Goal: Task Accomplishment & Management: Use online tool/utility

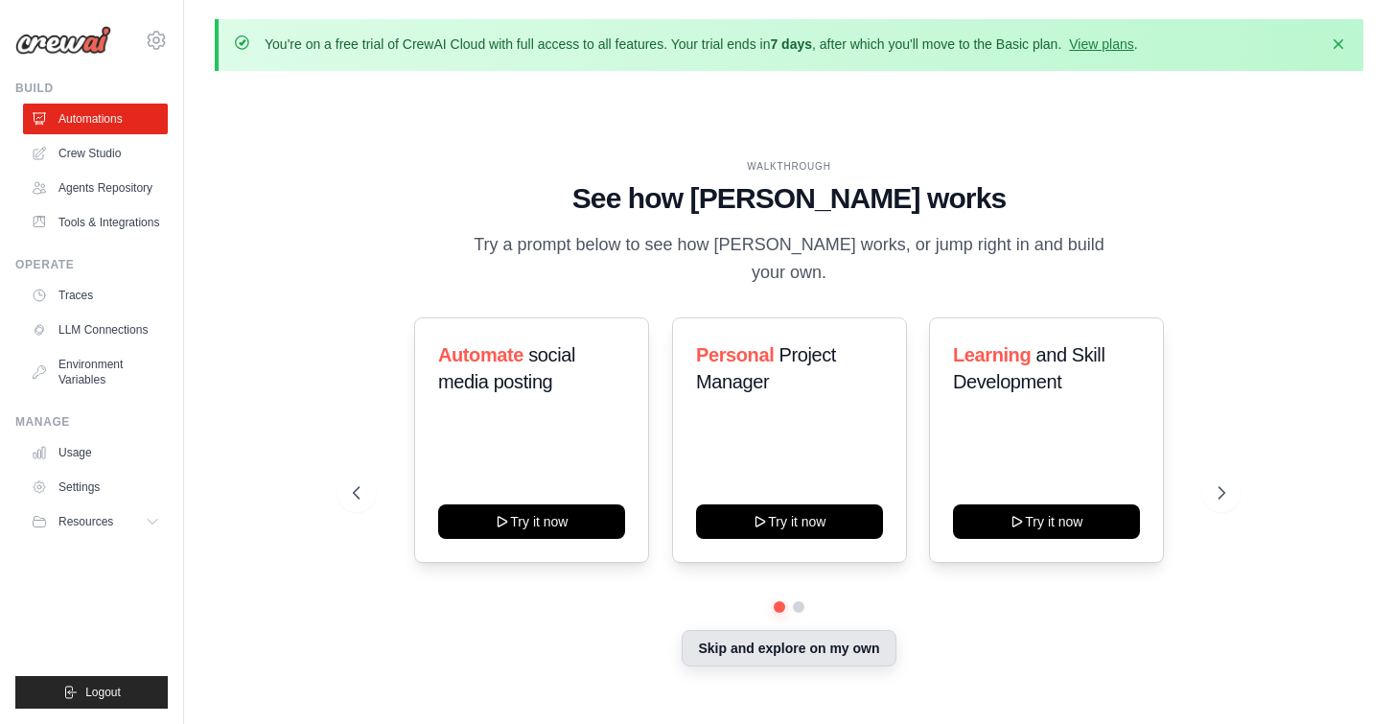
click at [863, 637] on button "Skip and explore on my own" at bounding box center [789, 648] width 214 height 36
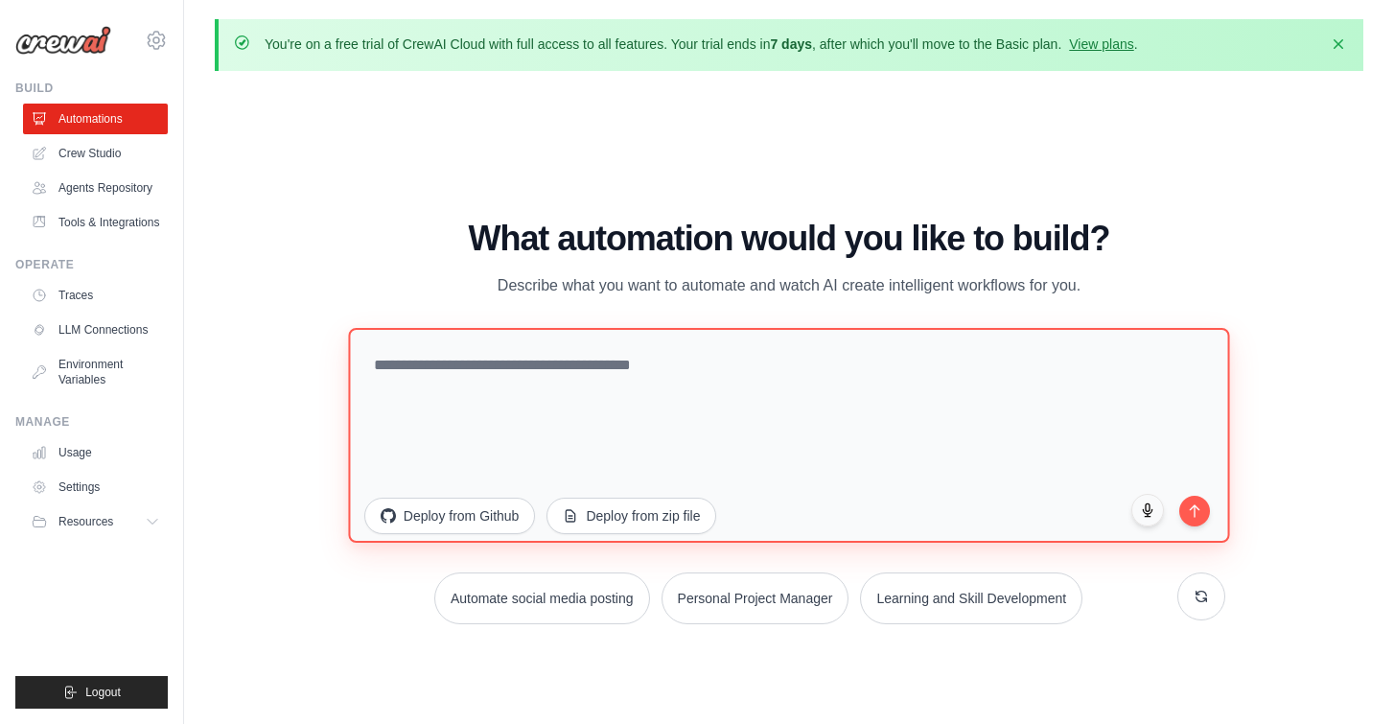
click at [765, 375] on textarea at bounding box center [788, 434] width 881 height 215
paste textarea "**********"
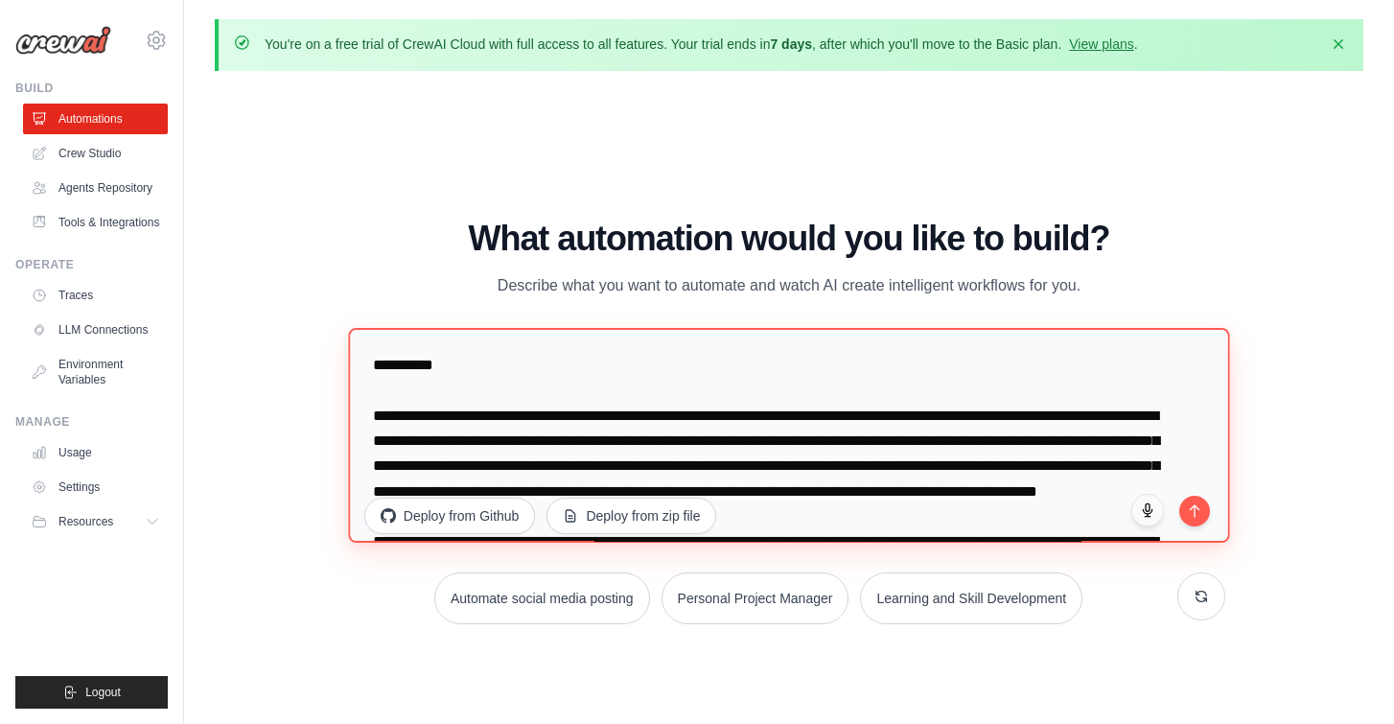
scroll to position [922, 0]
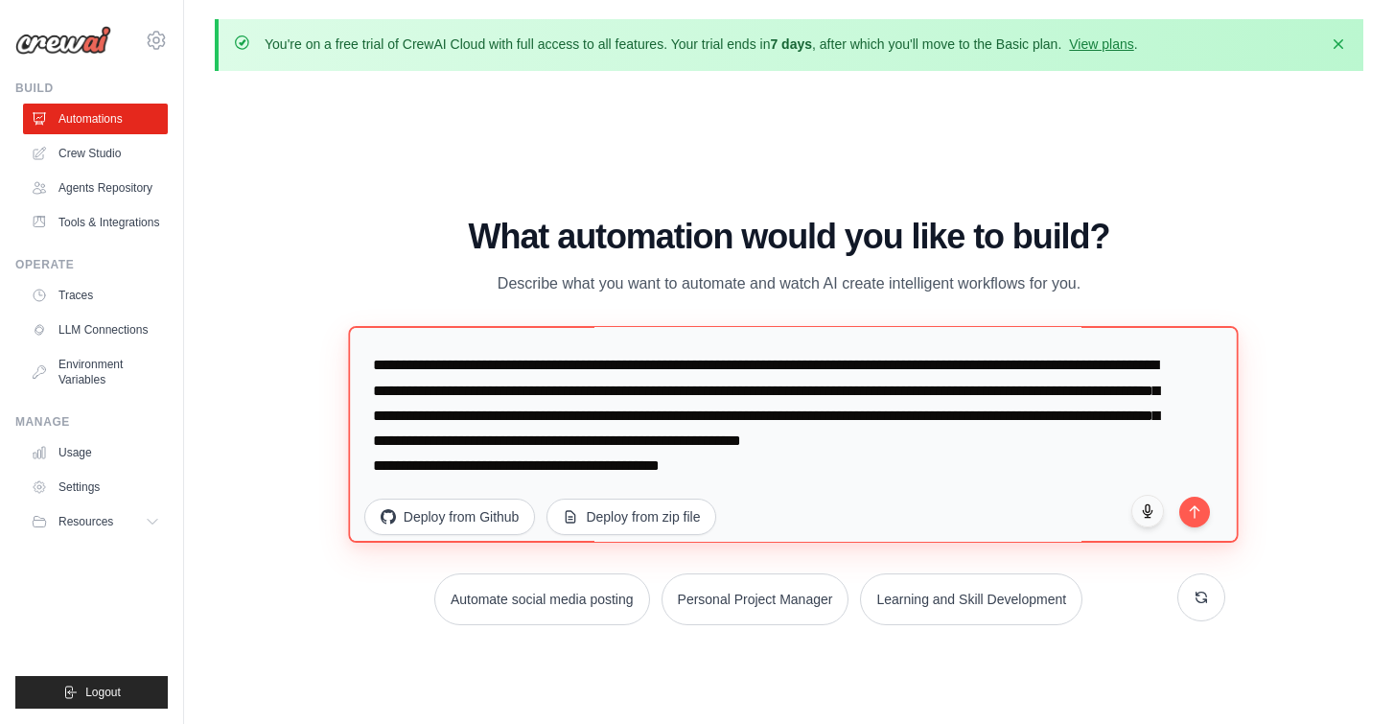
paste textarea "**********"
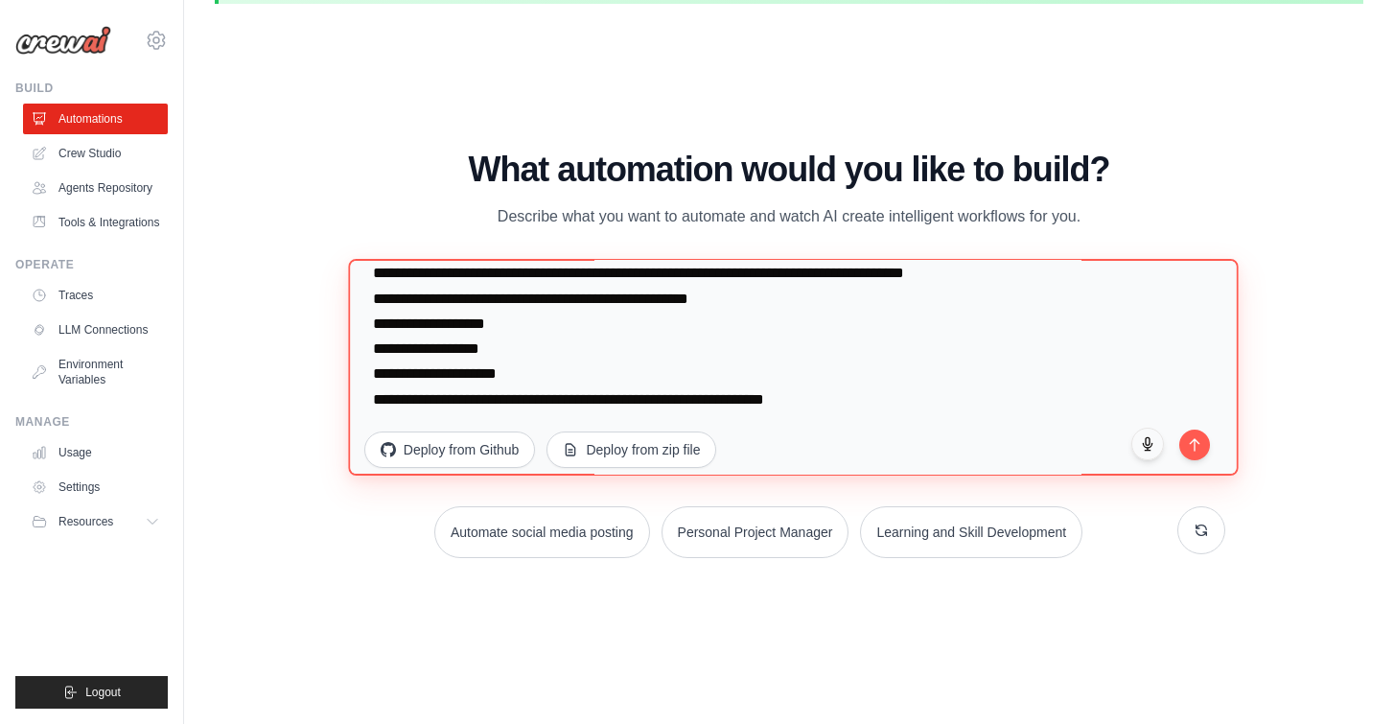
scroll to position [66, 0]
type textarea "**********"
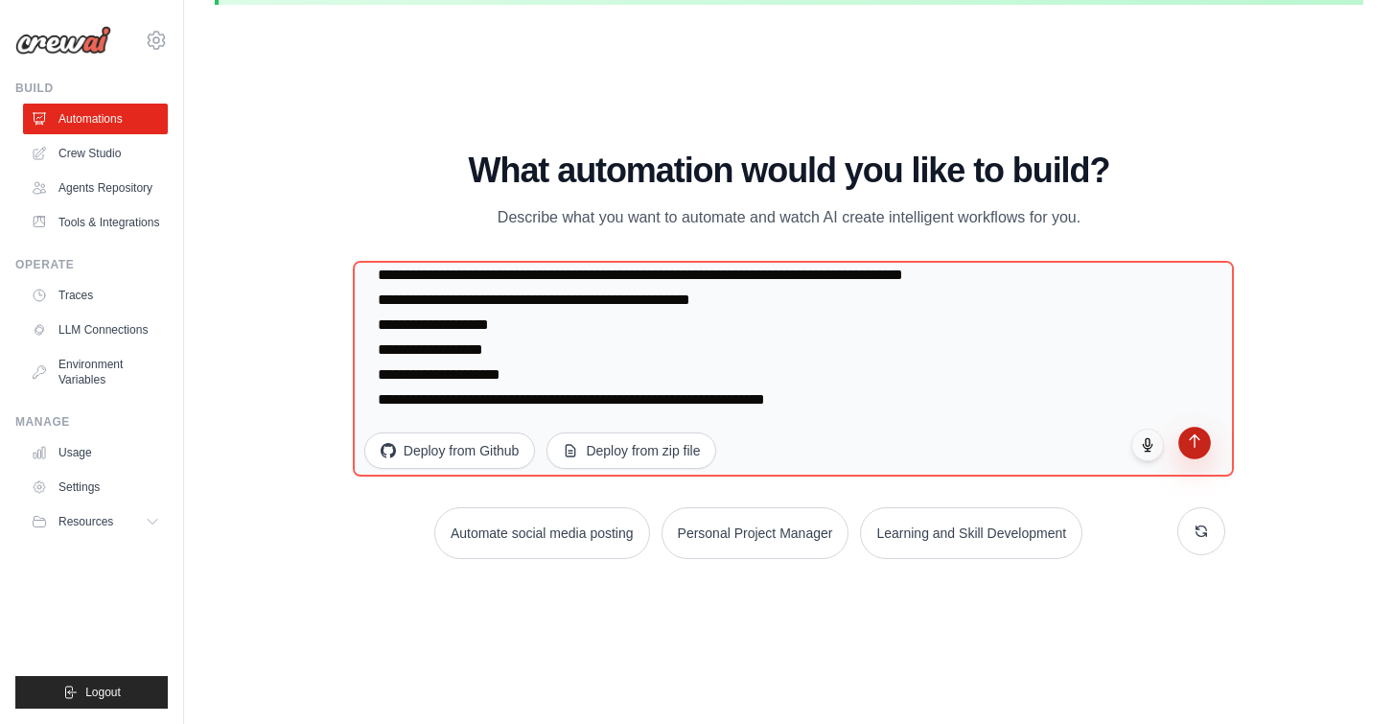
click at [1193, 447] on button "submit" at bounding box center [1194, 443] width 33 height 33
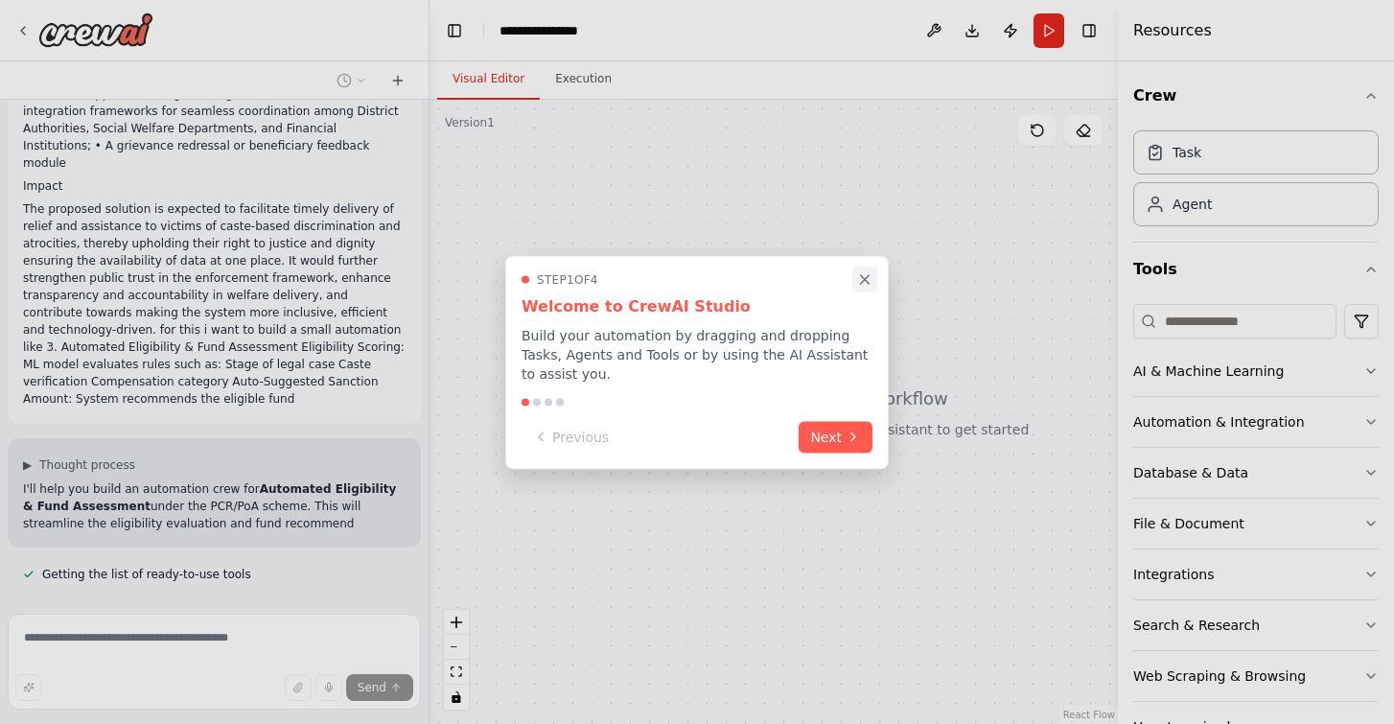
click at [863, 276] on icon "Close walkthrough" at bounding box center [865, 279] width 9 height 9
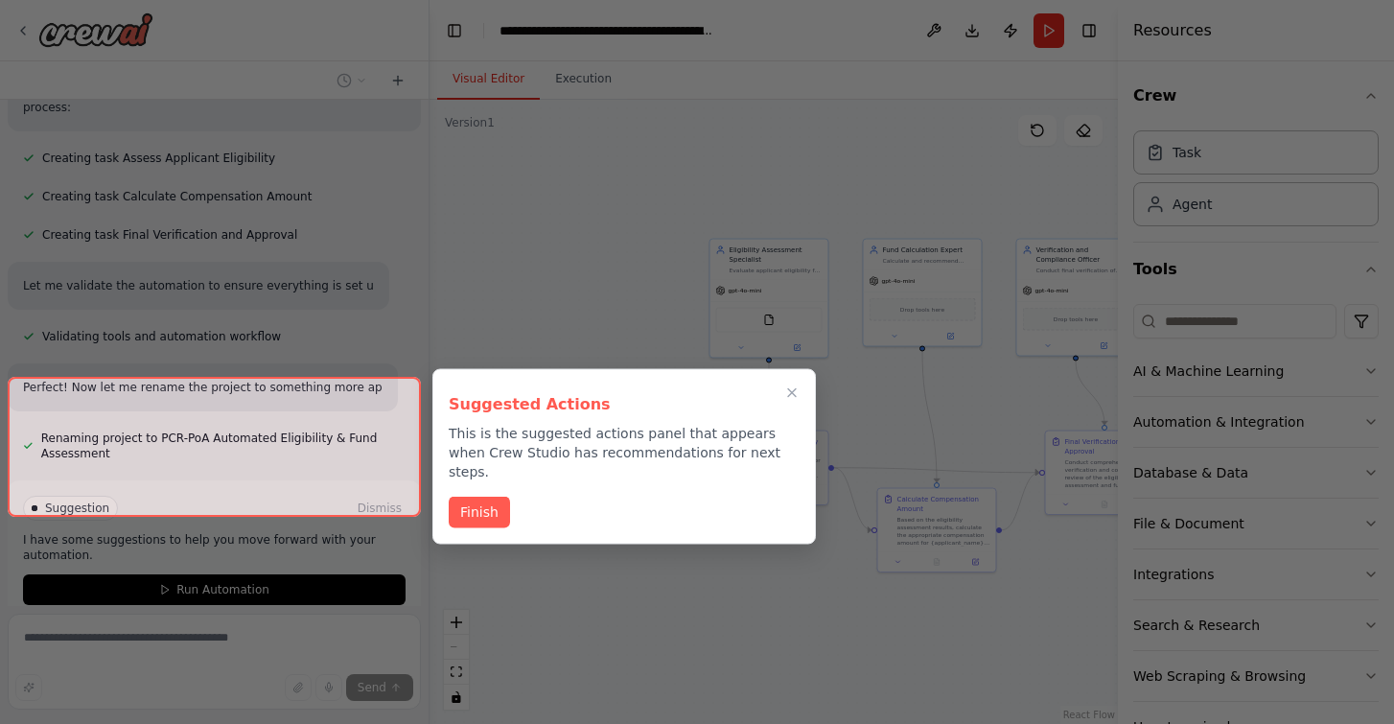
scroll to position [1843, 0]
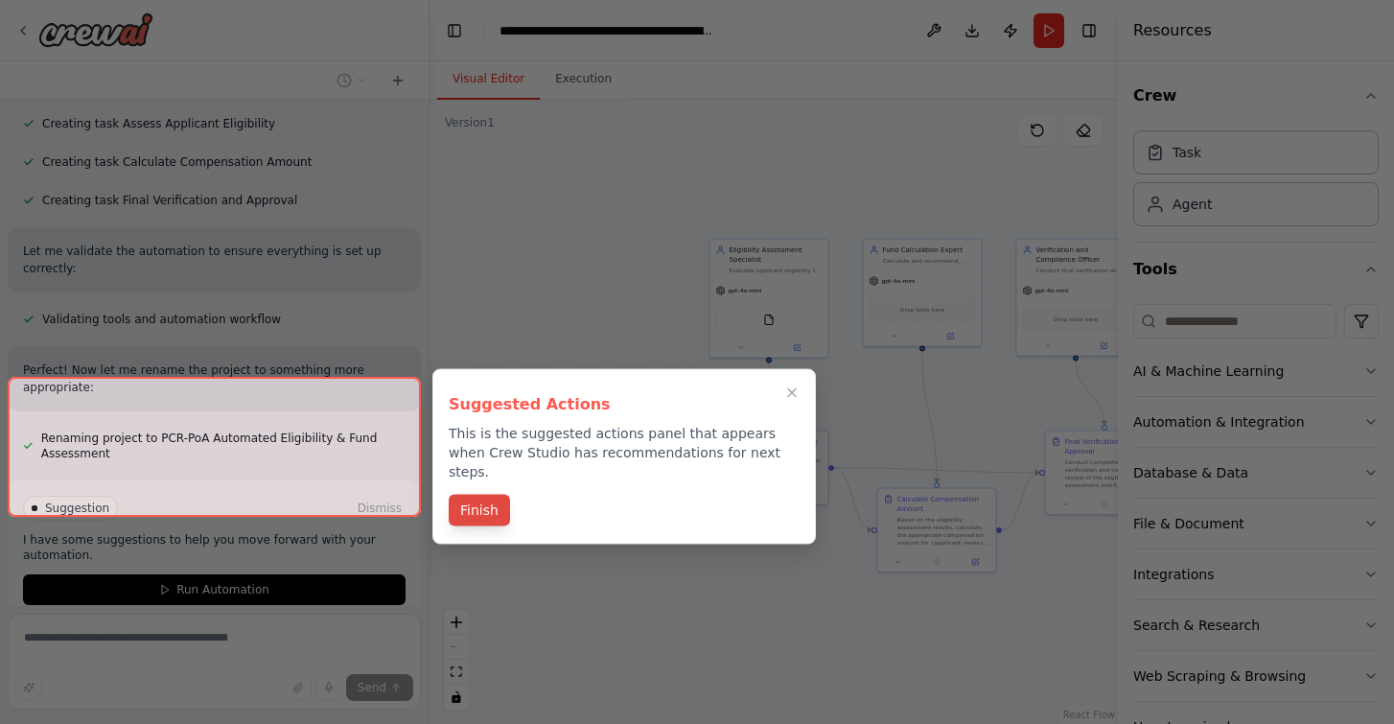
click at [477, 495] on button "Finish" at bounding box center [479, 511] width 61 height 32
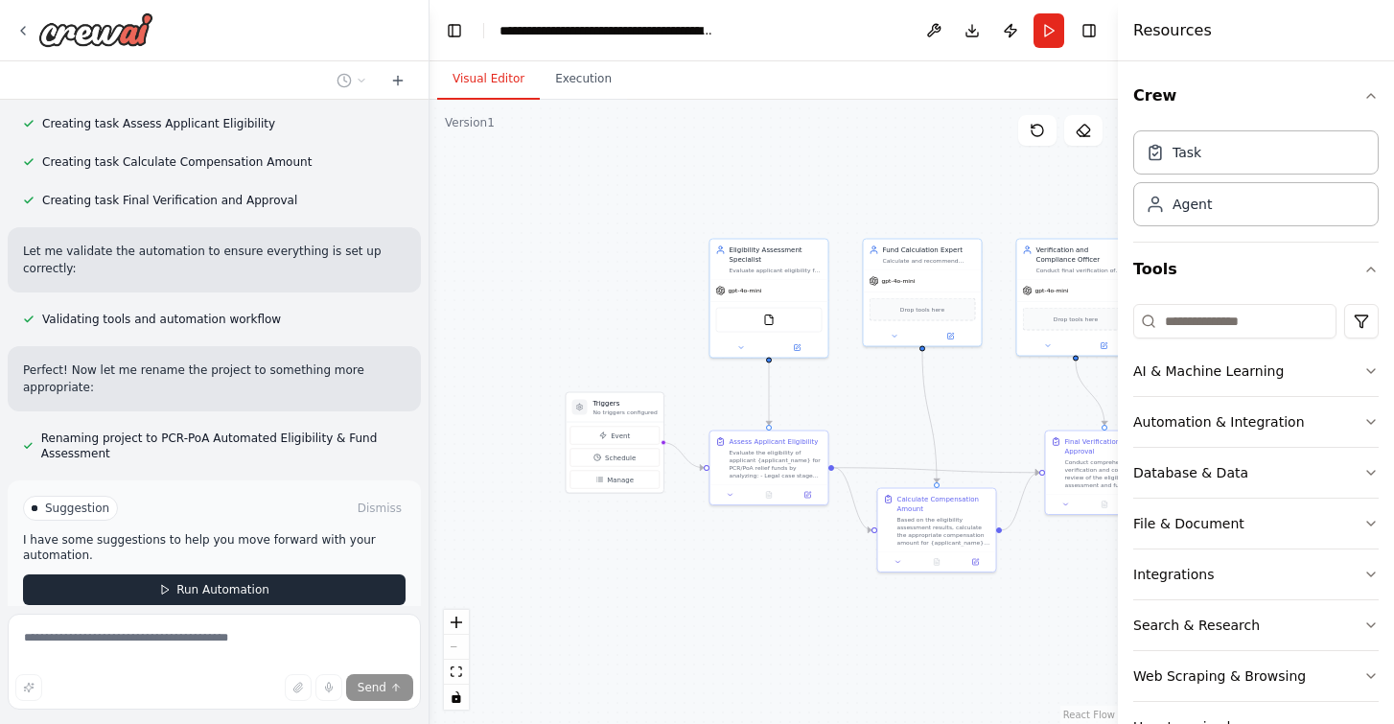
click at [373, 574] on button "Run Automation" at bounding box center [214, 589] width 382 height 31
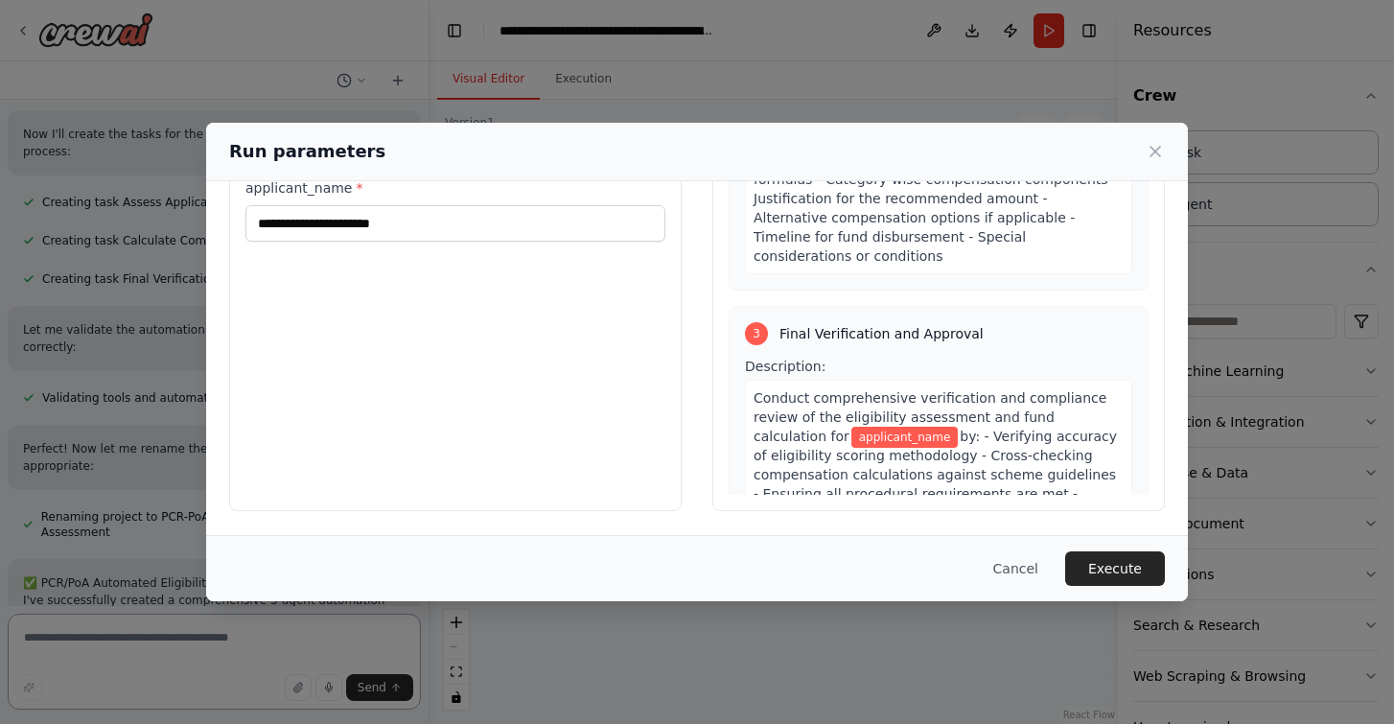
scroll to position [835, 0]
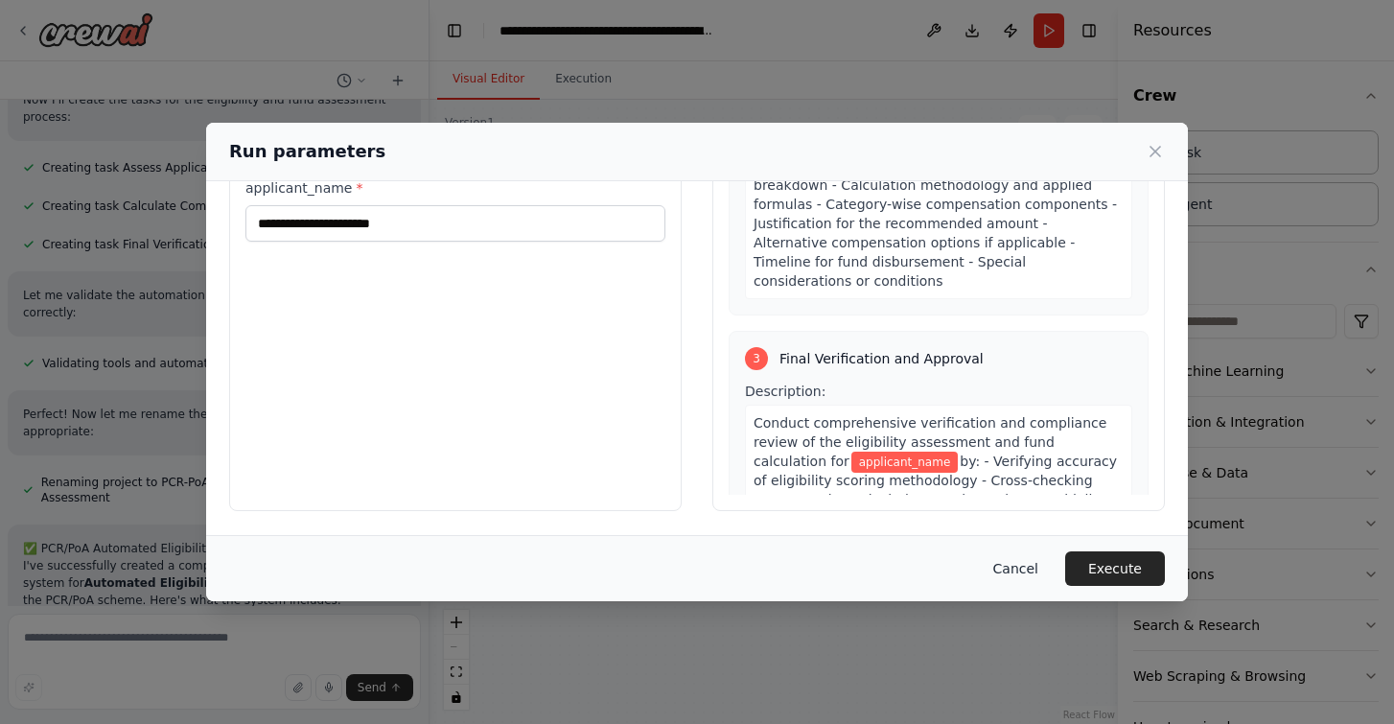
click at [1028, 563] on button "Cancel" at bounding box center [1016, 568] width 76 height 35
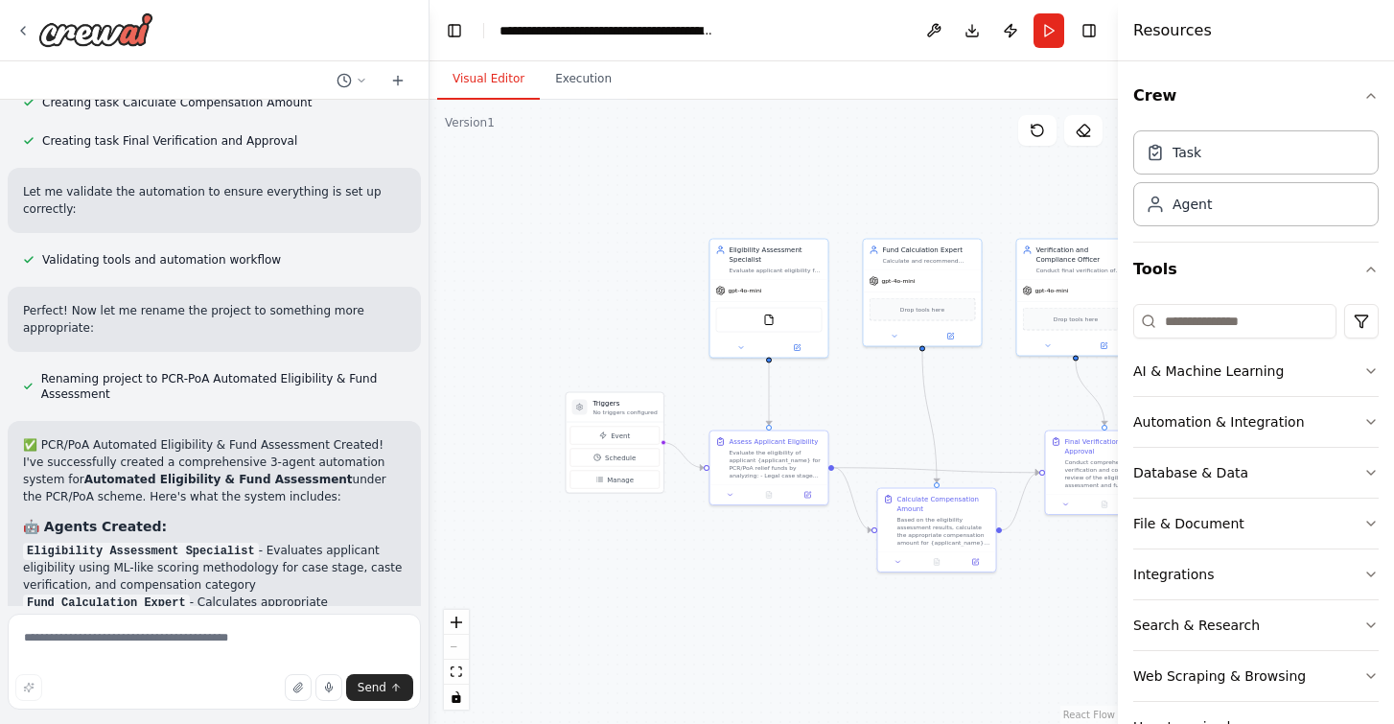
click at [890, 405] on div ".deletable-edge-delete-btn { width: 20px; height: 20px; border: 0px solid #ffff…" at bounding box center [773, 412] width 688 height 624
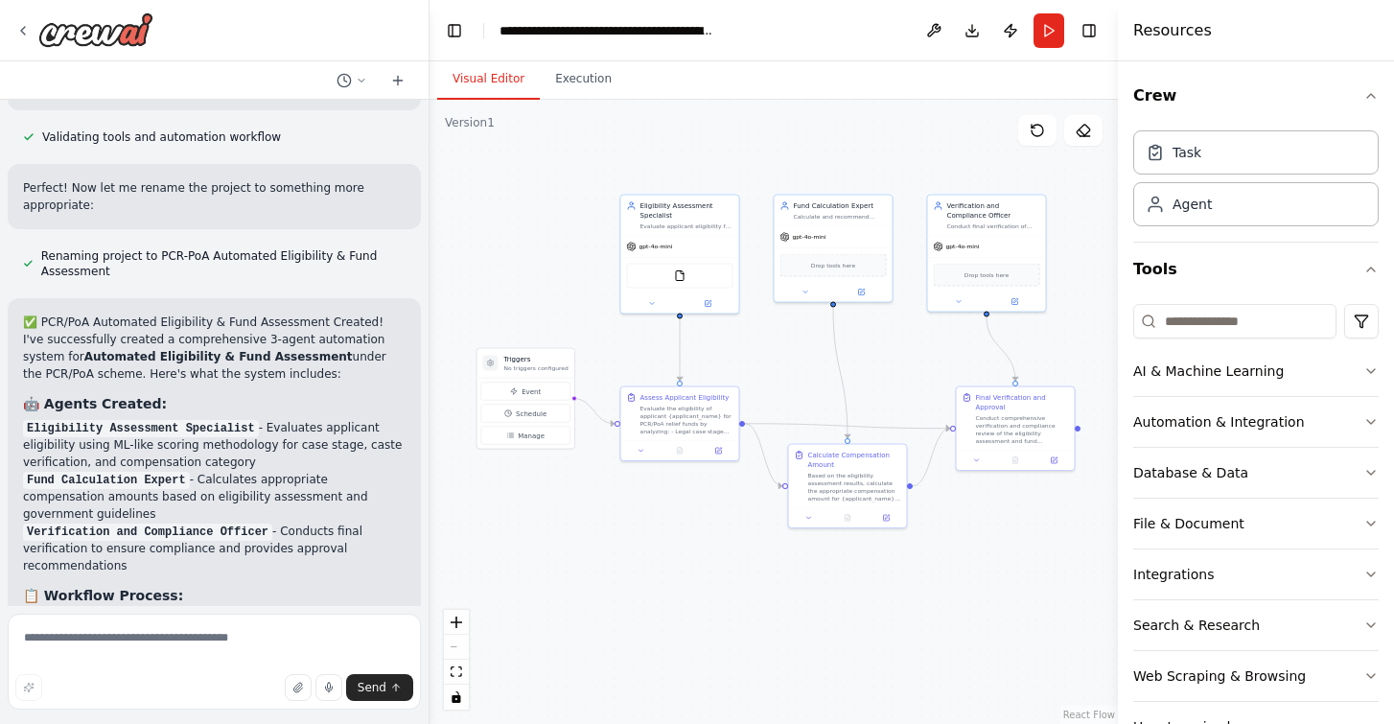
drag, startPoint x: 890, startPoint y: 405, endPoint x: 801, endPoint y: 361, distance: 99.0
click at [801, 361] on div ".deletable-edge-delete-btn { width: 20px; height: 20px; border: 0px solid #ffff…" at bounding box center [773, 412] width 688 height 624
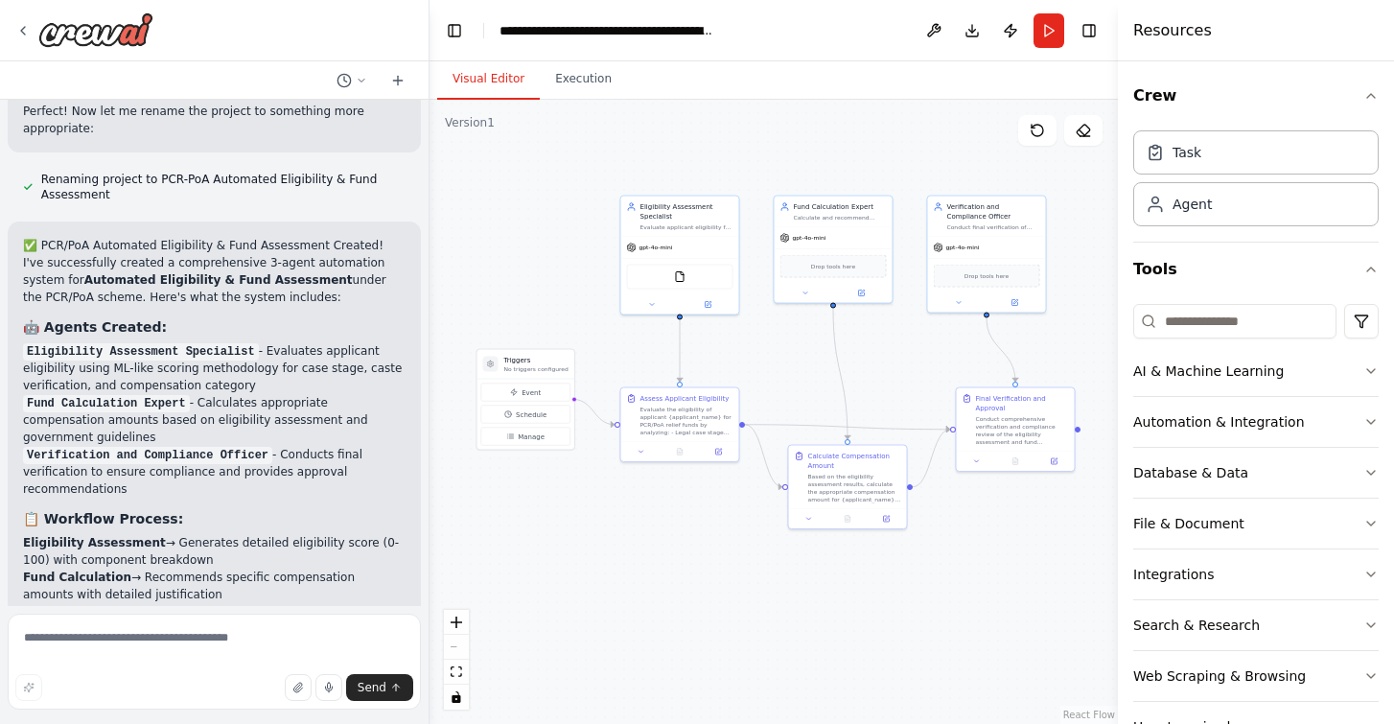
scroll to position [2125, 0]
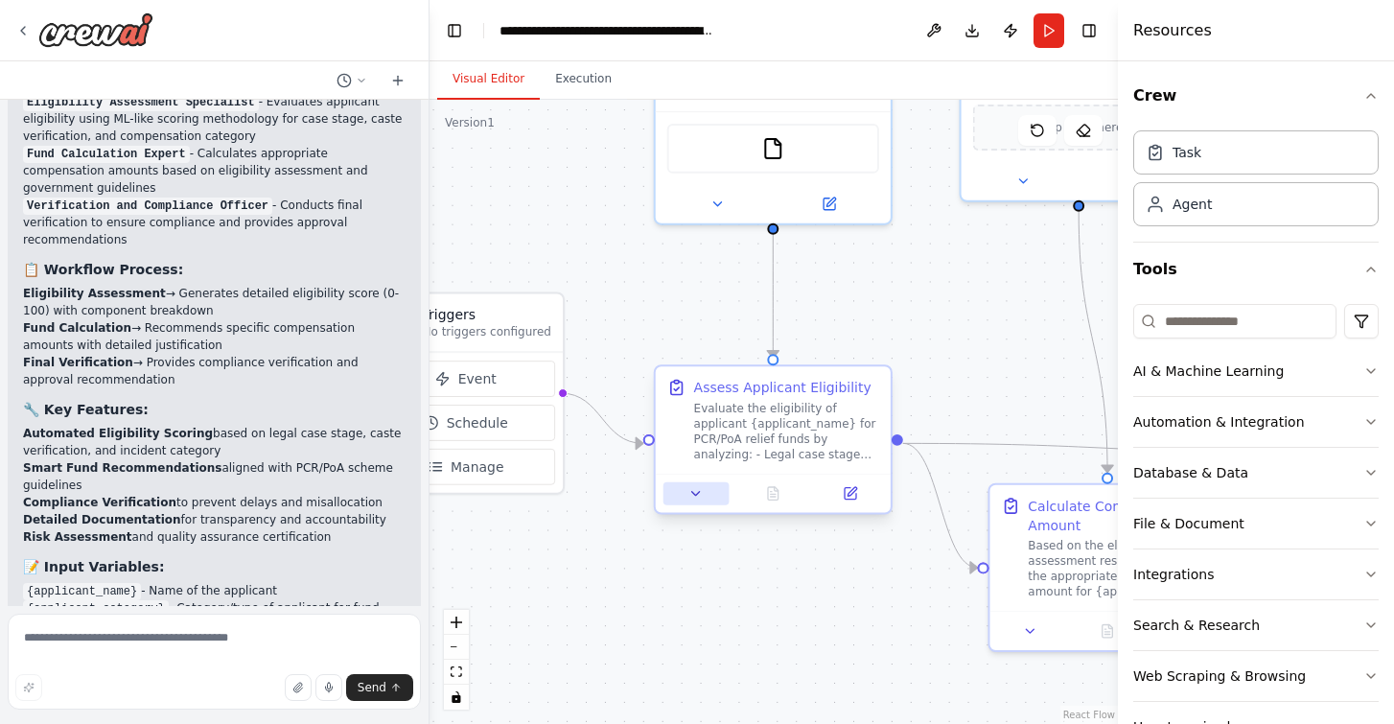
click at [704, 494] on button at bounding box center [695, 493] width 65 height 23
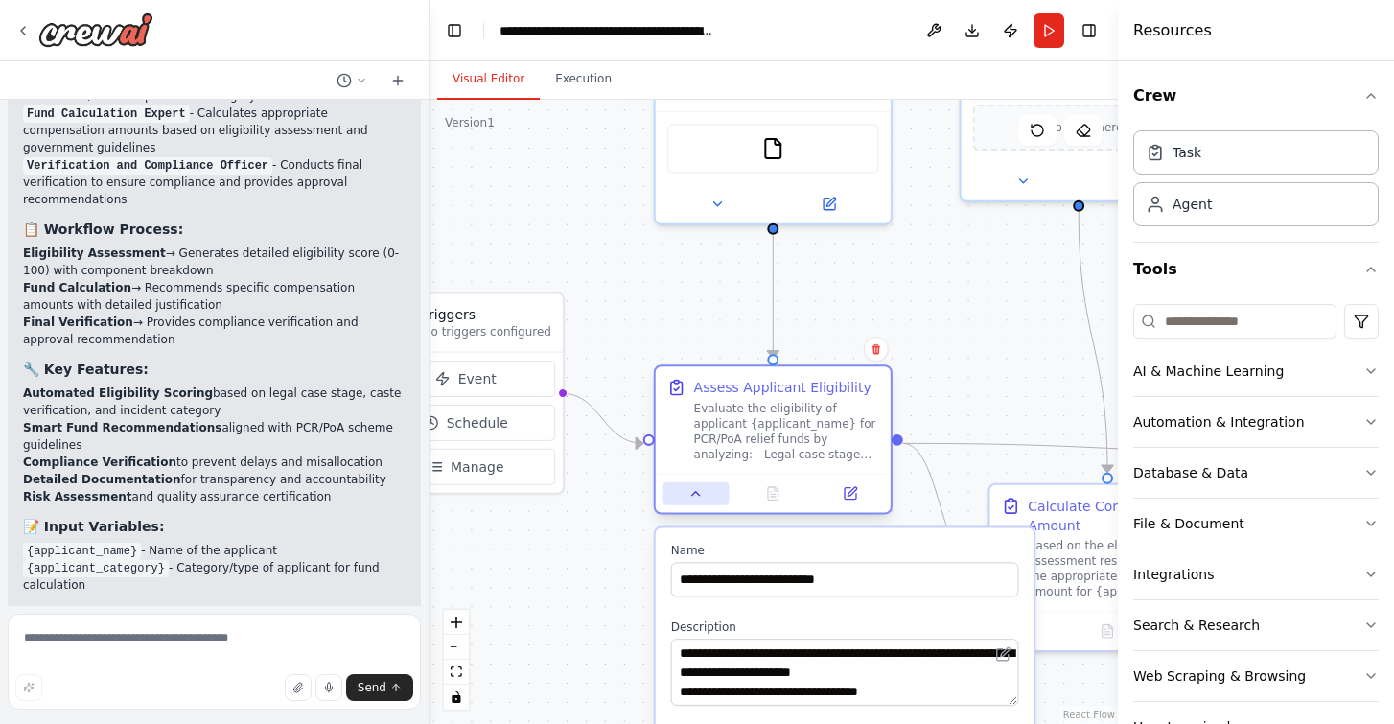
click at [704, 494] on button at bounding box center [695, 493] width 65 height 23
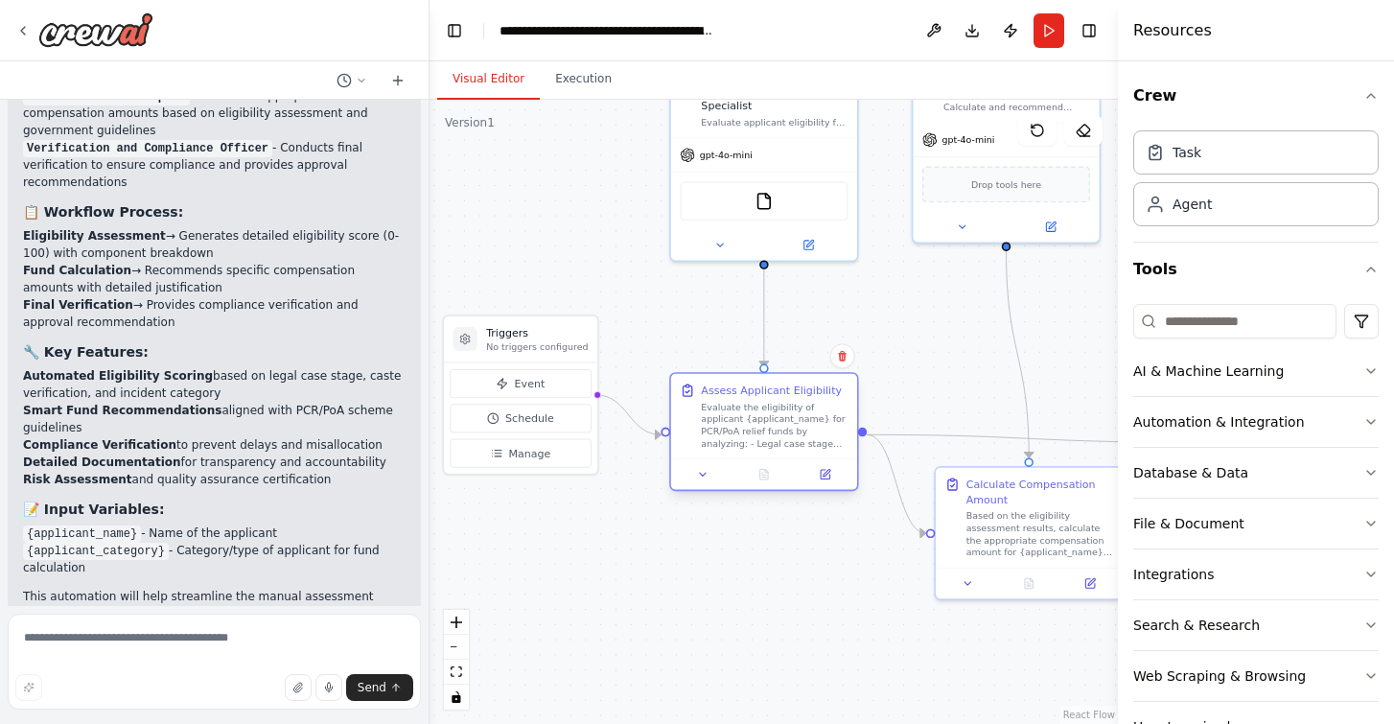
scroll to position [2426, 0]
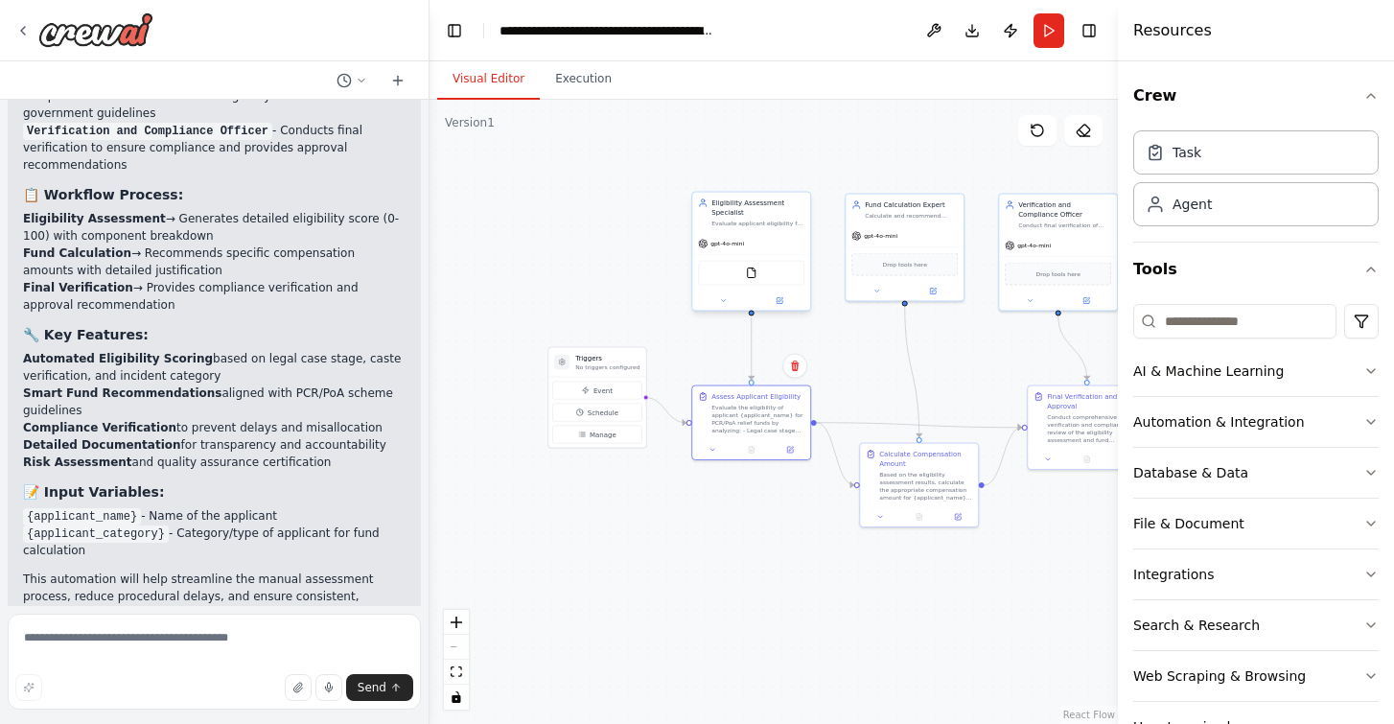
click at [720, 270] on div "FileReadTool" at bounding box center [751, 273] width 106 height 25
click at [738, 246] on span "gpt-4o-mini" at bounding box center [727, 244] width 34 height 8
click at [198, 461] on div "✅ PCR/PoA Automated Eligibility & Fund Assessment Created! I've successfully cr…" at bounding box center [214, 296] width 382 height 767
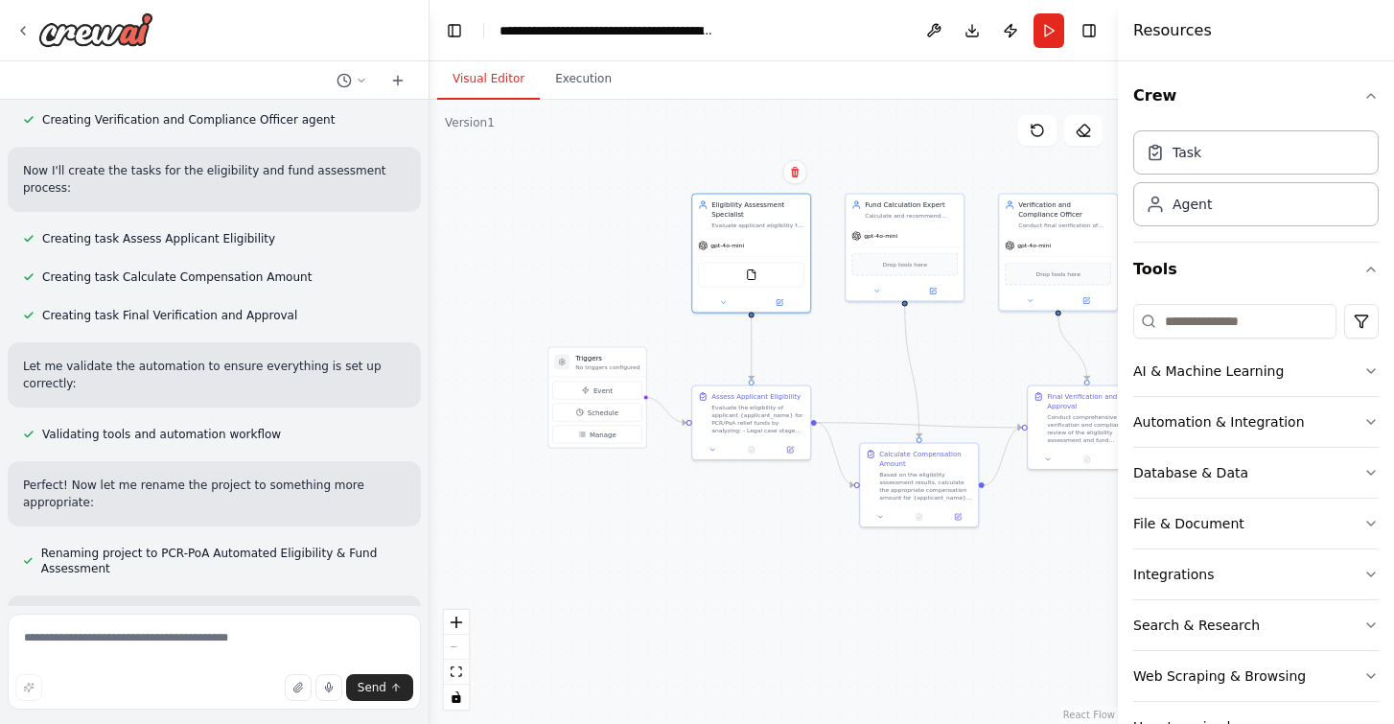
scroll to position [1703, 0]
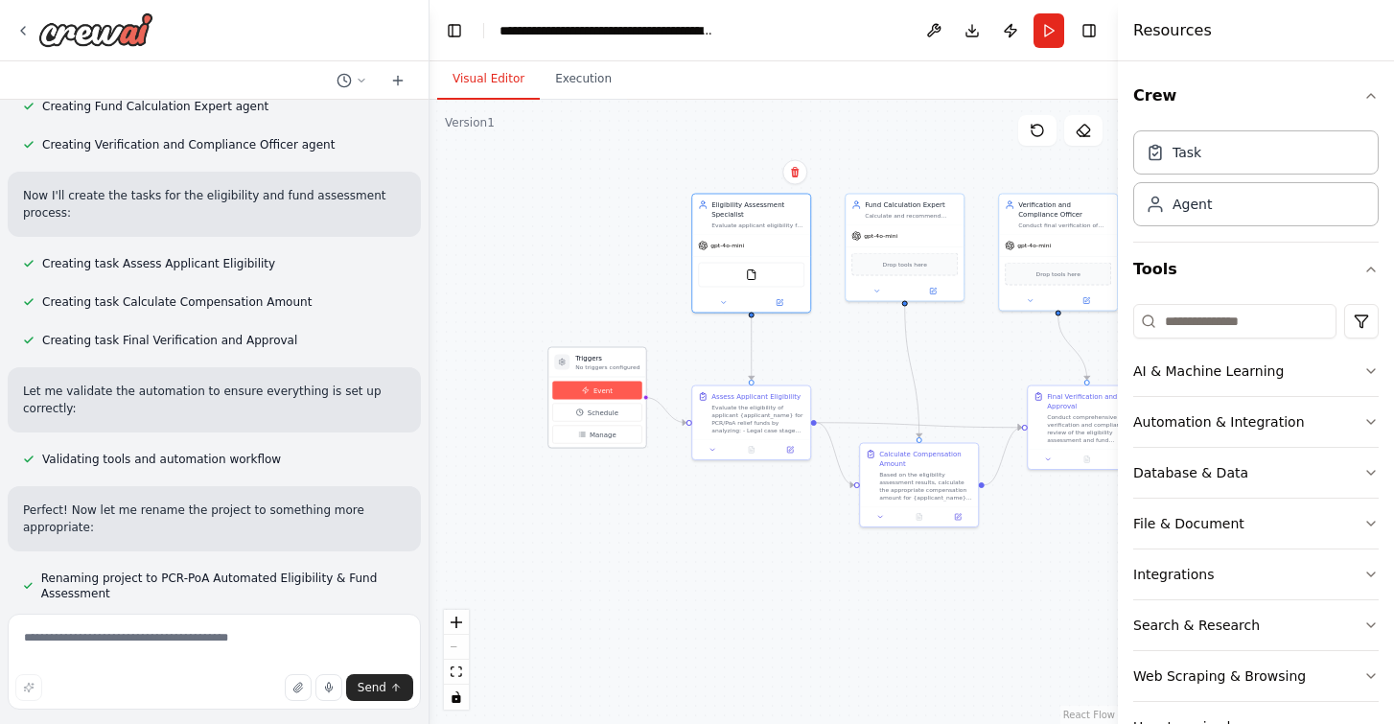
click at [579, 393] on button "Event" at bounding box center [596, 391] width 89 height 18
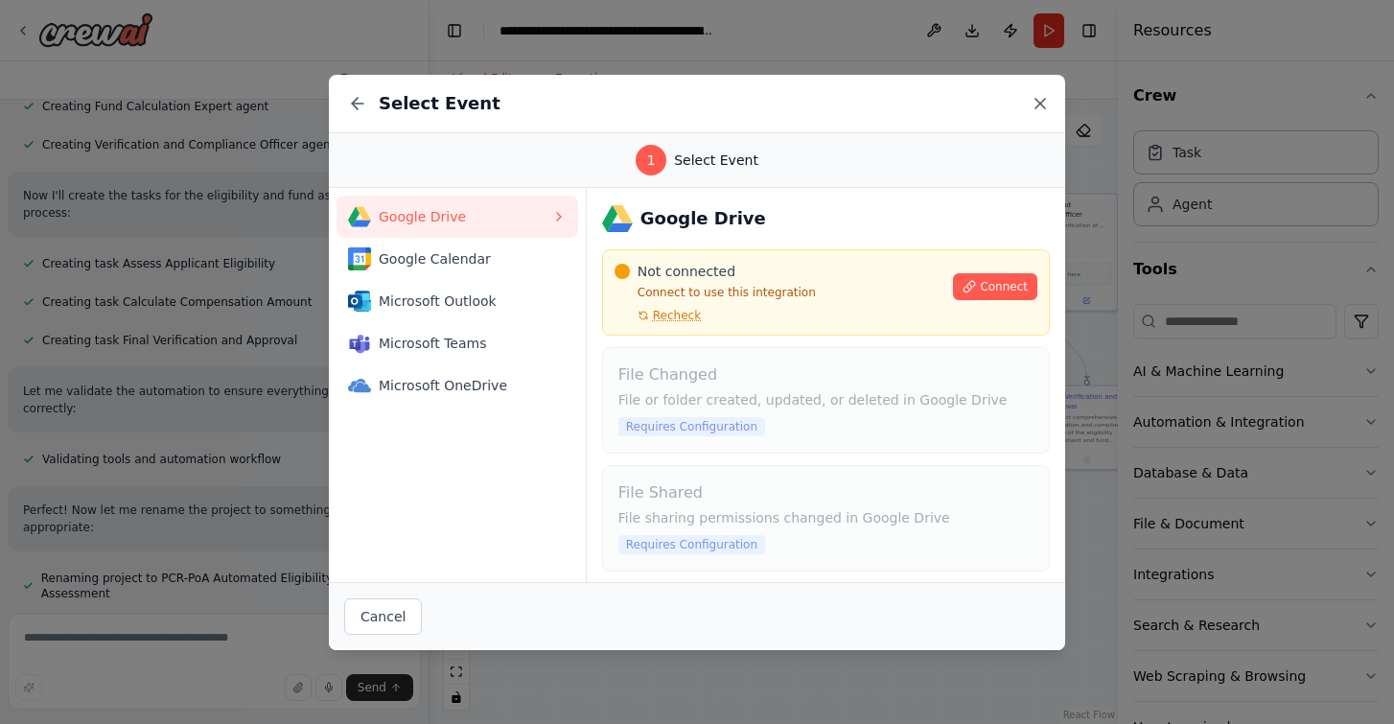
click at [1039, 97] on icon at bounding box center [1039, 103] width 19 height 19
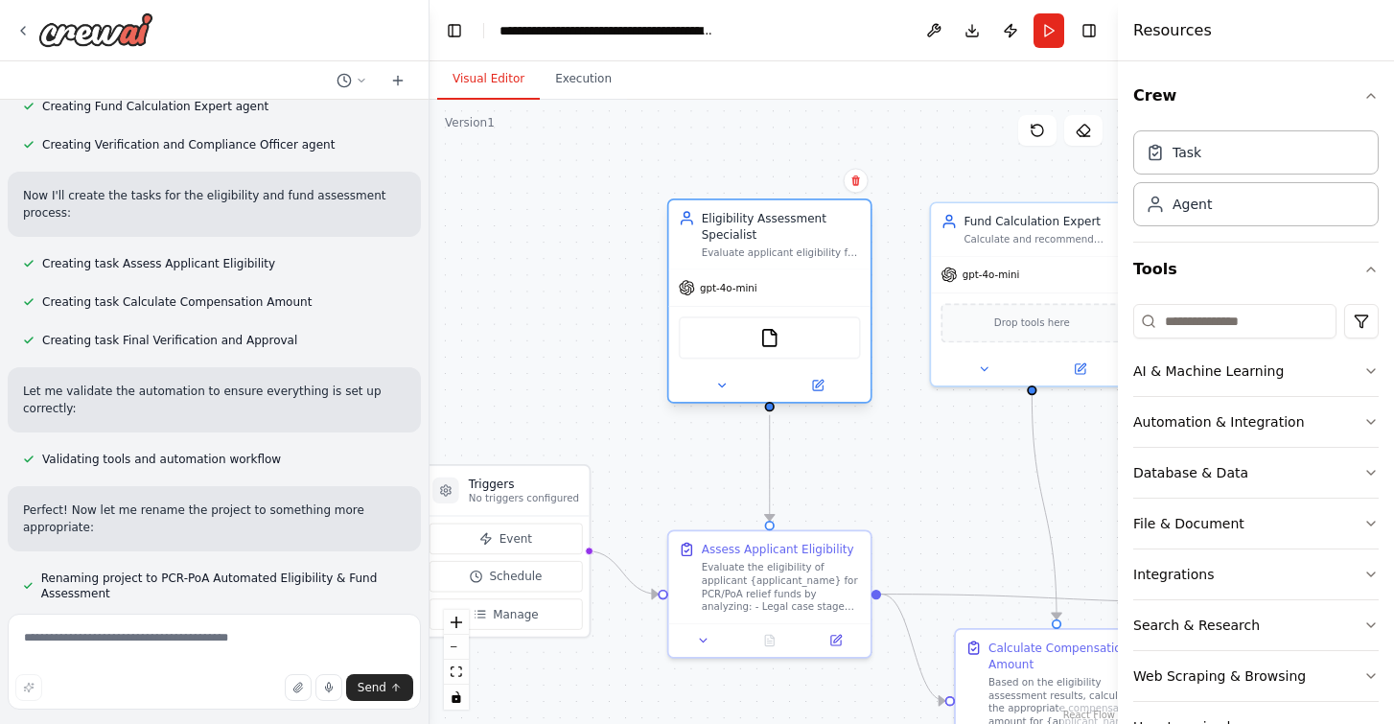
click at [740, 251] on div "Evaluate applicant eligibility for PCR/PoA relief funds by analyzing case stage…" at bounding box center [781, 252] width 159 height 13
click at [733, 300] on div "gpt-4o-mini" at bounding box center [769, 287] width 201 height 36
click at [718, 389] on icon at bounding box center [721, 385] width 13 height 13
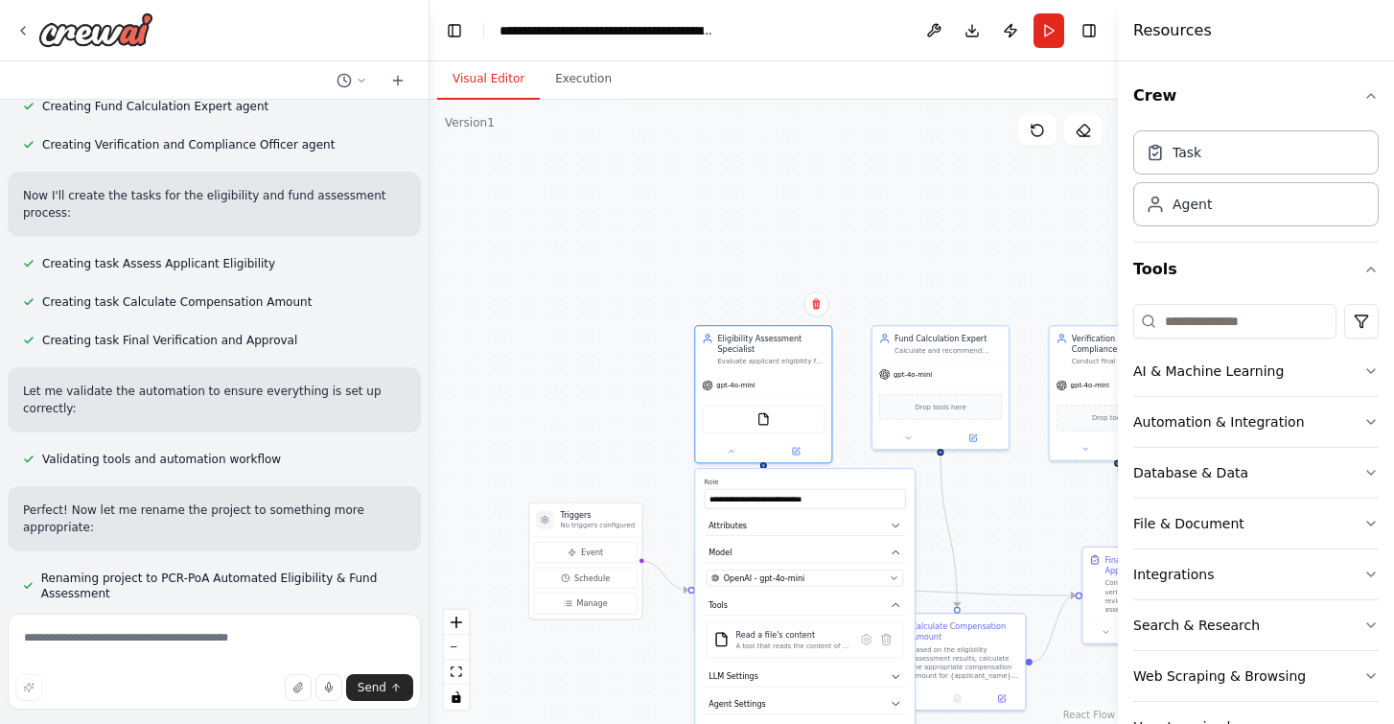
click at [834, 280] on div ".deletable-edge-delete-btn { width: 20px; height: 20px; border: 0px solid #ffff…" at bounding box center [773, 412] width 688 height 624
click at [678, 257] on div ".deletable-edge-delete-btn { width: 20px; height: 20px; border: 0px solid #ffff…" at bounding box center [773, 412] width 688 height 624
click at [901, 431] on button at bounding box center [908, 435] width 62 height 13
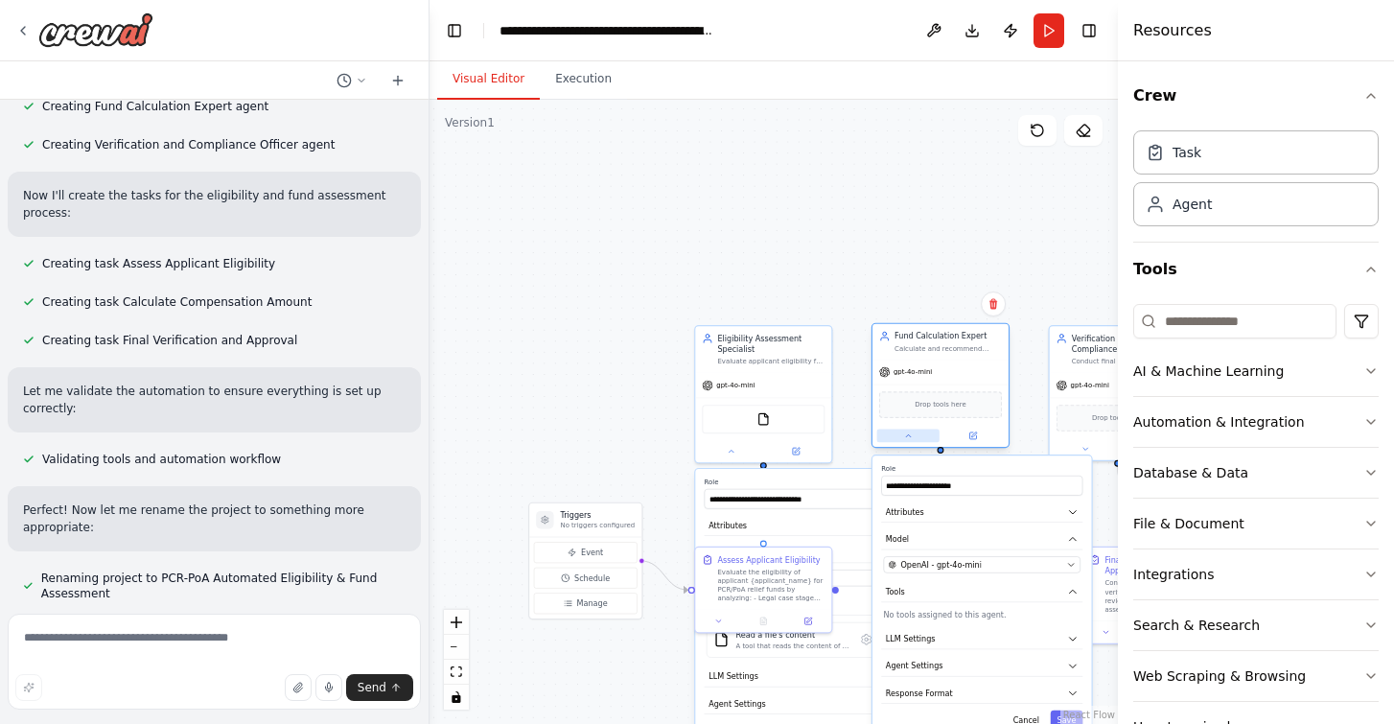
click at [901, 431] on button at bounding box center [908, 435] width 62 height 13
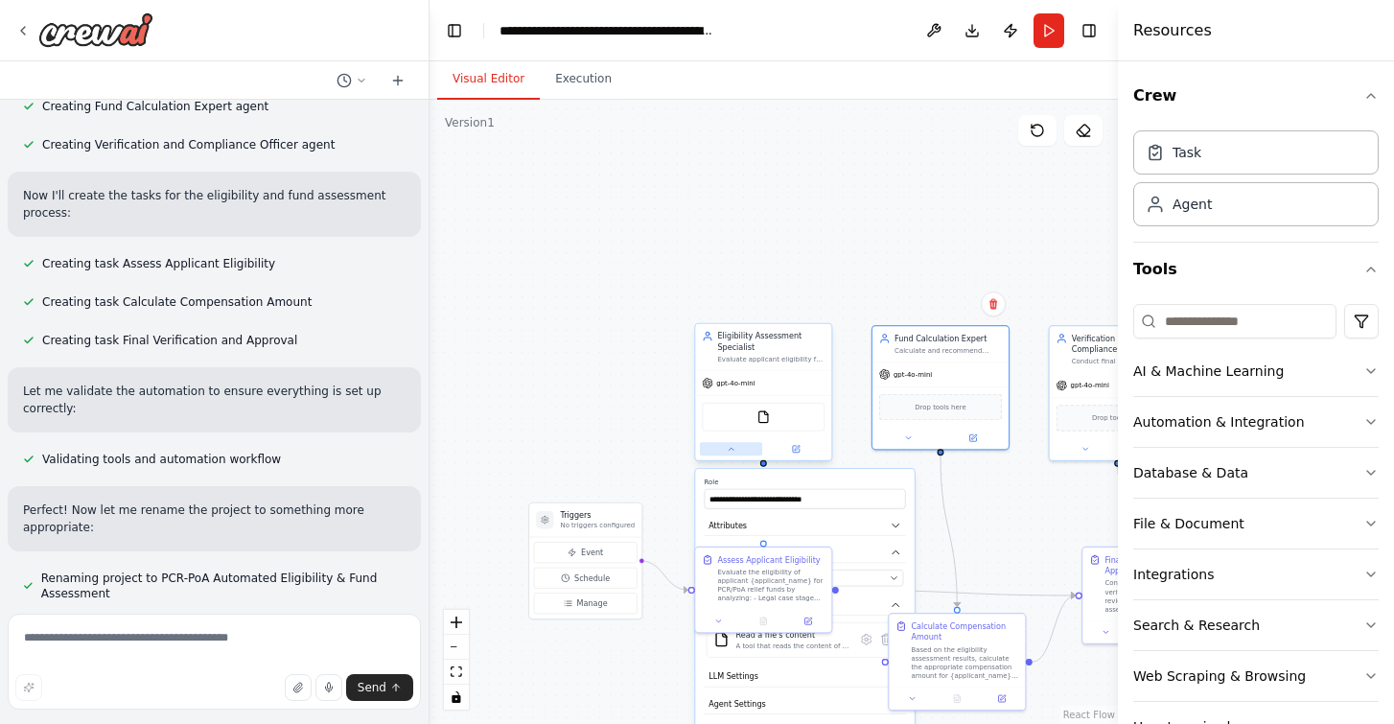
click at [727, 456] on div at bounding box center [763, 449] width 136 height 22
click at [727, 456] on div at bounding box center [763, 449] width 134 height 22
click at [733, 442] on div at bounding box center [763, 449] width 134 height 22
click at [735, 454] on button at bounding box center [730, 449] width 61 height 13
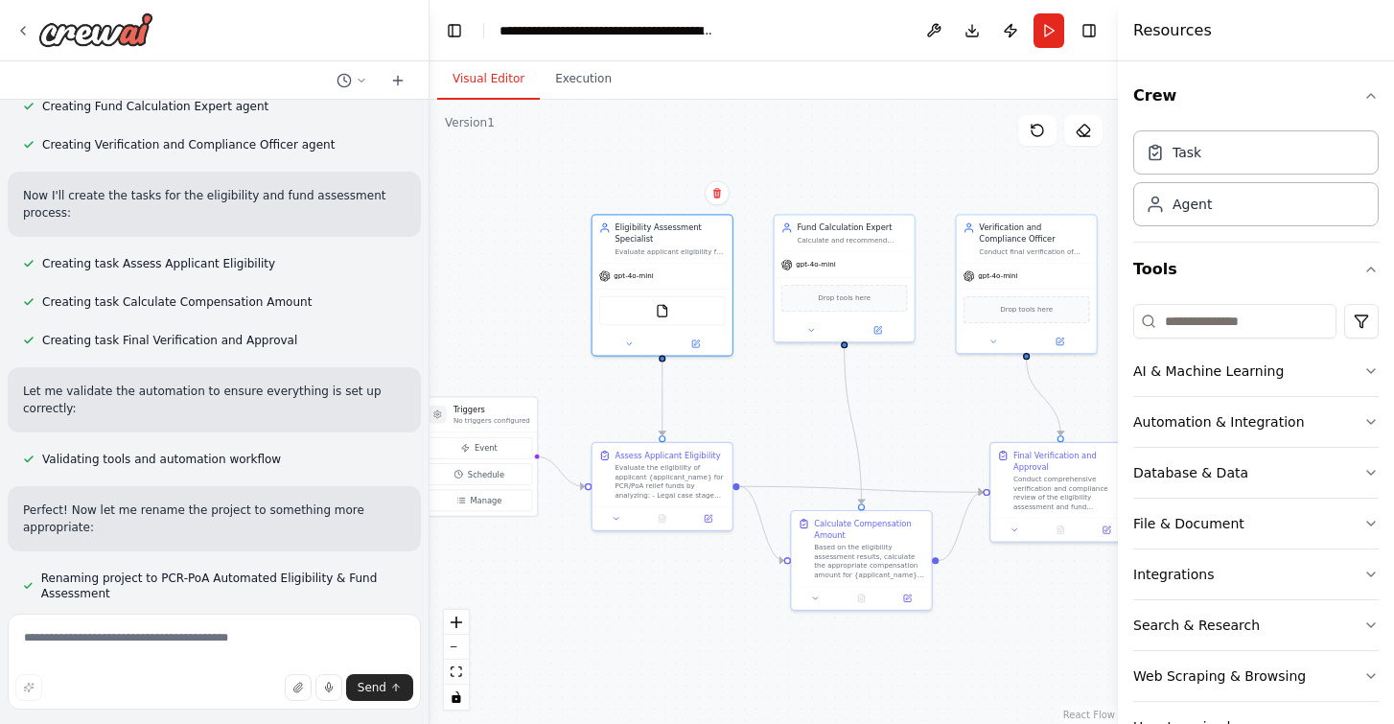
drag, startPoint x: 782, startPoint y: 501, endPoint x: 820, endPoint y: 390, distance: 117.3
click at [836, 390] on div ".deletable-edge-delete-btn { width: 20px; height: 20px; border: 0px solid #ffff…" at bounding box center [773, 412] width 688 height 624
click at [617, 516] on icon at bounding box center [617, 513] width 9 height 9
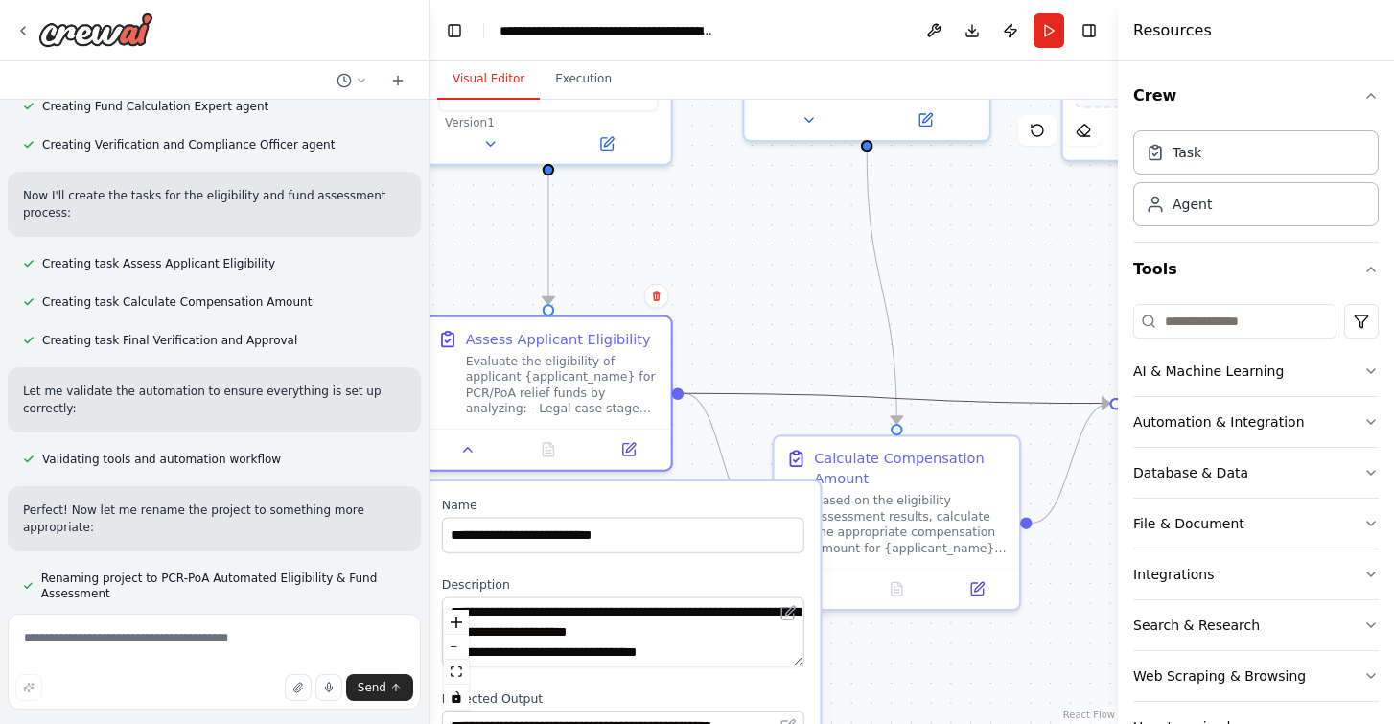
drag, startPoint x: 797, startPoint y: 392, endPoint x: 793, endPoint y: 242, distance: 150.5
click at [821, 190] on div ".deletable-edge-delete-btn { width: 20px; height: 20px; border: 0px solid #ffff…" at bounding box center [773, 412] width 688 height 624
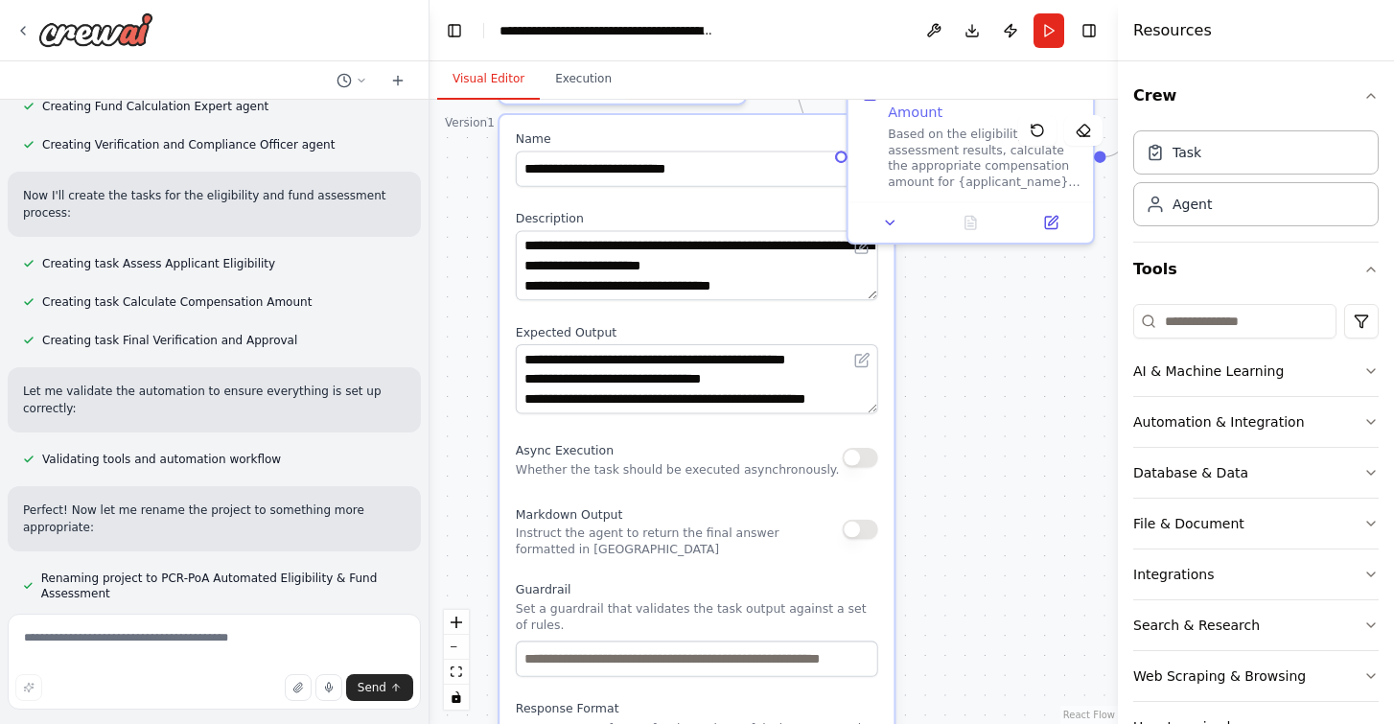
drag, startPoint x: 791, startPoint y: 245, endPoint x: 865, endPoint y: -121, distance: 373.5
click at [865, 0] on html "Background The Protection of Civil Rights (PCR) Act, 1955 and the Scheduled Cas…" at bounding box center [697, 362] width 1394 height 724
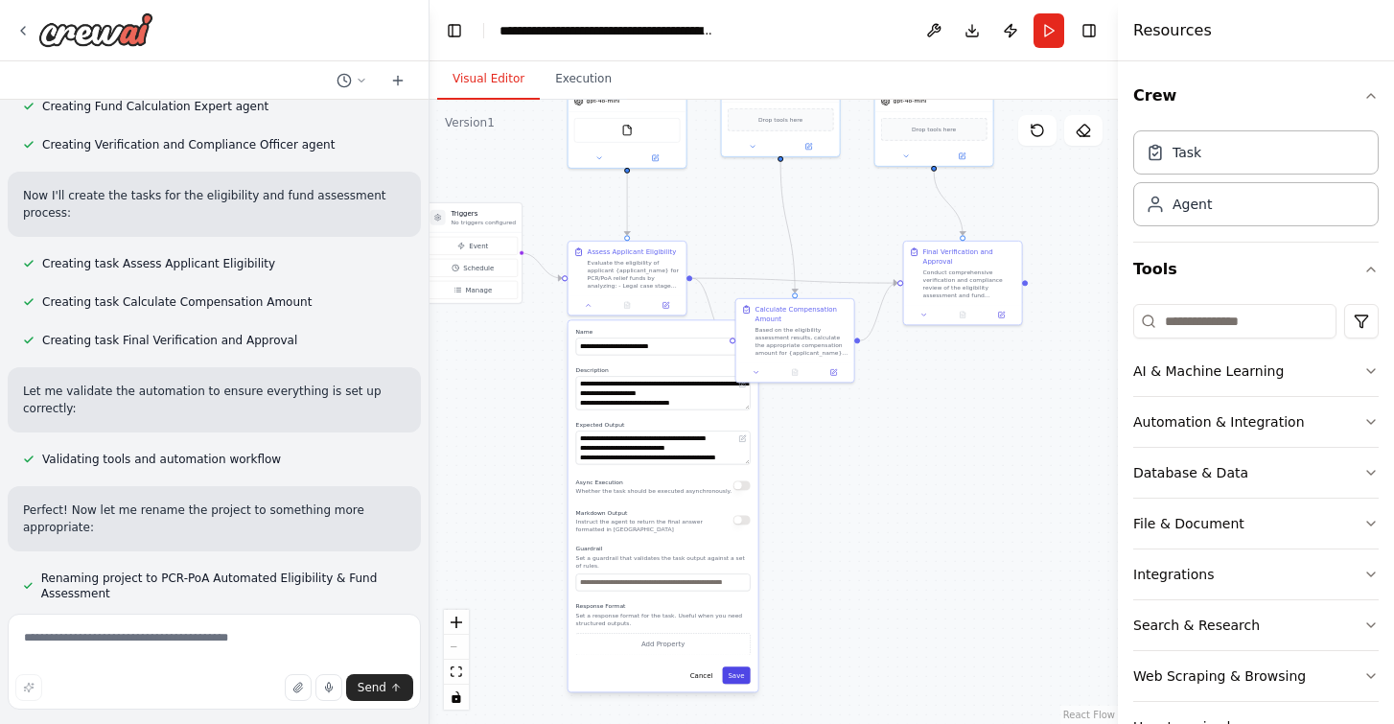
click at [733, 678] on button "Save" at bounding box center [736, 674] width 28 height 17
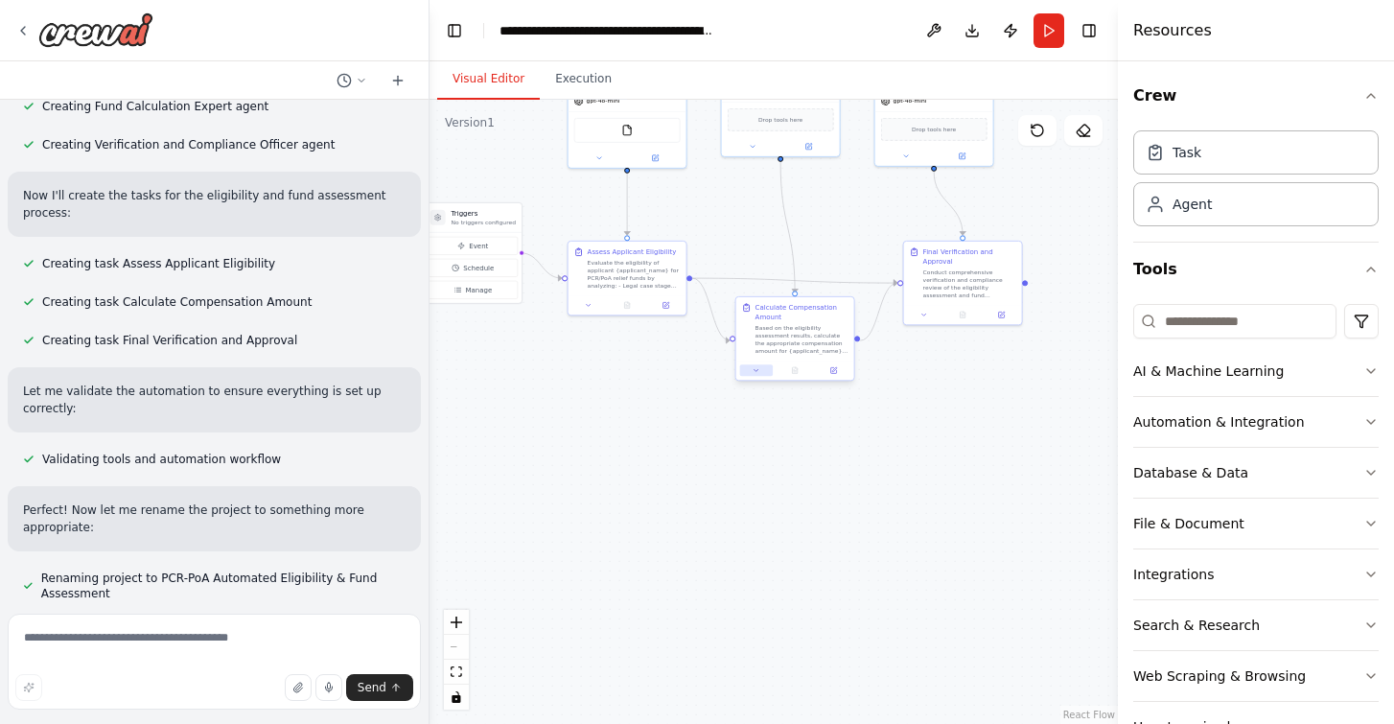
click at [756, 368] on icon at bounding box center [756, 370] width 8 height 8
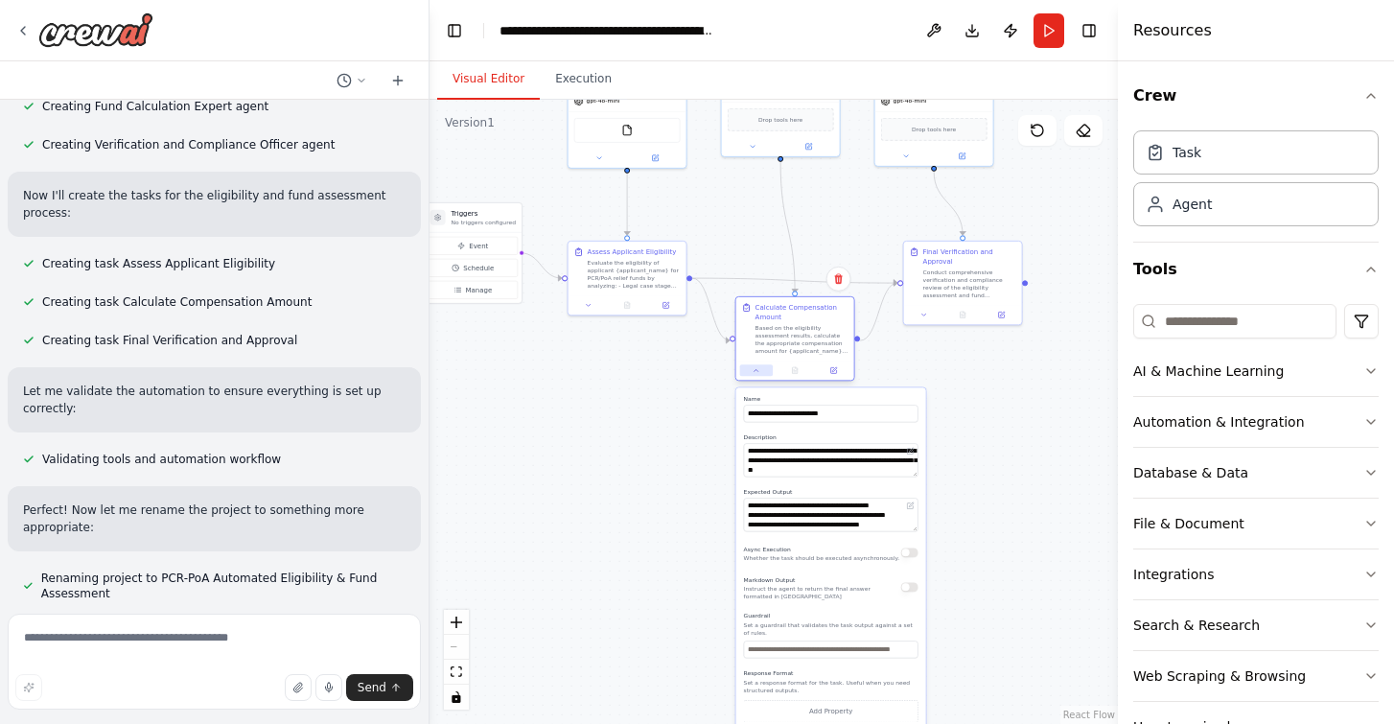
click at [756, 368] on icon at bounding box center [756, 370] width 8 height 8
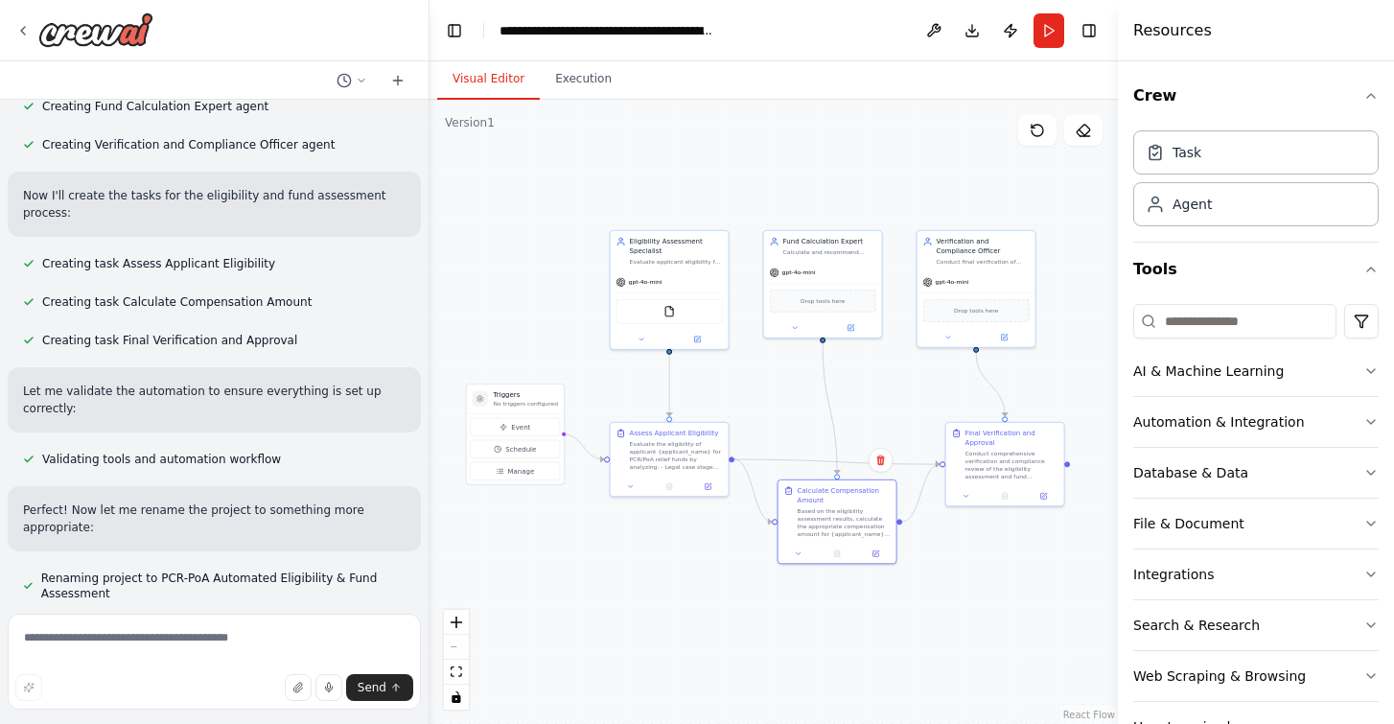
drag, startPoint x: 749, startPoint y: 220, endPoint x: 791, endPoint y: 400, distance: 185.1
click at [791, 400] on div ".deletable-edge-delete-btn { width: 20px; height: 20px; border: 0px solid #ffff…" at bounding box center [773, 412] width 688 height 624
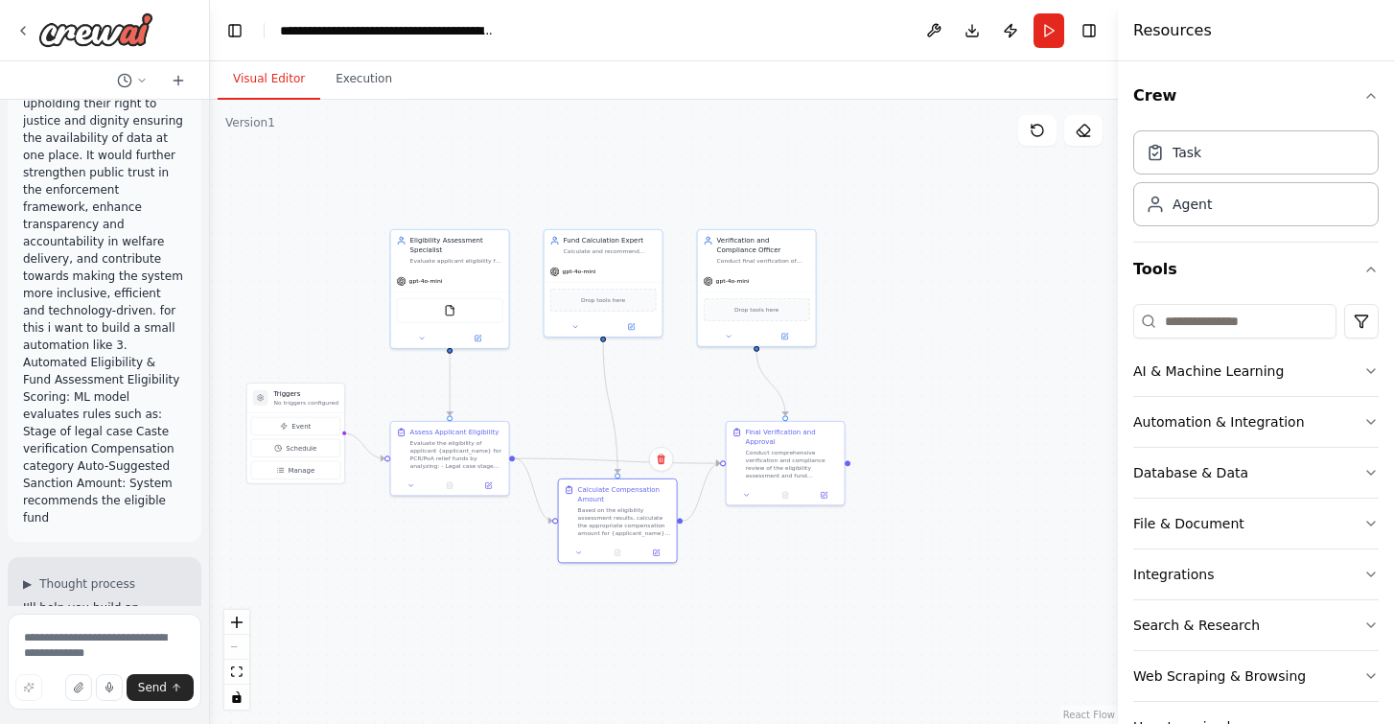
drag, startPoint x: 424, startPoint y: 638, endPoint x: 118, endPoint y: 605, distance: 307.6
click at [118, 605] on div "Background The Protection of Civil Rights (PCR) Act, 1955 and the Scheduled Cas…" at bounding box center [105, 362] width 210 height 724
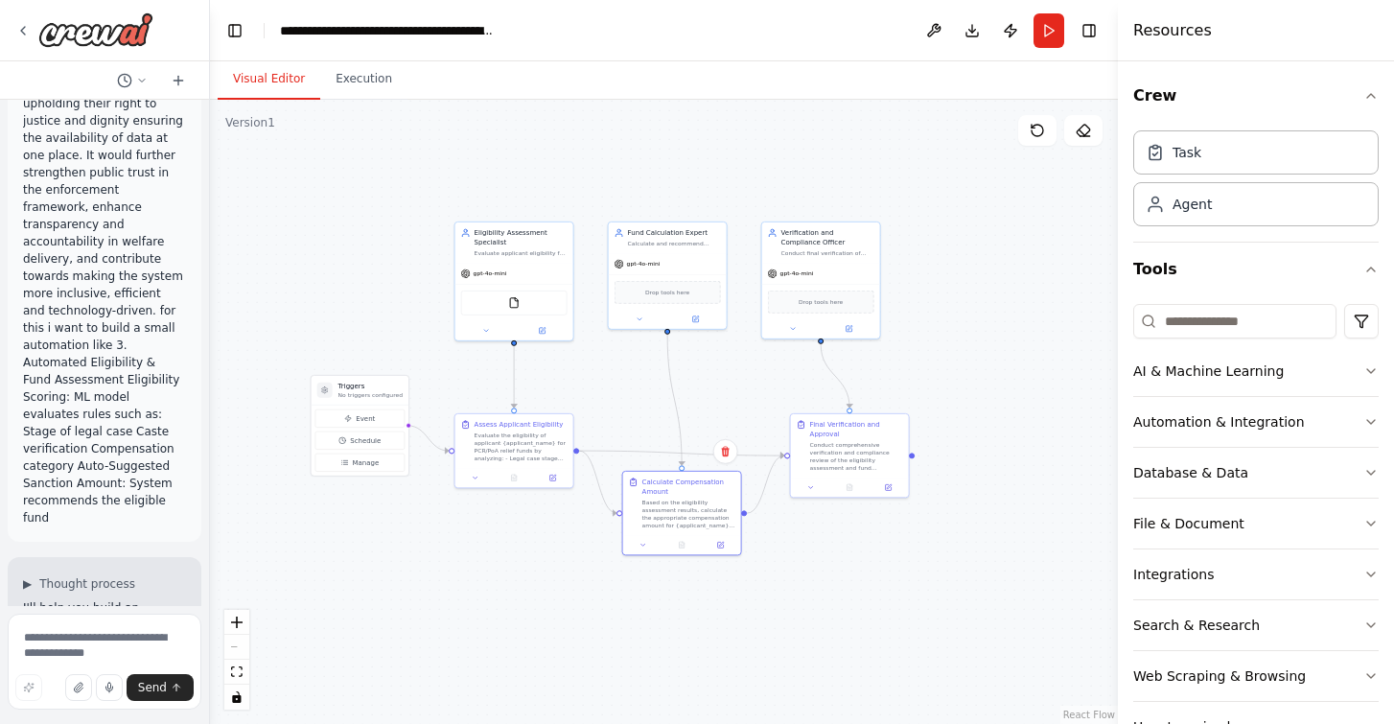
drag, startPoint x: 643, startPoint y: 412, endPoint x: 707, endPoint y: 405, distance: 64.7
click at [707, 405] on div ".deletable-edge-delete-btn { width: 20px; height: 20px; border: 0px solid #ffff…" at bounding box center [664, 412] width 908 height 624
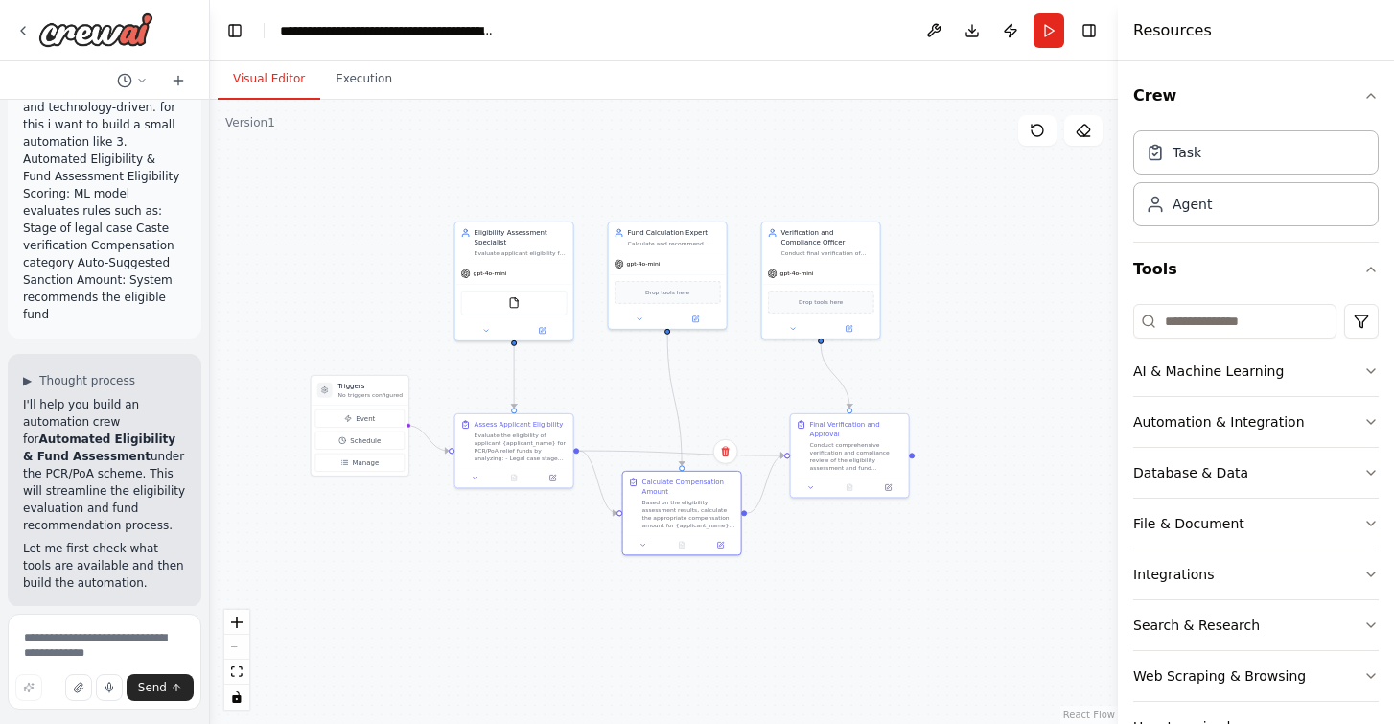
scroll to position [1909, 0]
click at [95, 647] on textarea at bounding box center [105, 661] width 194 height 96
click at [111, 647] on textarea at bounding box center [105, 661] width 194 height 96
paste textarea "**********"
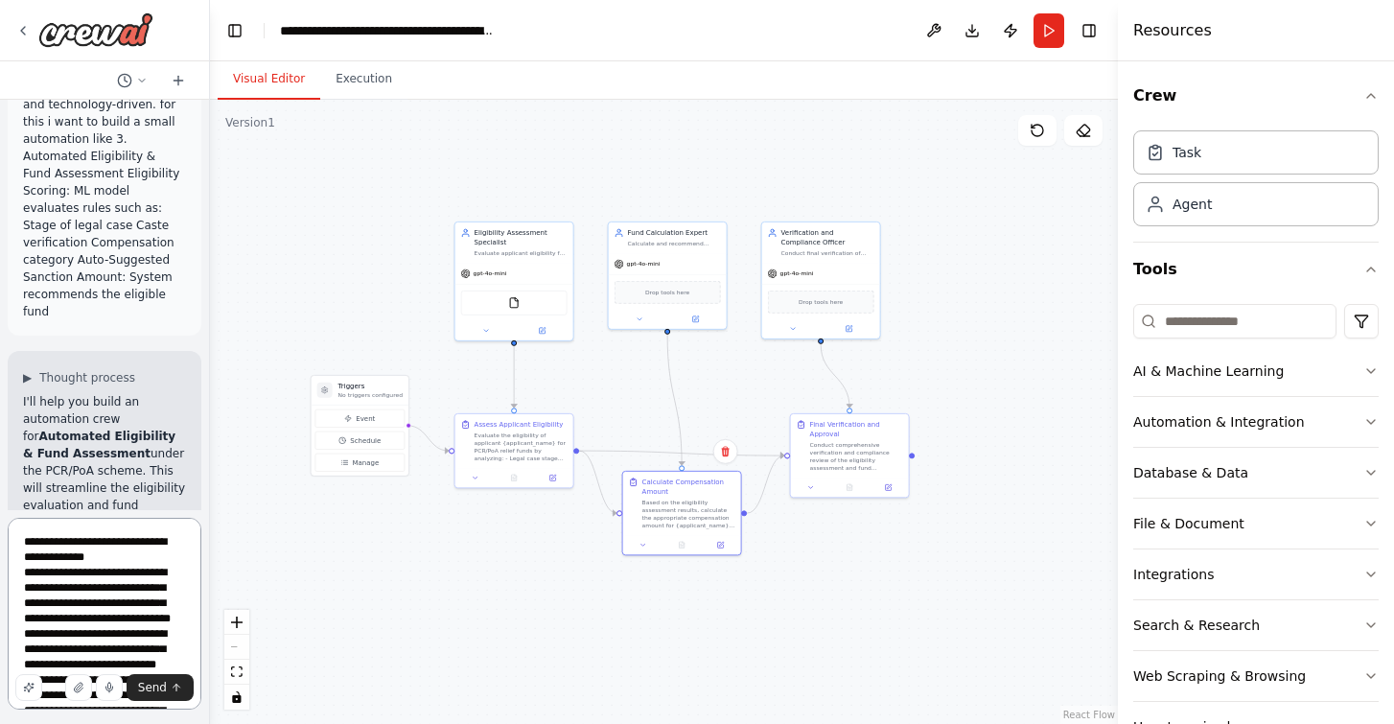
scroll to position [117, 0]
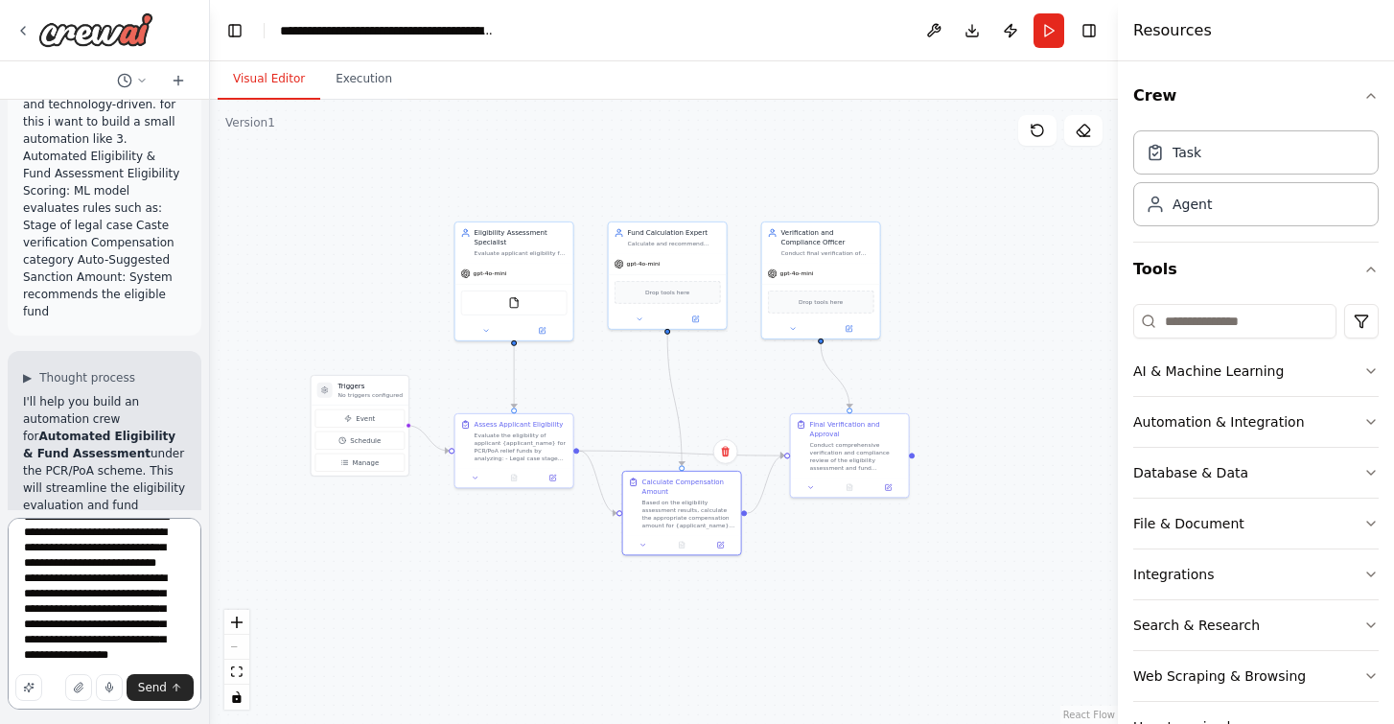
type textarea "**********"
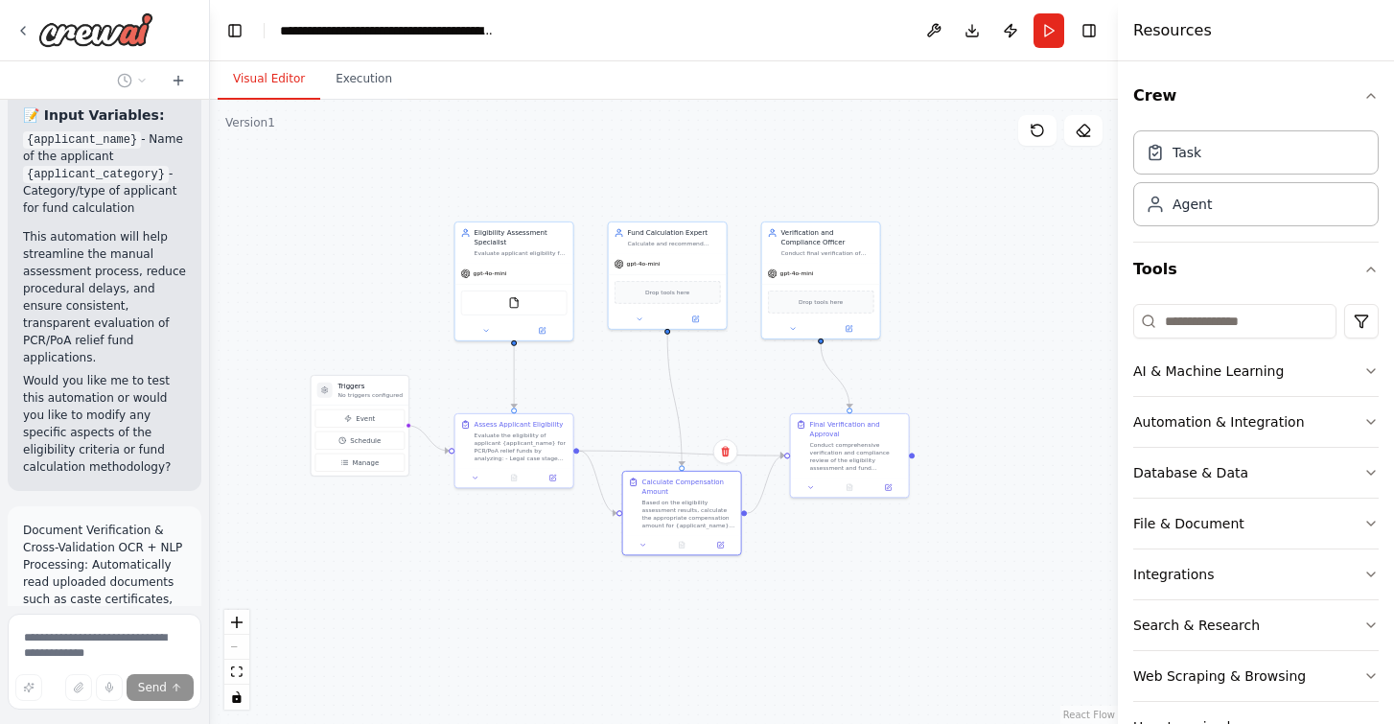
scroll to position [5123, 0]
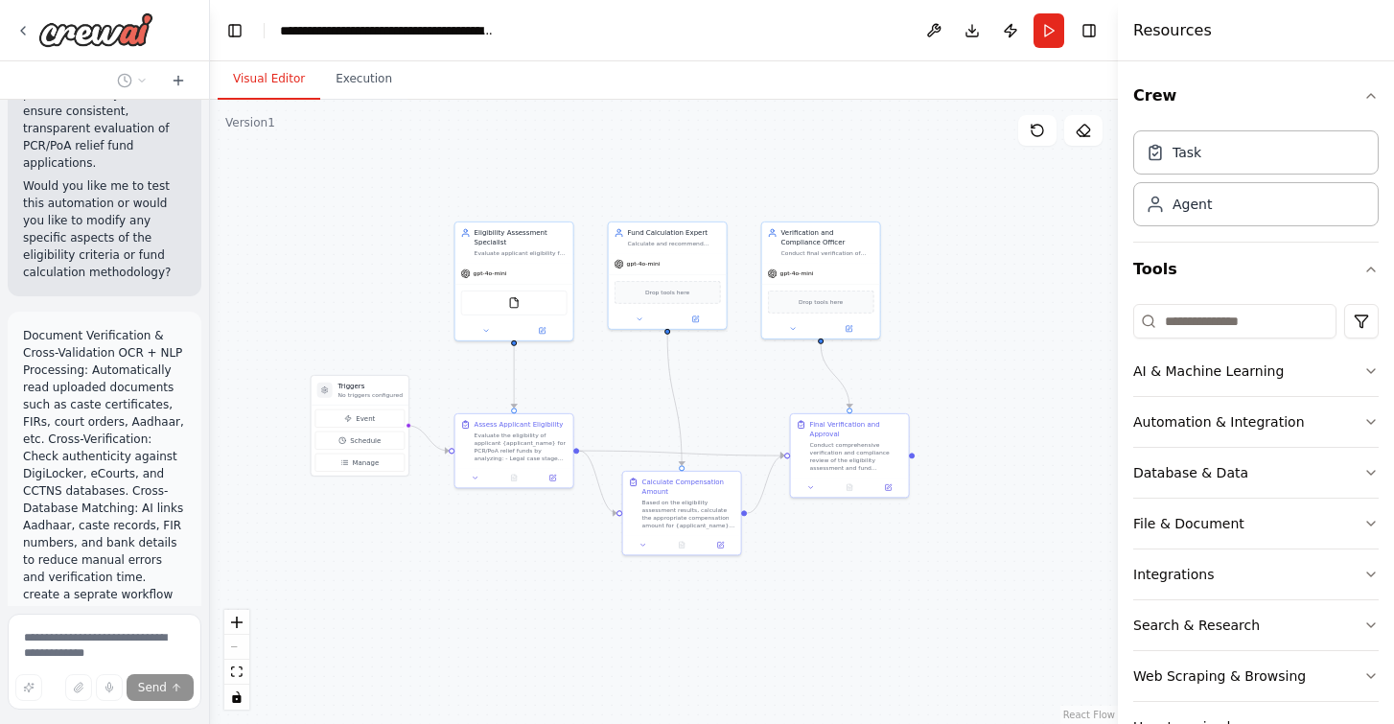
click at [336, 575] on div ".deletable-edge-delete-btn { width: 20px; height: 20px; border: 0px solid #ffff…" at bounding box center [664, 412] width 908 height 624
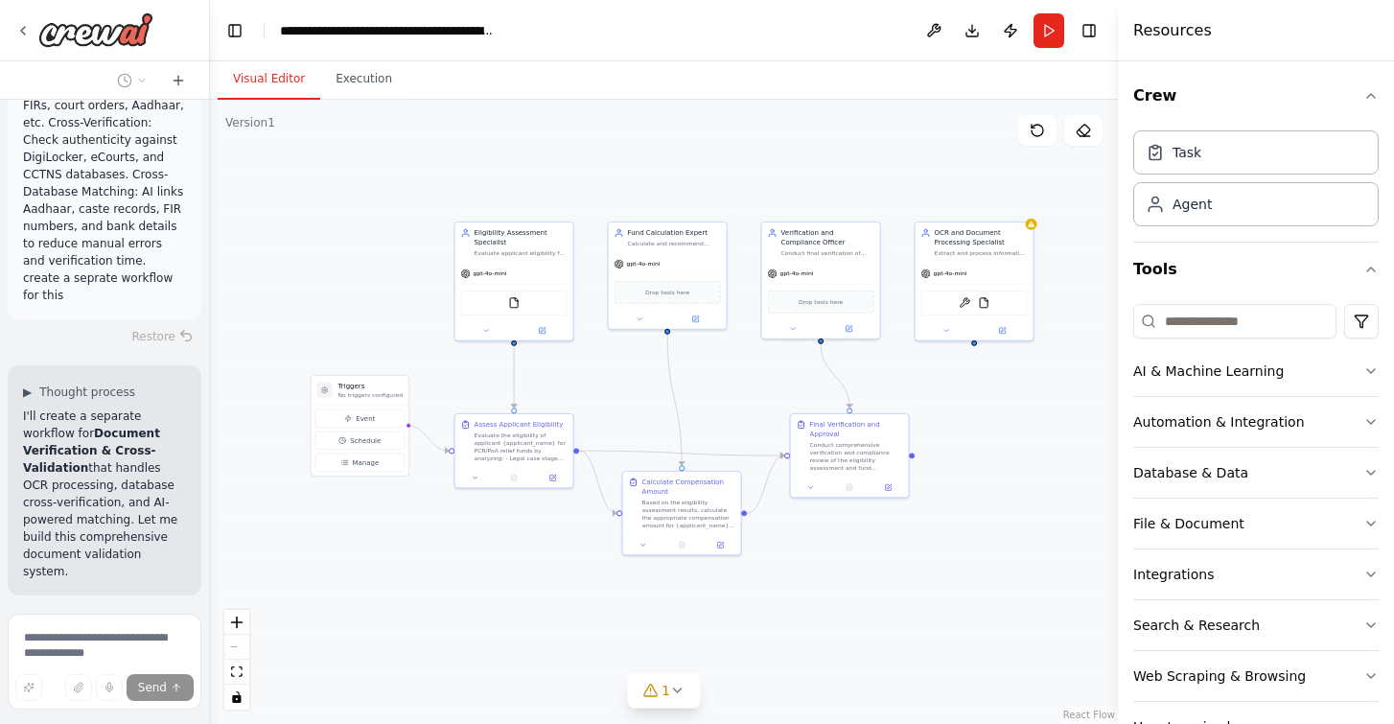
scroll to position [5720, 0]
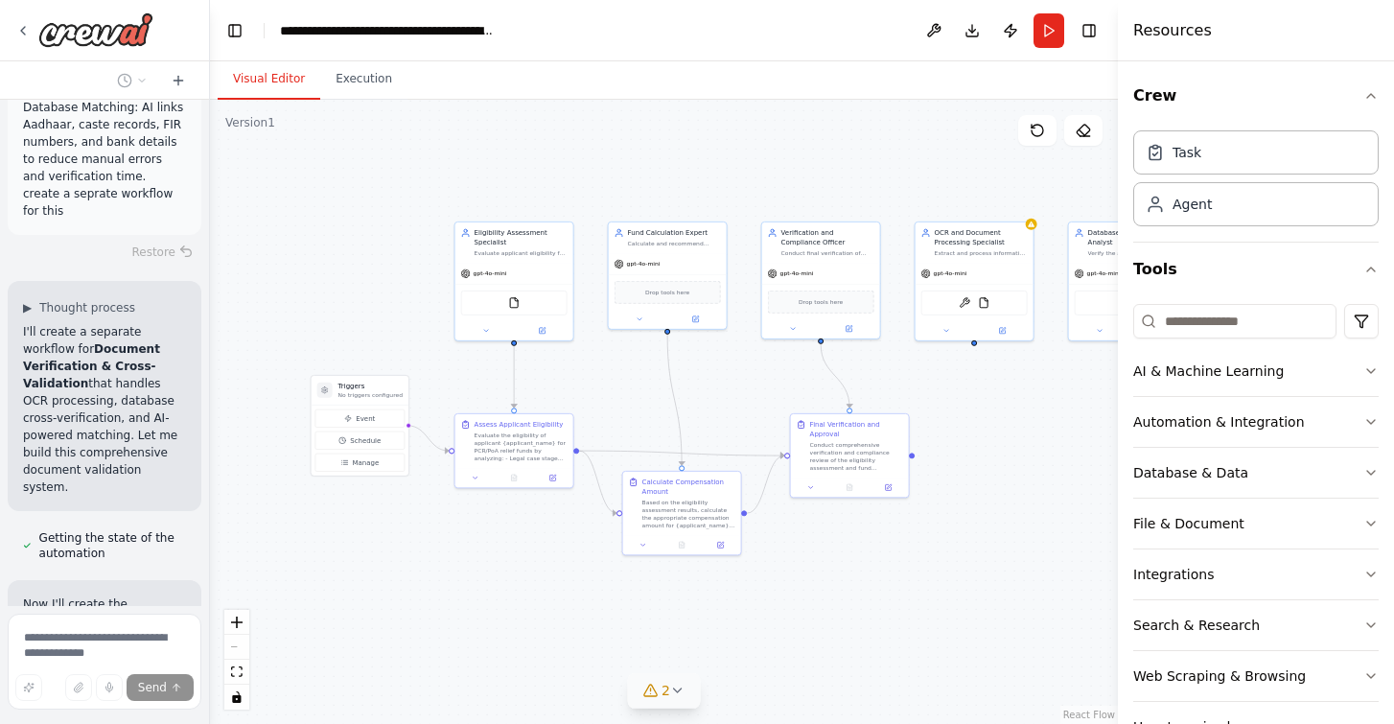
click at [673, 693] on icon at bounding box center [677, 689] width 15 height 15
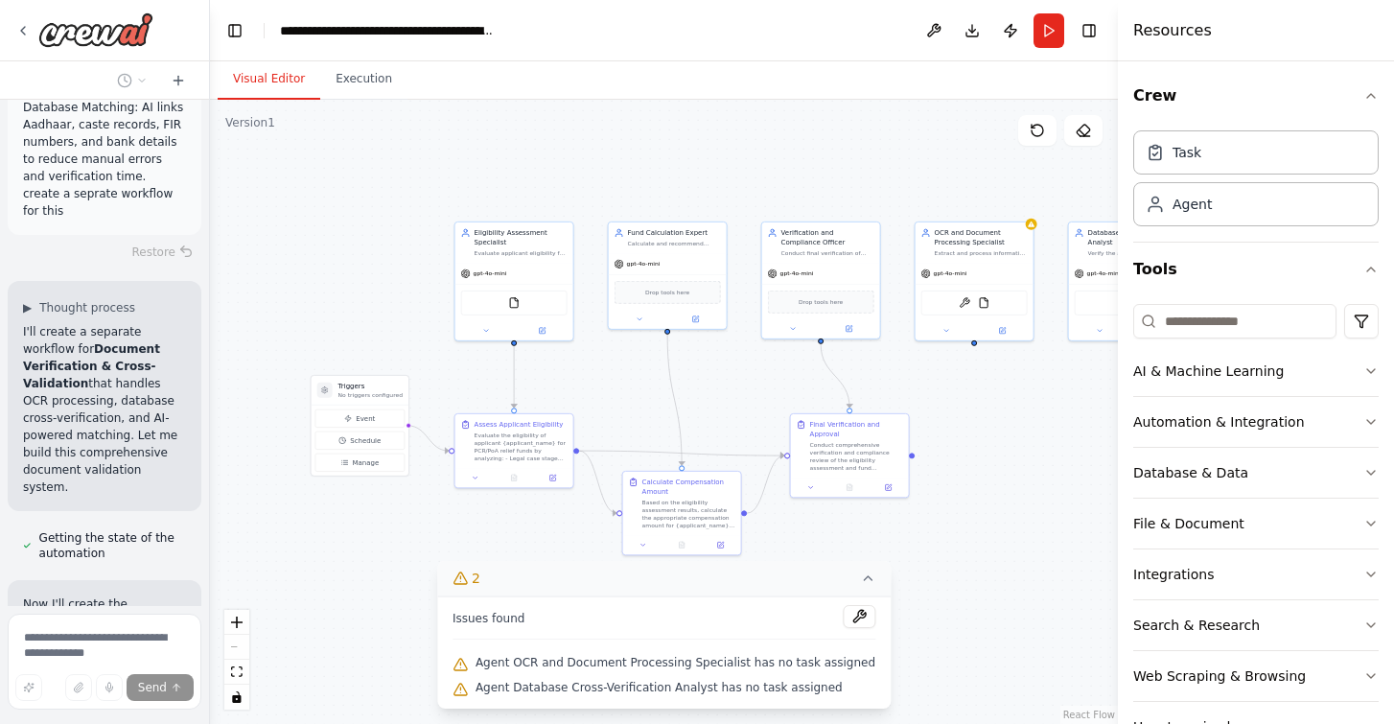
scroll to position [5804, 0]
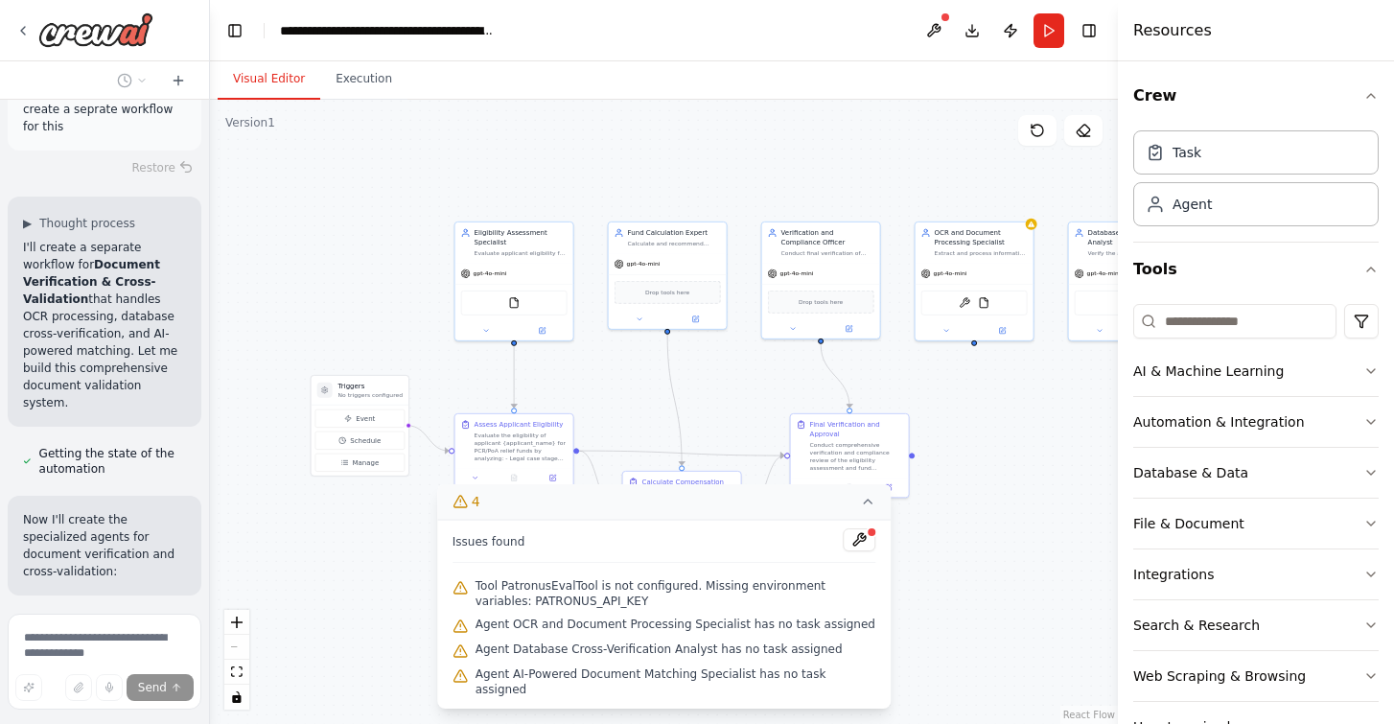
click at [963, 614] on div ".deletable-edge-delete-btn { width: 20px; height: 20px; border: 0px solid #ffff…" at bounding box center [664, 412] width 908 height 624
click at [870, 509] on icon at bounding box center [867, 501] width 15 height 15
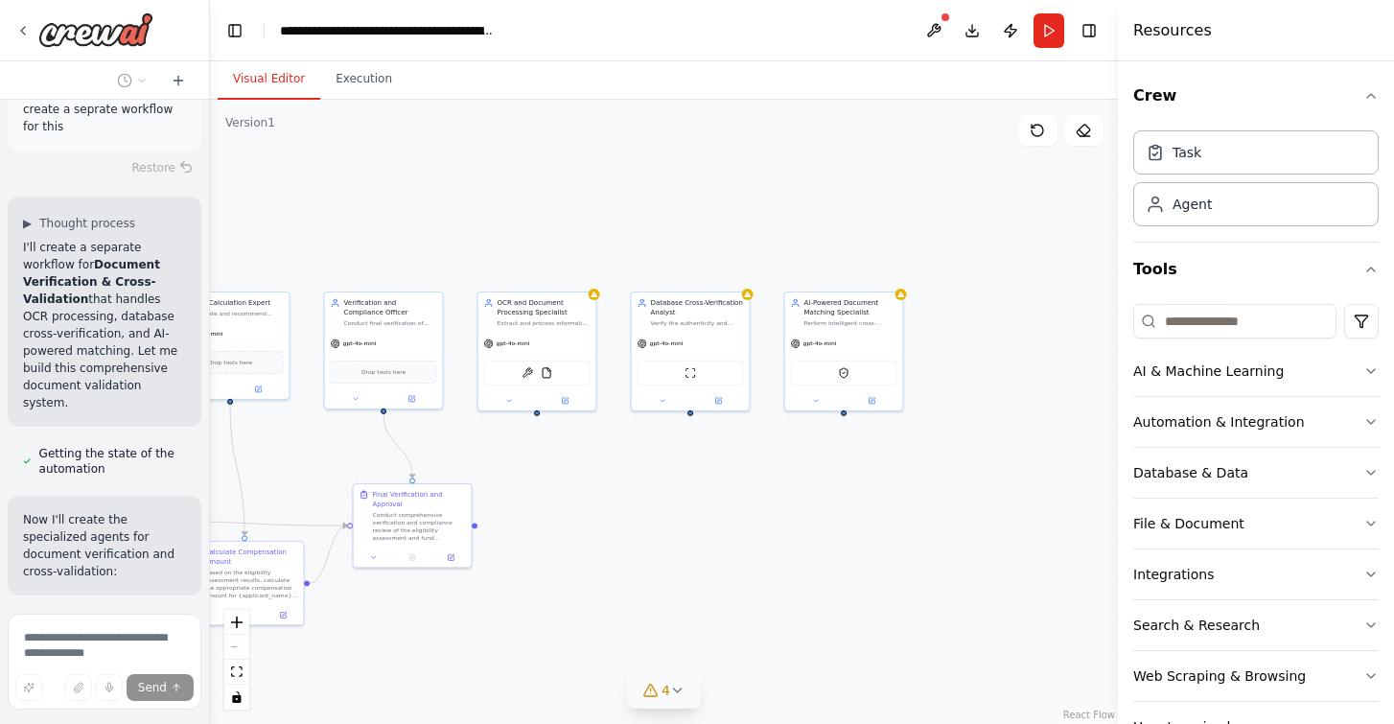
drag, startPoint x: 941, startPoint y: 401, endPoint x: 504, endPoint y: 471, distance: 442.7
click at [504, 471] on div ".deletable-edge-delete-btn { width: 20px; height: 20px; border: 0px solid #ffff…" at bounding box center [664, 412] width 908 height 624
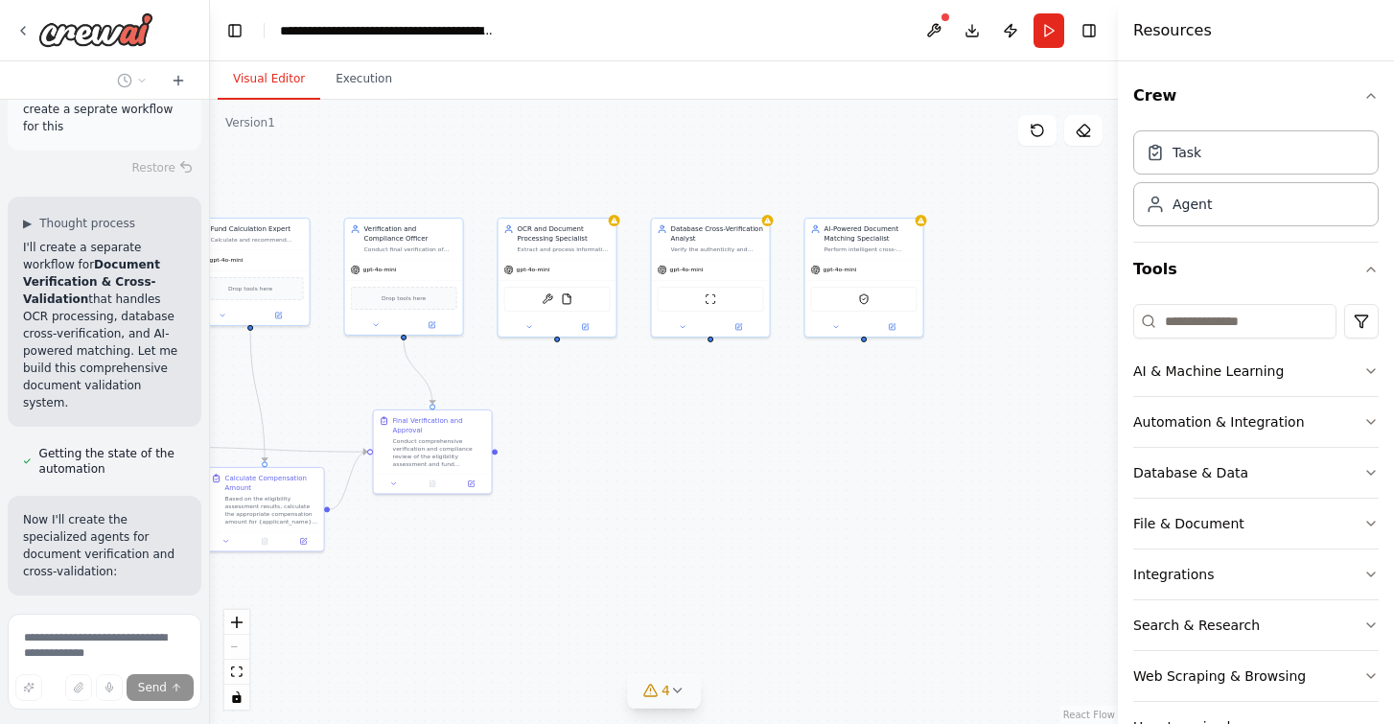
drag, startPoint x: 537, startPoint y: 416, endPoint x: 554, endPoint y: 358, distance: 60.0
click at [554, 358] on div ".deletable-edge-delete-btn { width: 20px; height: 20px; border: 0px solid #ffff…" at bounding box center [664, 412] width 908 height 624
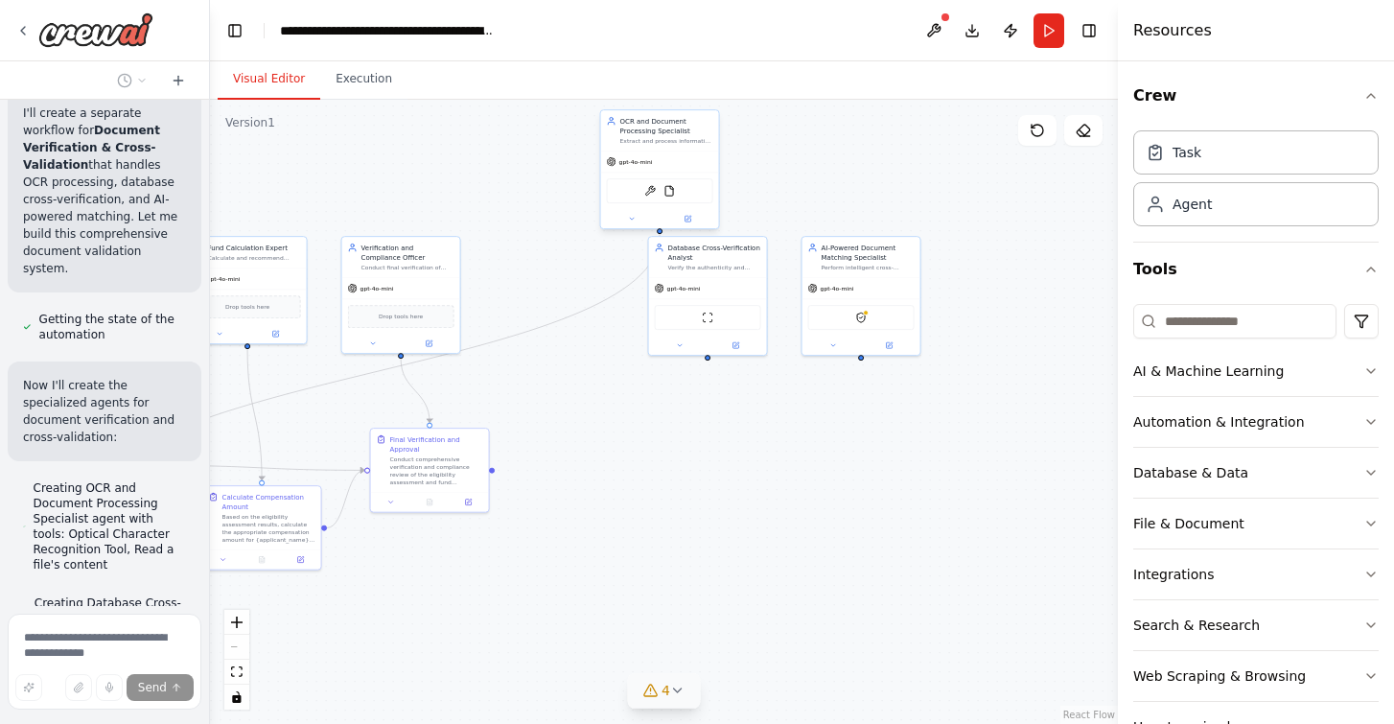
scroll to position [5955, 0]
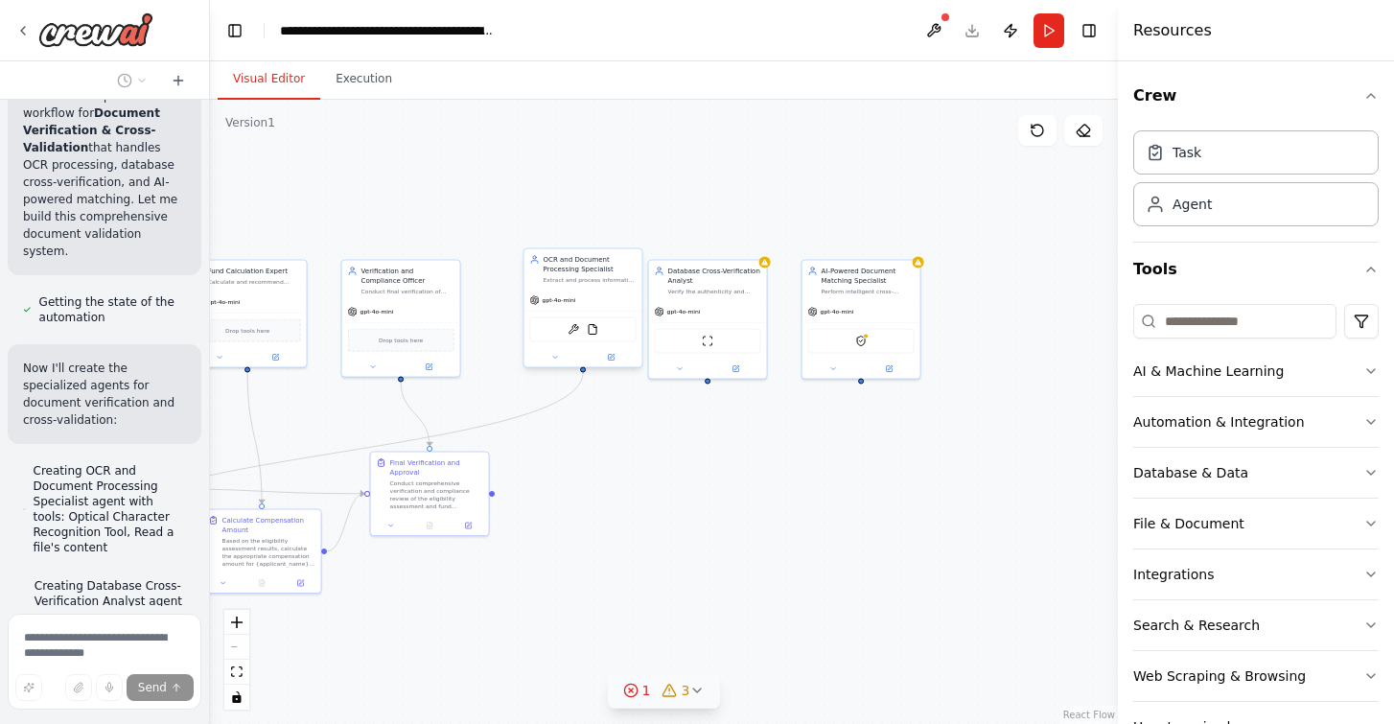
drag, startPoint x: 556, startPoint y: 259, endPoint x: 581, endPoint y: 276, distance: 30.3
click at [581, 276] on div "OCR and Document Processing Specialist Extract and process information from upl…" at bounding box center [589, 269] width 93 height 29
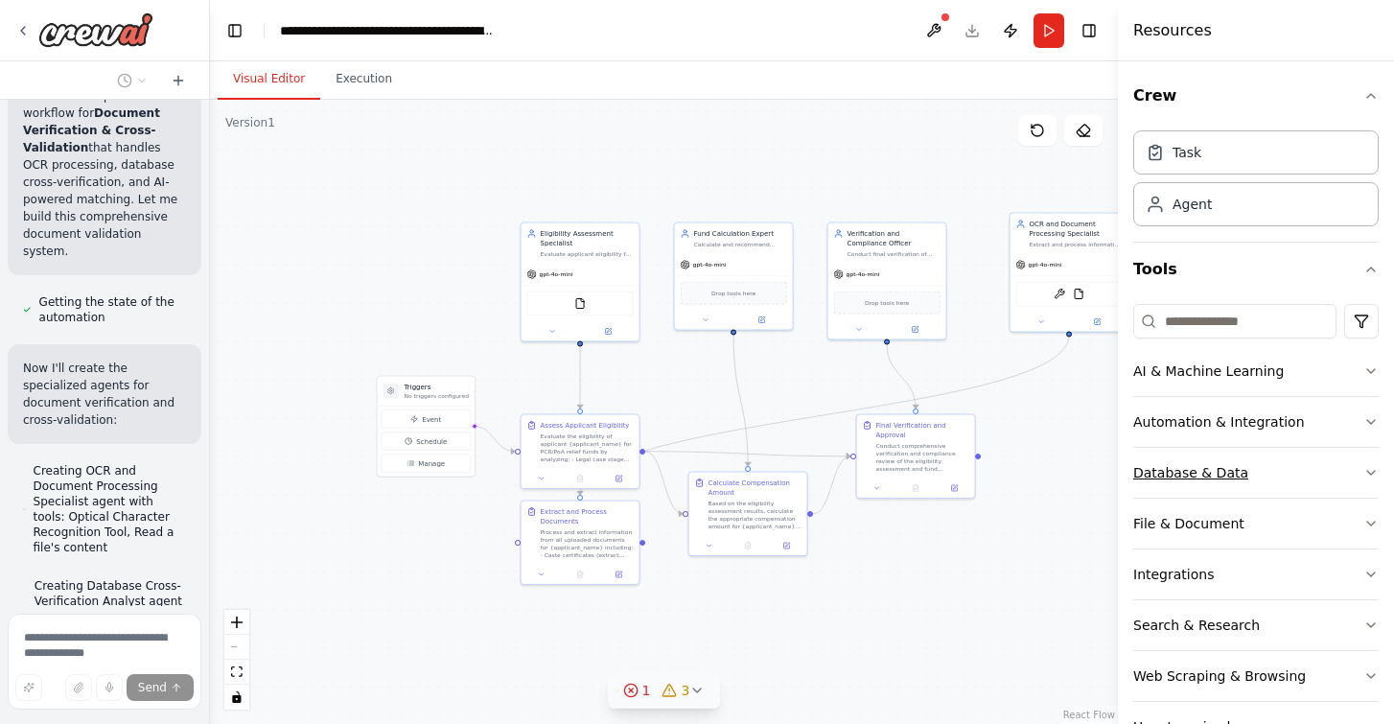
drag, startPoint x: 648, startPoint y: 502, endPoint x: 1134, endPoint y: 465, distance: 487.4
click at [1134, 465] on div "Background The Protection of Civil Rights (PCR) Act, 1955 and the Scheduled Cas…" at bounding box center [697, 362] width 1394 height 724
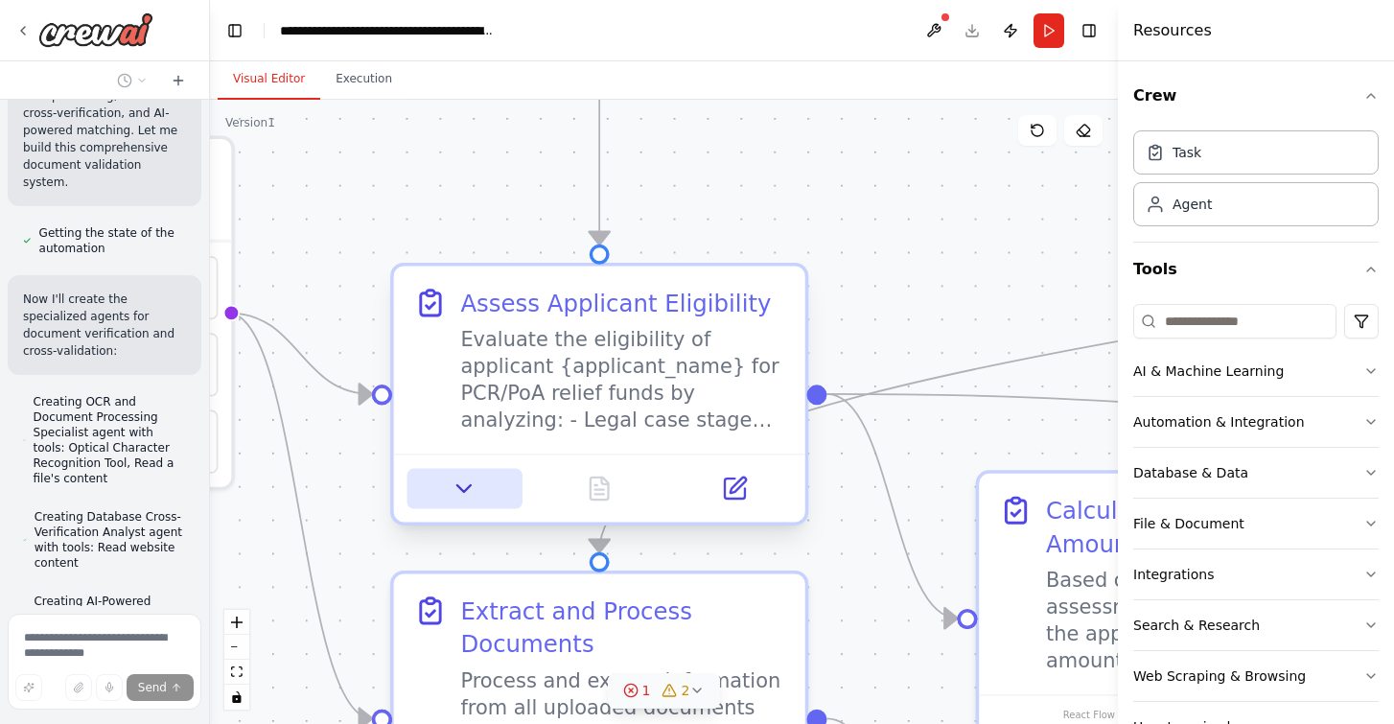
scroll to position [6009, 0]
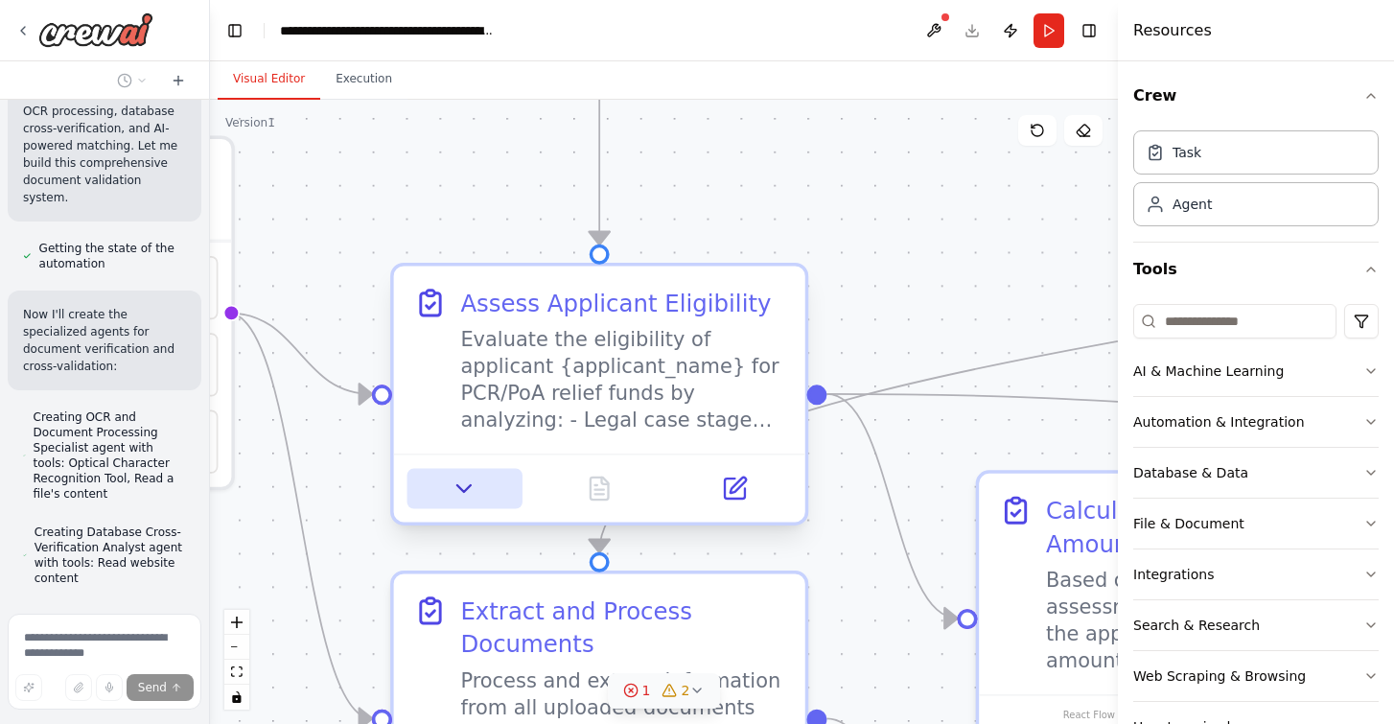
click at [462, 474] on button at bounding box center [464, 489] width 115 height 40
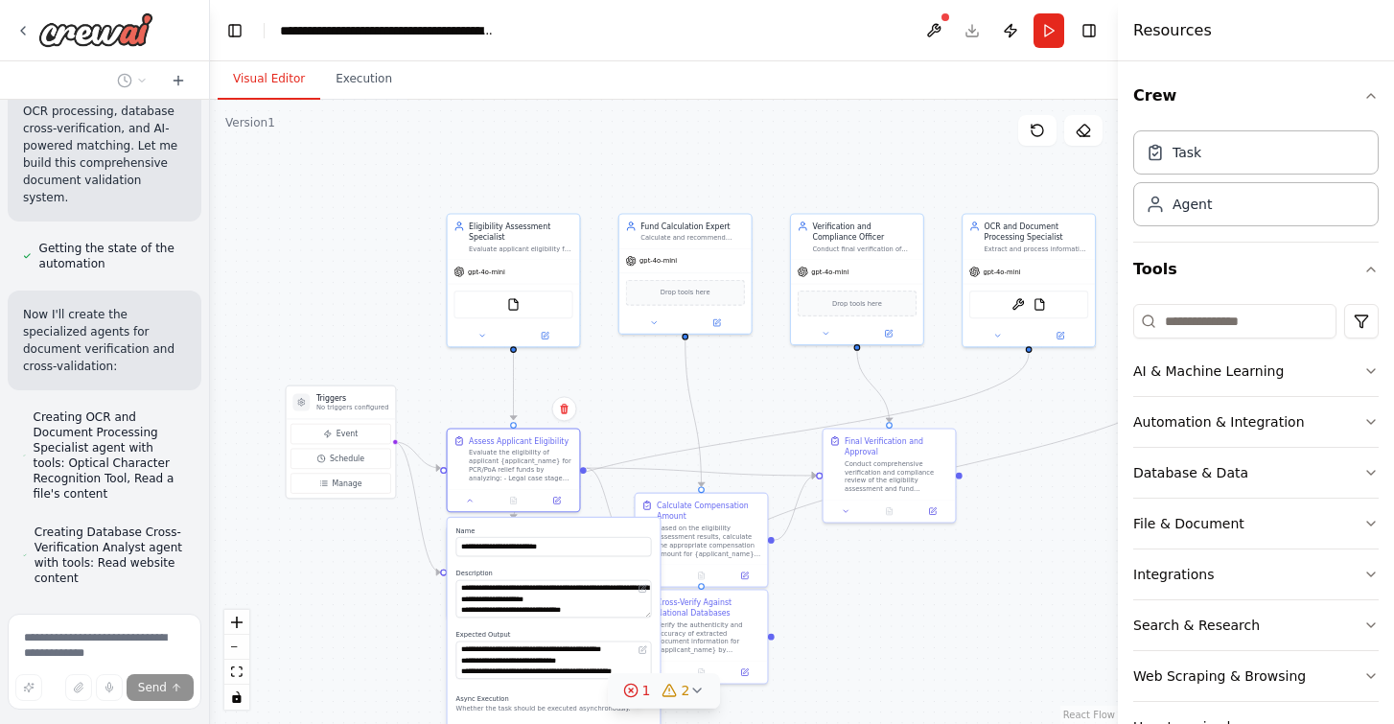
click at [330, 633] on div ".deletable-edge-delete-btn { width: 20px; height: 20px; border: 0px solid #ffff…" at bounding box center [664, 412] width 908 height 624
click at [383, 560] on div ".deletable-edge-delete-btn { width: 20px; height: 20px; border: 0px solid #ffff…" at bounding box center [664, 412] width 908 height 624
click at [459, 609] on button at bounding box center [469, 605] width 36 height 12
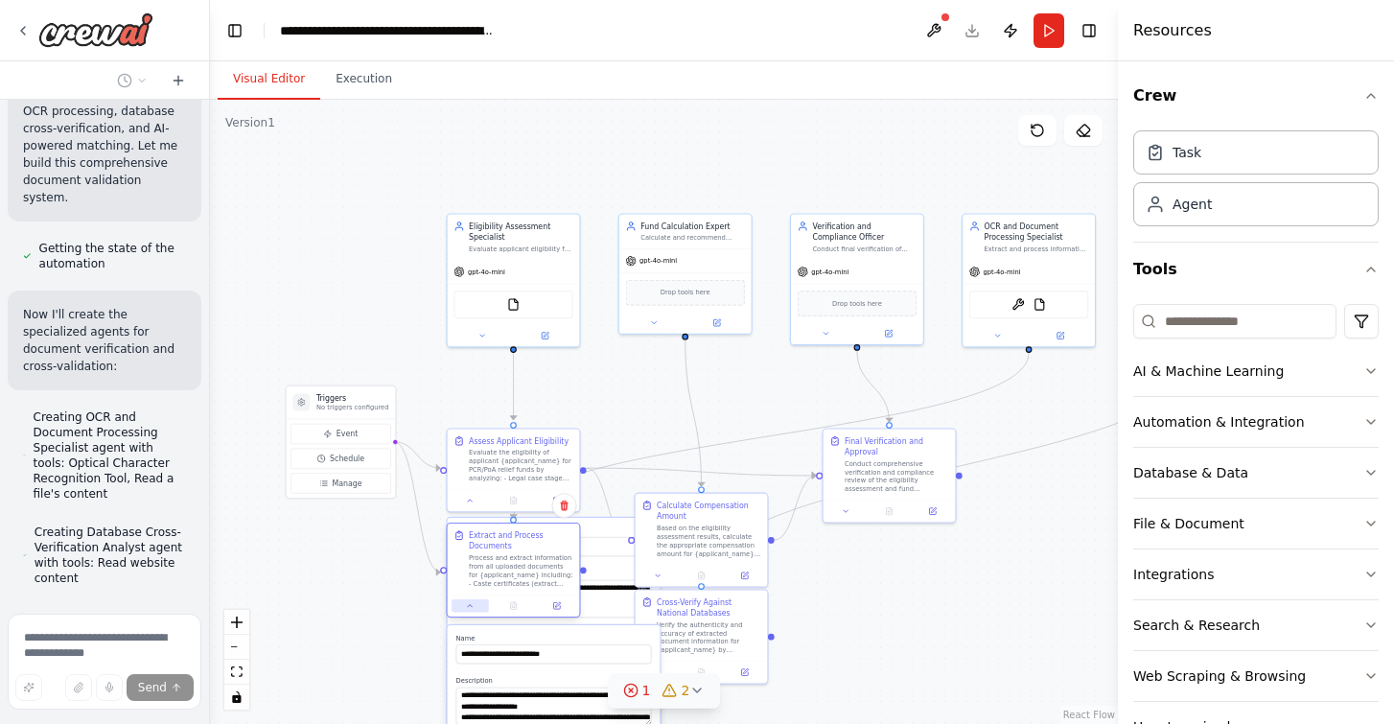
scroll to position [6078, 0]
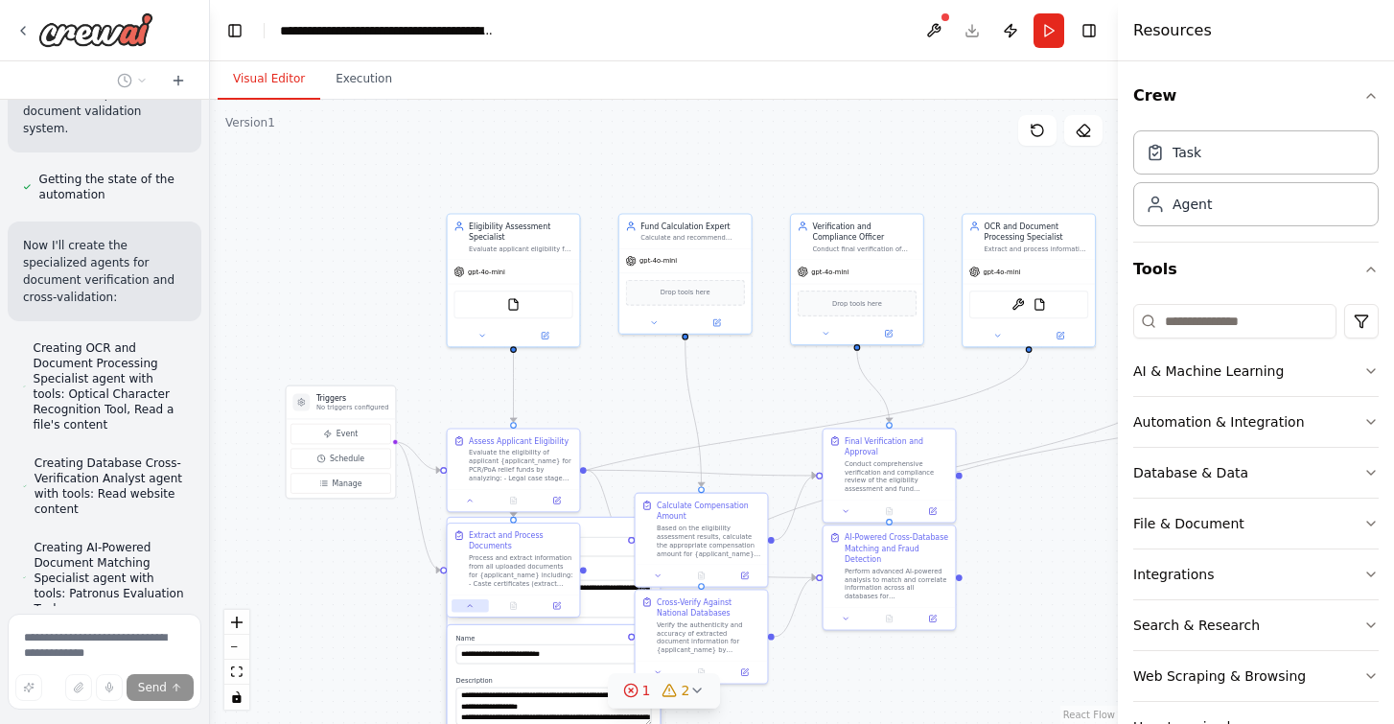
click at [459, 609] on button at bounding box center [469, 605] width 36 height 12
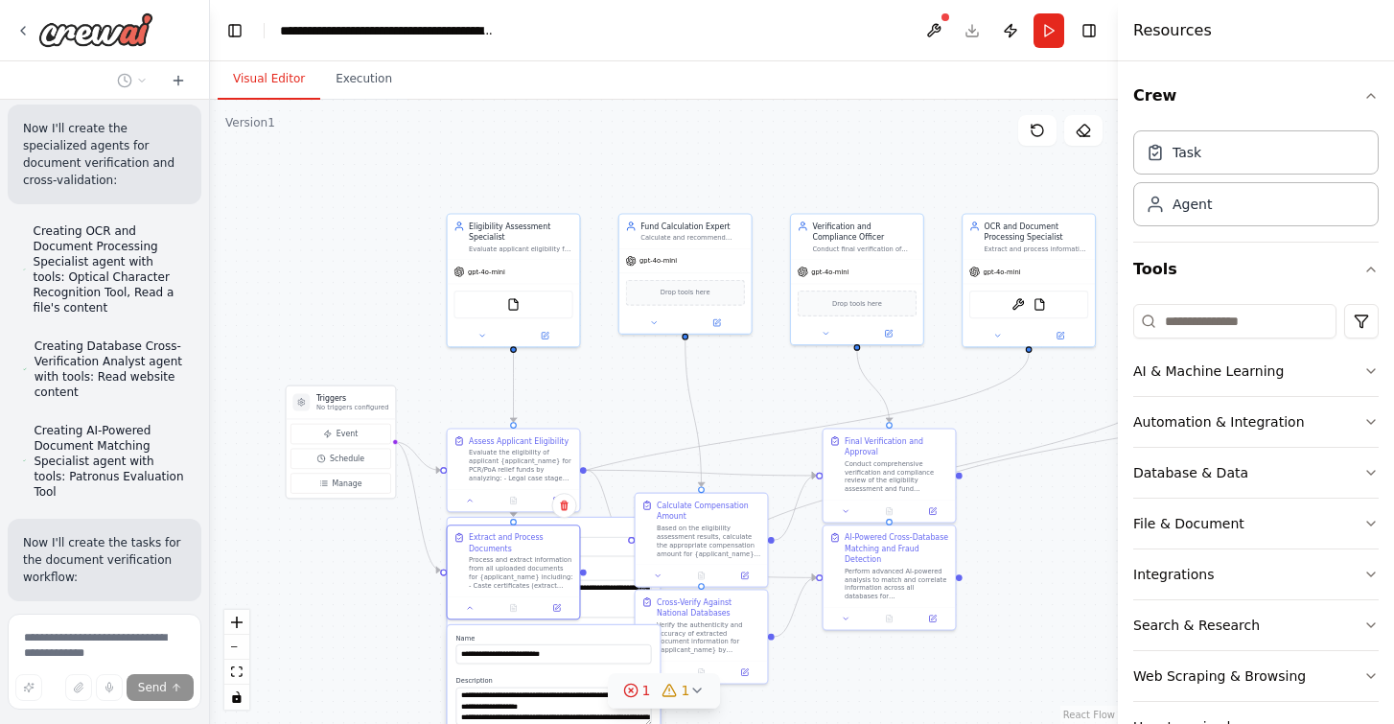
click at [342, 634] on div ".deletable-edge-delete-btn { width: 20px; height: 20px; border: 0px solid #ffff…" at bounding box center [664, 412] width 908 height 624
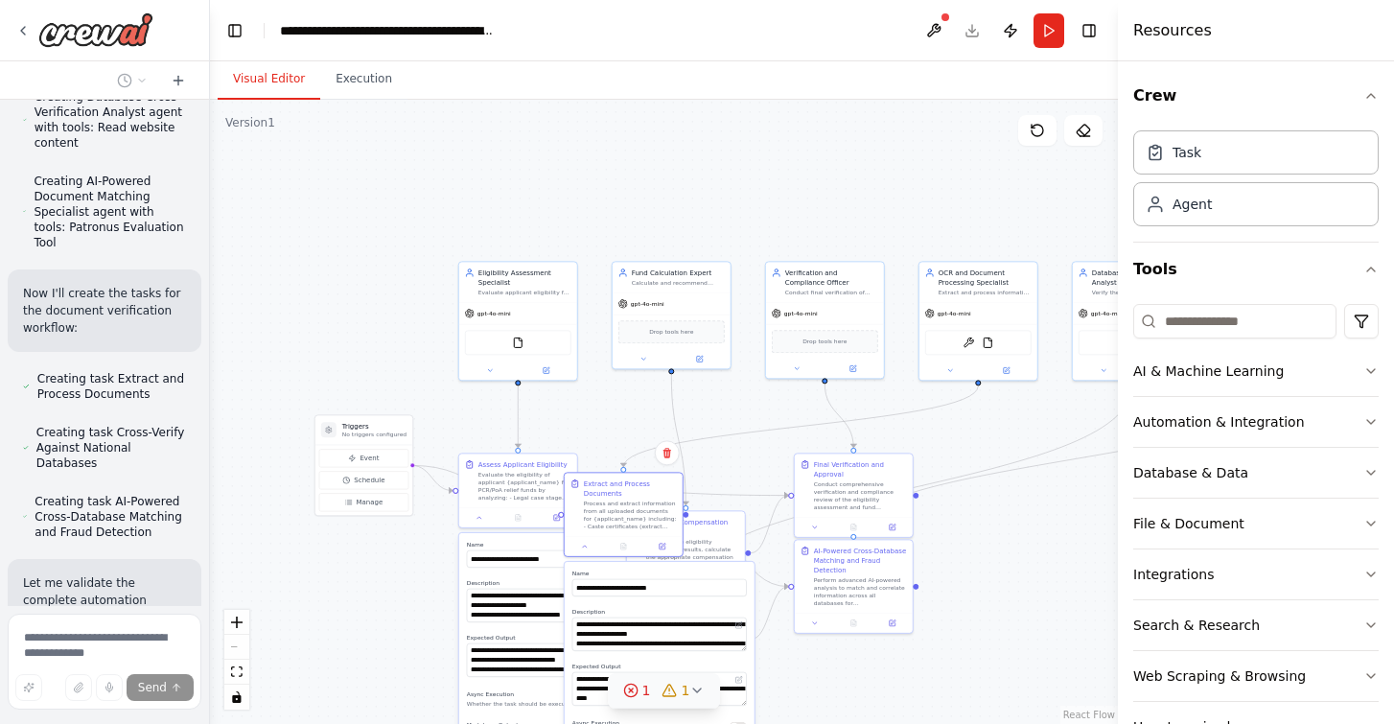
scroll to position [6462, 0]
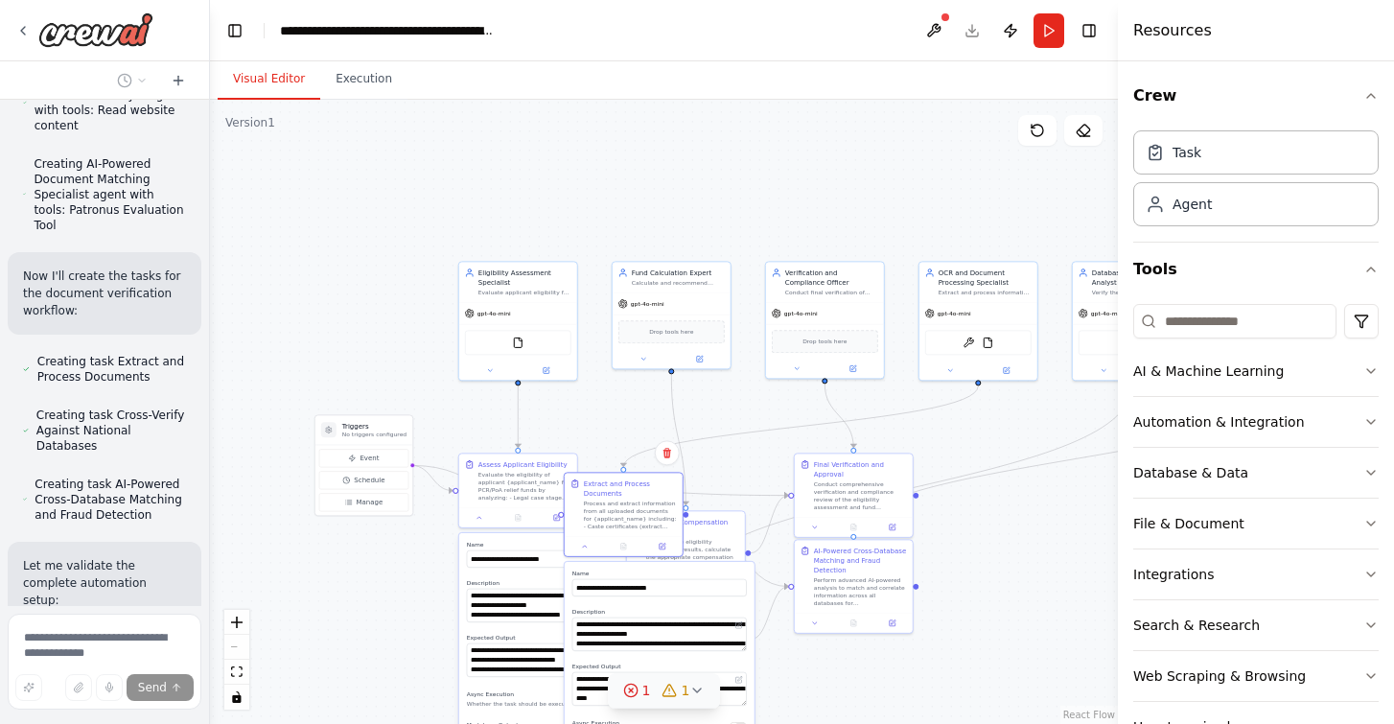
drag, startPoint x: 566, startPoint y: 619, endPoint x: 670, endPoint y: 546, distance: 126.6
click at [670, 546] on div "**********" at bounding box center [624, 514] width 120 height 85
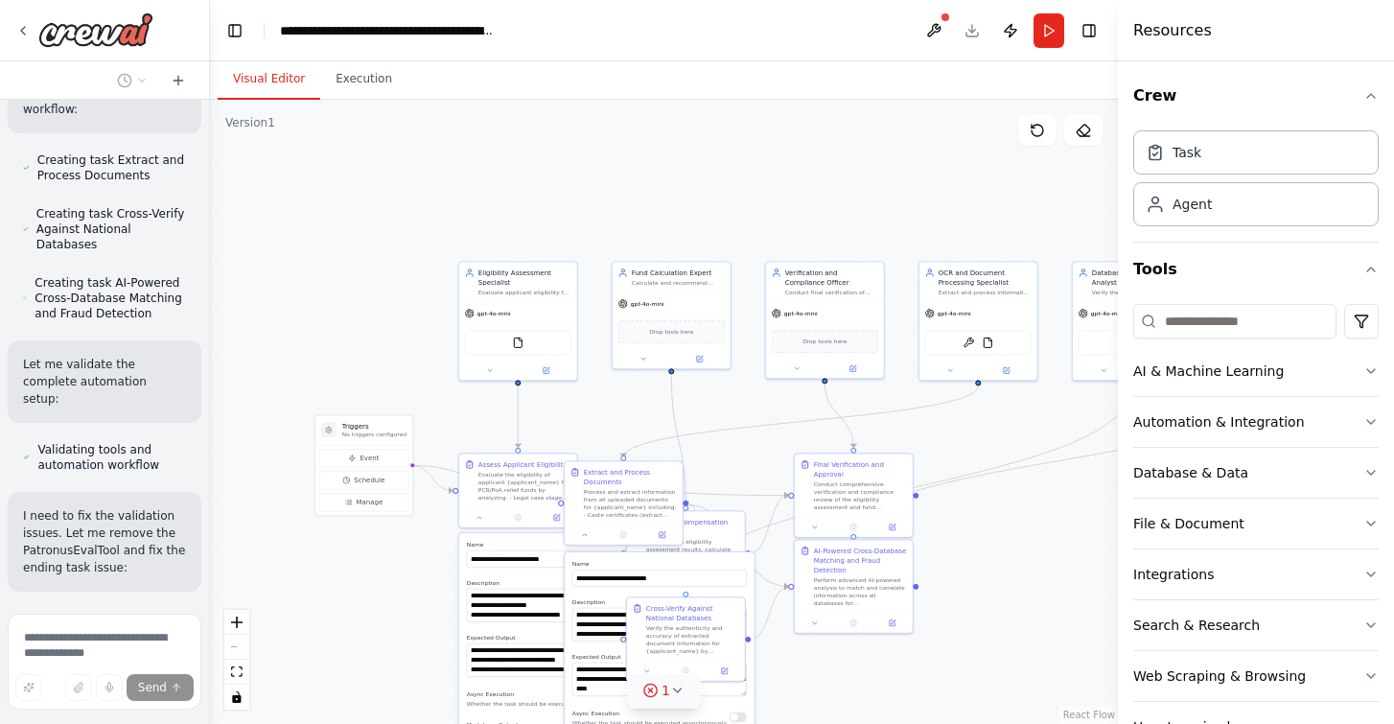
scroll to position [6680, 0]
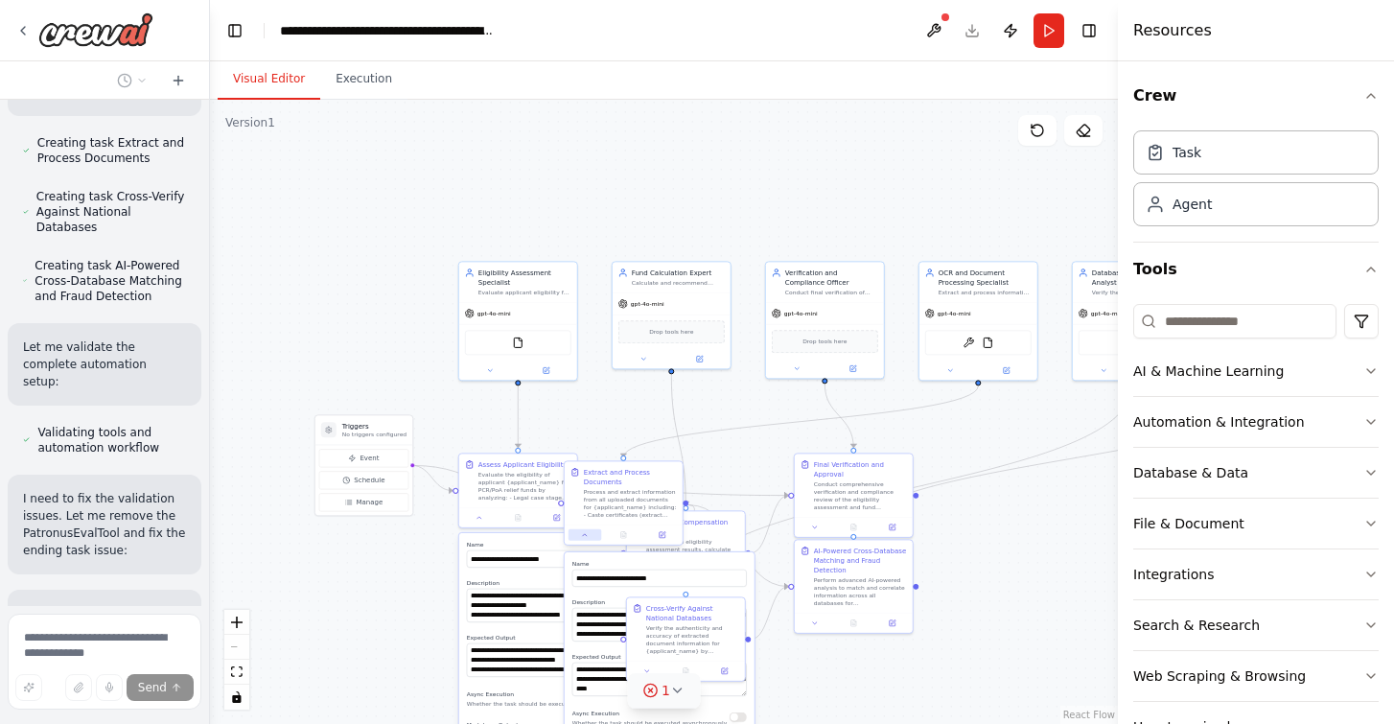
click at [582, 535] on icon at bounding box center [585, 535] width 8 height 8
click at [485, 525] on div "Assess Applicant Eligibility Evaluate the eligibility of applicant {applicant_n…" at bounding box center [518, 489] width 120 height 76
click at [477, 521] on div at bounding box center [518, 515] width 118 height 20
click at [477, 525] on div "Assess Applicant Eligibility Evaluate the eligibility of applicant {applicant_n…" at bounding box center [518, 489] width 120 height 76
click at [479, 523] on div at bounding box center [518, 515] width 118 height 20
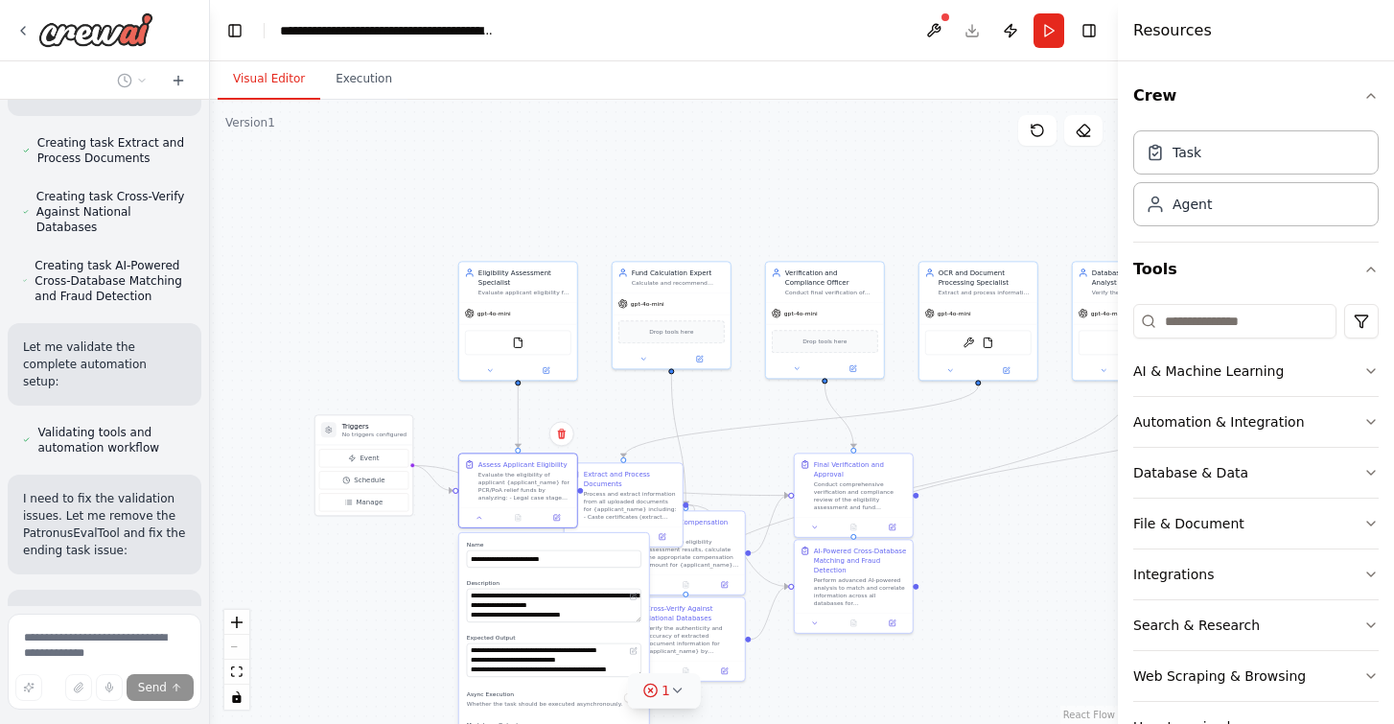
click at [374, 577] on div ".deletable-edge-delete-btn { width: 20px; height: 20px; border: 0px solid #ffff…" at bounding box center [664, 412] width 908 height 624
click at [479, 515] on icon at bounding box center [479, 516] width 4 height 2
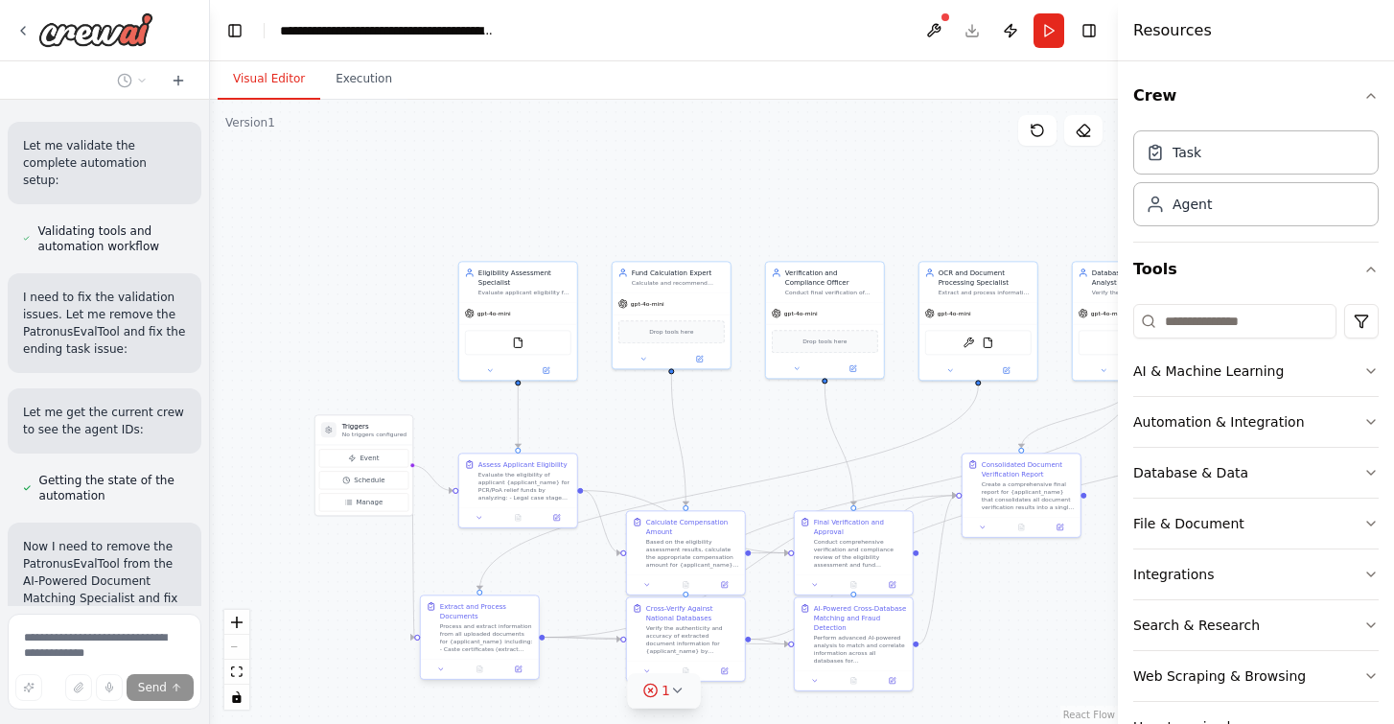
drag, startPoint x: 647, startPoint y: 478, endPoint x: 506, endPoint y: 613, distance: 194.6
click at [506, 613] on div "Extract and Process Documents" at bounding box center [486, 610] width 93 height 19
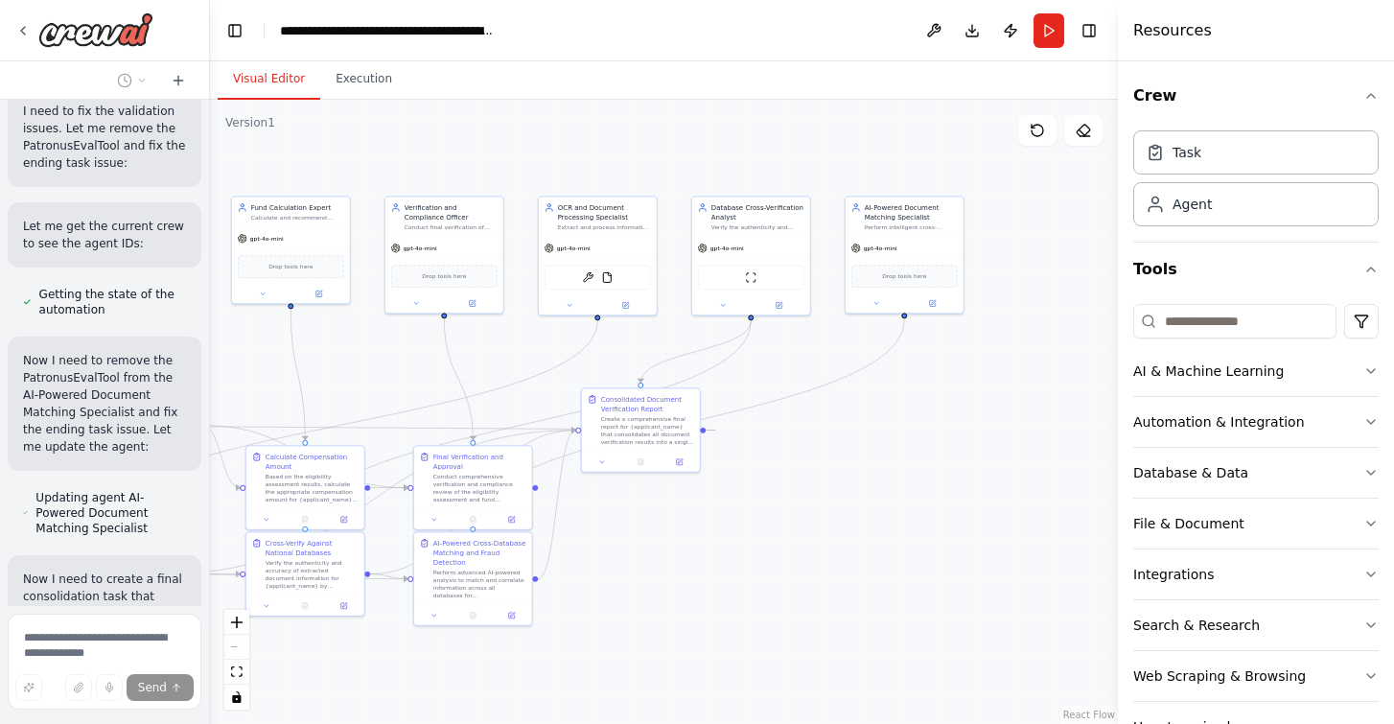
scroll to position [7085, 0]
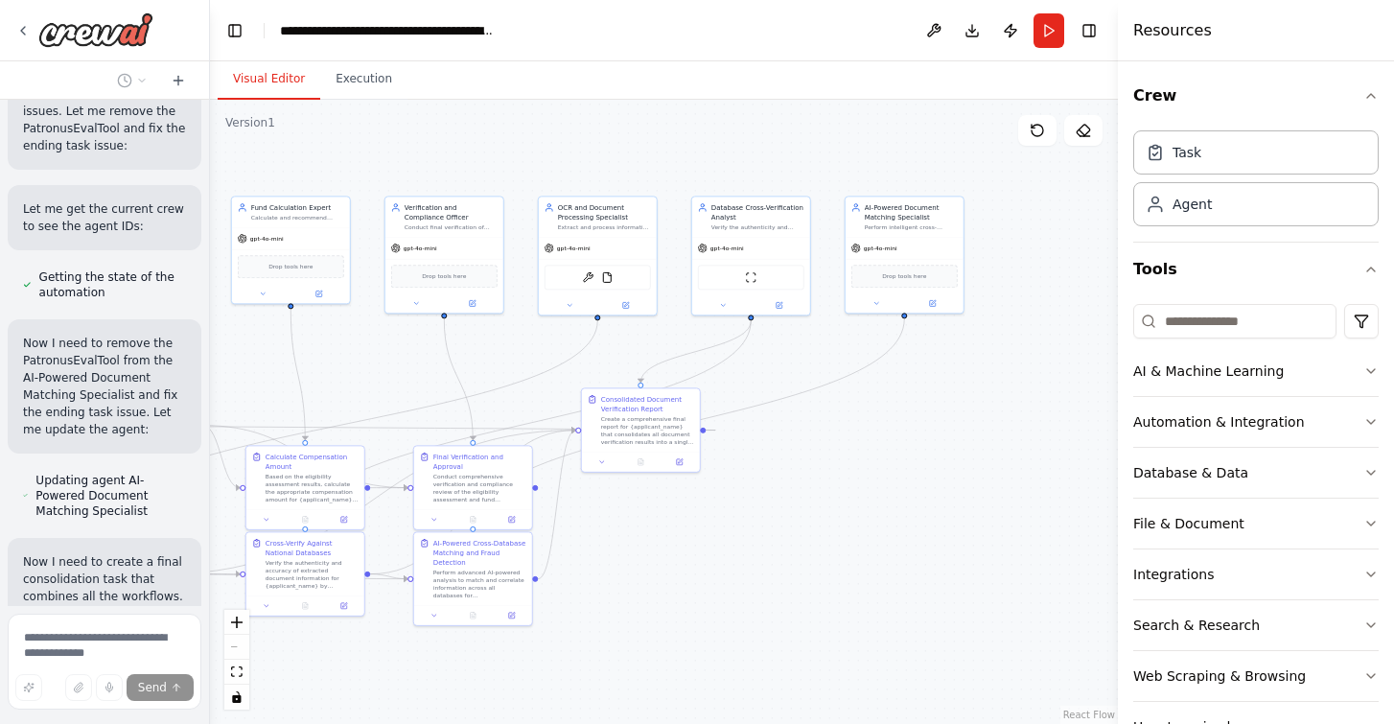
drag, startPoint x: 780, startPoint y: 191, endPoint x: 400, endPoint y: 126, distance: 386.1
click at [400, 126] on div ".deletable-edge-delete-btn { width: 20px; height: 20px; border: 0px solid #ffff…" at bounding box center [664, 412] width 908 height 624
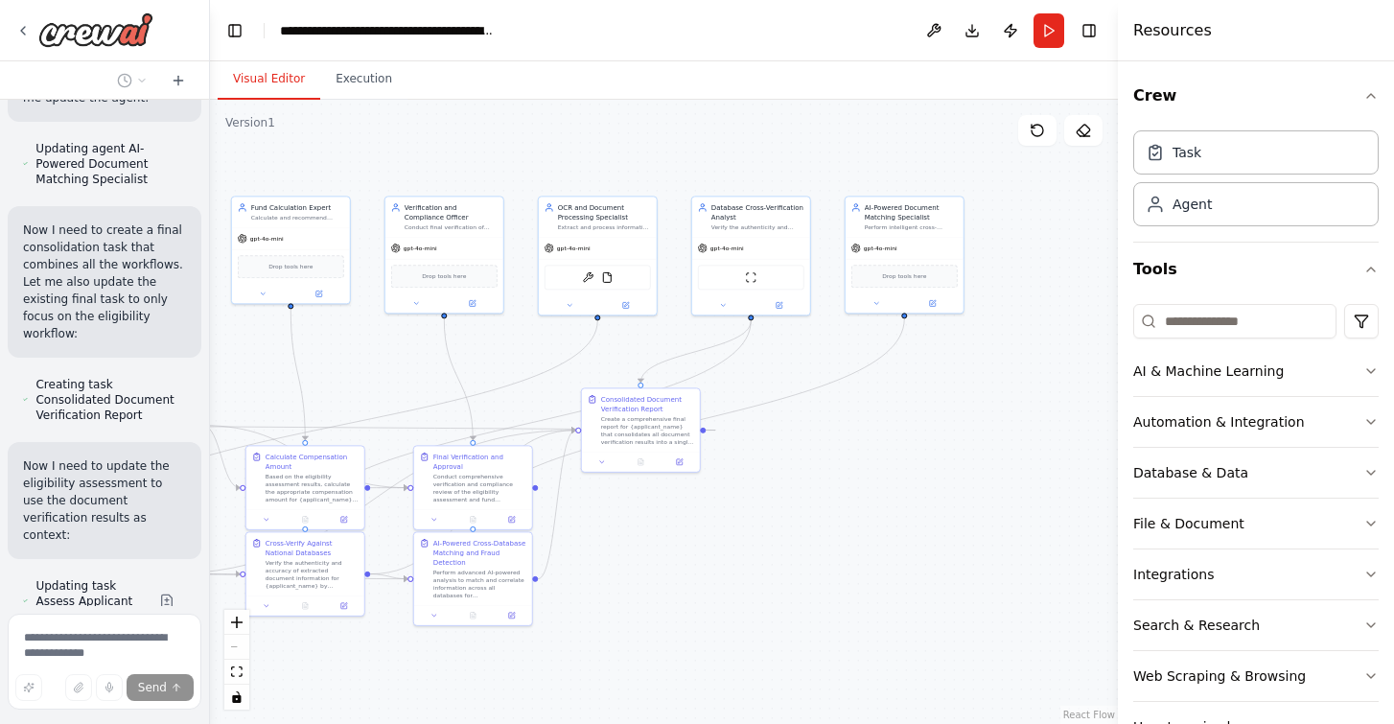
scroll to position [0, 0]
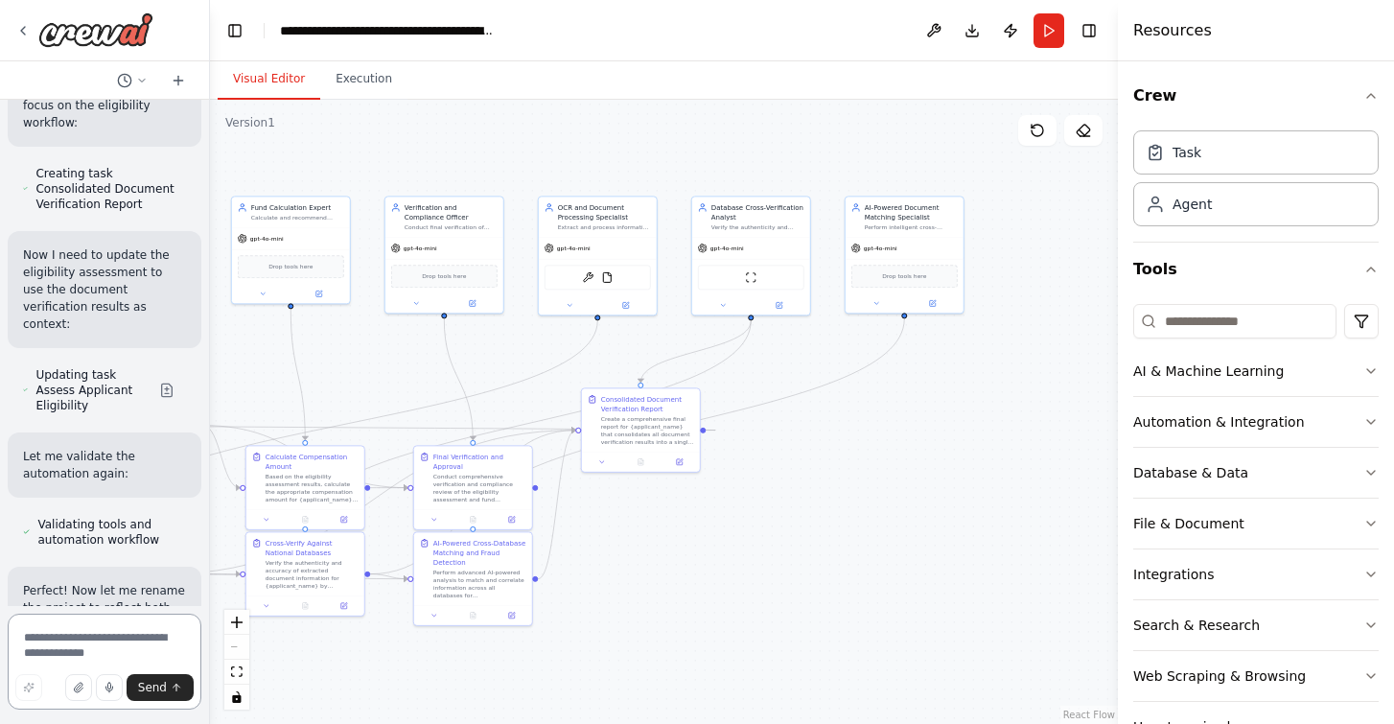
click at [132, 638] on textarea at bounding box center [105, 661] width 194 height 96
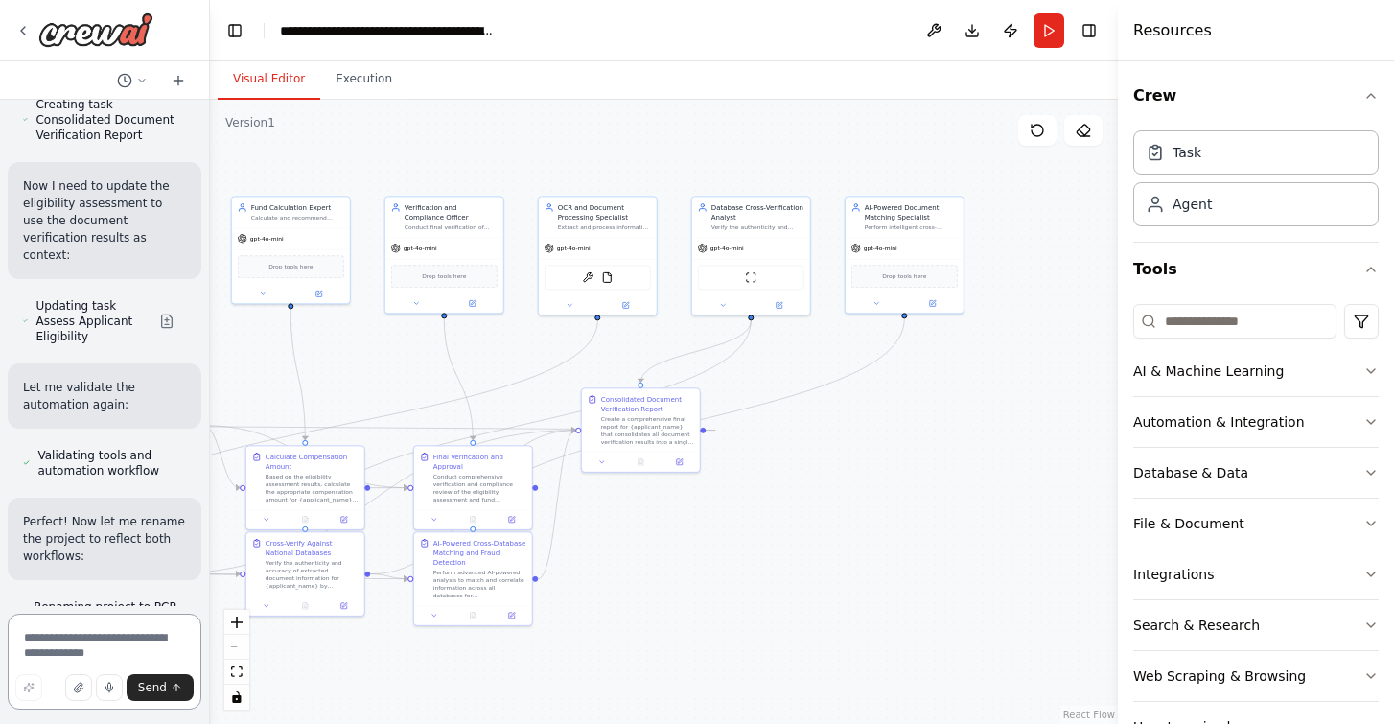
scroll to position [7713, 0]
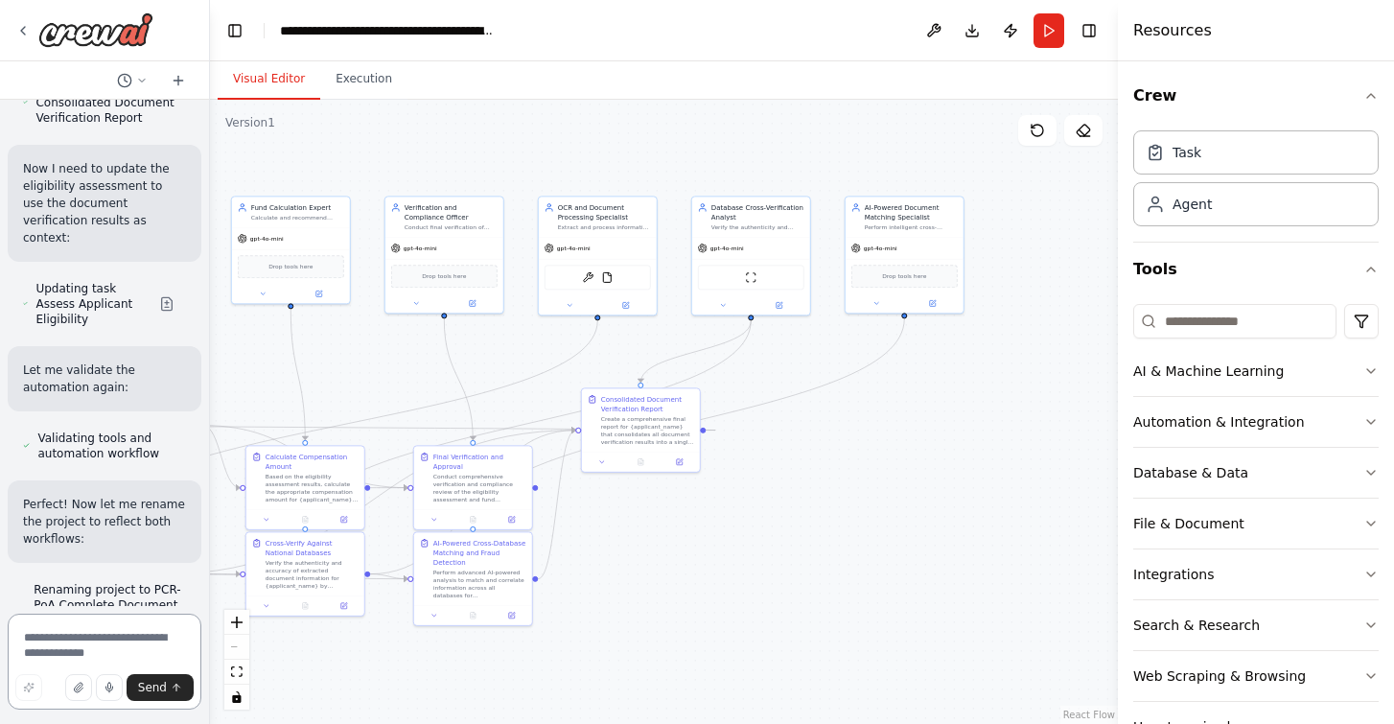
paste textarea "**********"
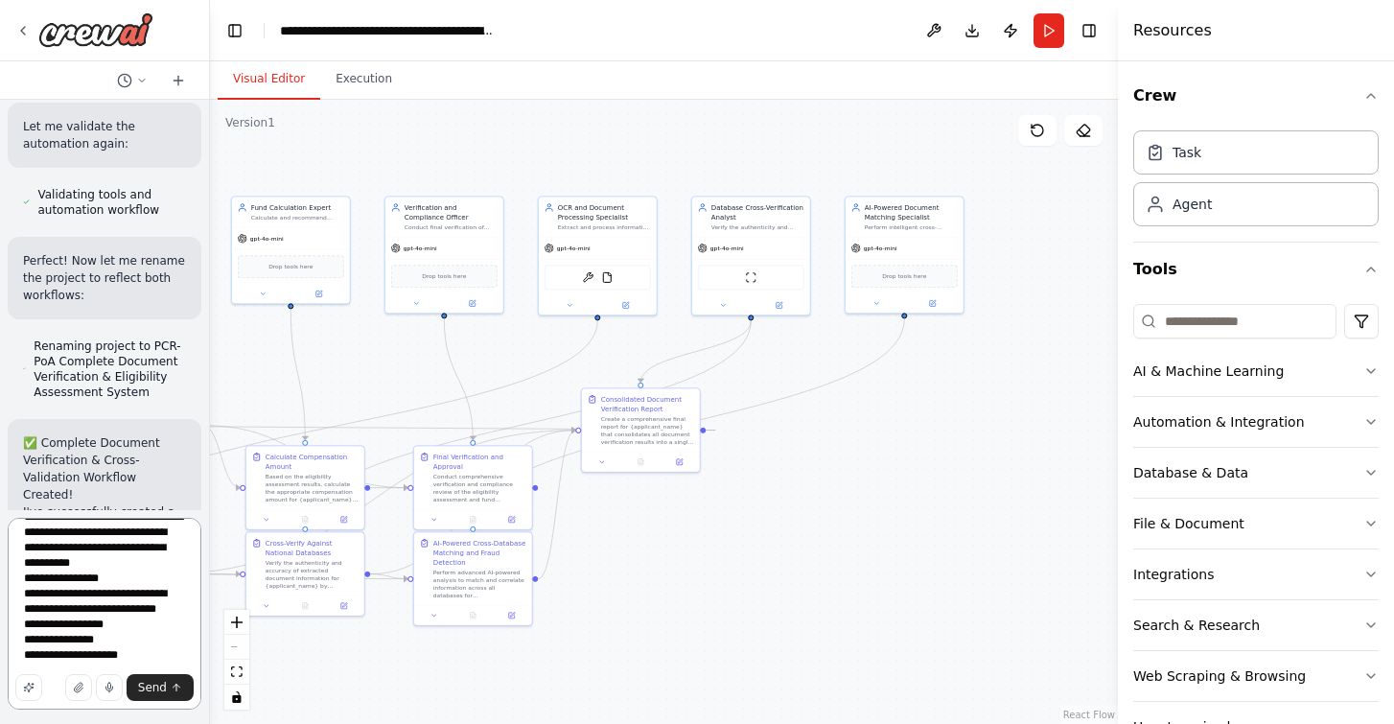
scroll to position [7878, 0]
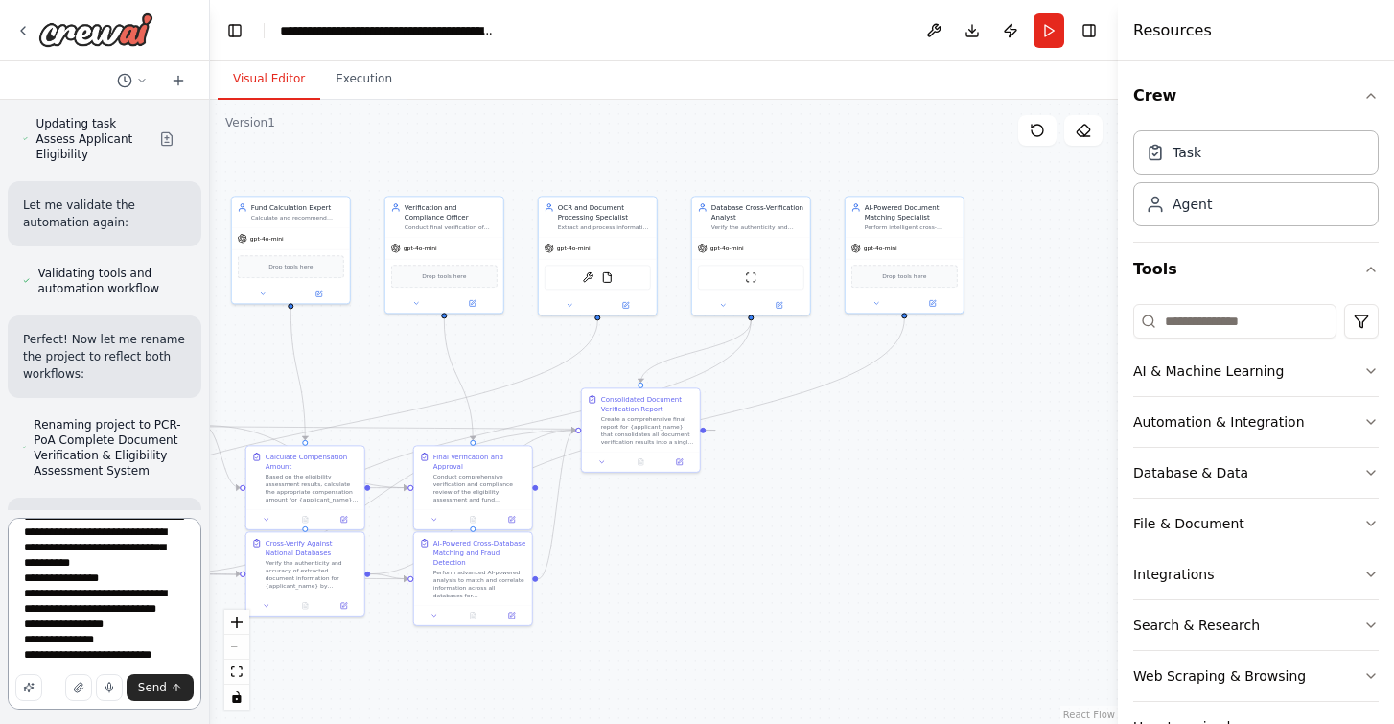
paste textarea "**********"
type textarea "**********"
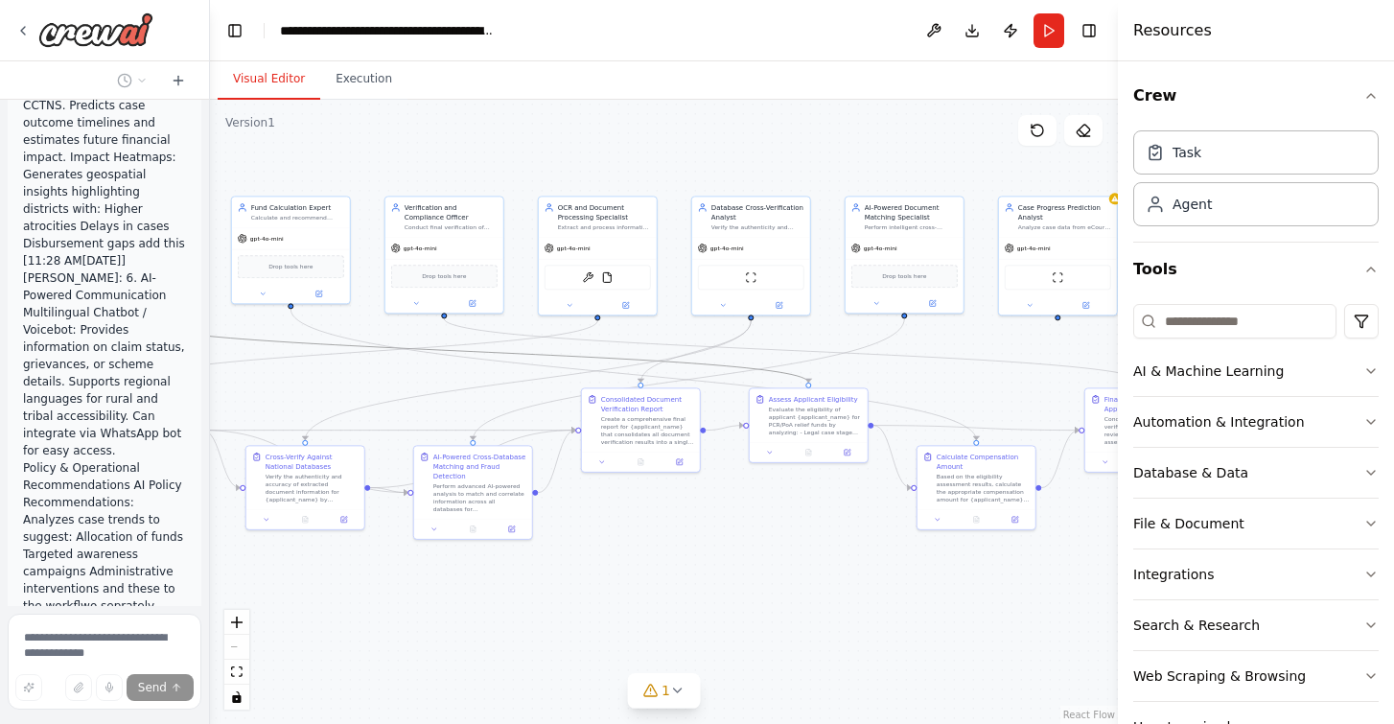
scroll to position [10940, 0]
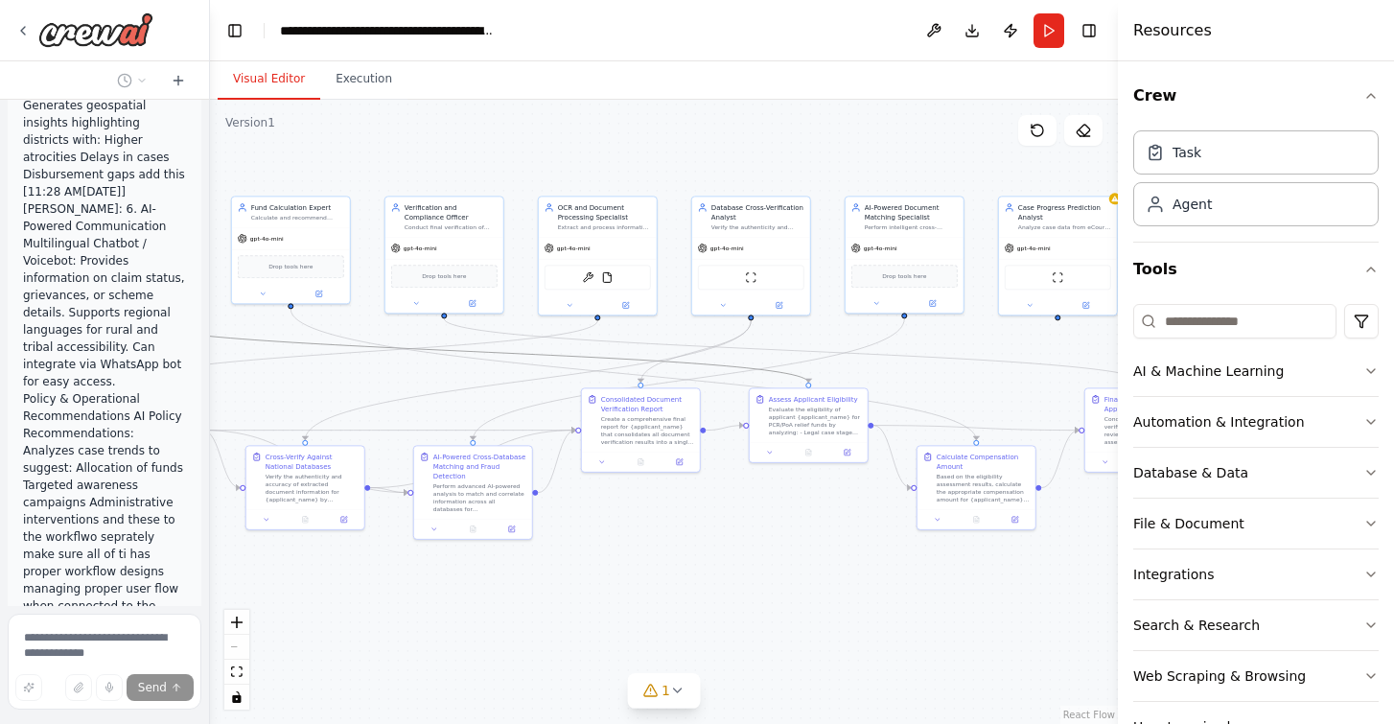
drag, startPoint x: 506, startPoint y: 355, endPoint x: 839, endPoint y: 326, distance: 333.9
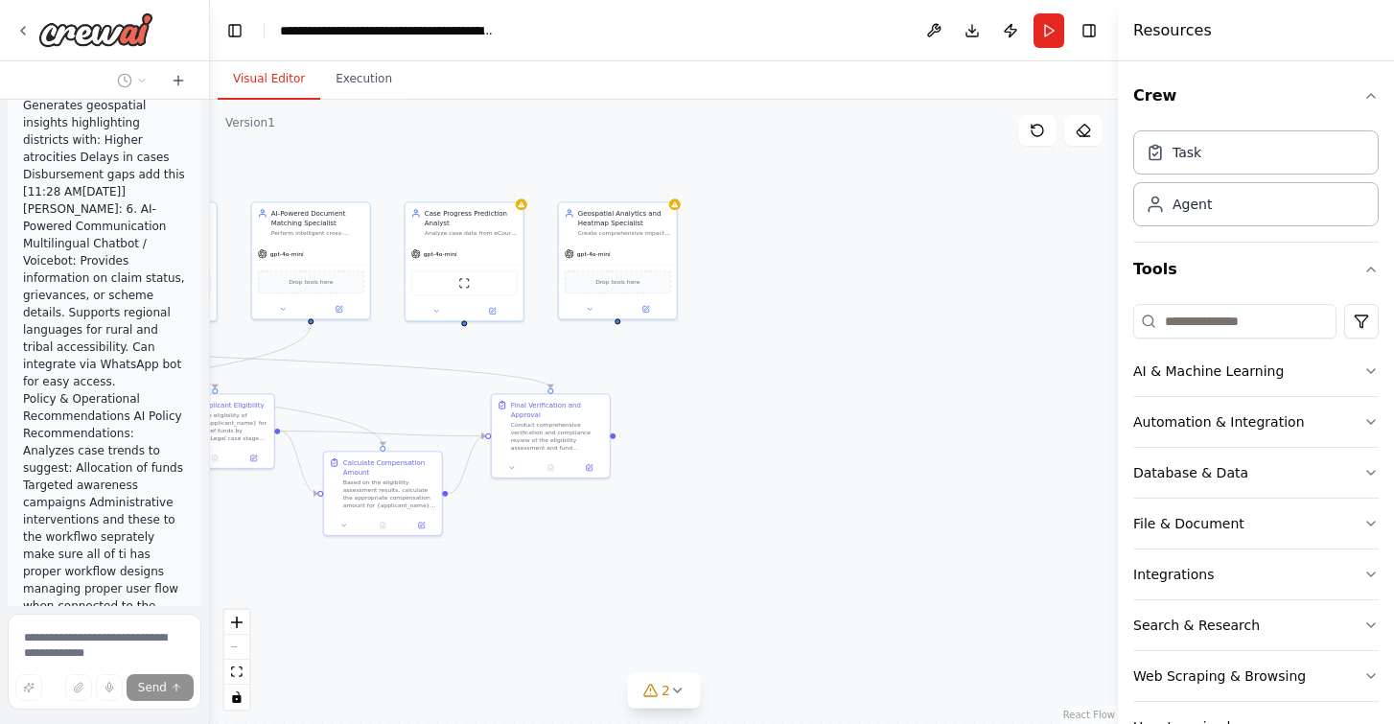
drag, startPoint x: 800, startPoint y: 133, endPoint x: 124, endPoint y: 162, distance: 677.3
click at [124, 162] on div "Background The Protection of Civil Rights (PCR) Act, 1955 and the Scheduled Cas…" at bounding box center [697, 362] width 1394 height 724
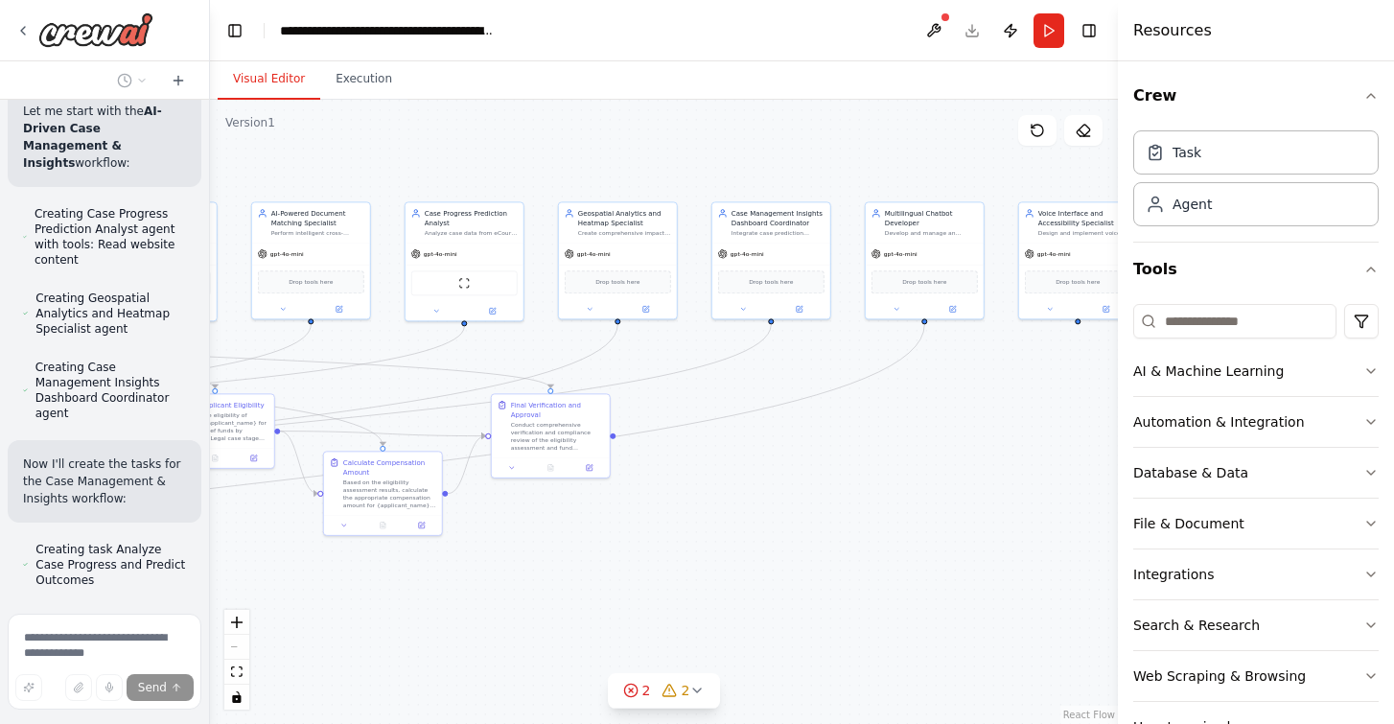
scroll to position [11785, 0]
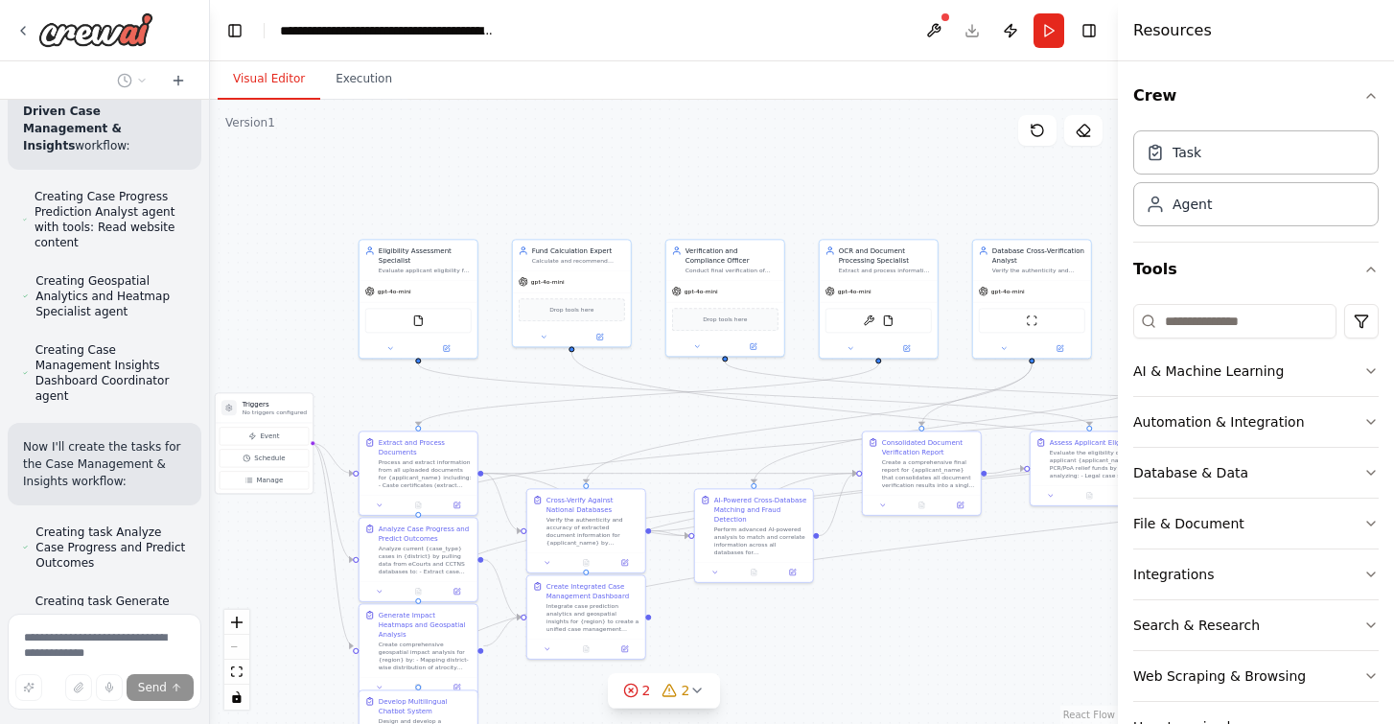
drag, startPoint x: 437, startPoint y: 142, endPoint x: 1311, endPoint y: 179, distance: 875.0
click at [1311, 179] on div "Background The Protection of Civil Rights (PCR) Act, 1955 and the Scheduled Cas…" at bounding box center [697, 362] width 1394 height 724
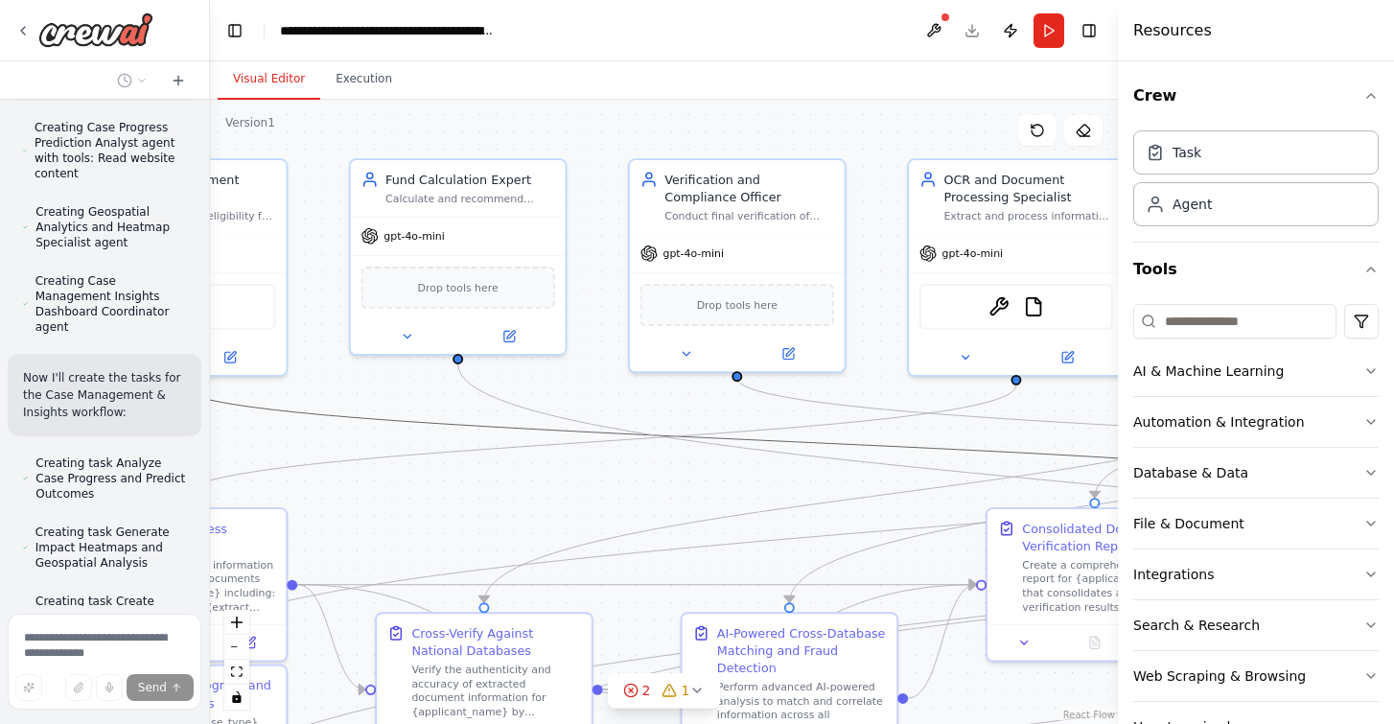
click at [449, 428] on icon "Edge from 0806e9c3-bc80-4fcb-8d7e-3d57aa7c3850 to 2ca5112a-d628-4077-8ae8-63410…" at bounding box center [788, 441] width 1221 height 112
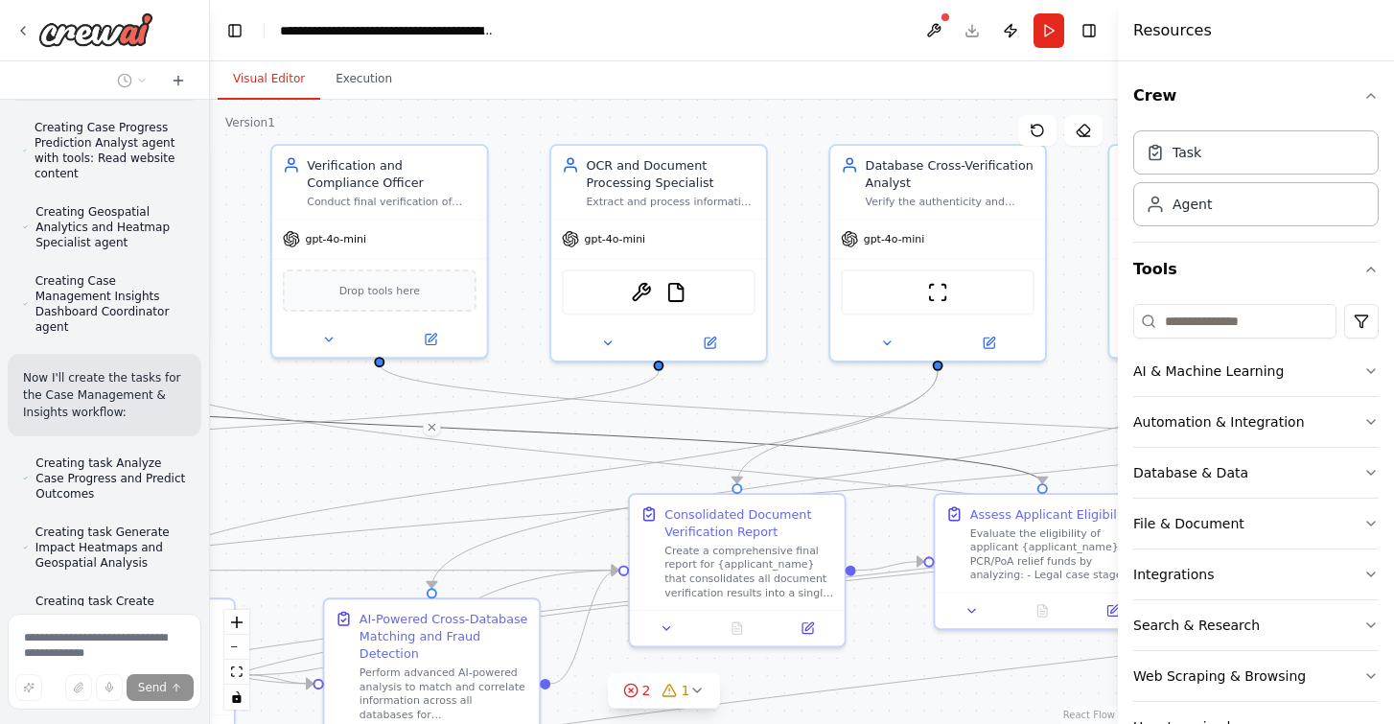
drag, startPoint x: 350, startPoint y: 132, endPoint x: -8, endPoint y: 118, distance: 357.8
click at [0, 118] on html "Background The Protection of Civil Rights (PCR) Act, 1955 and the Scheduled Cas…" at bounding box center [697, 362] width 1394 height 724
drag, startPoint x: 568, startPoint y: 93, endPoint x: 250, endPoint y: 91, distance: 318.2
click at [250, 91] on div "Visual Editor Execution" at bounding box center [664, 80] width 908 height 38
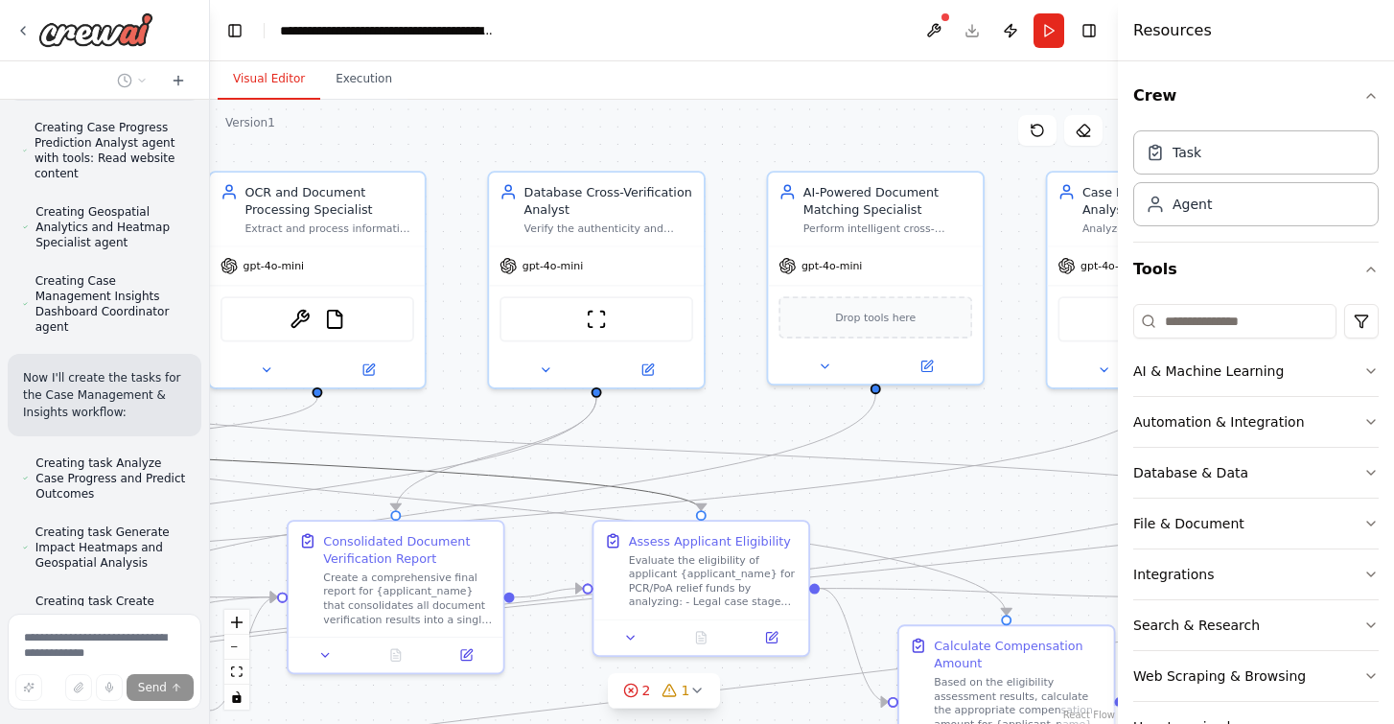
scroll to position [11923, 0]
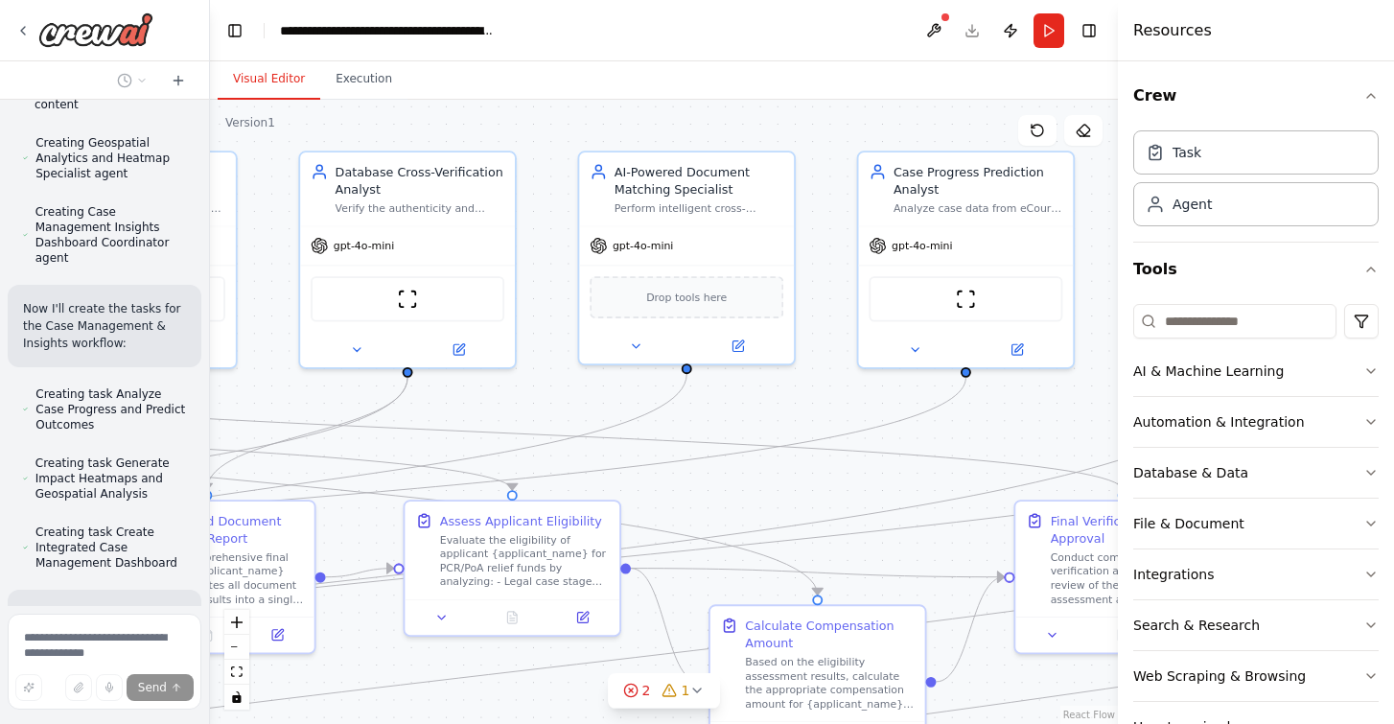
drag, startPoint x: 522, startPoint y: 106, endPoint x: -7, endPoint y: 113, distance: 529.2
click at [0, 113] on html "Background The Protection of Civil Rights (PCR) Act, 1955 and the Scheduled Cas…" at bounding box center [697, 362] width 1394 height 724
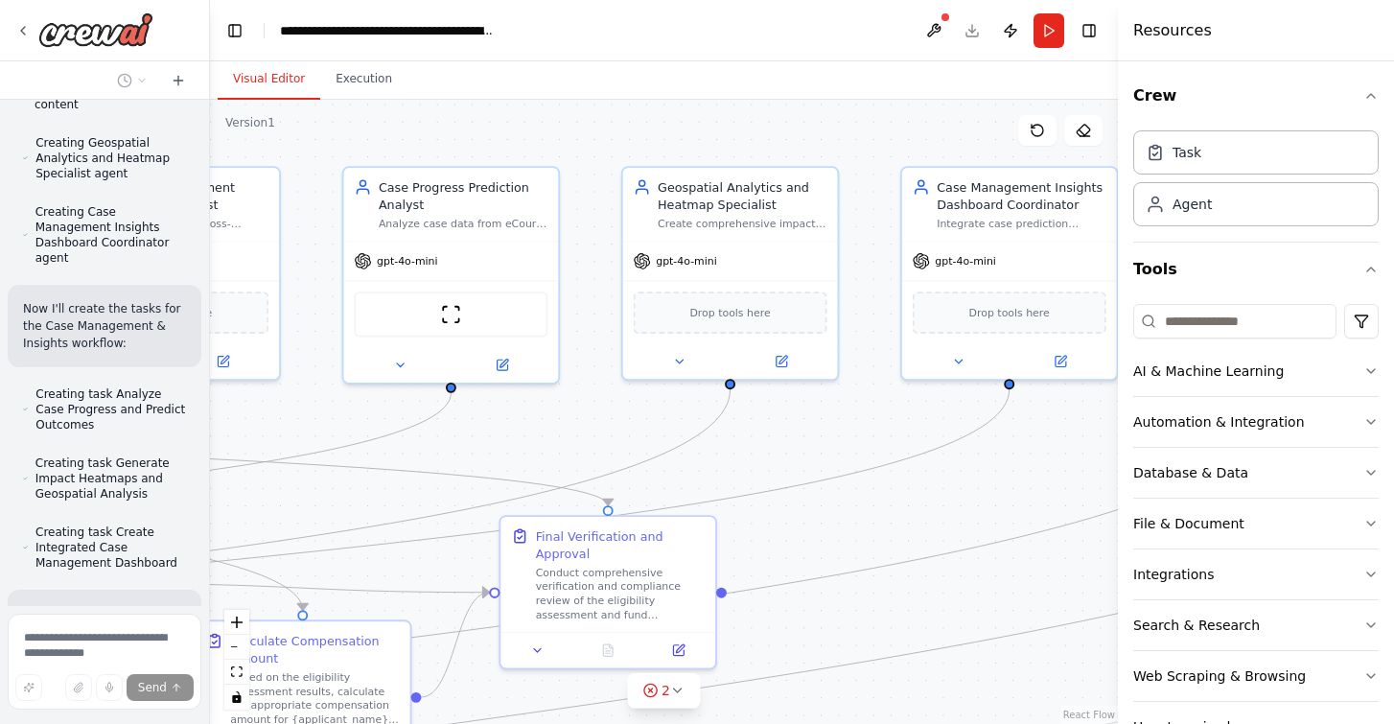
drag, startPoint x: 508, startPoint y: 112, endPoint x: -8, endPoint y: 127, distance: 515.9
click at [0, 127] on html "Background The Protection of Civil Rights (PCR) Act, 1955 and the Scheduled Cas…" at bounding box center [697, 362] width 1394 height 724
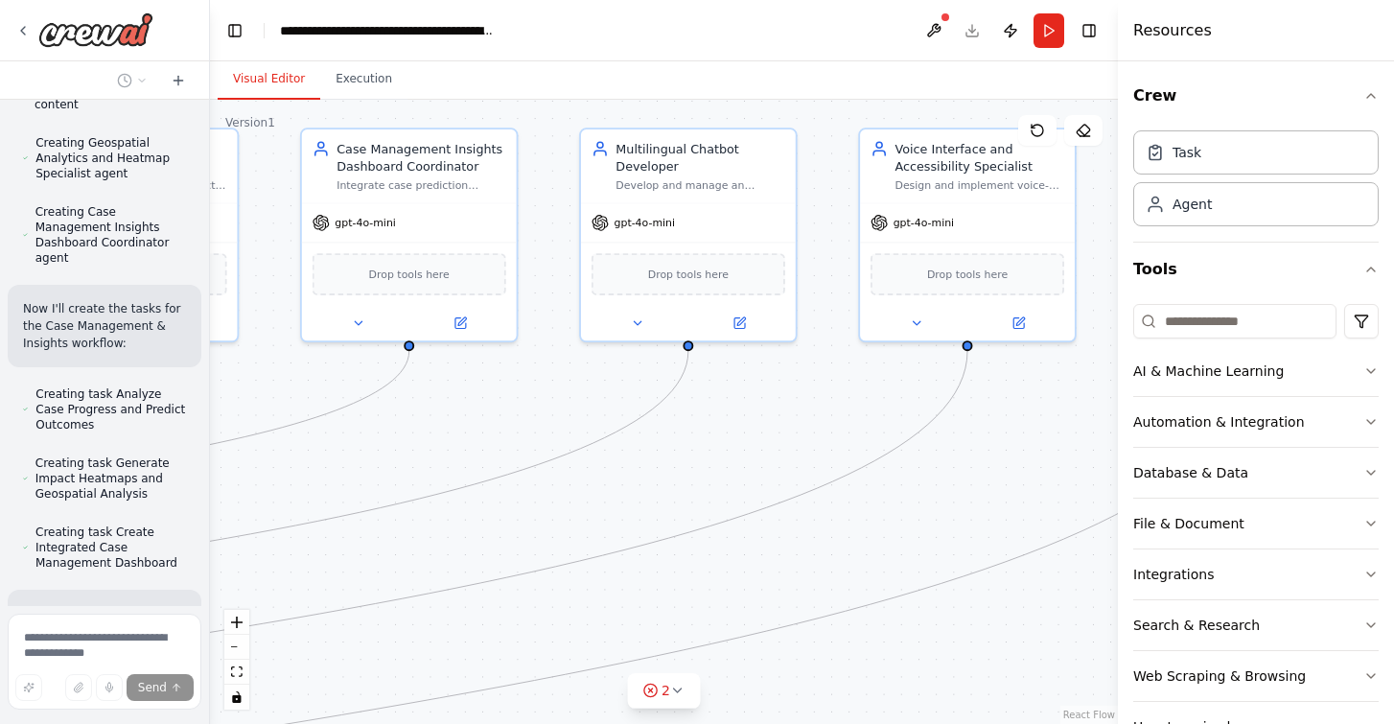
drag, startPoint x: 592, startPoint y: 140, endPoint x: -8, endPoint y: 102, distance: 601.3
click at [0, 102] on html "Background The Protection of Civil Rights (PCR) Act, 1955 and the Scheduled Cas…" at bounding box center [697, 362] width 1394 height 724
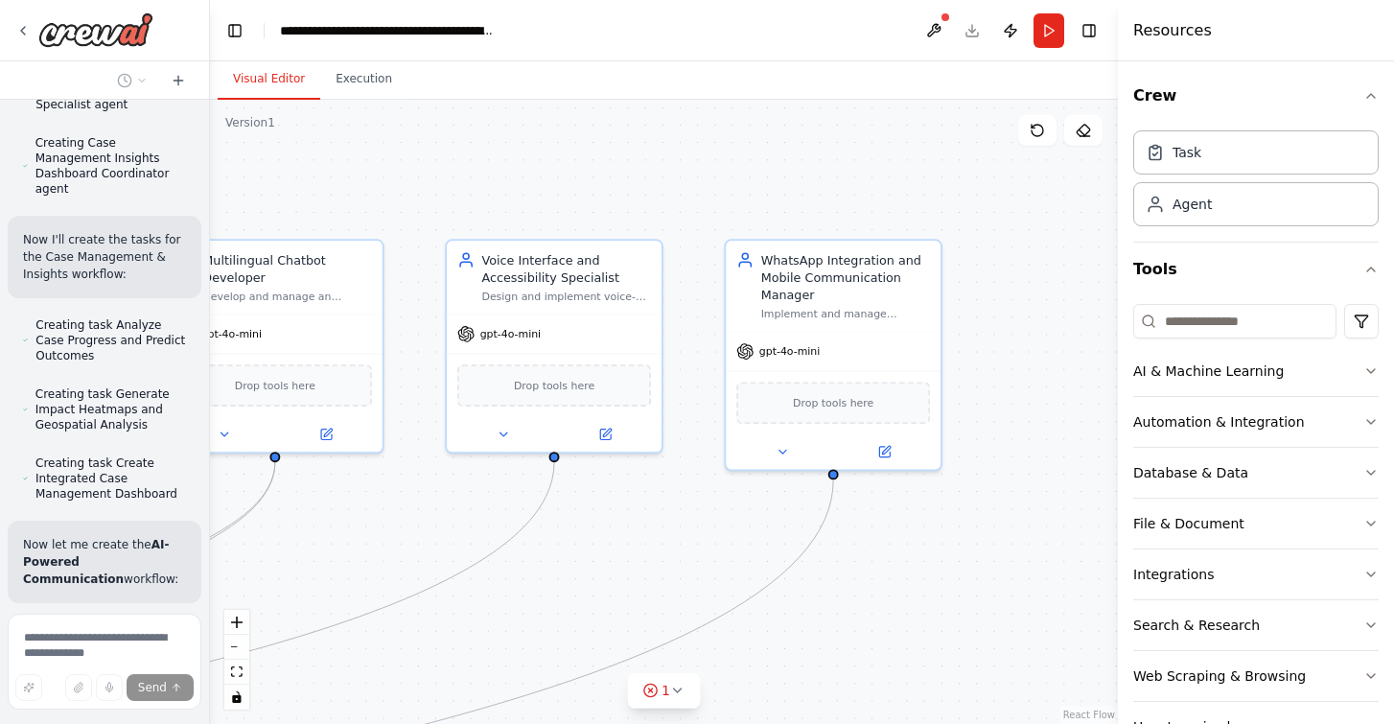
drag, startPoint x: 574, startPoint y: 138, endPoint x: 160, endPoint y: 249, distance: 428.8
click at [160, 249] on div "Background The Protection of Civil Rights (PCR) Act, 1955 and the Scheduled Cas…" at bounding box center [697, 362] width 1394 height 724
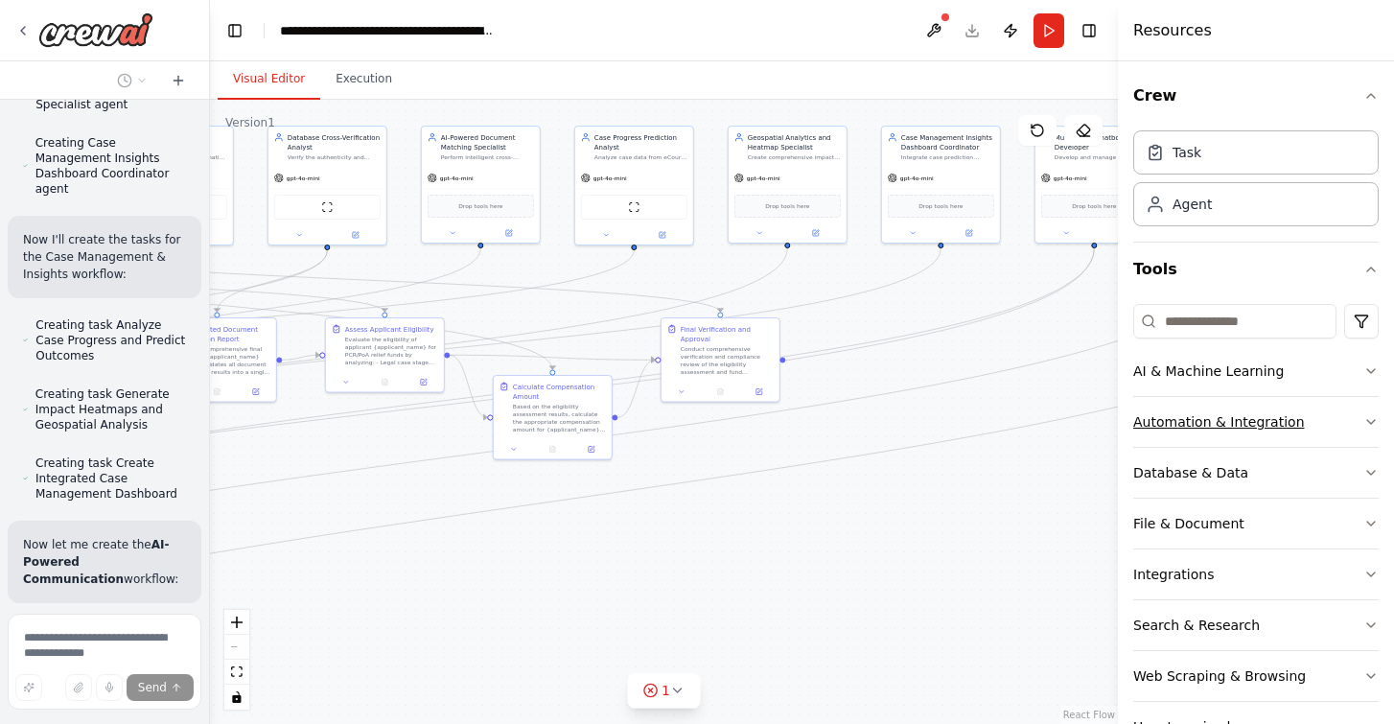
drag, startPoint x: 661, startPoint y: 529, endPoint x: 1341, endPoint y: 432, distance: 686.5
click at [1341, 432] on div "Background The Protection of Civil Rights (PCR) Act, 1955 and the Scheduled Cas…" at bounding box center [697, 362] width 1394 height 724
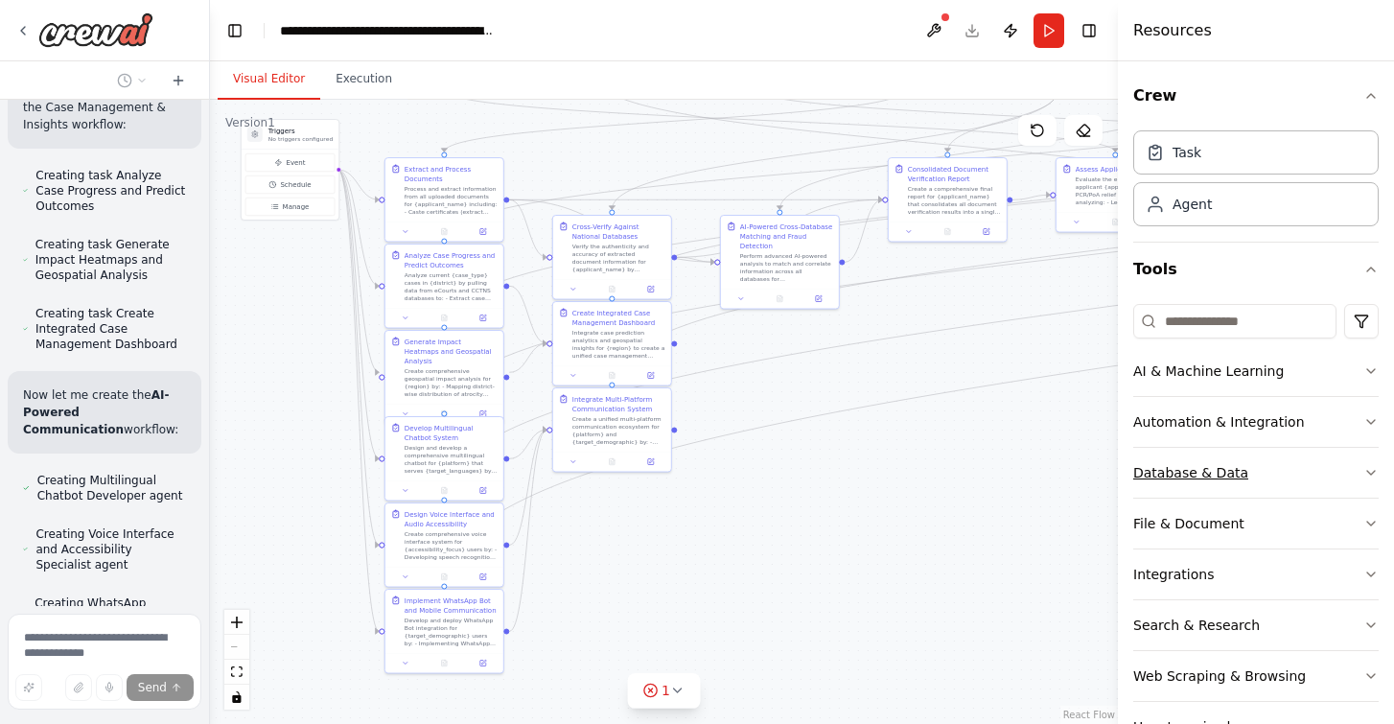
scroll to position [12159, 0]
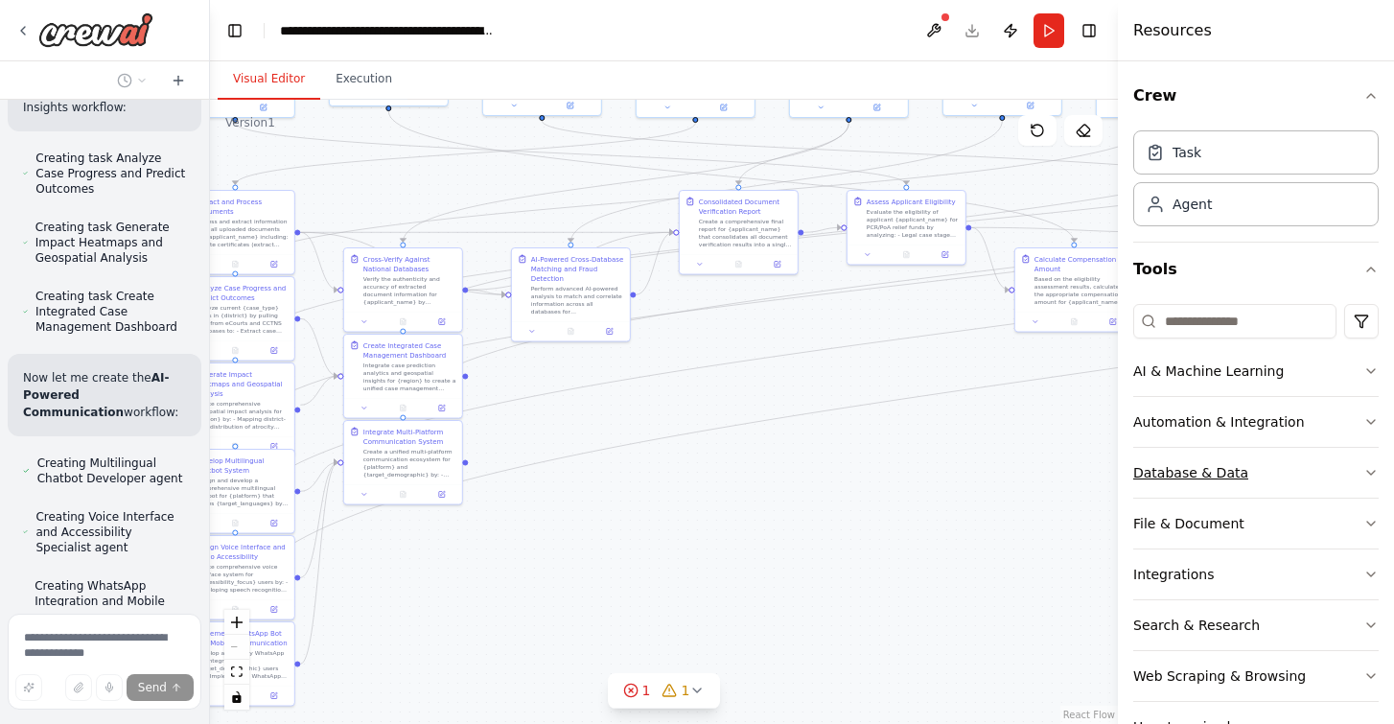
drag, startPoint x: 634, startPoint y: 595, endPoint x: 1141, endPoint y: 461, distance: 524.5
click at [1141, 461] on div "Background The Protection of Civil Rights (PCR) Act, 1955 and the Scheduled Cas…" at bounding box center [697, 362] width 1394 height 724
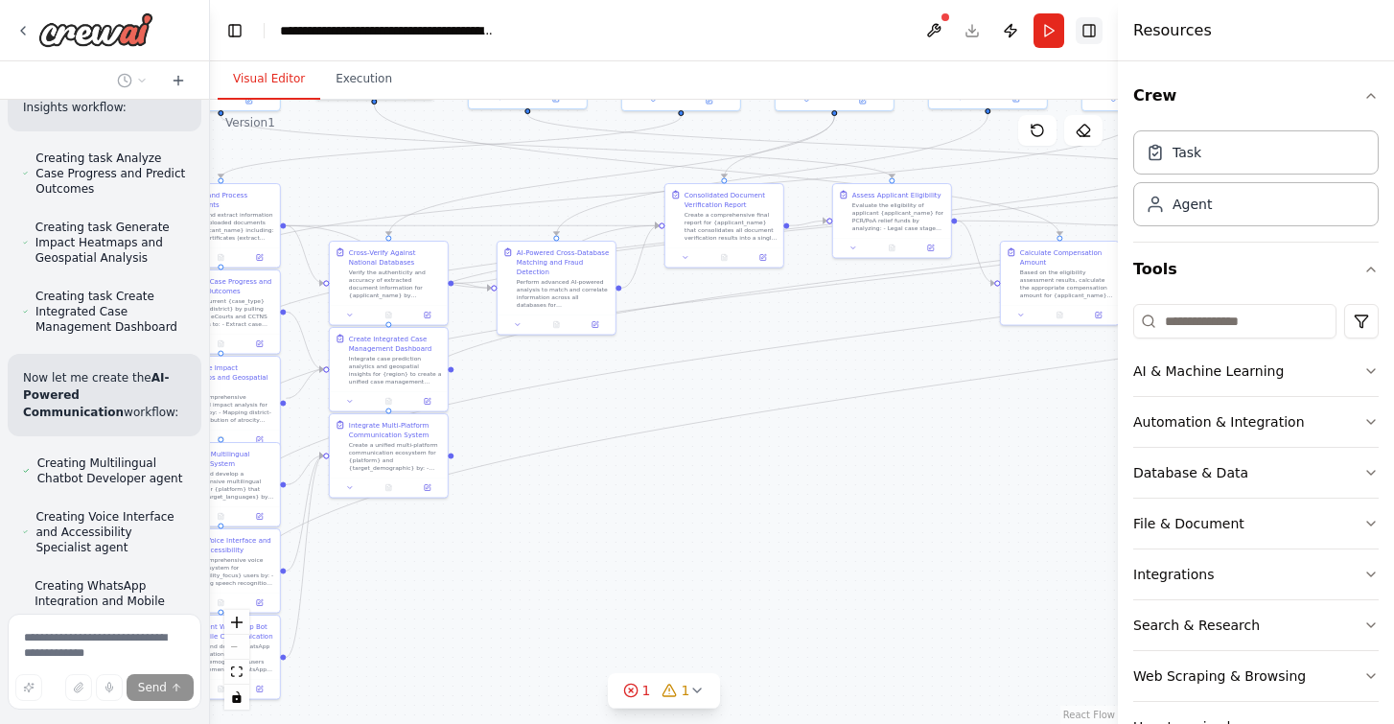
click at [1092, 33] on button "Toggle Right Sidebar" at bounding box center [1088, 30] width 27 height 27
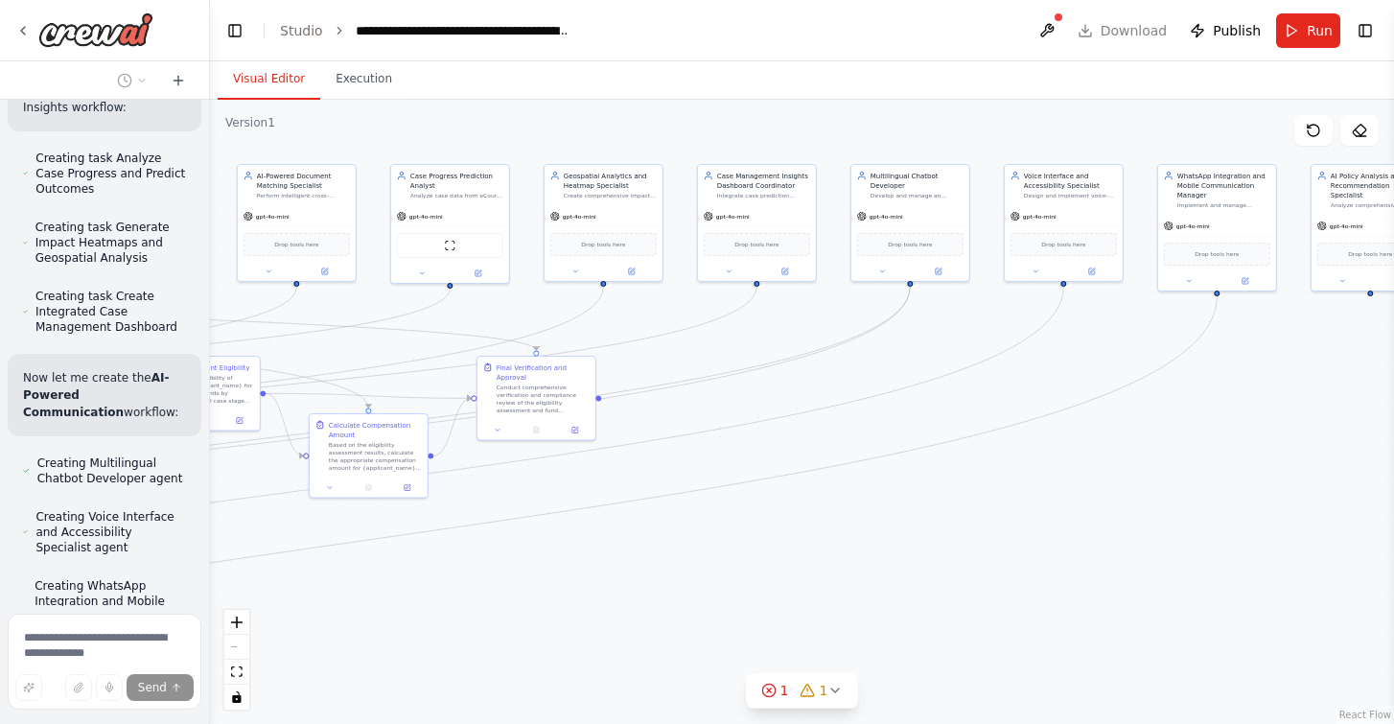
scroll to position [12228, 0]
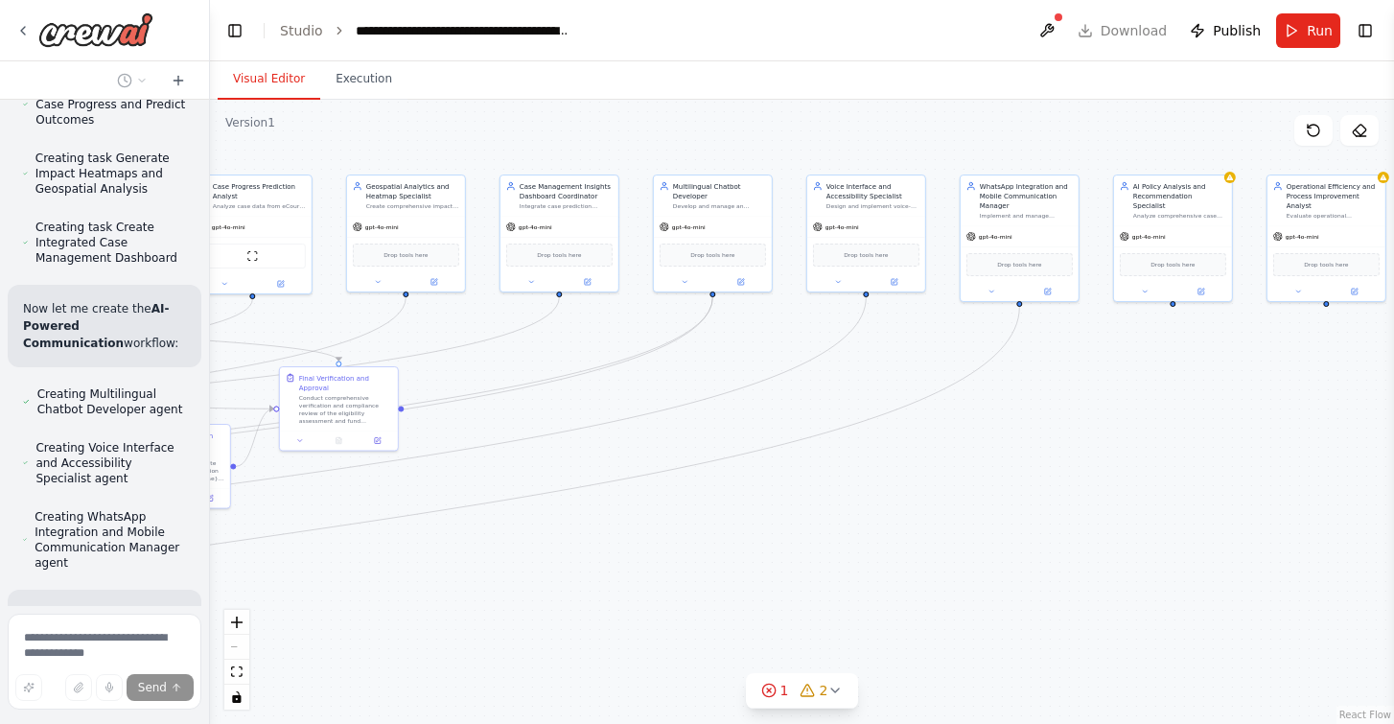
drag, startPoint x: 881, startPoint y: 517, endPoint x: -8, endPoint y: 700, distance: 907.2
click at [0, 700] on html "Background The Protection of Civil Rights (PCR) Act, 1955 and the Scheduled Cas…" at bounding box center [697, 362] width 1394 height 724
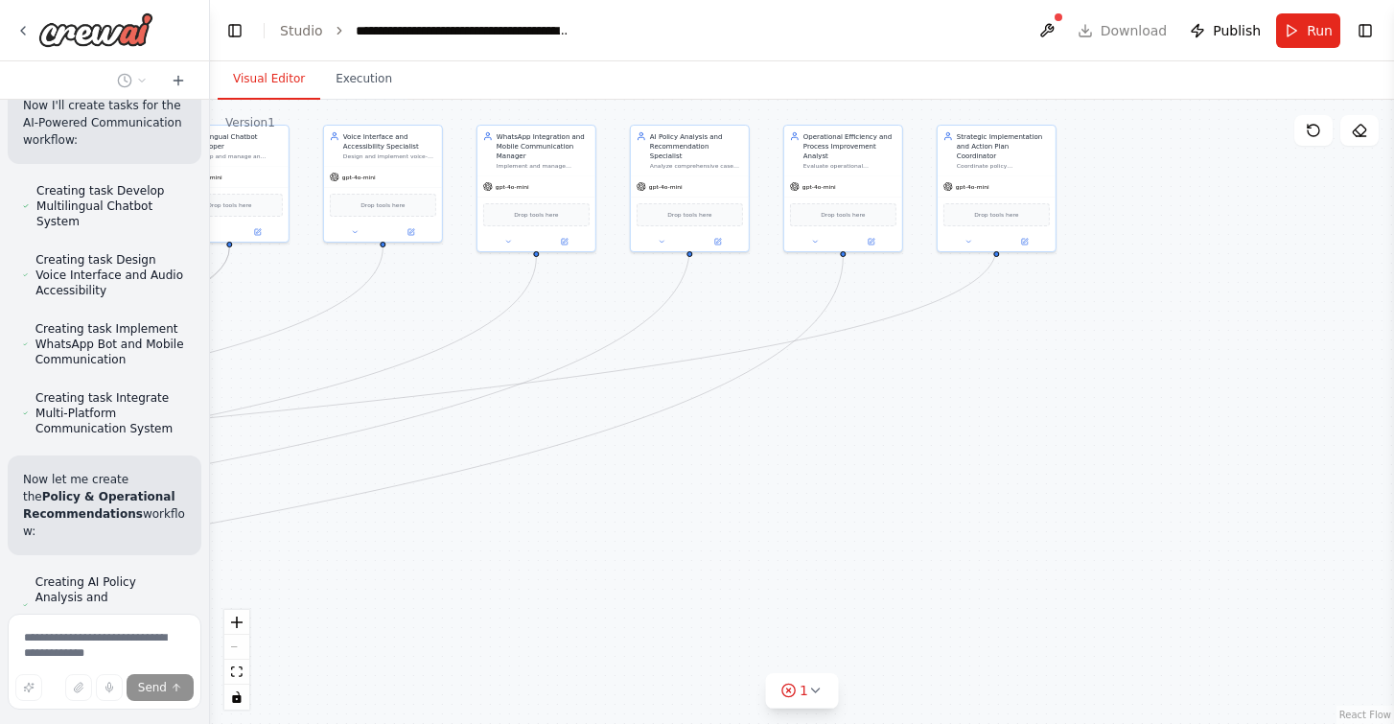
scroll to position [12753, 0]
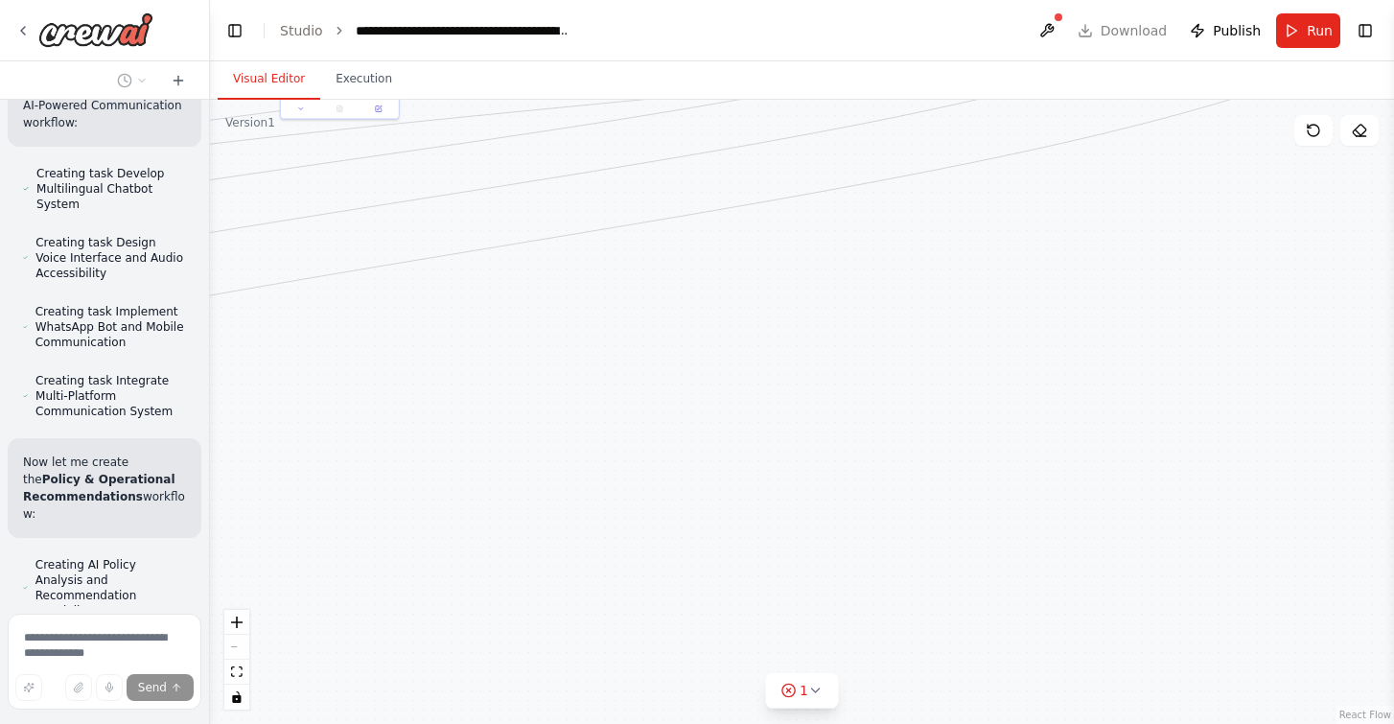
drag, startPoint x: 1232, startPoint y: 528, endPoint x: 1400, endPoint y: 121, distance: 440.9
click at [1393, 121] on html "Background The Protection of Civil Rights (PCR) Act, 1955 and the Scheduled Cas…" at bounding box center [697, 362] width 1394 height 724
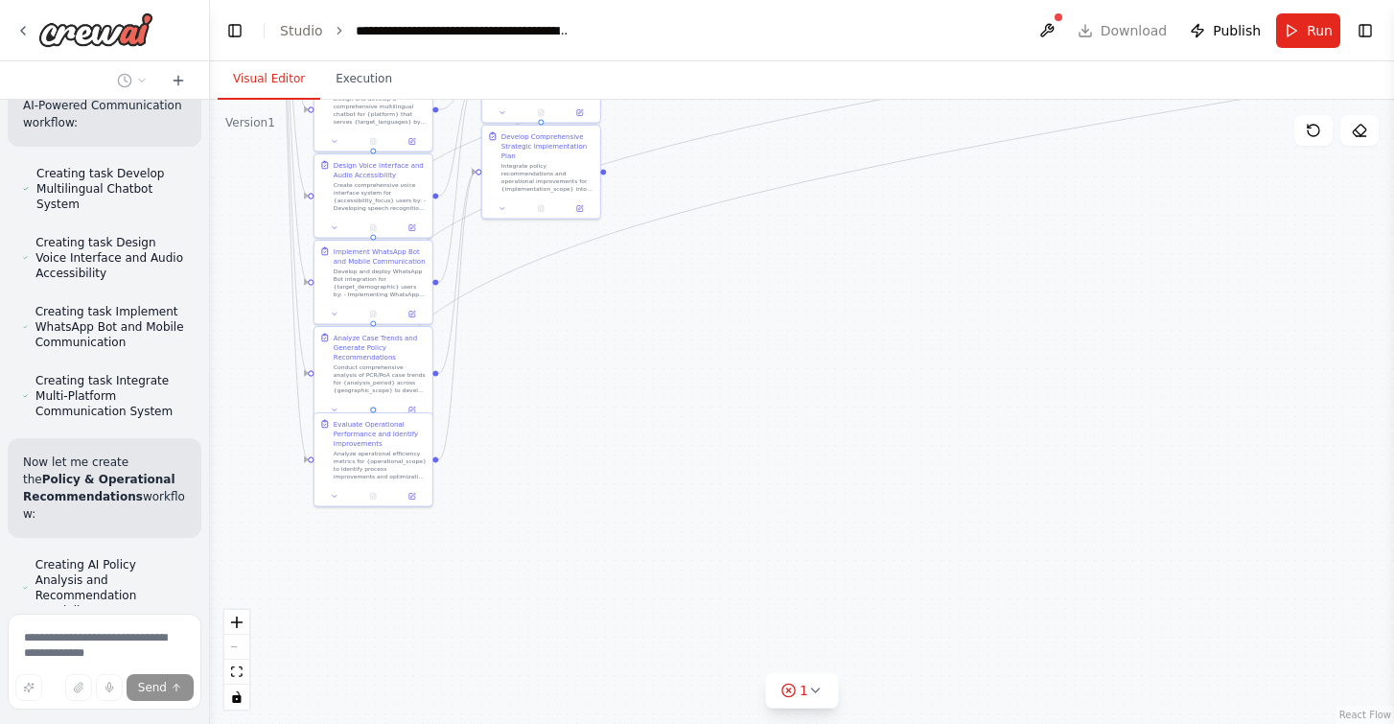
drag, startPoint x: 528, startPoint y: 134, endPoint x: 1400, endPoint y: -16, distance: 885.2
click at [1393, 0] on html "Background The Protection of Civil Rights (PCR) Act, 1955 and the Scheduled Cas…" at bounding box center [697, 362] width 1394 height 724
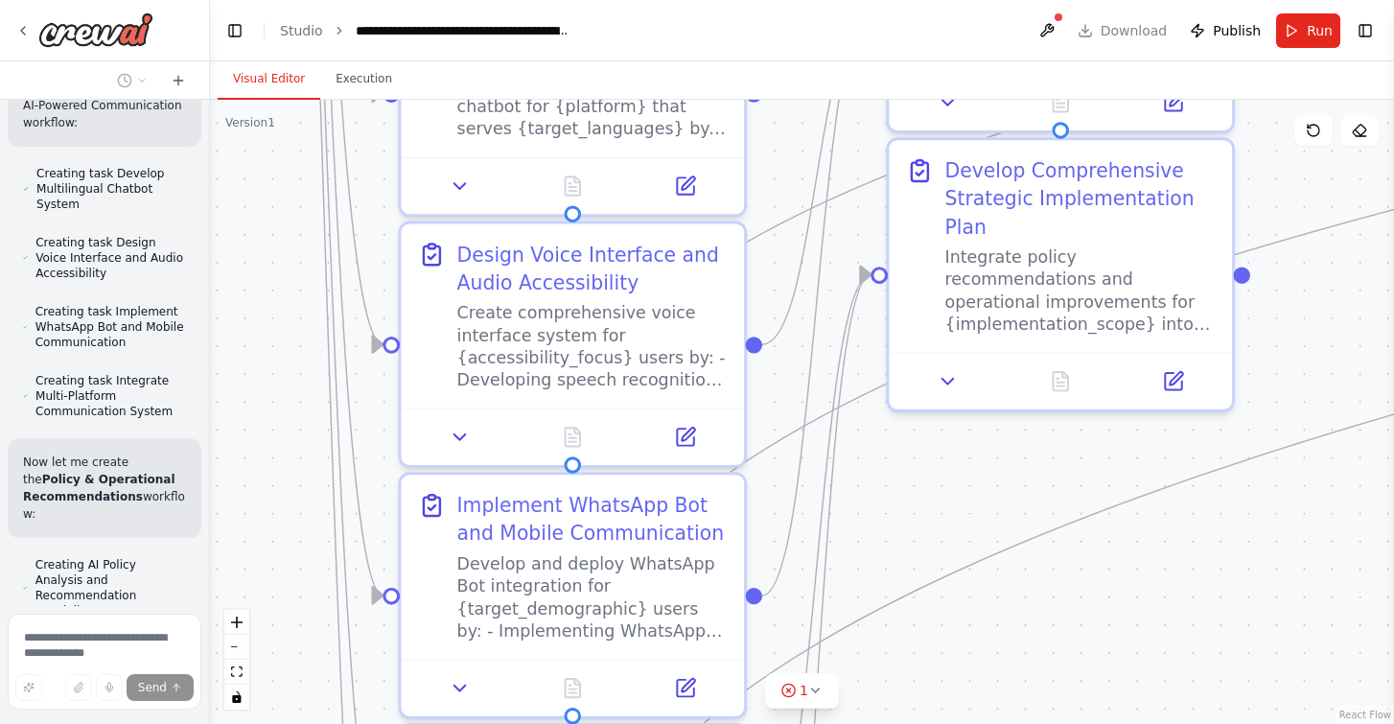
drag, startPoint x: 1022, startPoint y: 339, endPoint x: 1128, endPoint y: 795, distance: 467.6
click at [1128, 723] on html "Background The Protection of Civil Rights (PCR) Act, 1955 and the Scheduled Cas…" at bounding box center [697, 362] width 1394 height 724
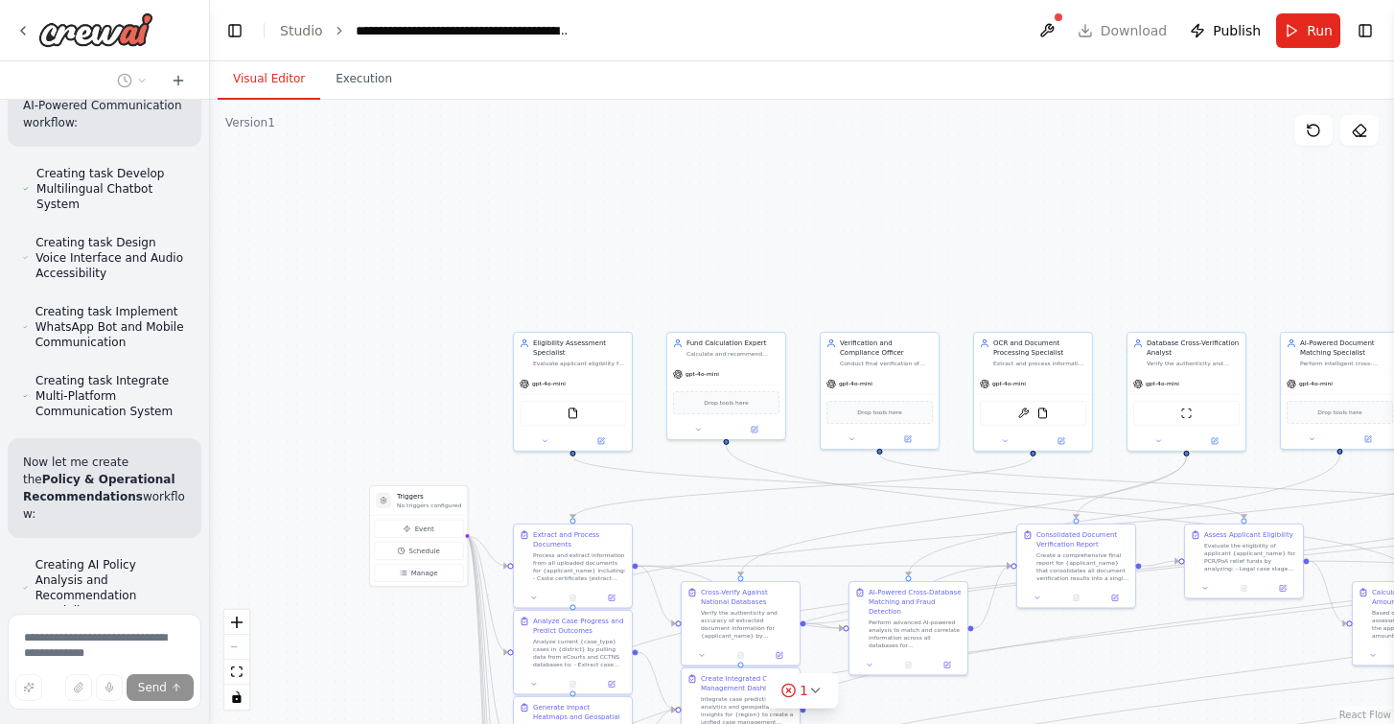
scroll to position [12799, 0]
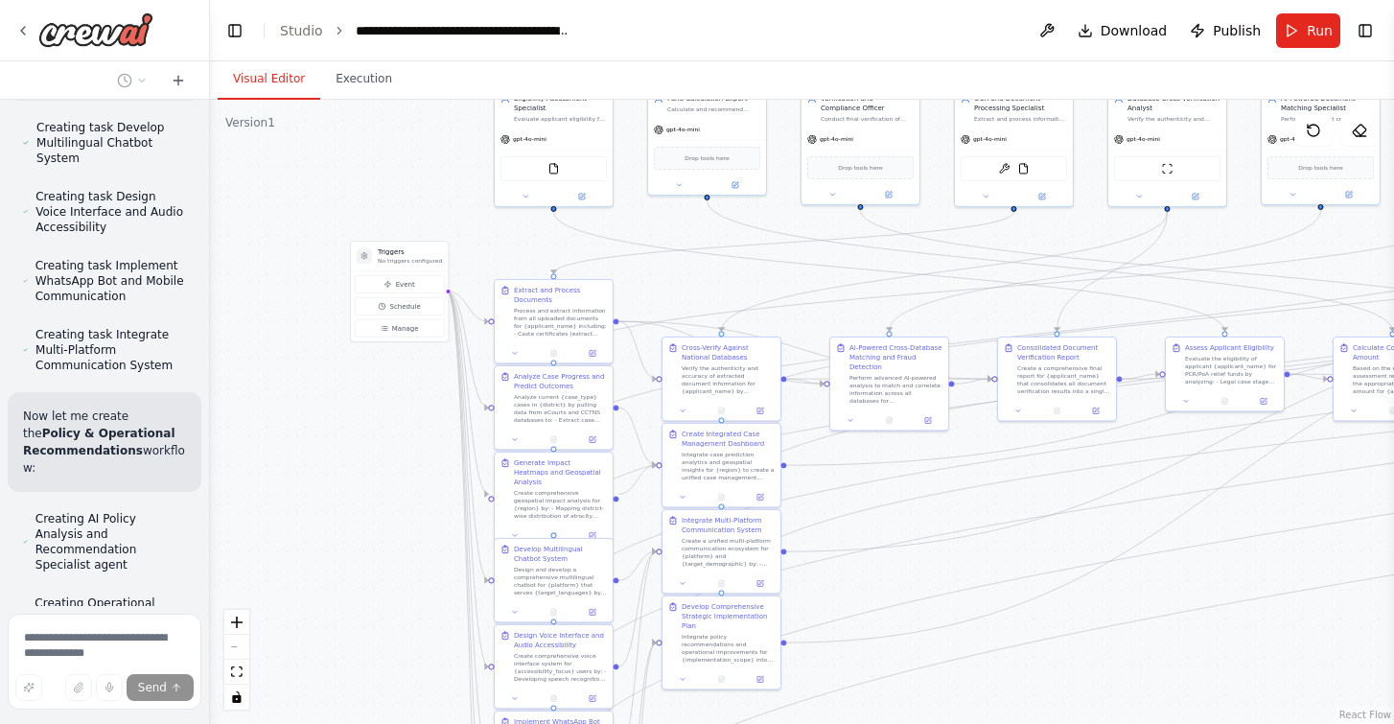
drag, startPoint x: 499, startPoint y: 347, endPoint x: 343, endPoint y: 475, distance: 202.3
click at [343, 475] on div ".deletable-edge-delete-btn { width: 20px; height: 20px; border: 0px solid #ffff…" at bounding box center [802, 412] width 1184 height 624
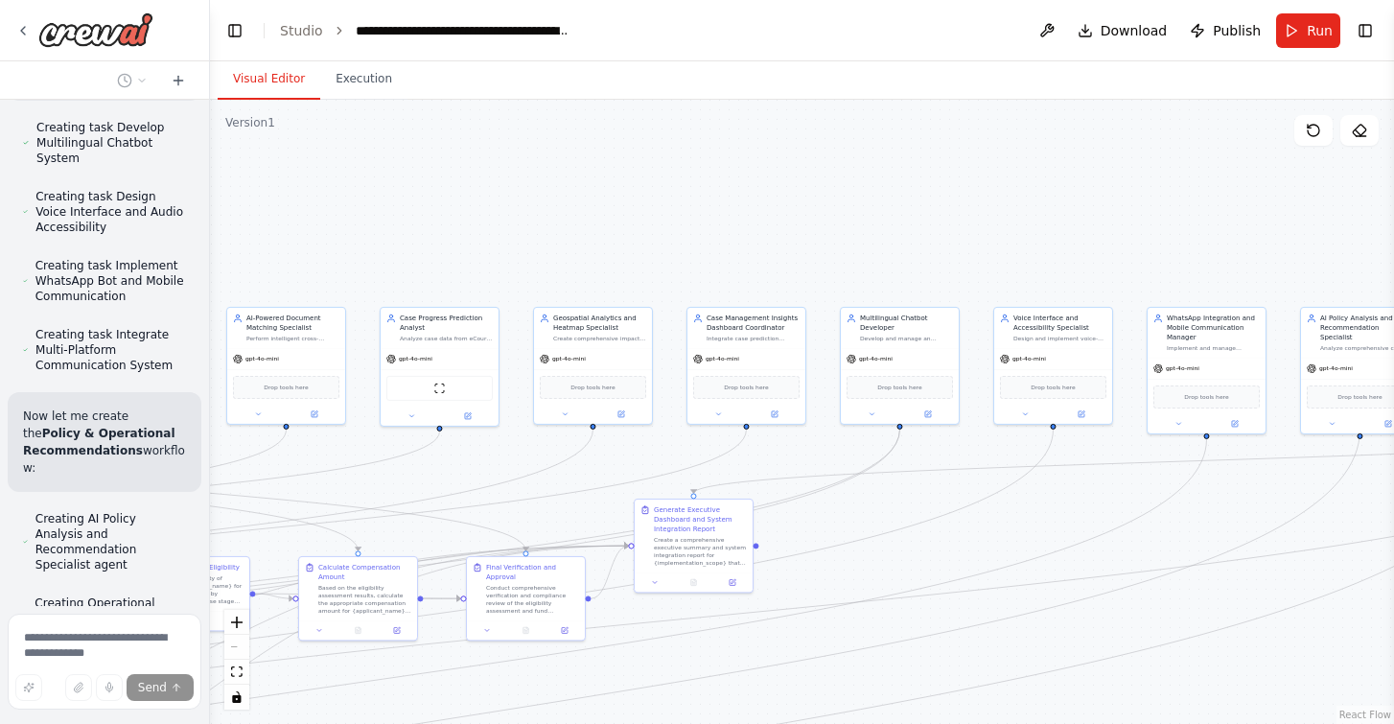
drag, startPoint x: 1027, startPoint y: 308, endPoint x: -8, endPoint y: 526, distance: 1057.1
click at [0, 526] on html "Background The Protection of Civil Rights (PCR) Act, 1955 and the Scheduled Cas…" at bounding box center [697, 362] width 1394 height 724
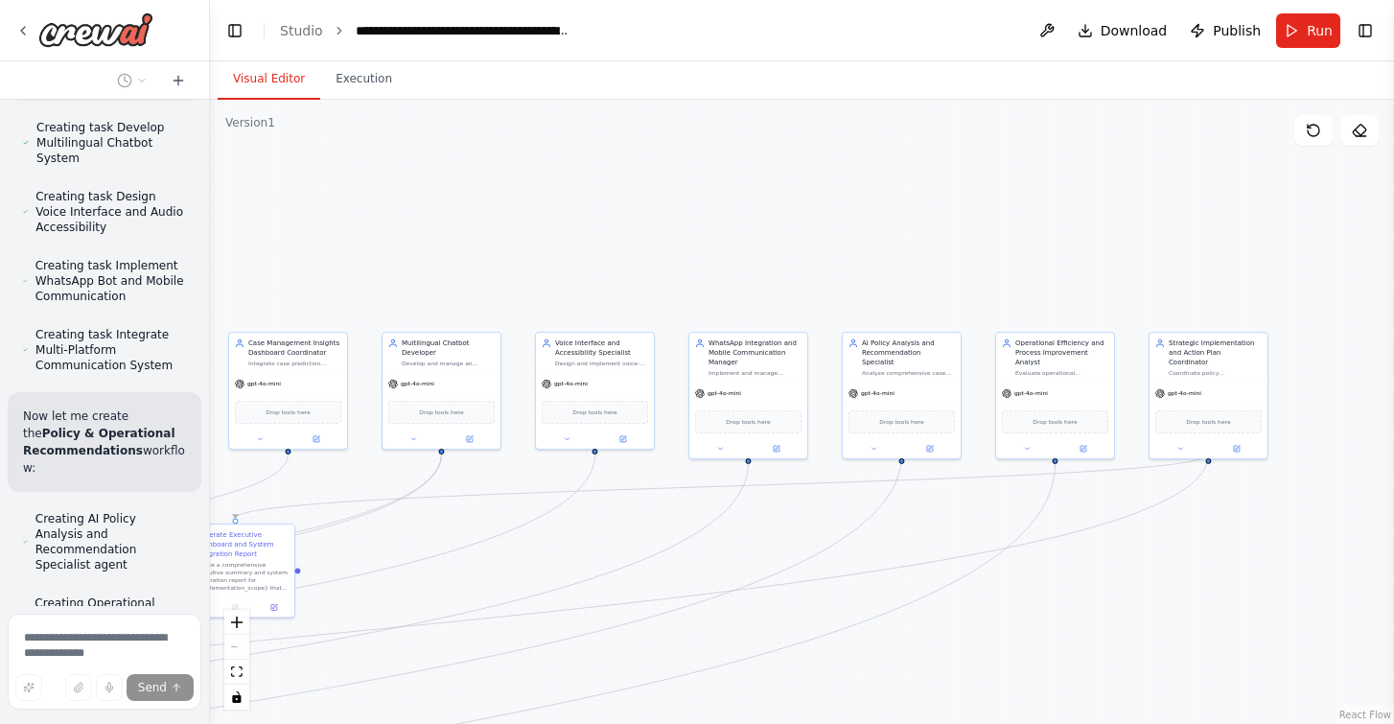
drag, startPoint x: 708, startPoint y: 252, endPoint x: 250, endPoint y: 278, distance: 458.9
click at [250, 278] on div ".deletable-edge-delete-btn { width: 20px; height: 20px; border: 0px solid #ffff…" at bounding box center [802, 412] width 1184 height 624
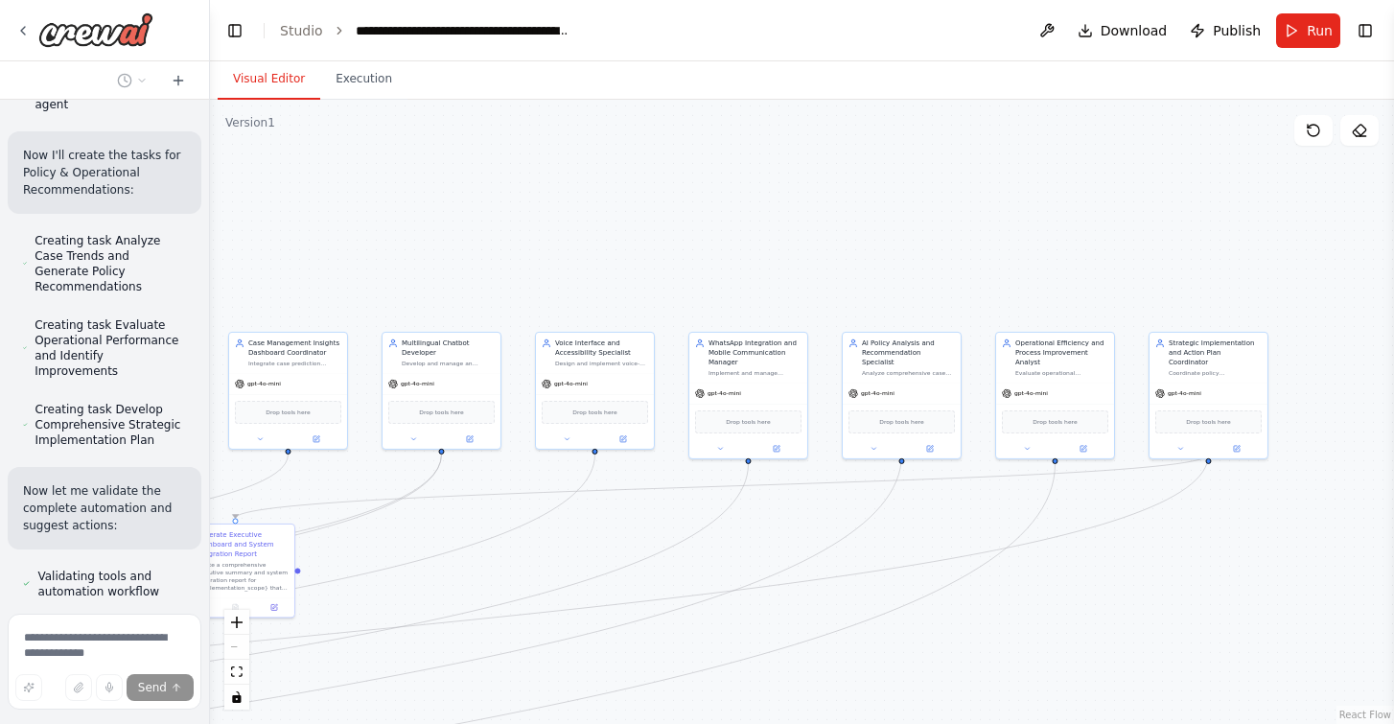
scroll to position [13426, 0]
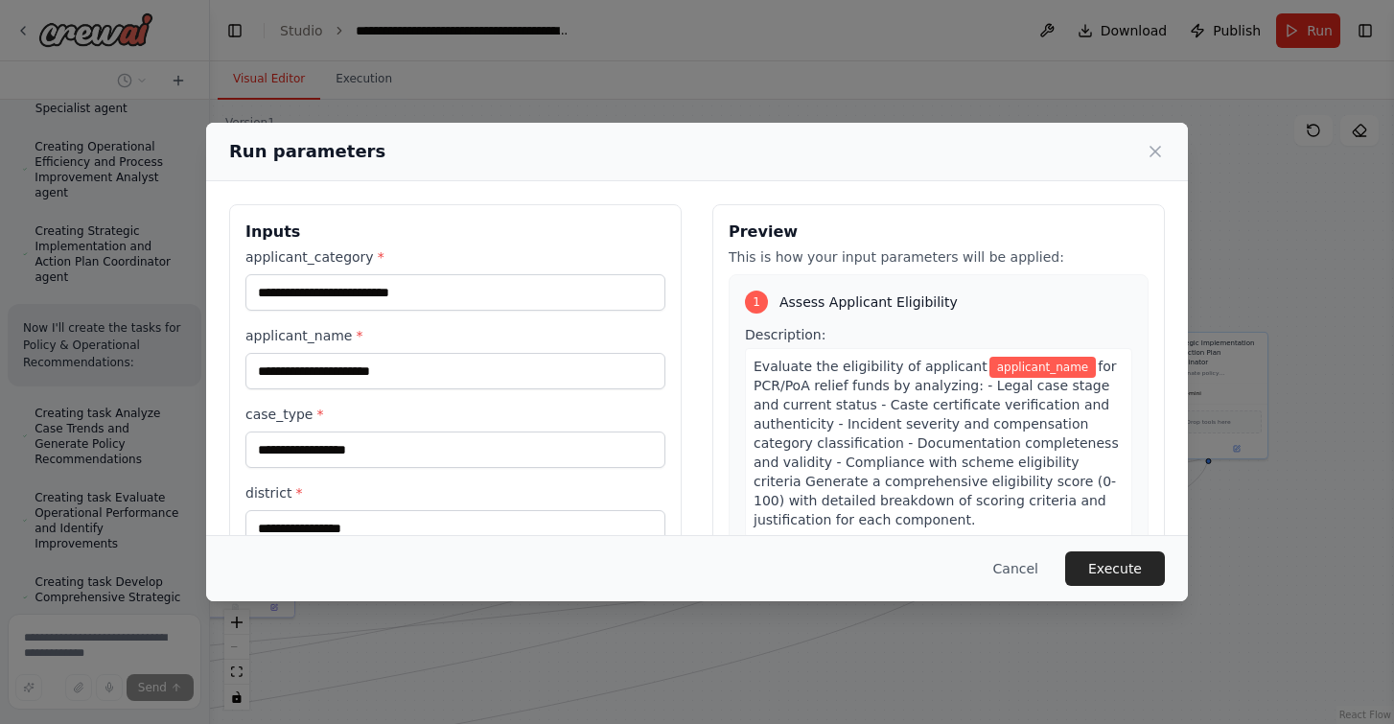
scroll to position [0, 0]
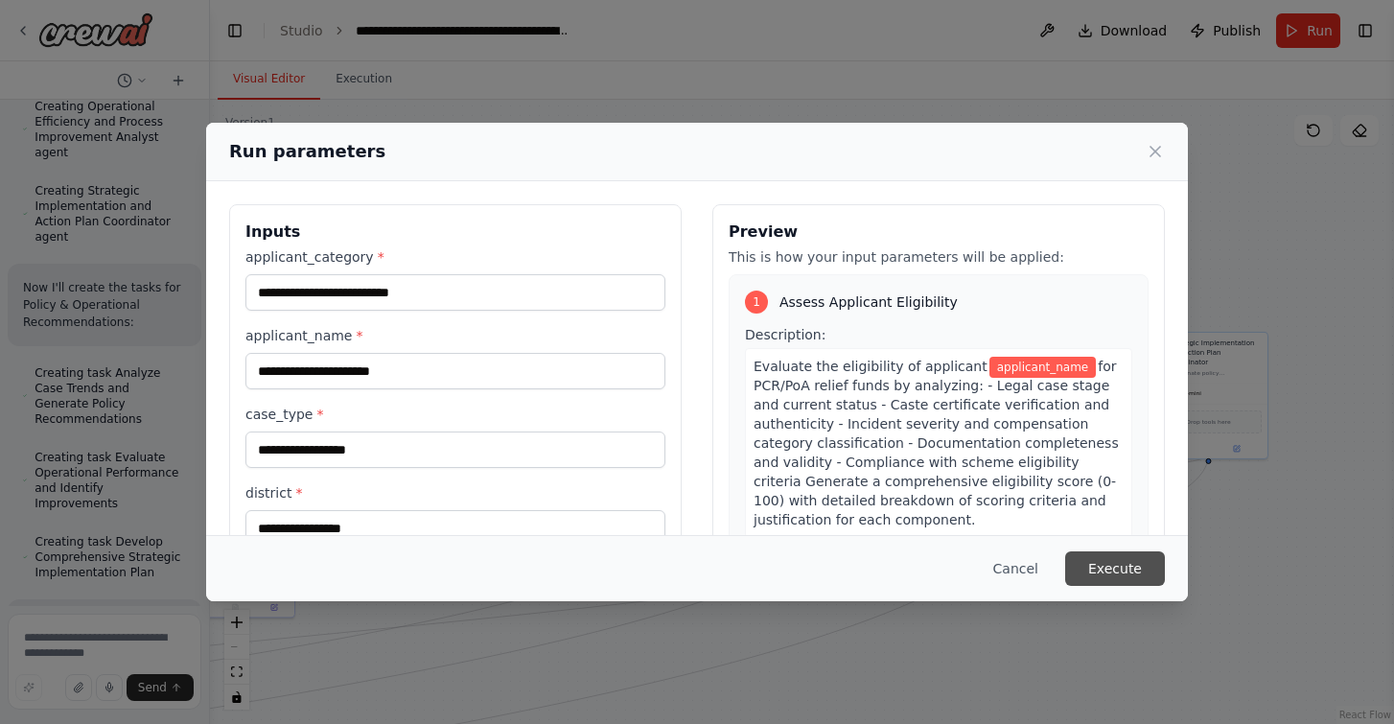
click at [1130, 567] on button "Execute" at bounding box center [1115, 568] width 100 height 35
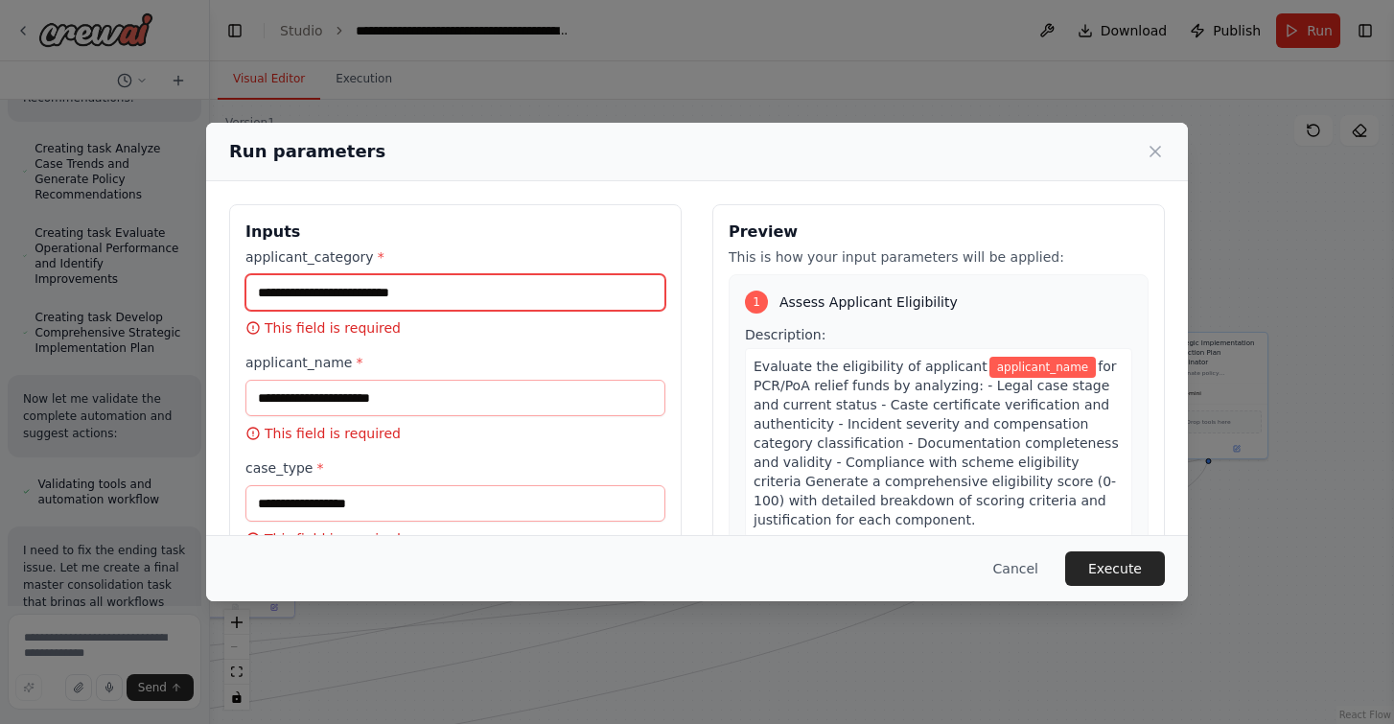
click at [508, 293] on input "applicant_category *" at bounding box center [455, 292] width 420 height 36
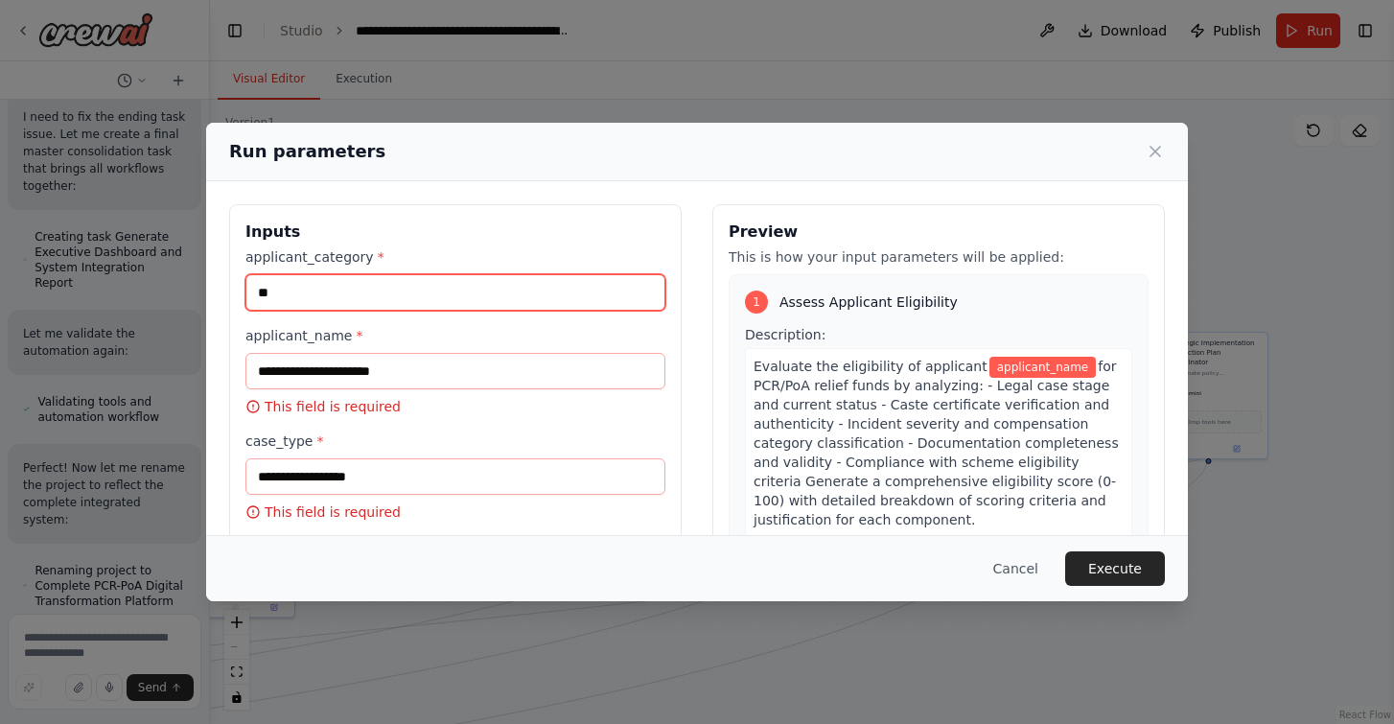
type input "**"
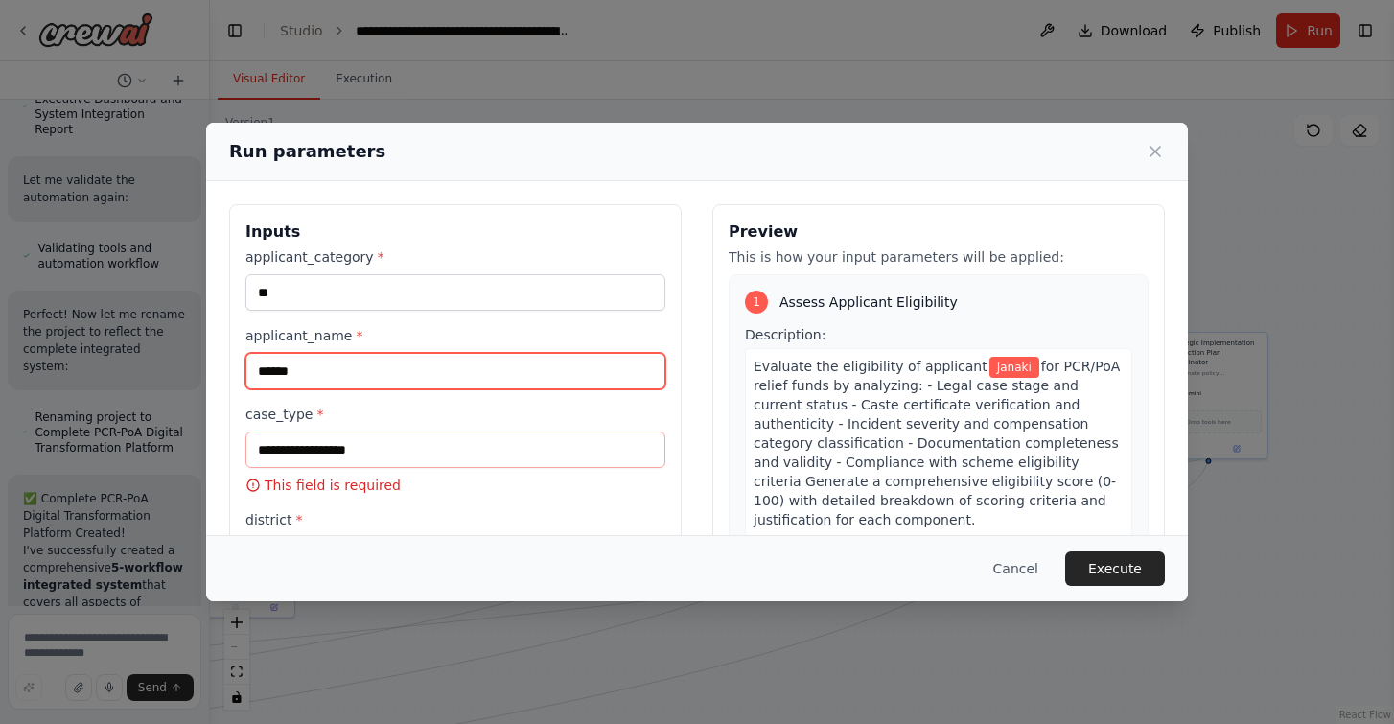
type input "******"
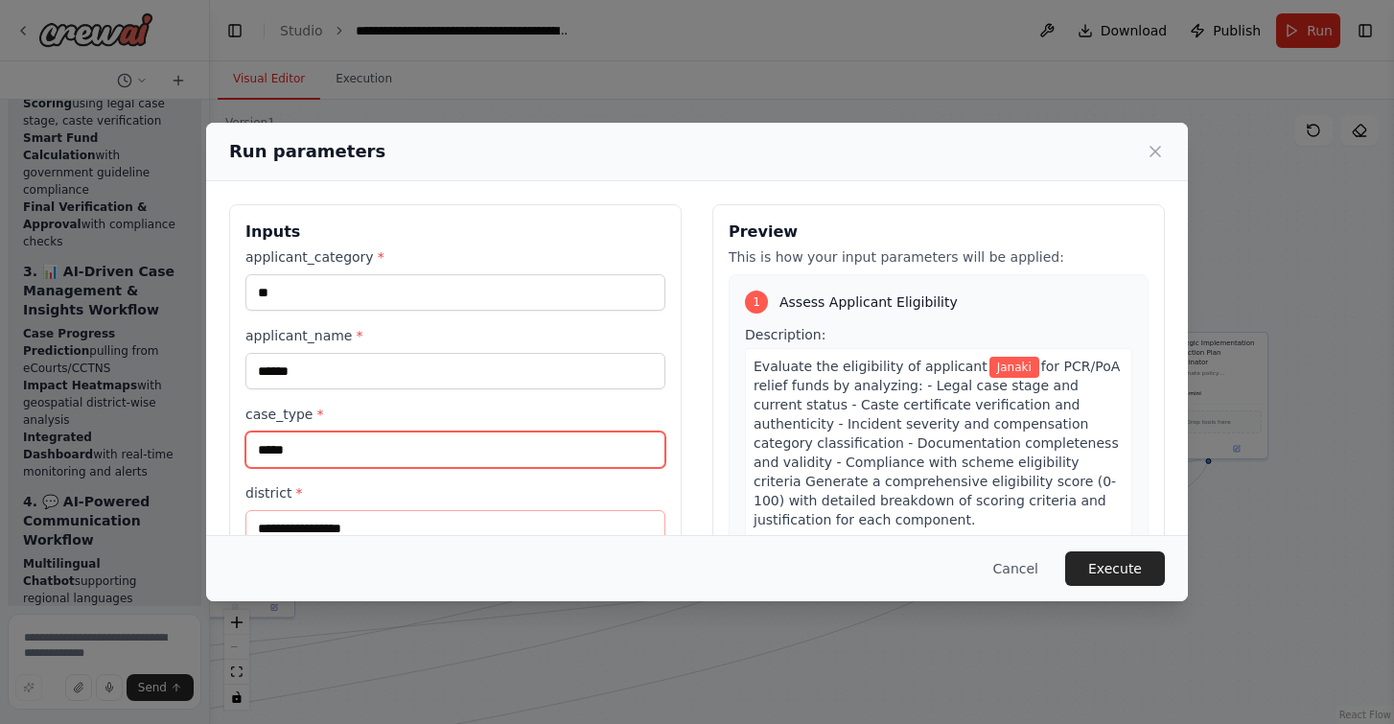
scroll to position [119, 0]
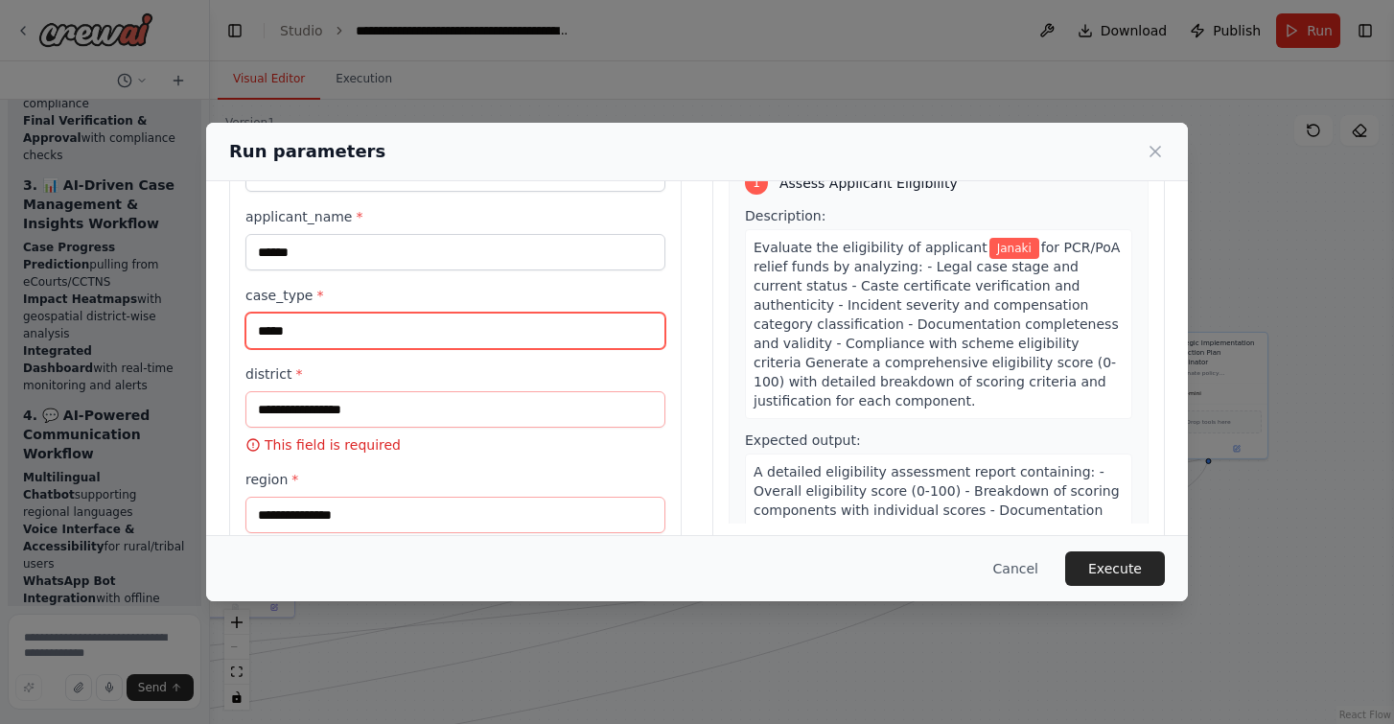
type input "*****"
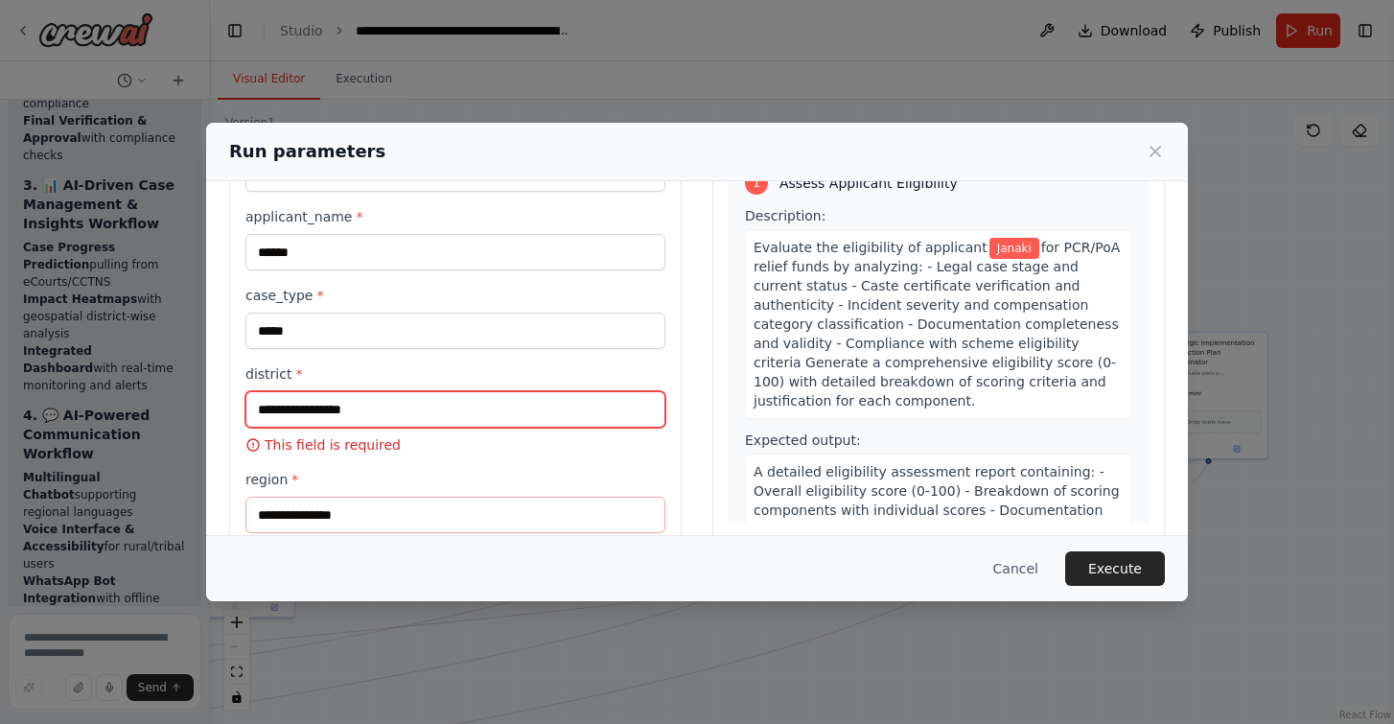
click at [426, 413] on input "district *" at bounding box center [455, 409] width 420 height 36
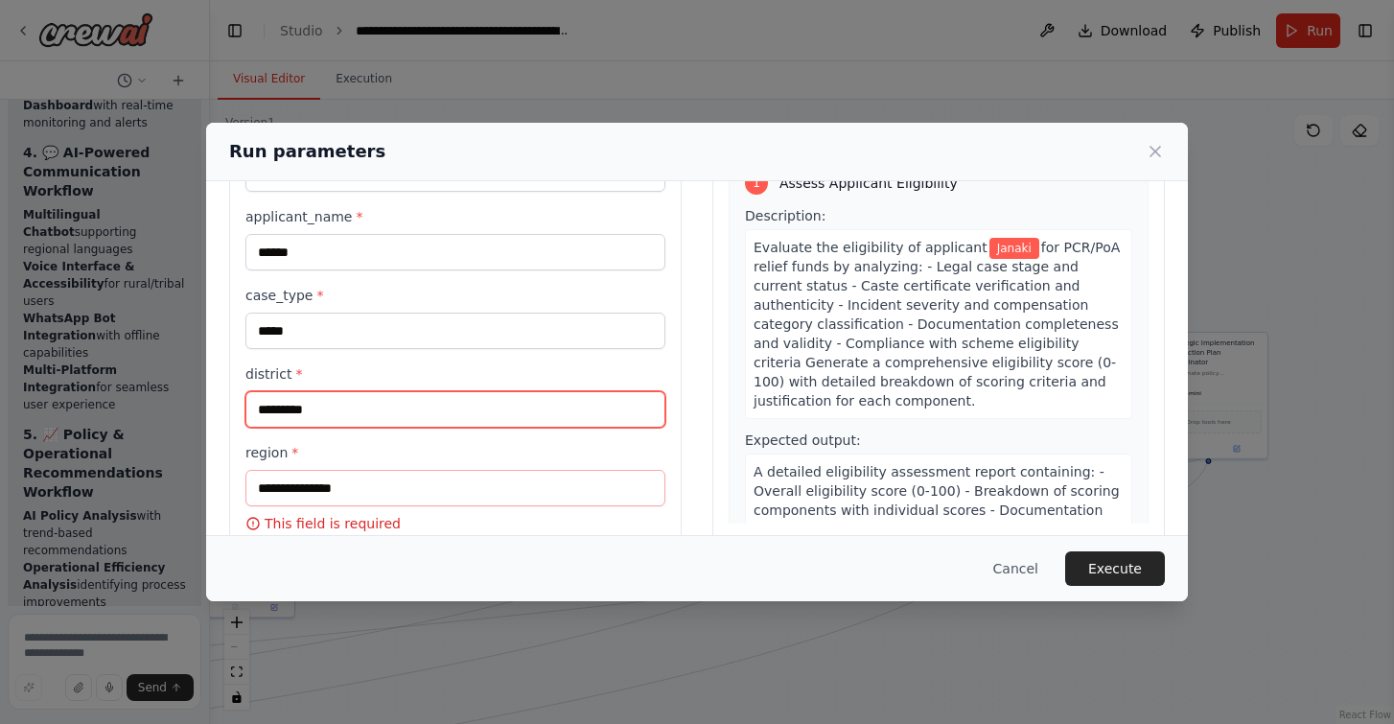
type input "*********"
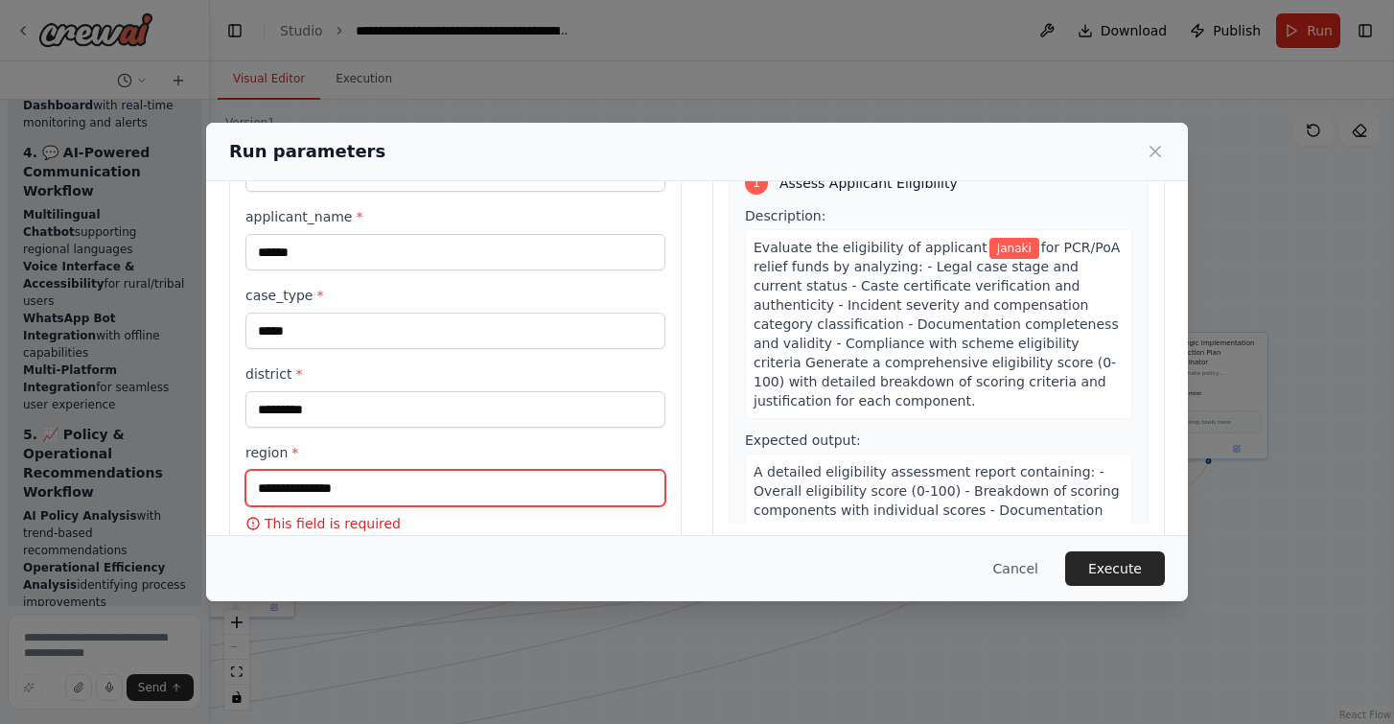
click at [390, 498] on input "region *" at bounding box center [455, 488] width 420 height 36
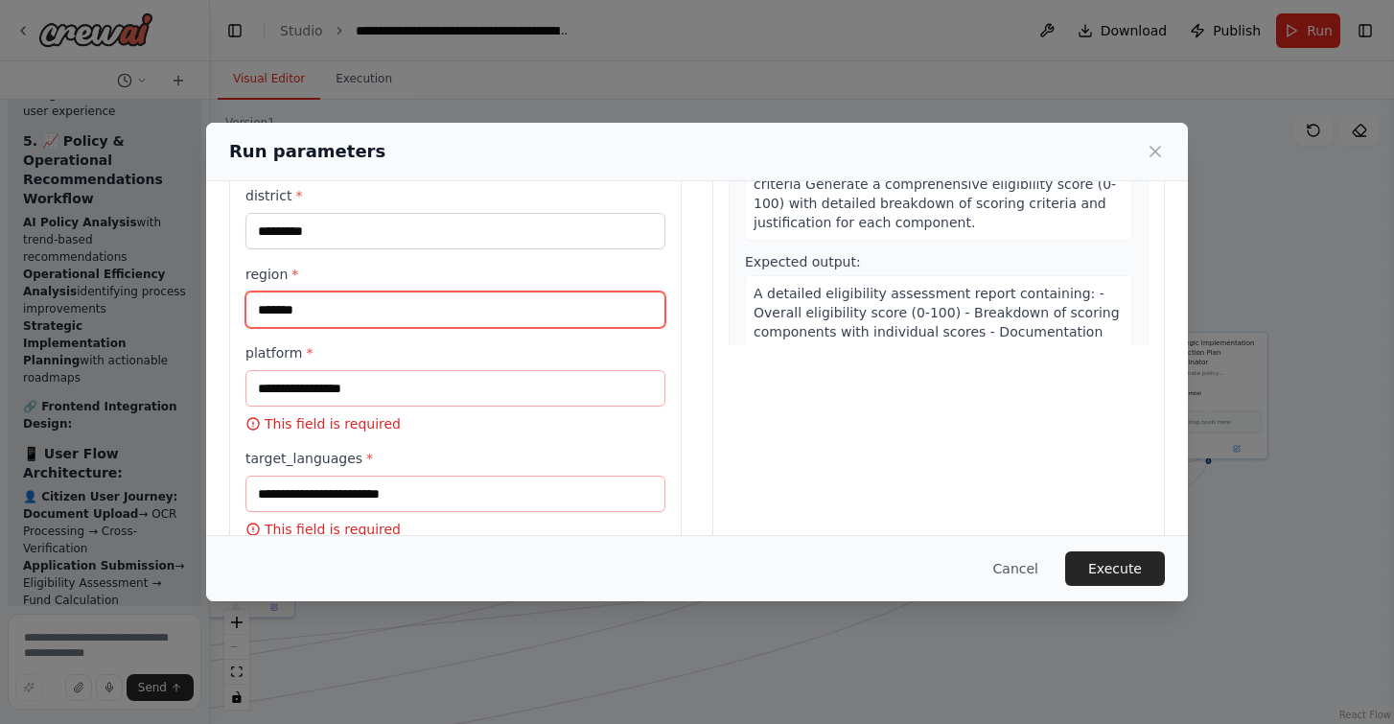
scroll to position [304, 0]
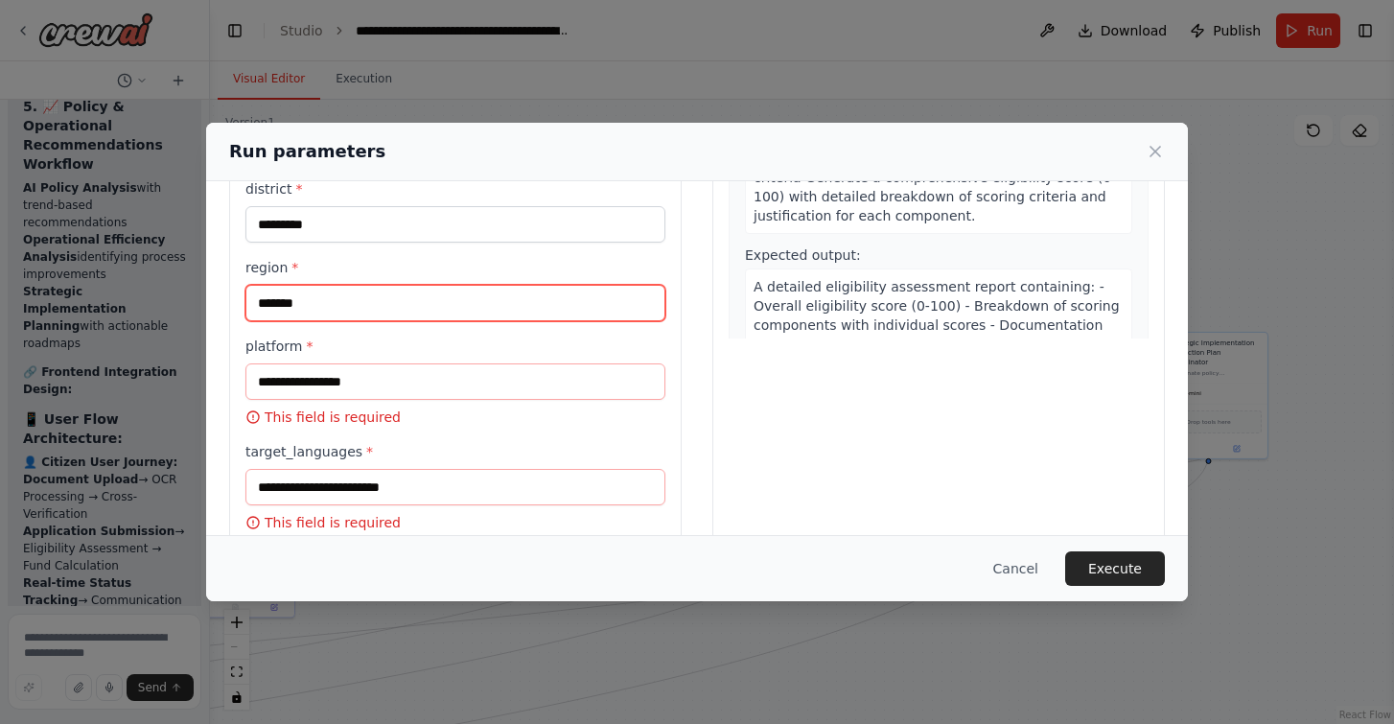
type input "*******"
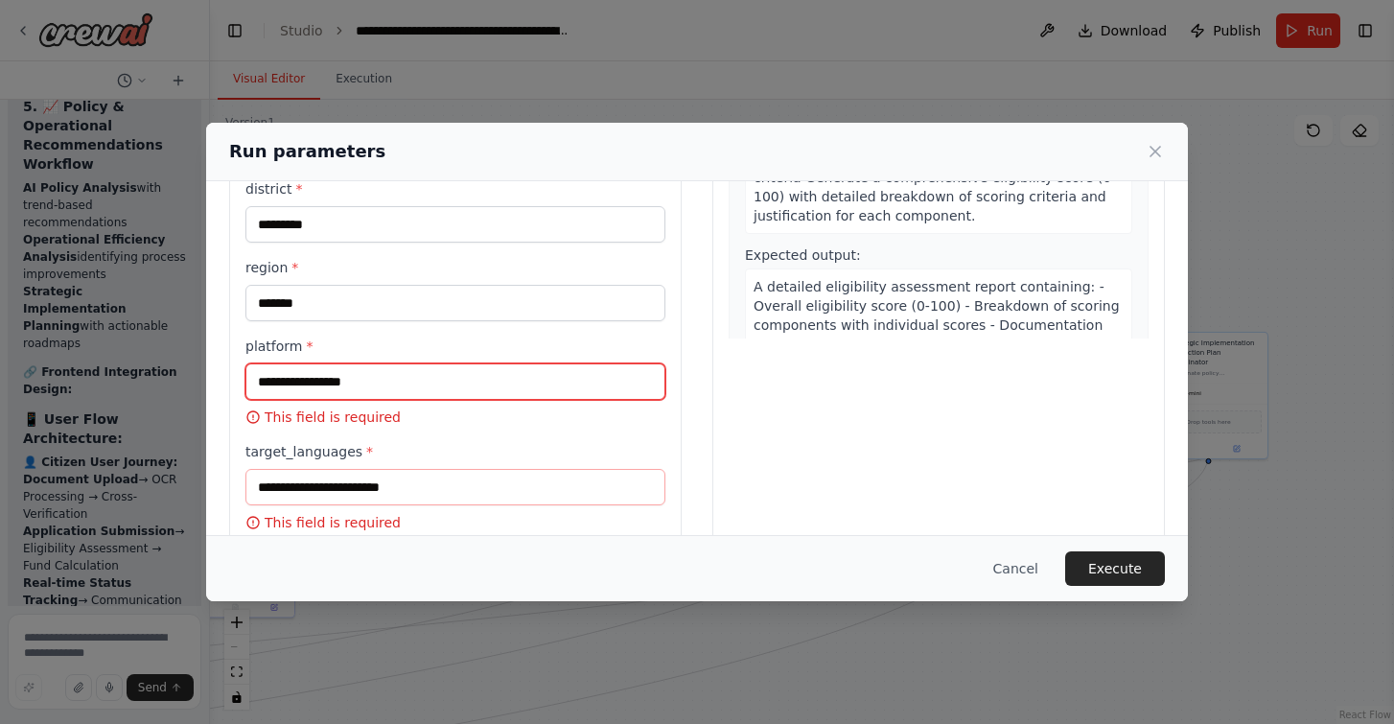
click at [378, 380] on input "platform *" at bounding box center [455, 381] width 420 height 36
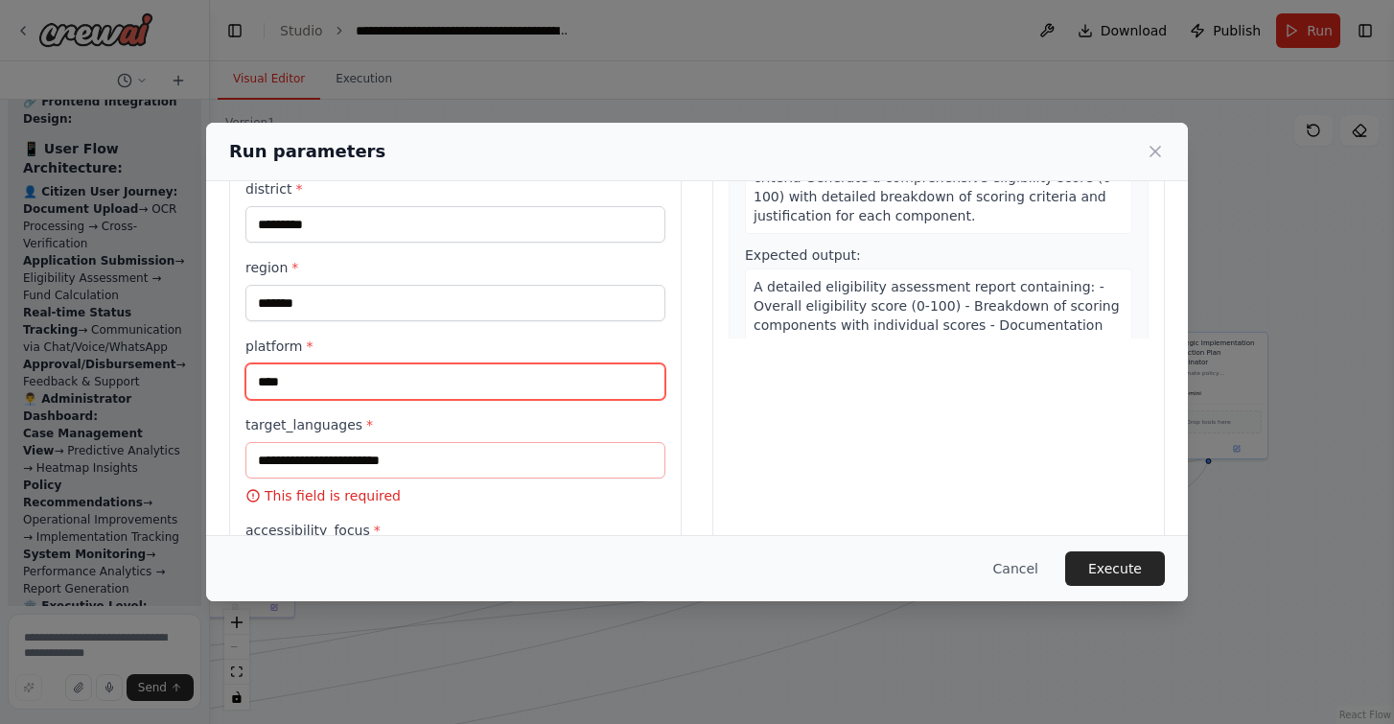
type input "****"
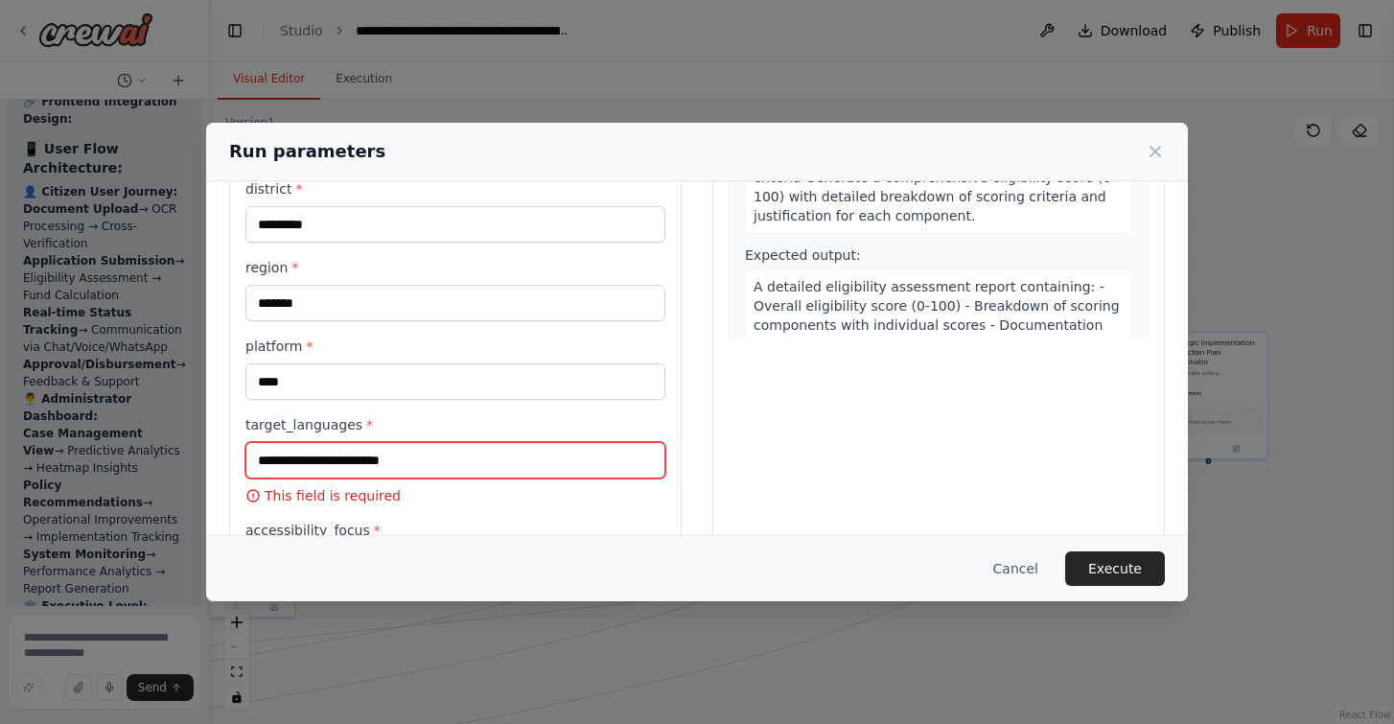
click at [376, 455] on input "target_languages *" at bounding box center [455, 460] width 420 height 36
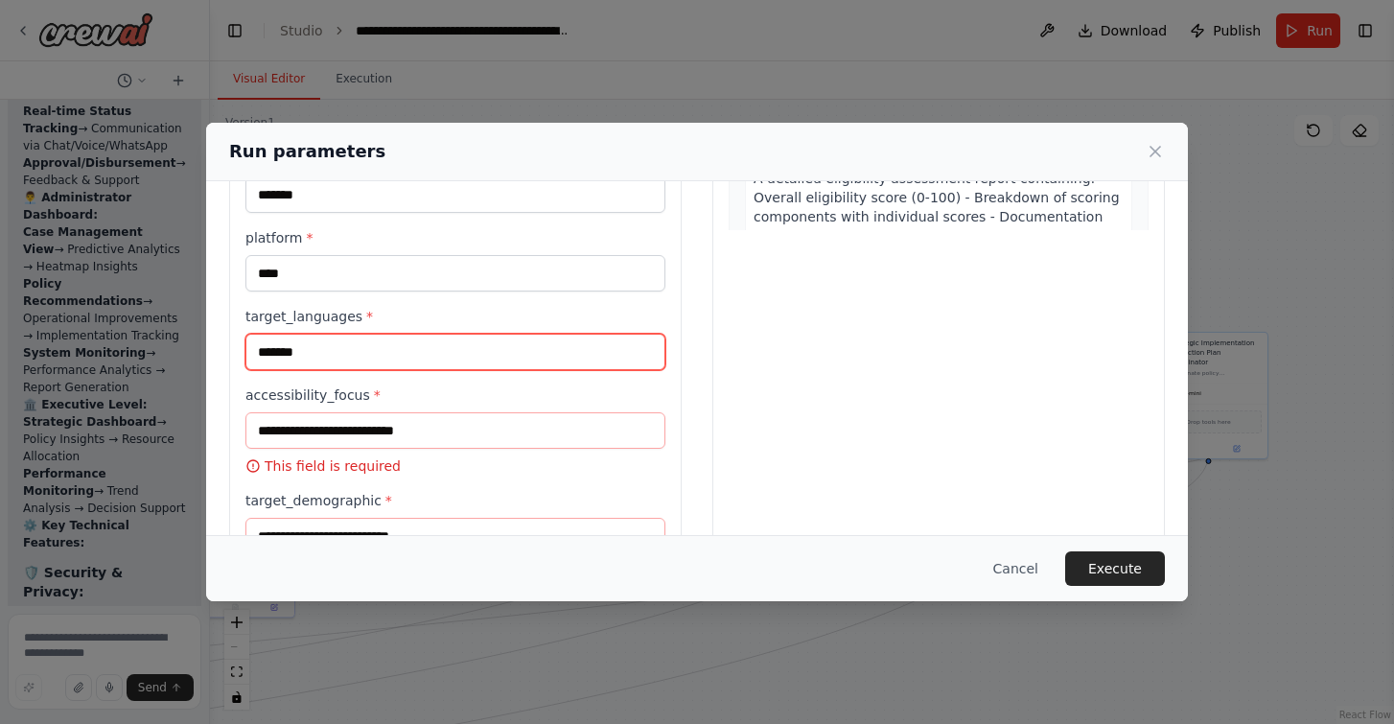
scroll to position [462, 0]
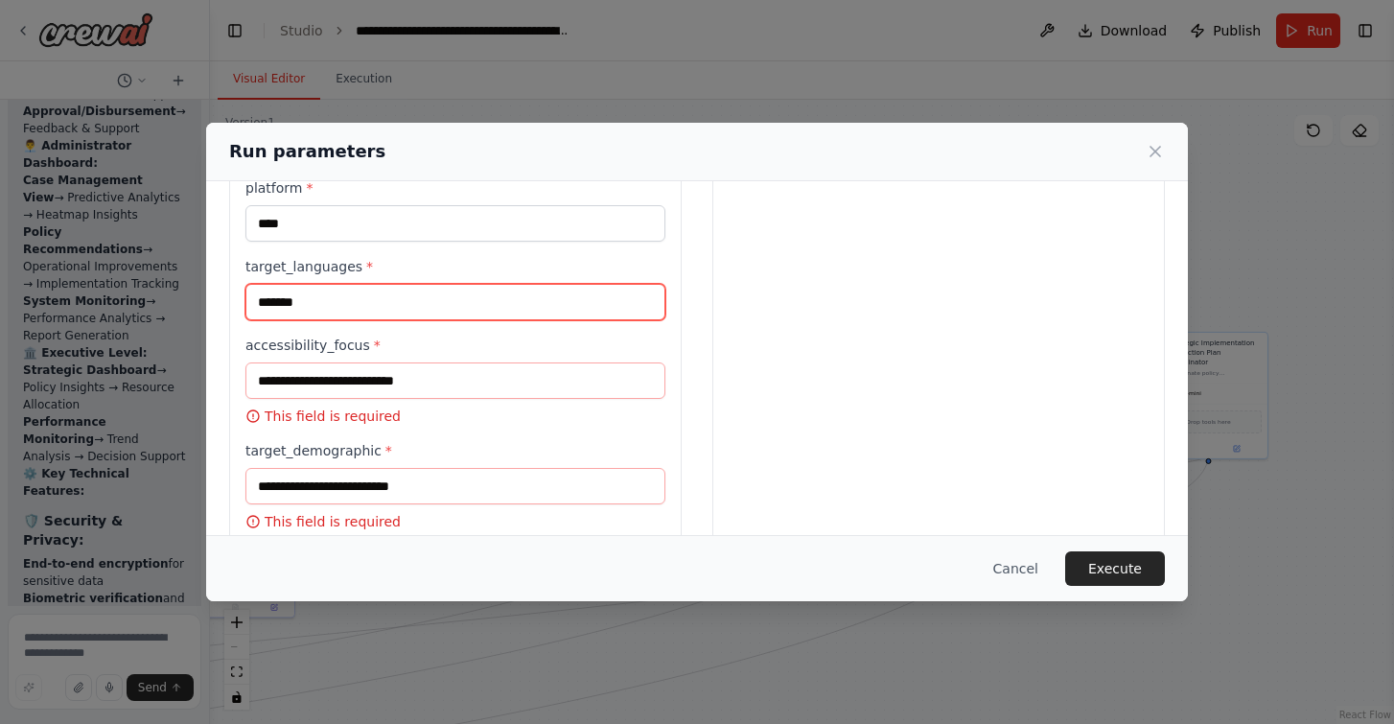
type input "*******"
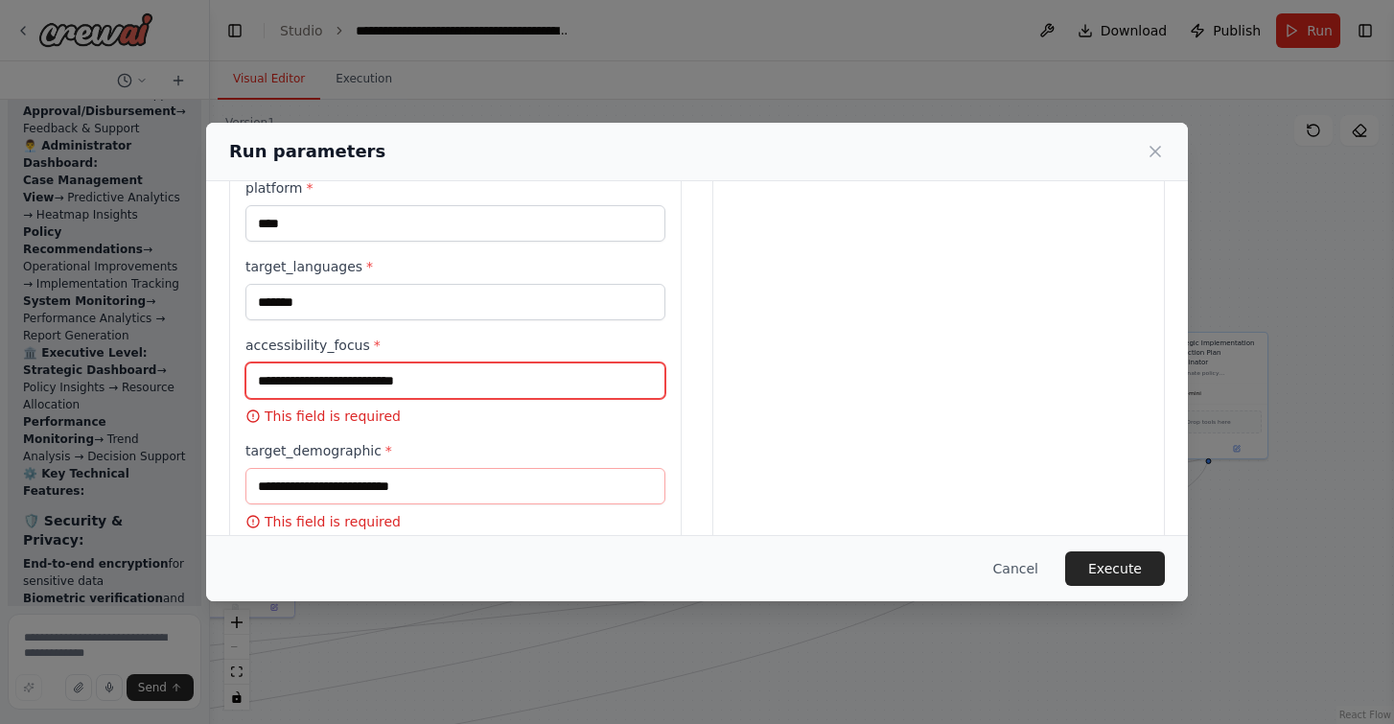
click at [416, 386] on input "accessibility_focus *" at bounding box center [455, 380] width 420 height 36
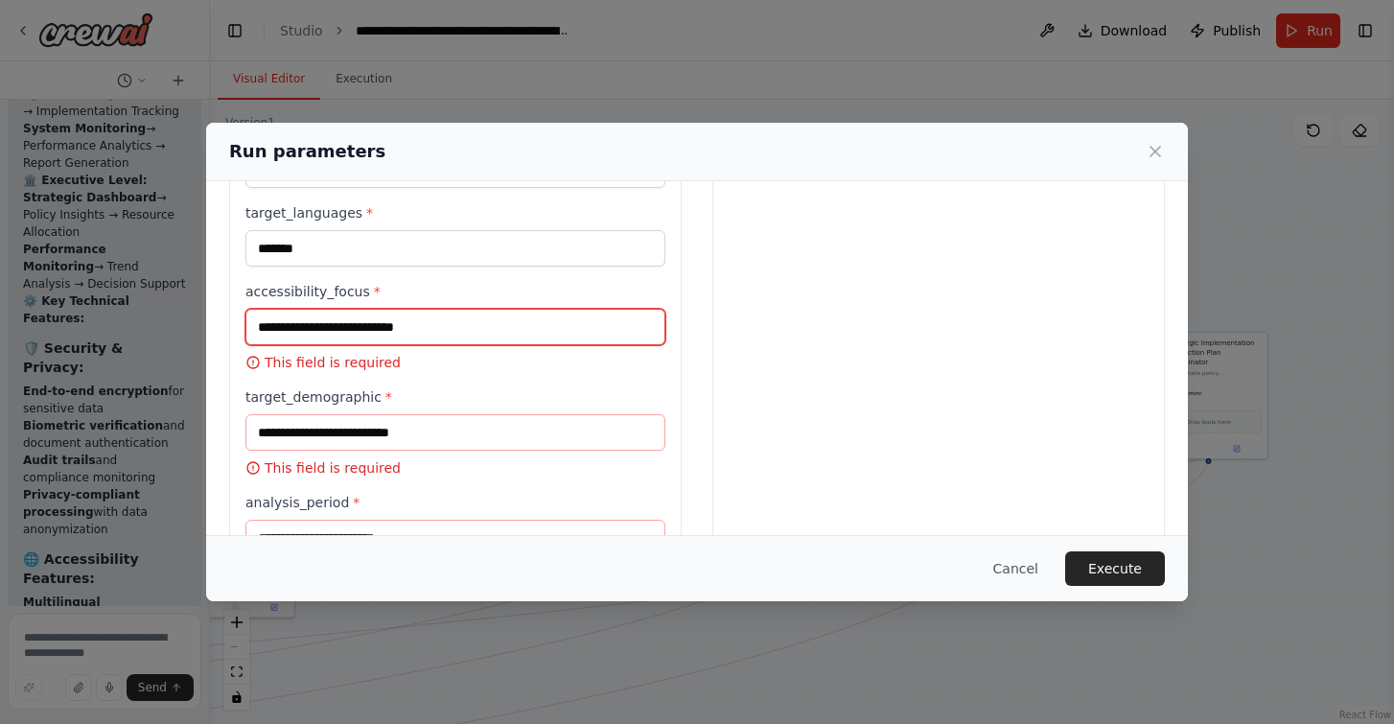
scroll to position [517, 0]
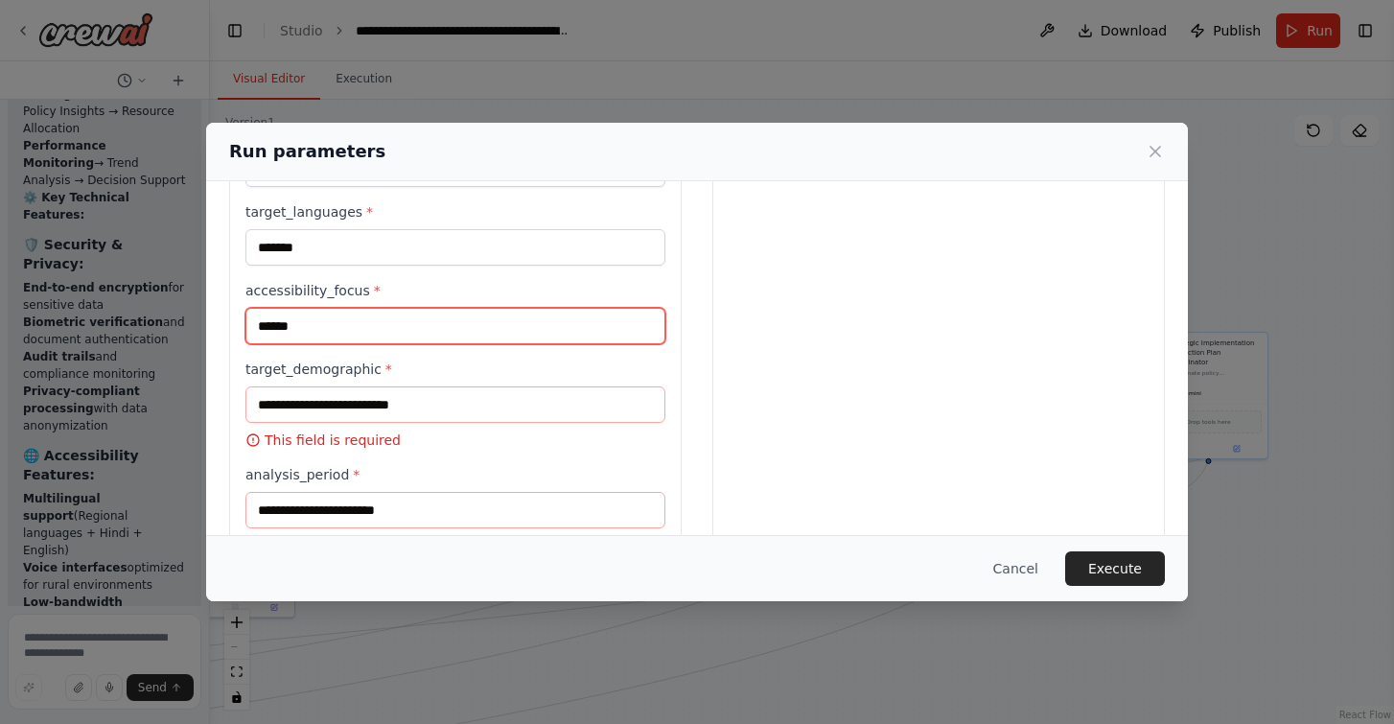
type input "******"
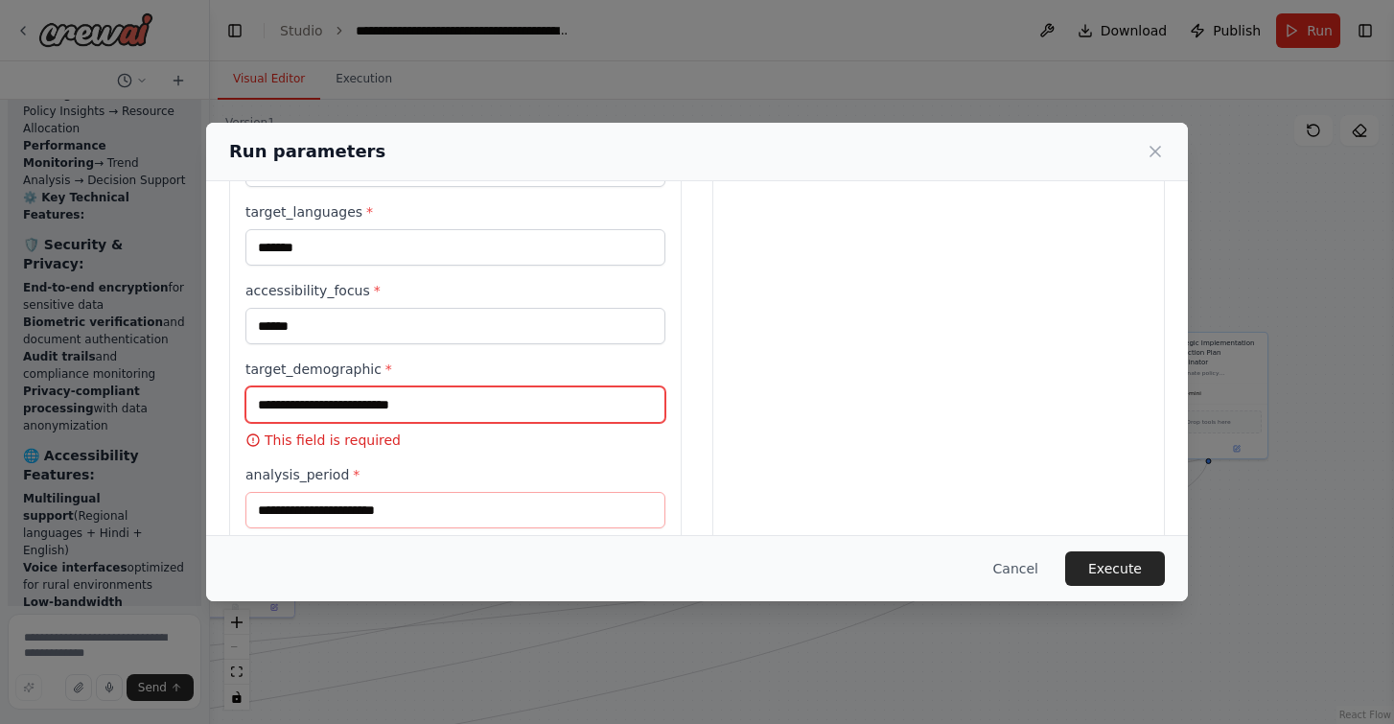
click at [483, 410] on input "target_demographic *" at bounding box center [455, 404] width 420 height 36
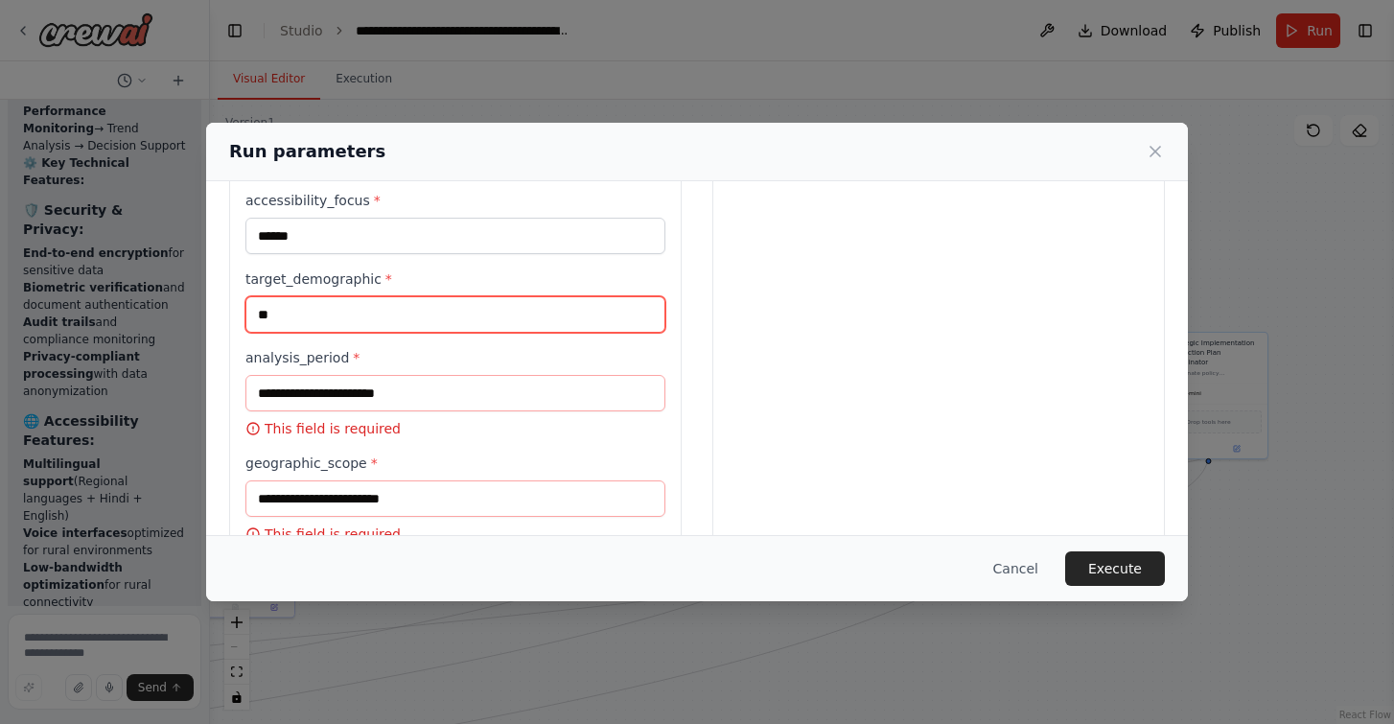
scroll to position [623, 0]
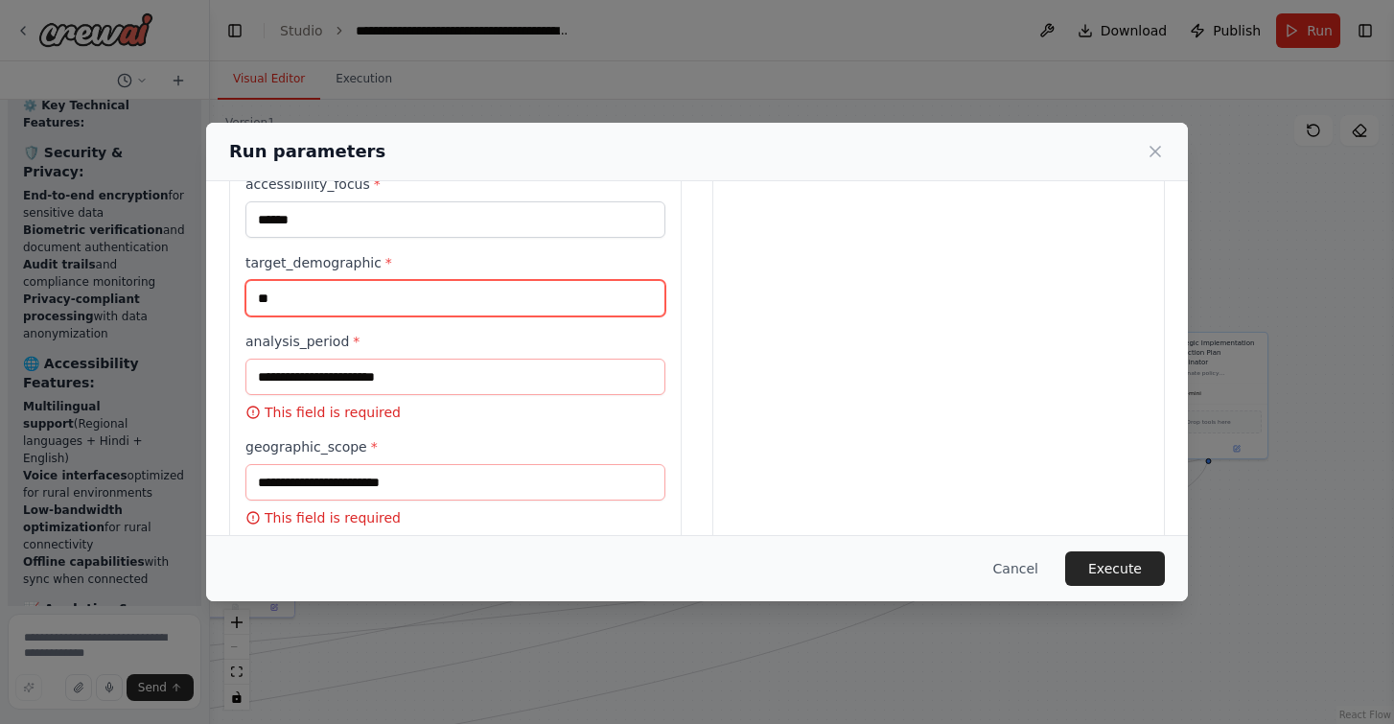
type input "**"
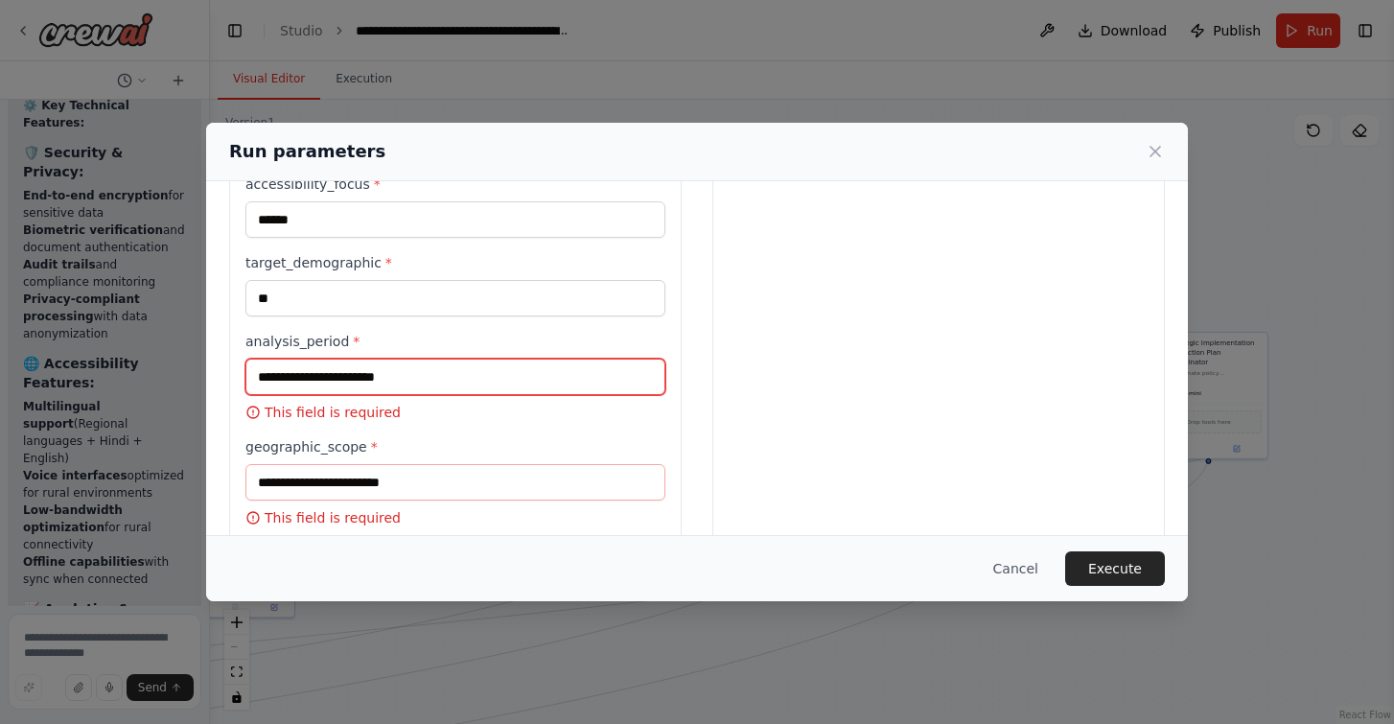
click at [445, 380] on input "analysis_period *" at bounding box center [455, 376] width 420 height 36
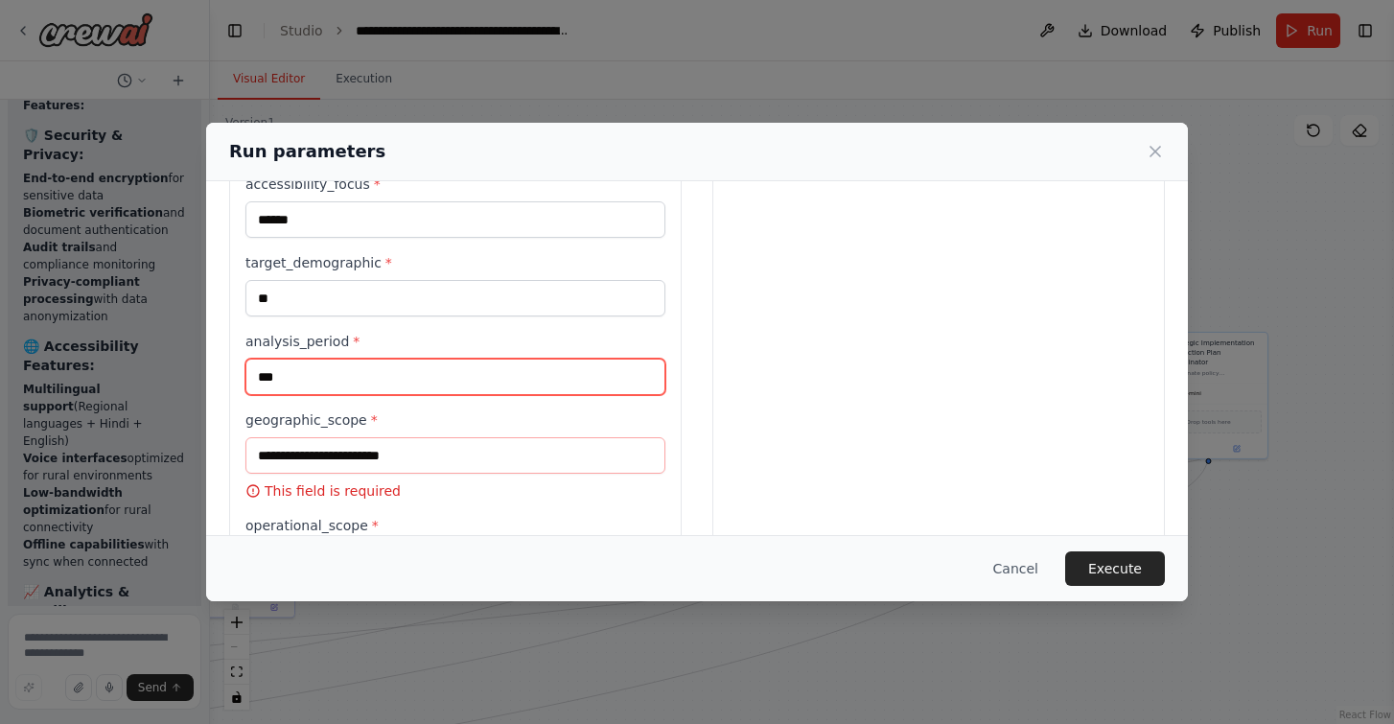
scroll to position [16745, 0]
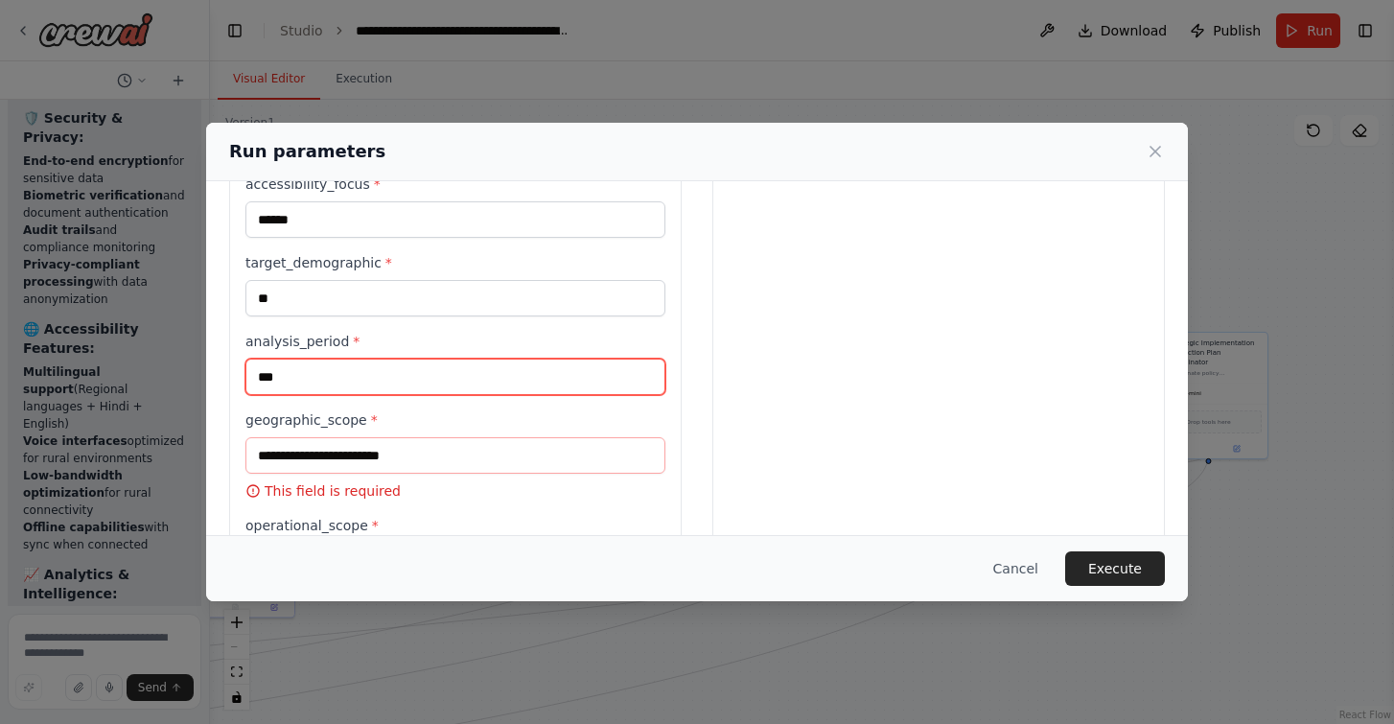
type input "***"
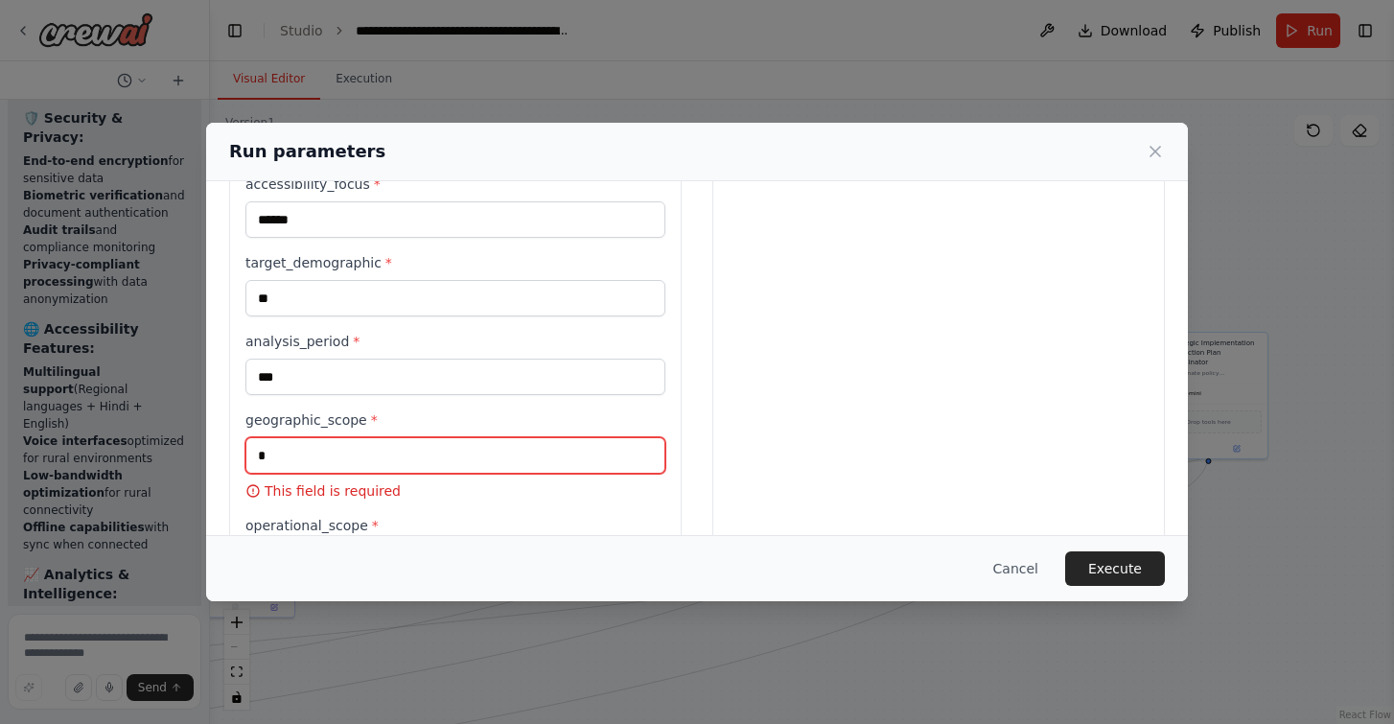
drag, startPoint x: 443, startPoint y: 428, endPoint x: 443, endPoint y: 448, distance: 20.1
click at [443, 448] on input "*" at bounding box center [455, 455] width 420 height 36
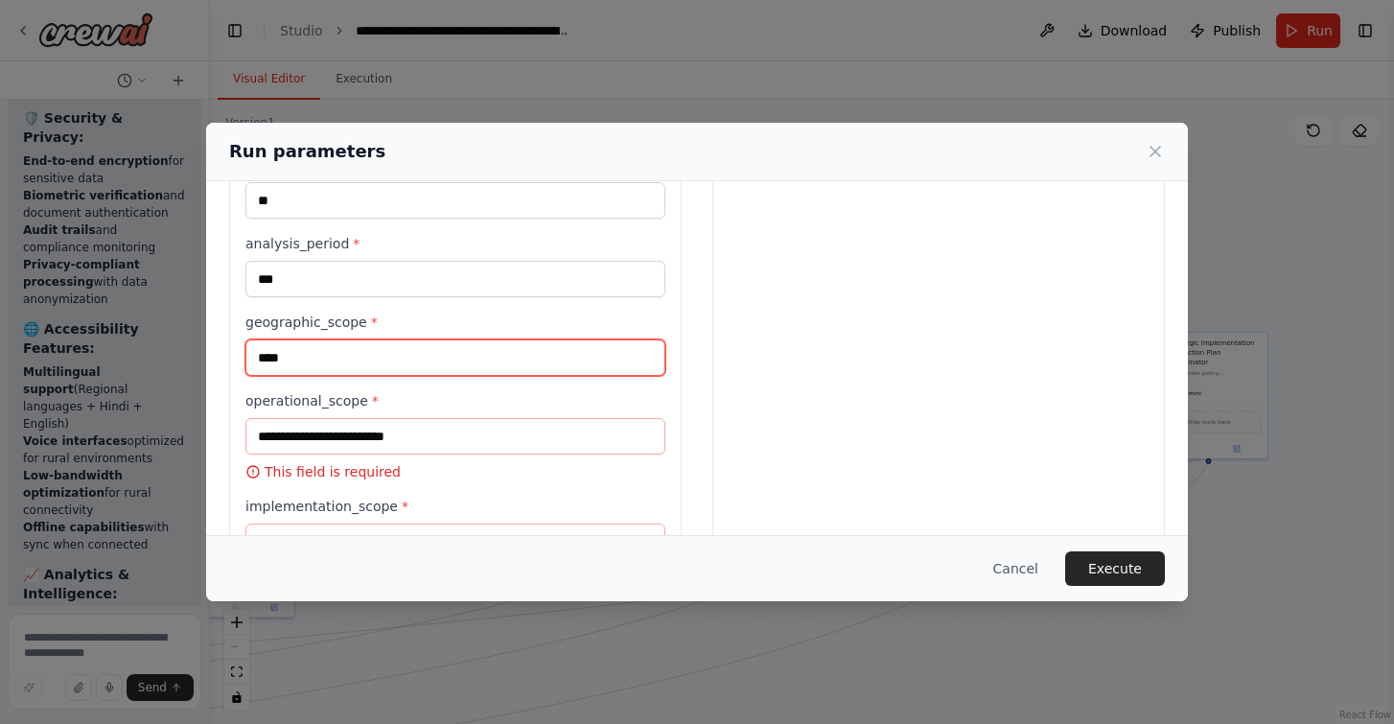
scroll to position [760, 0]
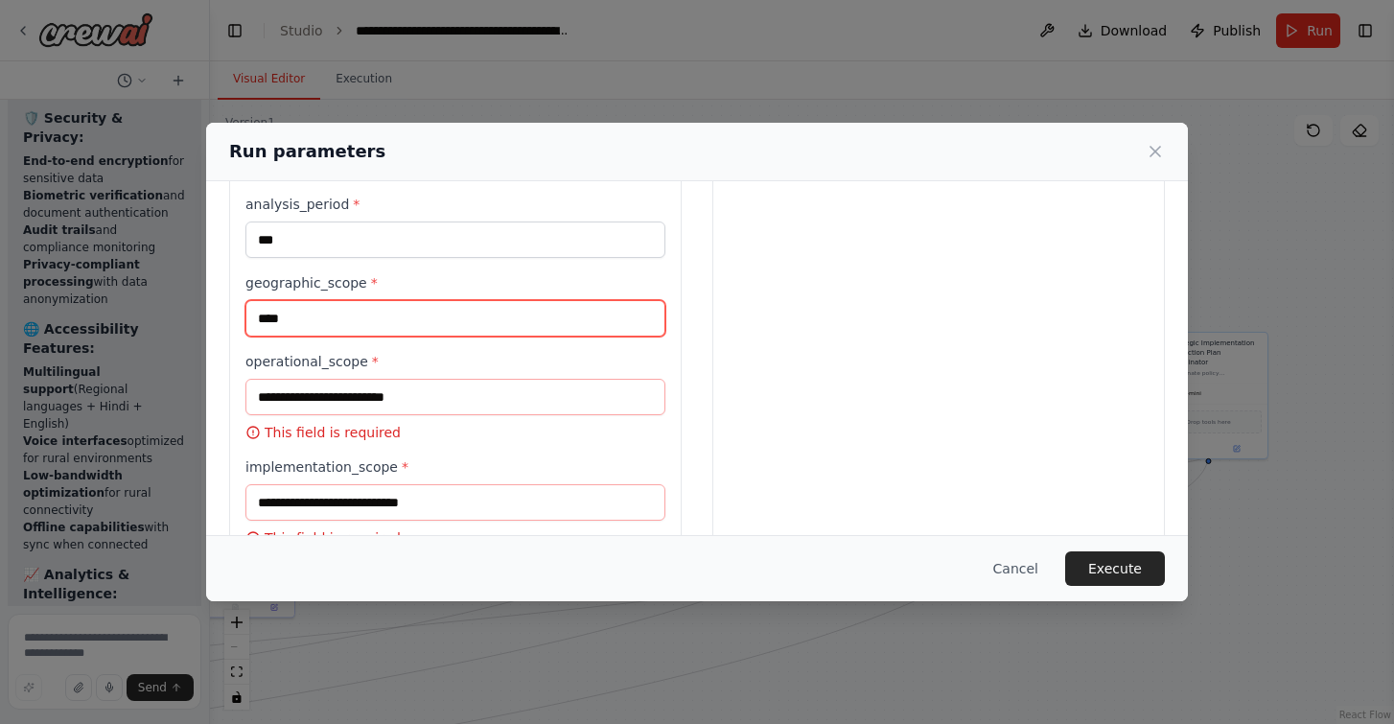
type input "****"
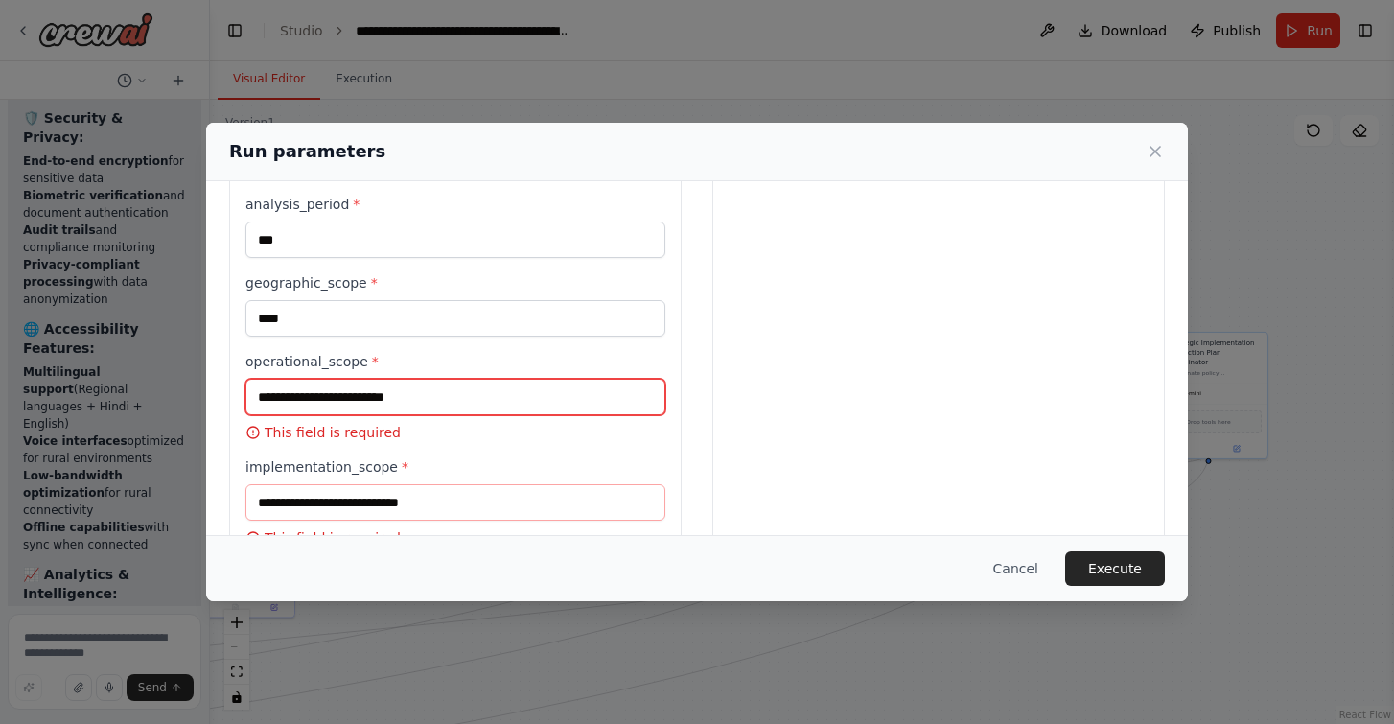
click at [414, 399] on input "operational_scope *" at bounding box center [455, 397] width 420 height 36
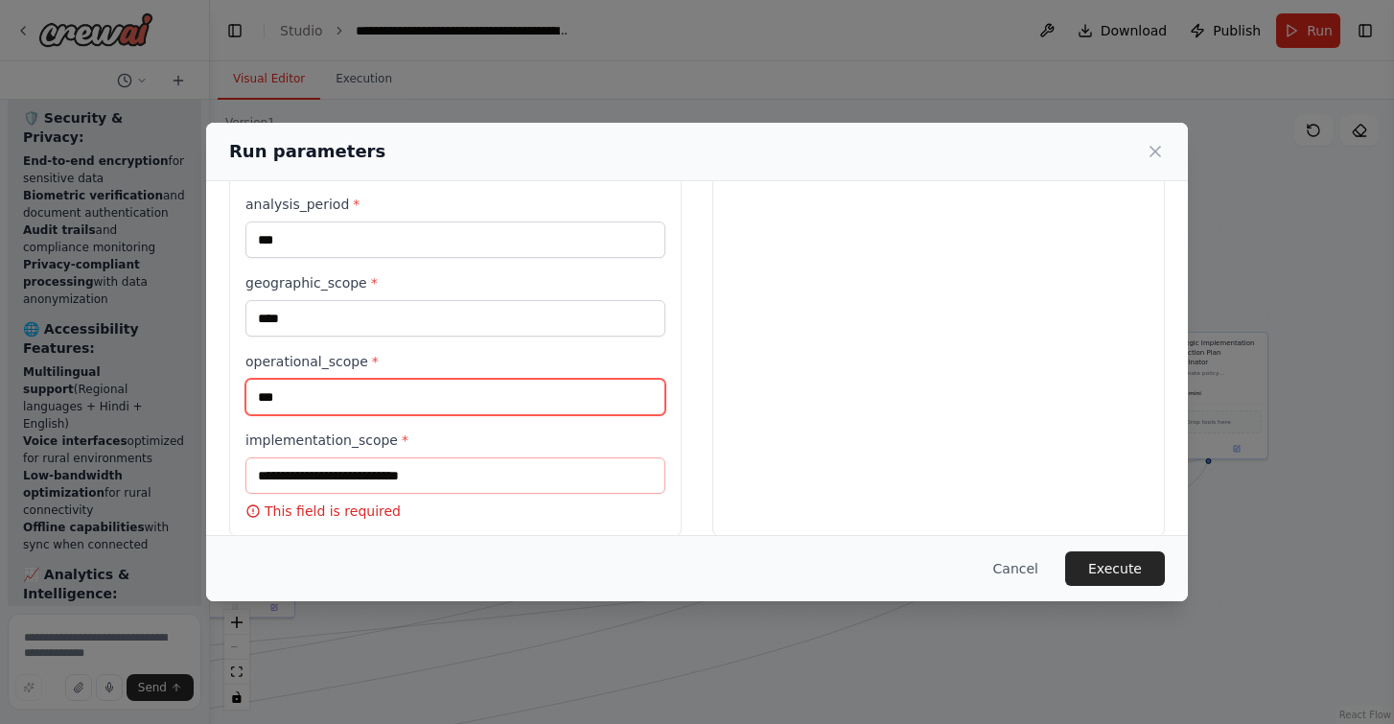
type input "***"
drag, startPoint x: 402, startPoint y: 475, endPoint x: 402, endPoint y: 496, distance: 20.1
click at [402, 496] on div "implementation_scope * This field is required" at bounding box center [455, 475] width 420 height 90
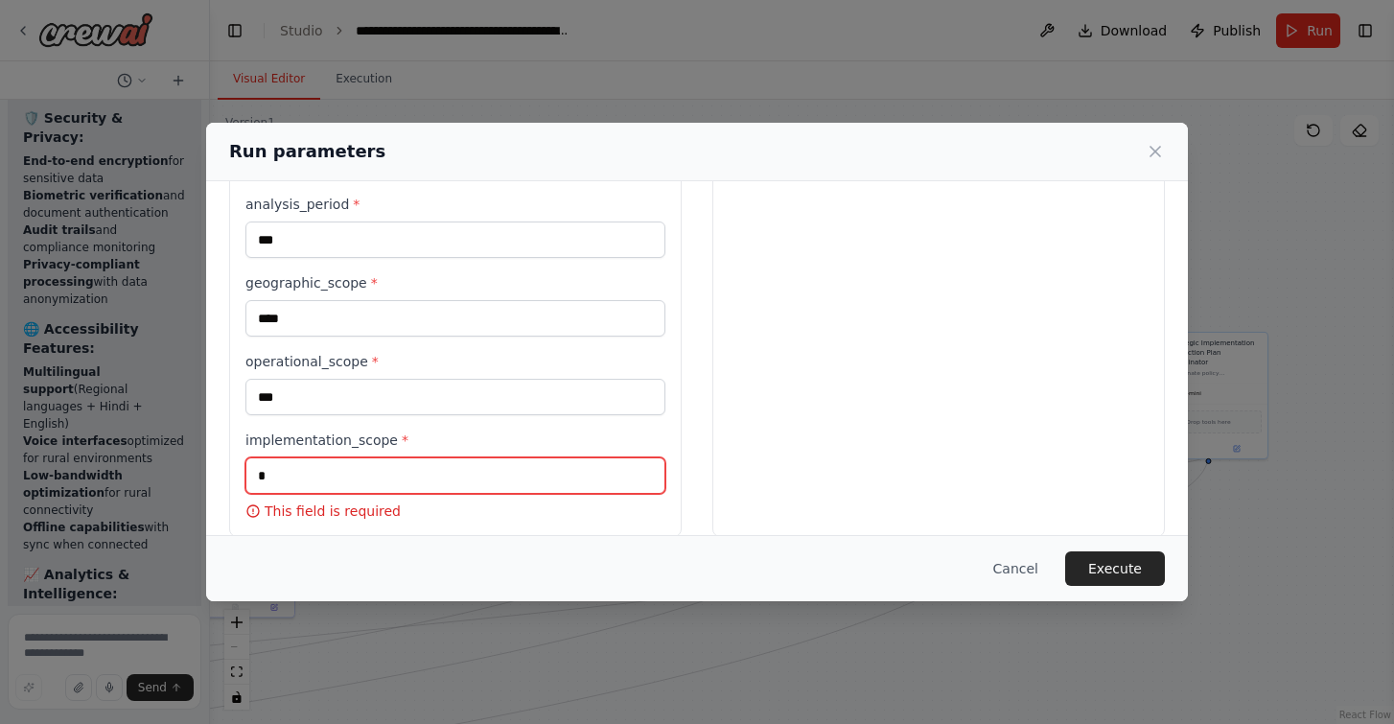
click at [401, 487] on input "*" at bounding box center [455, 475] width 420 height 36
type input "*****"
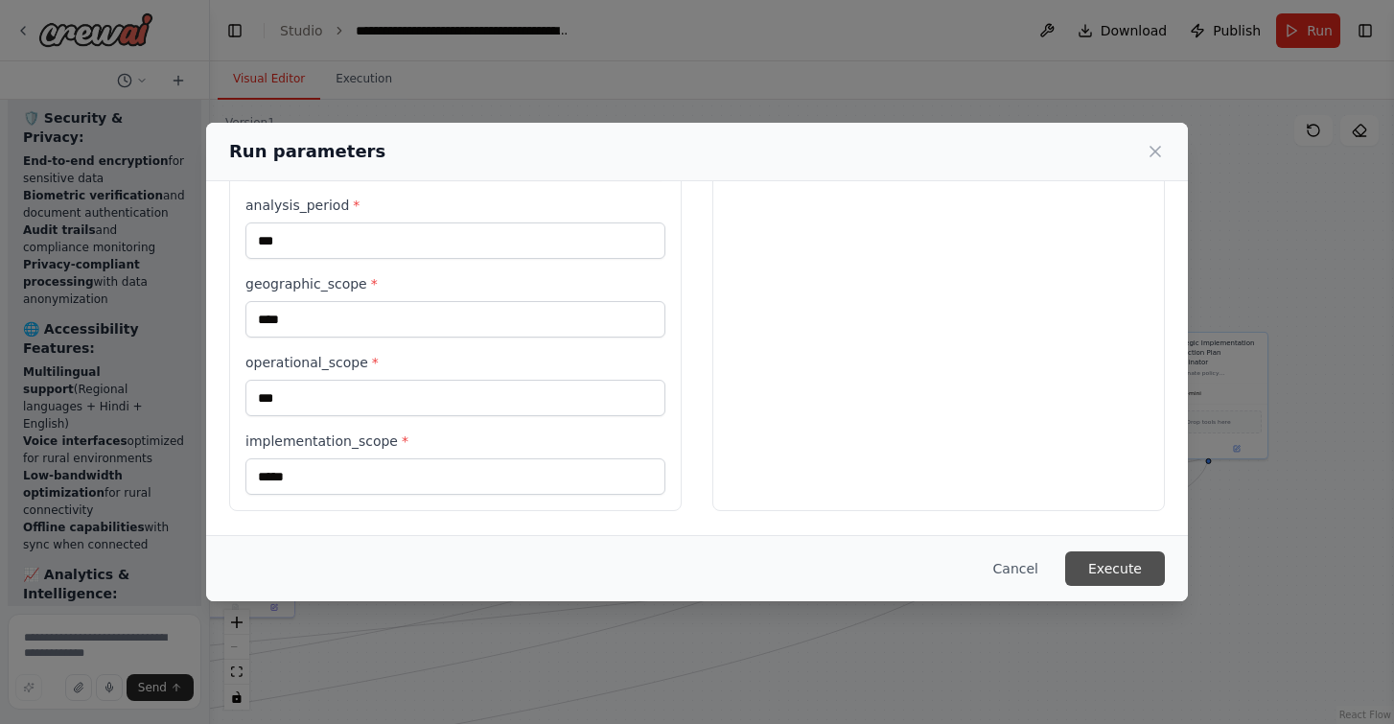
click at [1120, 566] on button "Execute" at bounding box center [1115, 568] width 100 height 35
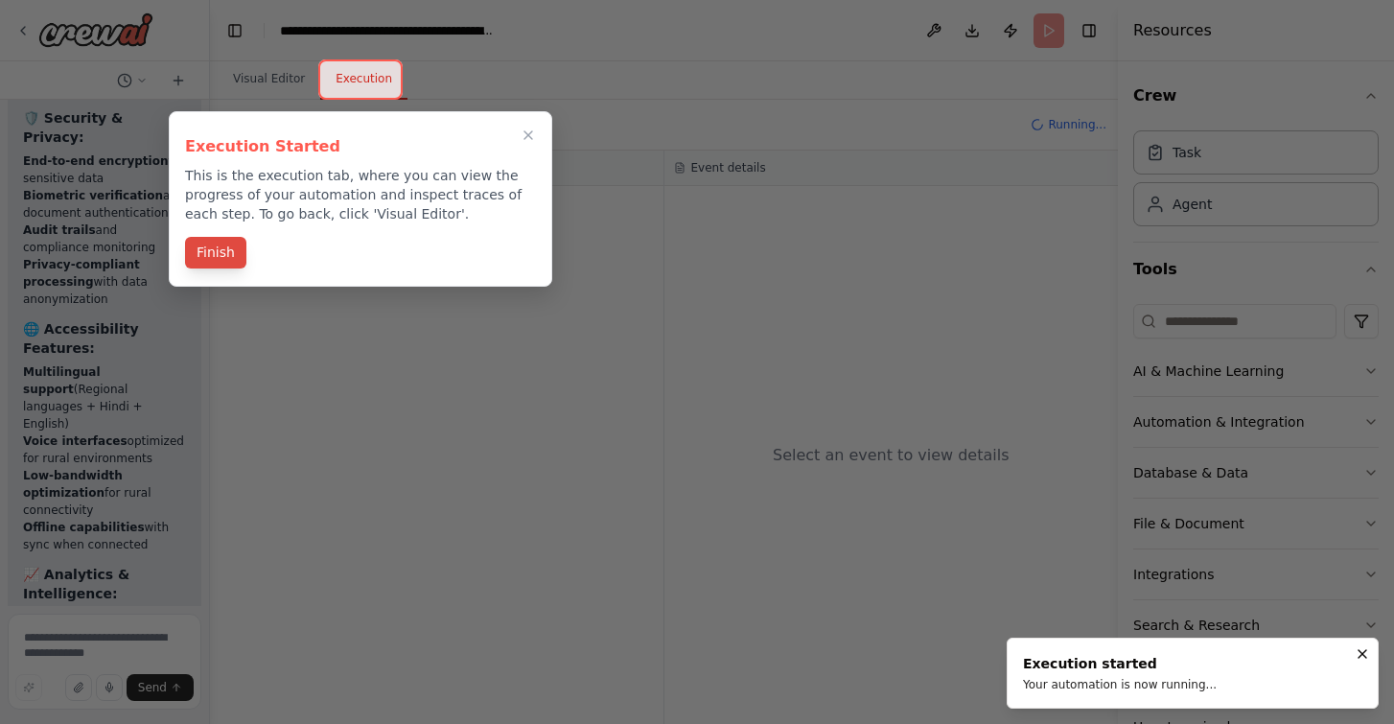
click at [222, 258] on button "Finish" at bounding box center [215, 253] width 61 height 32
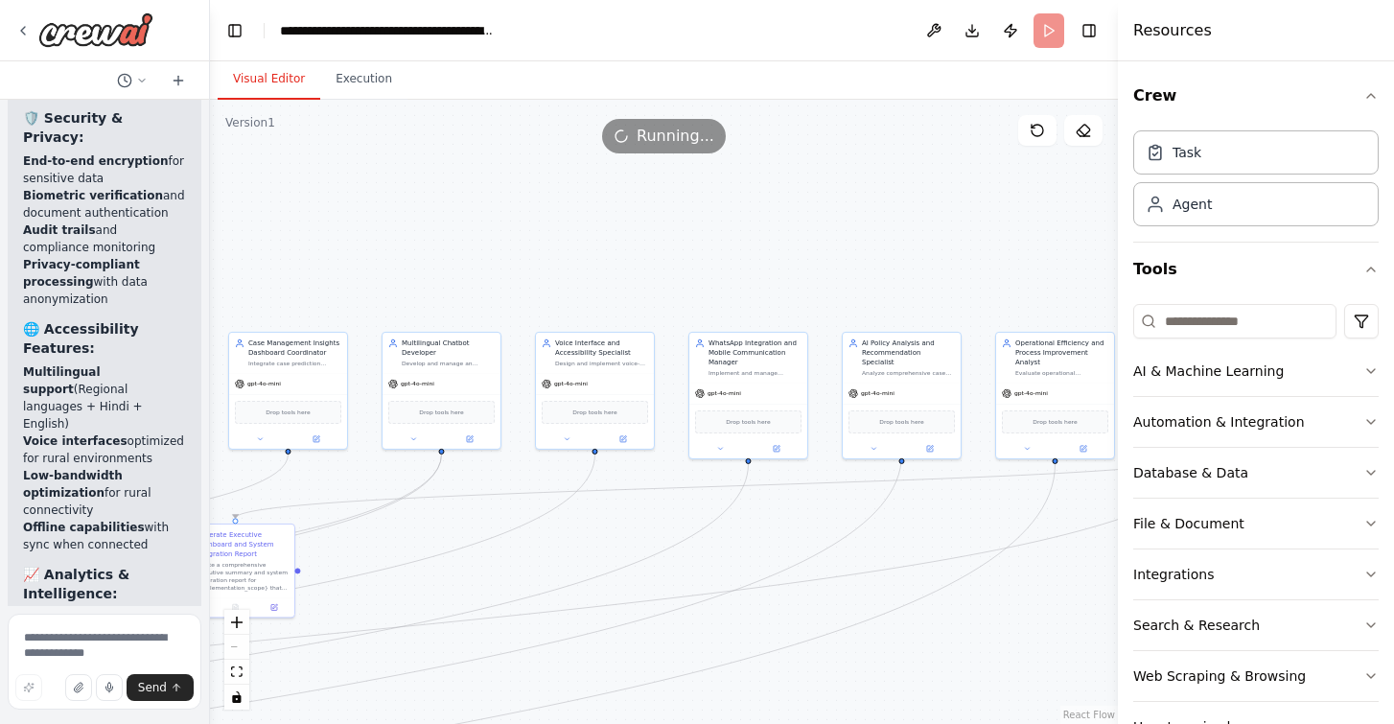
click at [250, 73] on button "Visual Editor" at bounding box center [269, 79] width 103 height 40
click at [1090, 36] on button "Toggle Right Sidebar" at bounding box center [1088, 30] width 27 height 27
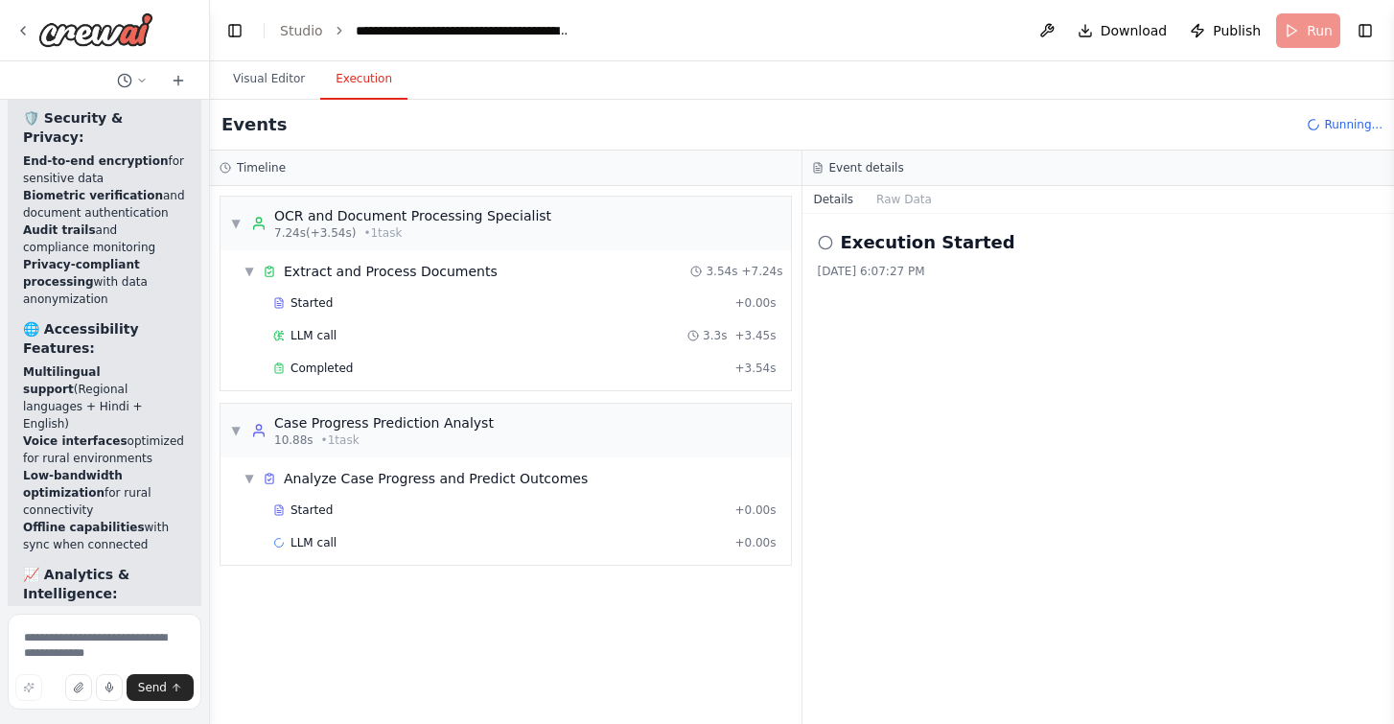
click at [358, 84] on button "Execution" at bounding box center [363, 79] width 87 height 40
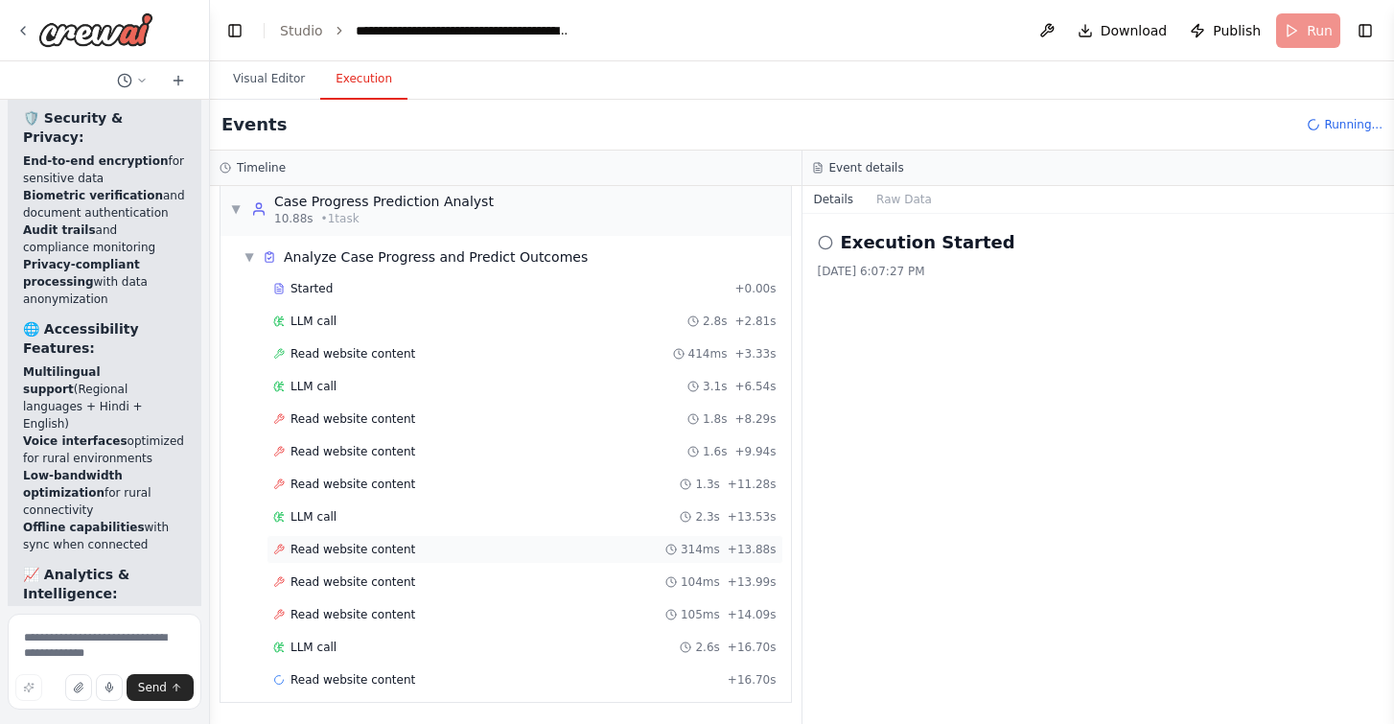
click at [346, 544] on span "Read website content" at bounding box center [352, 549] width 125 height 15
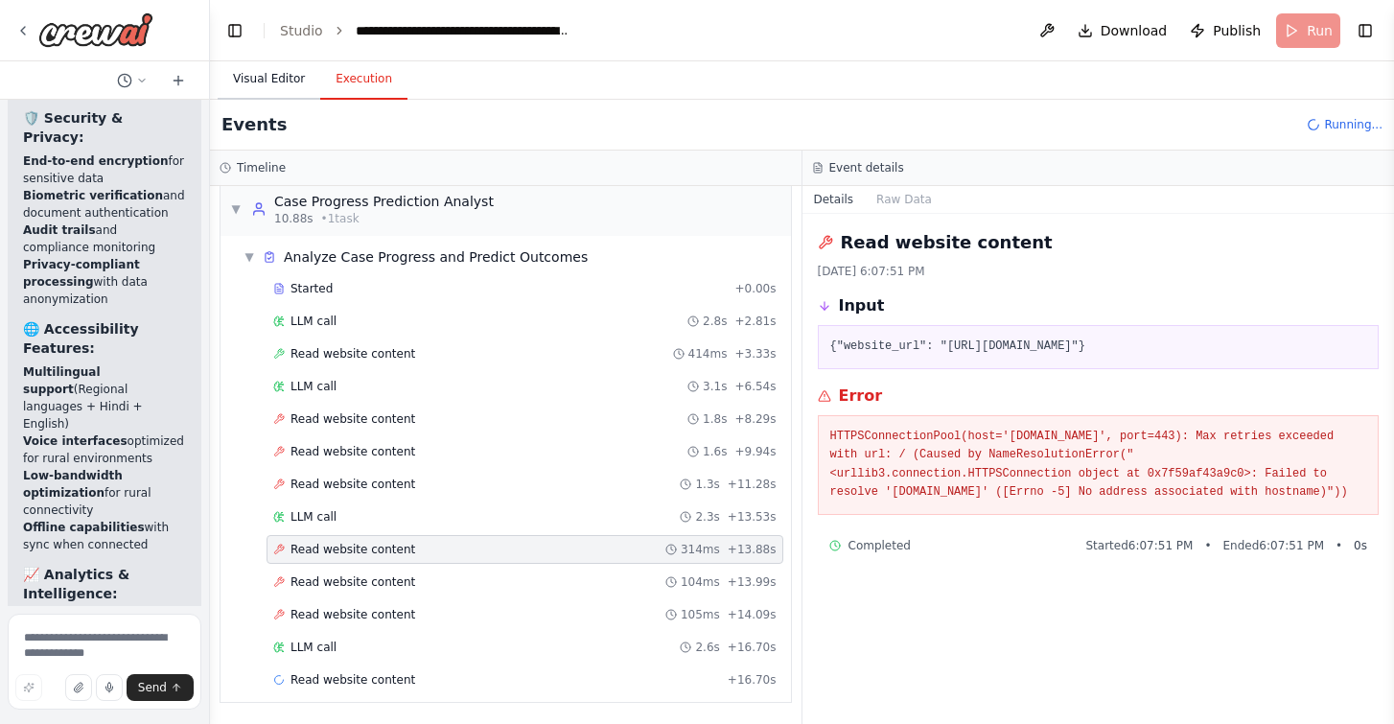
click at [268, 74] on button "Visual Editor" at bounding box center [269, 79] width 103 height 40
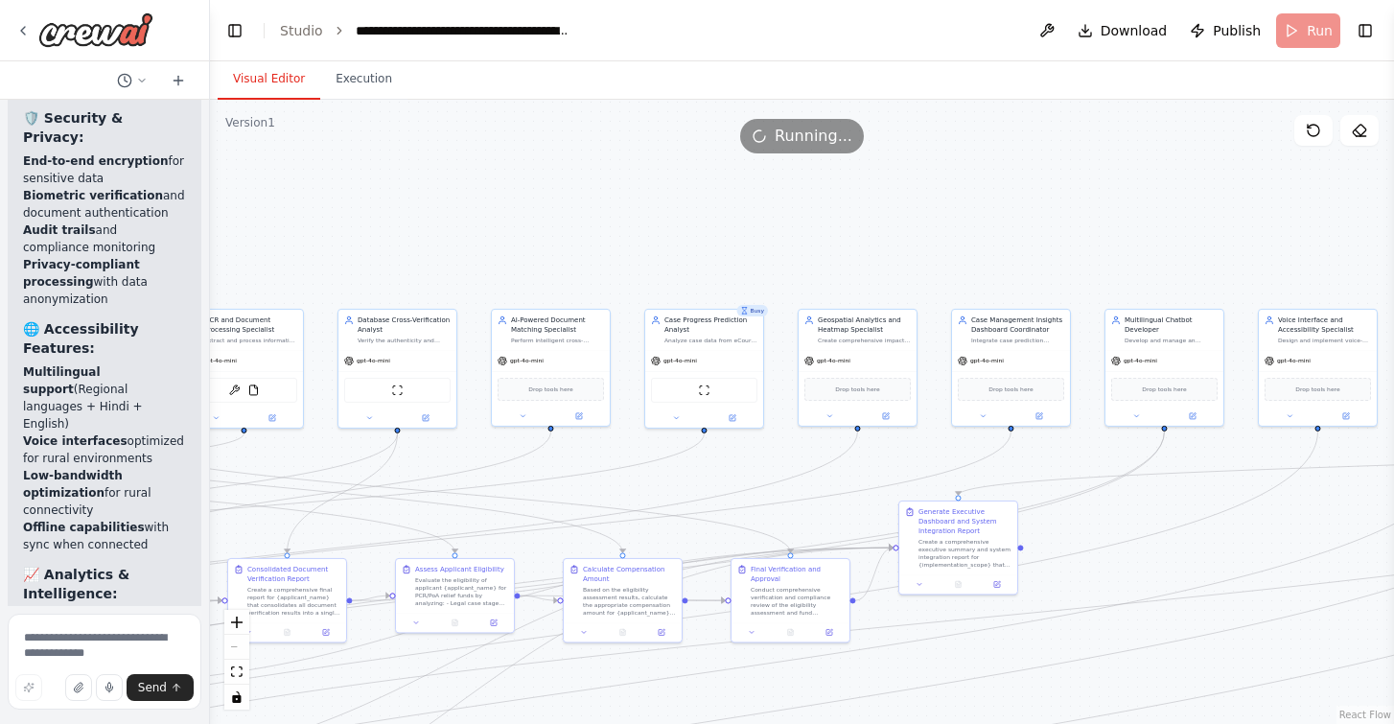
drag, startPoint x: 616, startPoint y: 232, endPoint x: 1339, endPoint y: 209, distance: 723.1
click at [1339, 209] on div ".deletable-edge-delete-btn { width: 20px; height: 20px; border: 0px solid #ffff…" at bounding box center [802, 412] width 1184 height 624
click at [348, 79] on button "Execution" at bounding box center [363, 79] width 87 height 40
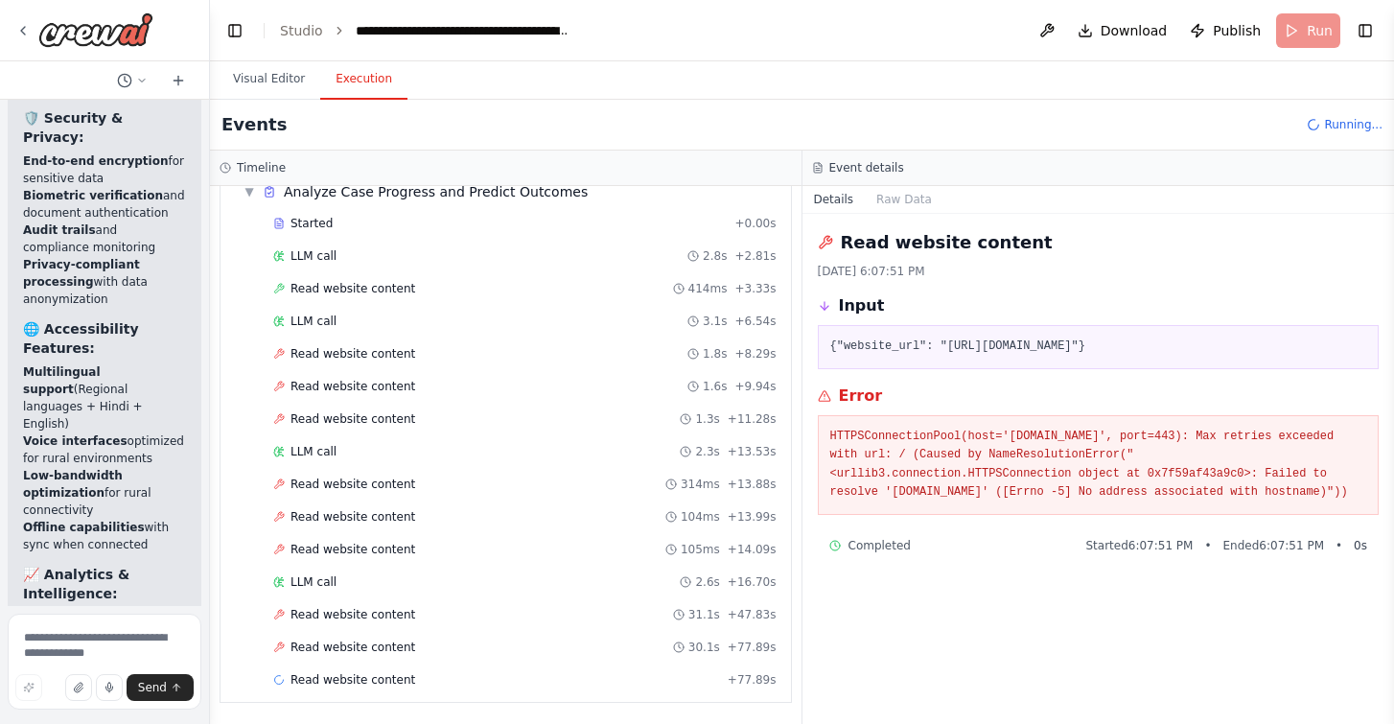
scroll to position [287, 0]
click at [876, 168] on h3 "Event details" at bounding box center [866, 167] width 75 height 15
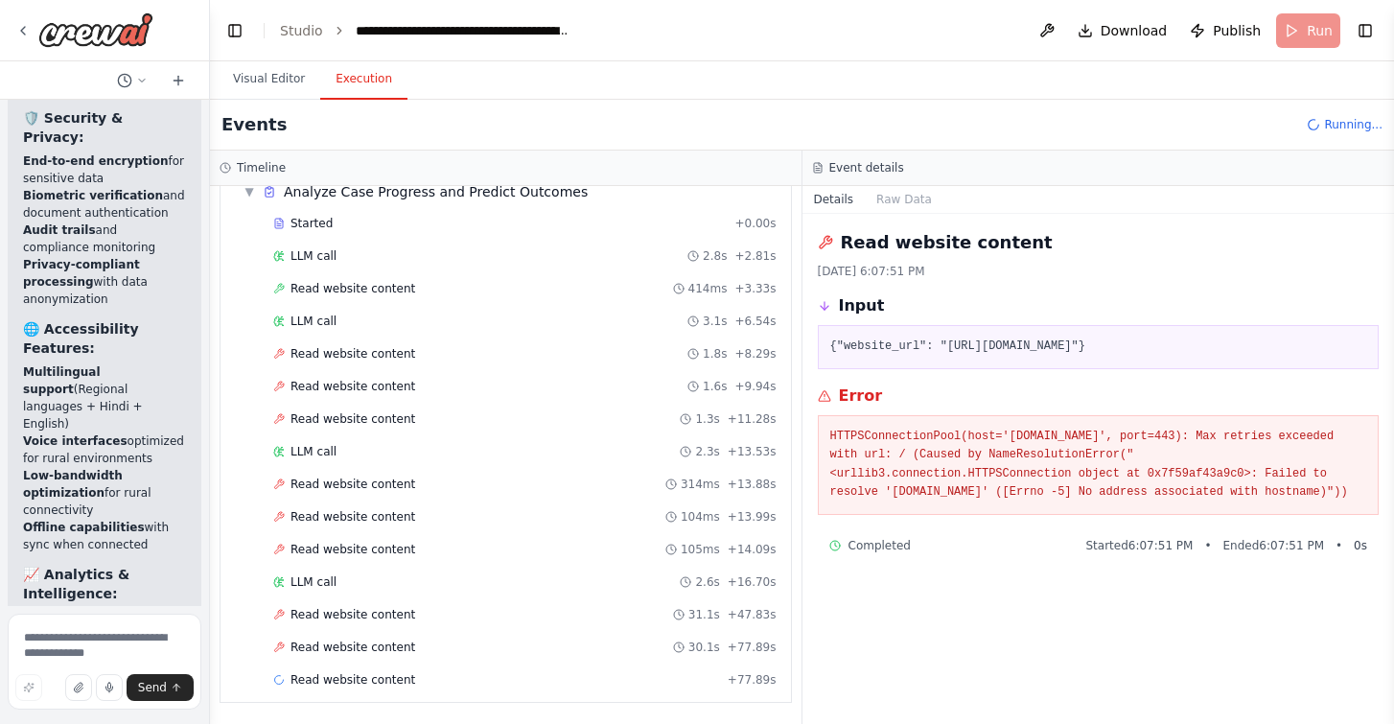
click at [883, 243] on h2 "Read website content" at bounding box center [947, 242] width 212 height 27
click at [919, 242] on h2 "Read website content" at bounding box center [947, 242] width 212 height 27
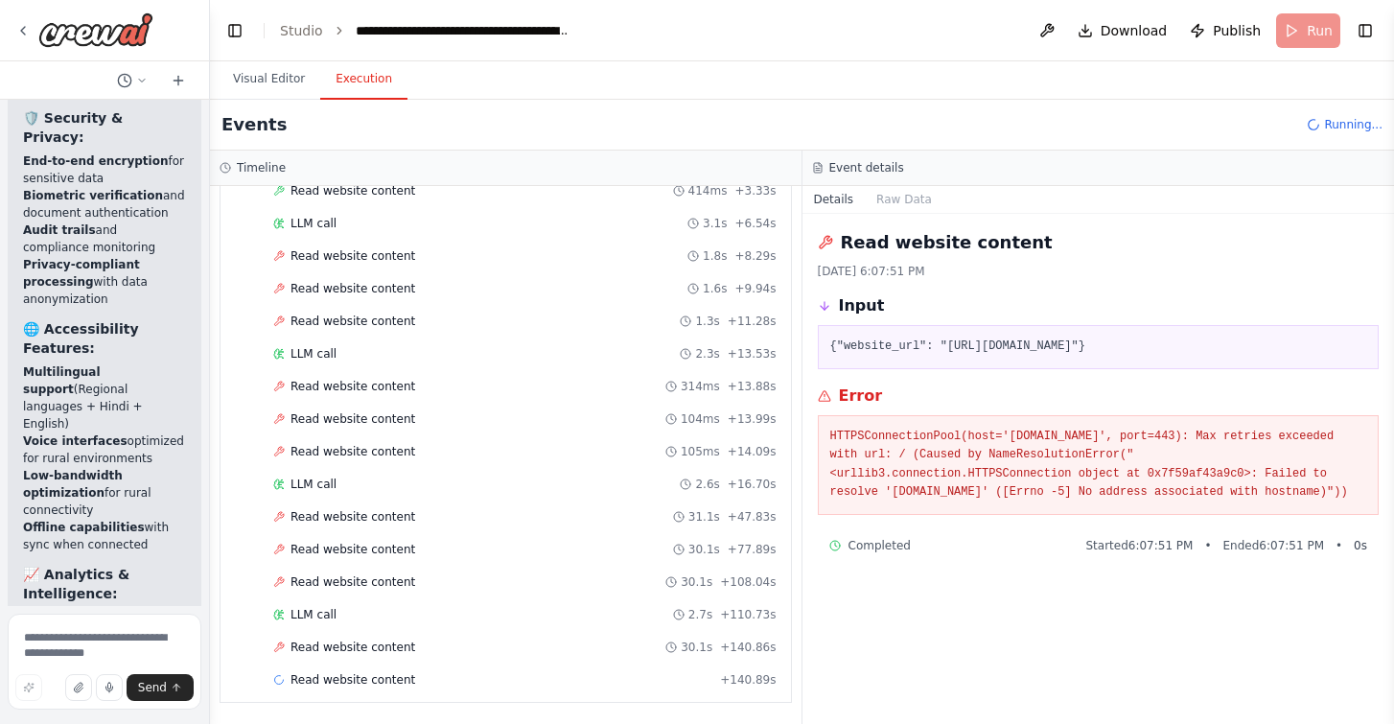
scroll to position [384, 0]
click at [288, 76] on button "Visual Editor" at bounding box center [269, 79] width 103 height 40
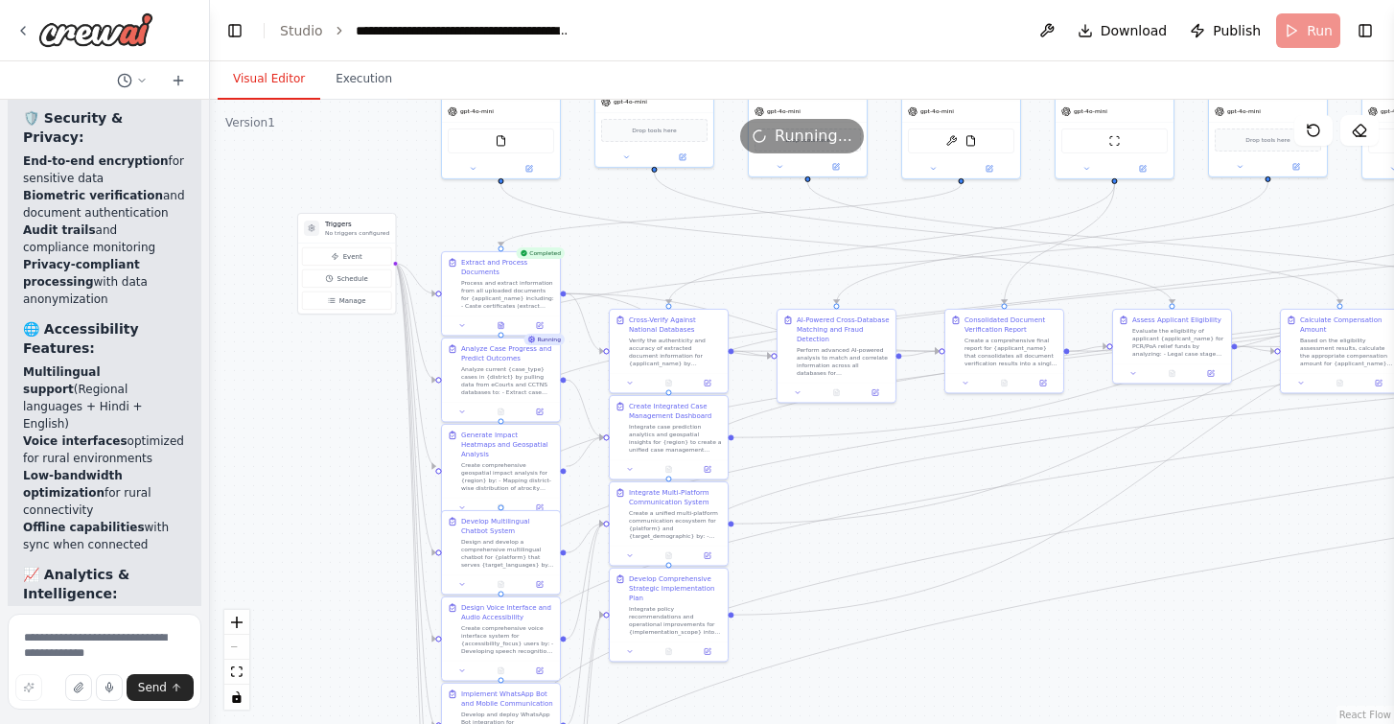
drag, startPoint x: 668, startPoint y: 212, endPoint x: 1385, endPoint y: -37, distance: 759.1
click at [1385, 0] on html "Background The Protection of Civil Rights (PCR) Act, 1955 and the Scheduled Cas…" at bounding box center [697, 362] width 1394 height 724
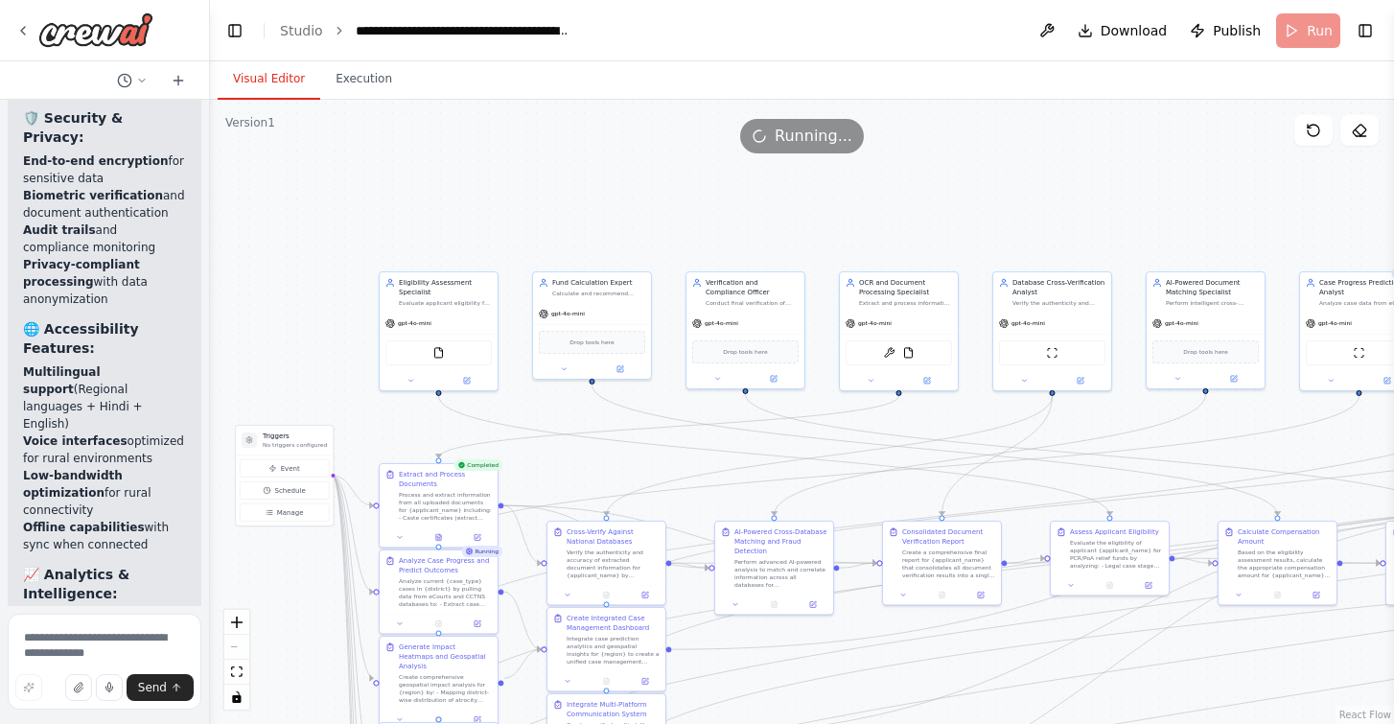
drag, startPoint x: 324, startPoint y: 483, endPoint x: 262, endPoint y: 695, distance: 220.8
click at [262, 695] on div ".deletable-edge-delete-btn { width: 20px; height: 20px; border: 0px solid #ffff…" at bounding box center [802, 412] width 1184 height 624
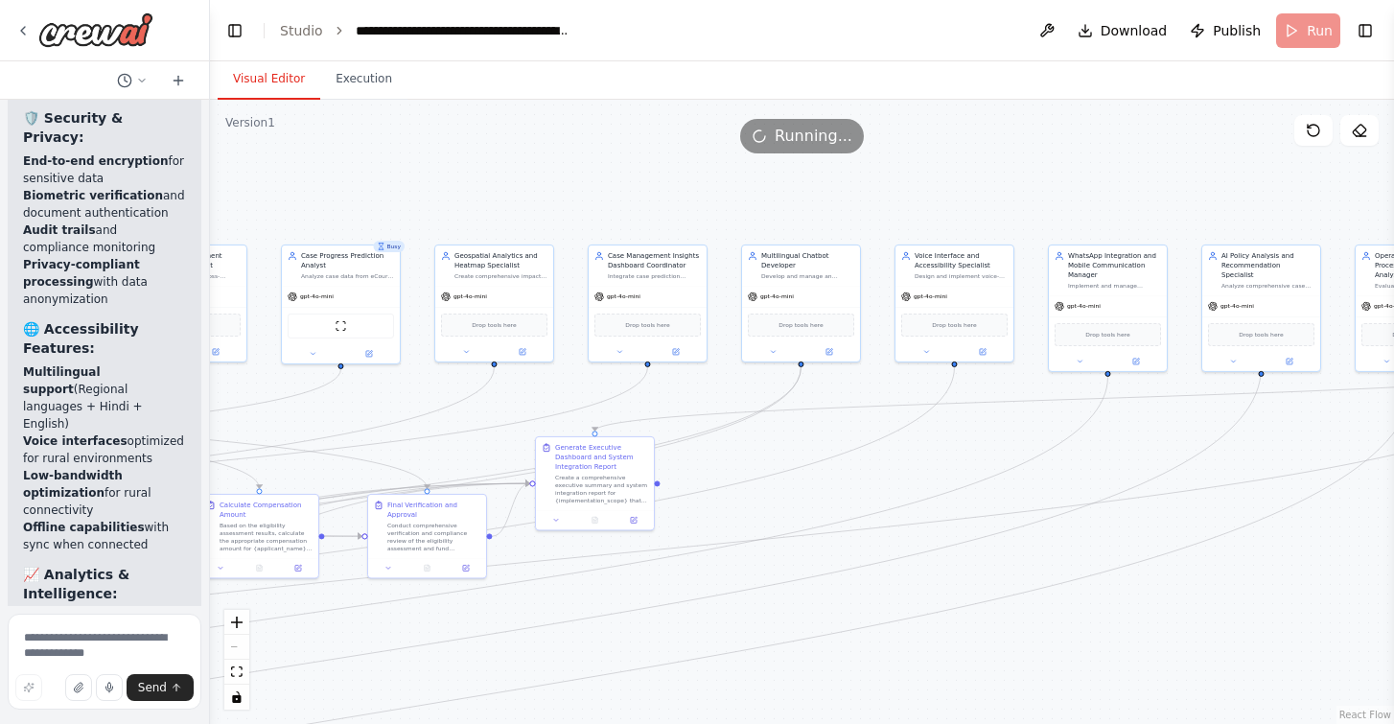
drag, startPoint x: 1010, startPoint y: 212, endPoint x: -8, endPoint y: 185, distance: 1018.3
click at [0, 185] on html "Background The Protection of Civil Rights (PCR) Act, 1955 and the Scheduled Cas…" at bounding box center [697, 362] width 1394 height 724
click at [372, 189] on div ".deletable-edge-delete-btn { width: 20px; height: 20px; border: 0px solid #ffff…" at bounding box center [802, 412] width 1184 height 624
drag, startPoint x: 643, startPoint y: 144, endPoint x: 472, endPoint y: 153, distance: 171.8
click at [475, 144] on div "Running..." at bounding box center [802, 136] width 1184 height 35
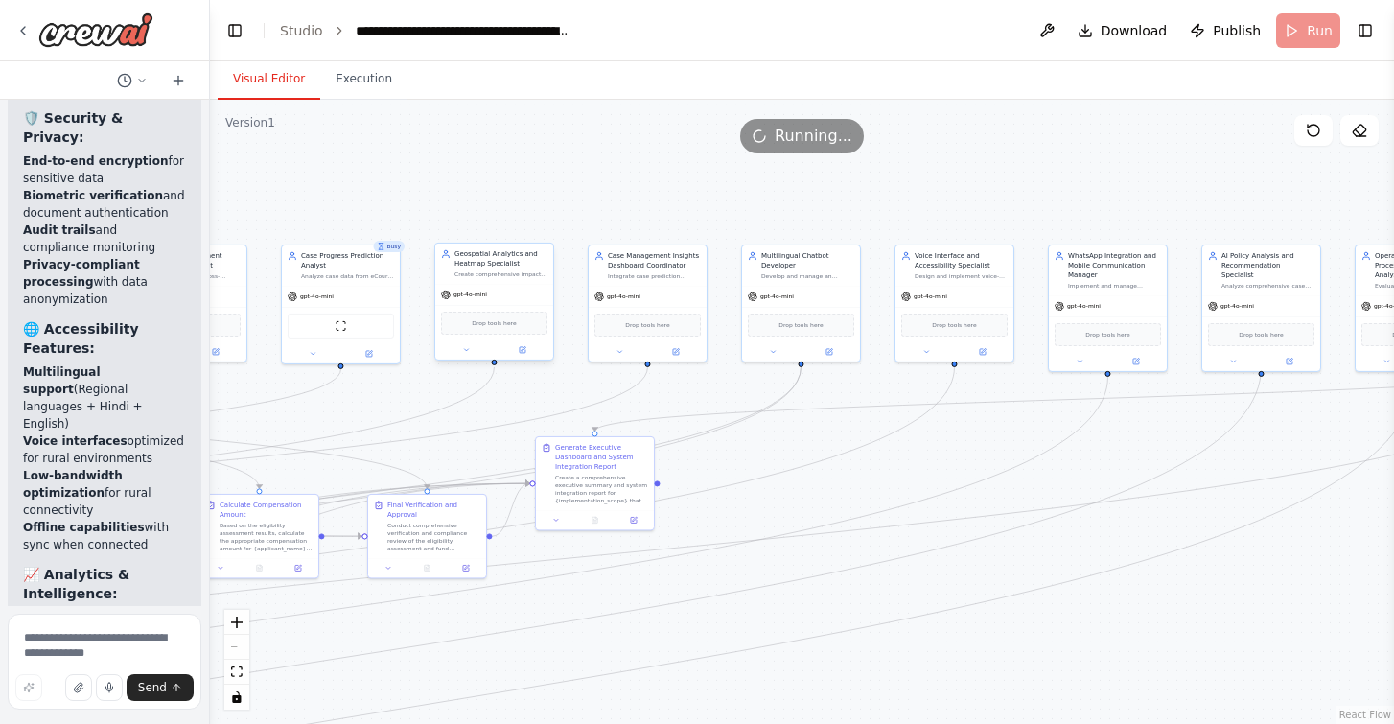
click at [504, 323] on span "Drop tools here" at bounding box center [494, 323] width 44 height 10
click at [513, 329] on div "Drop tools here" at bounding box center [494, 323] width 106 height 23
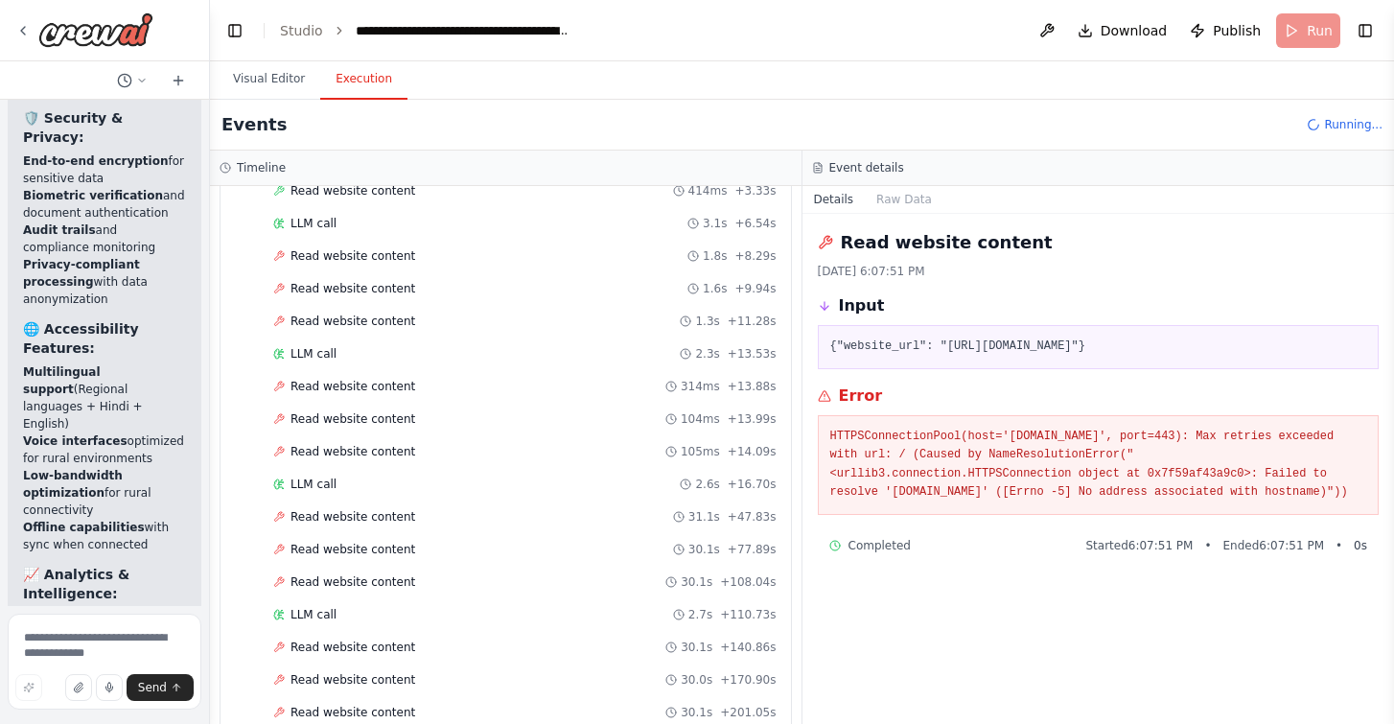
click at [350, 87] on button "Execution" at bounding box center [363, 79] width 87 height 40
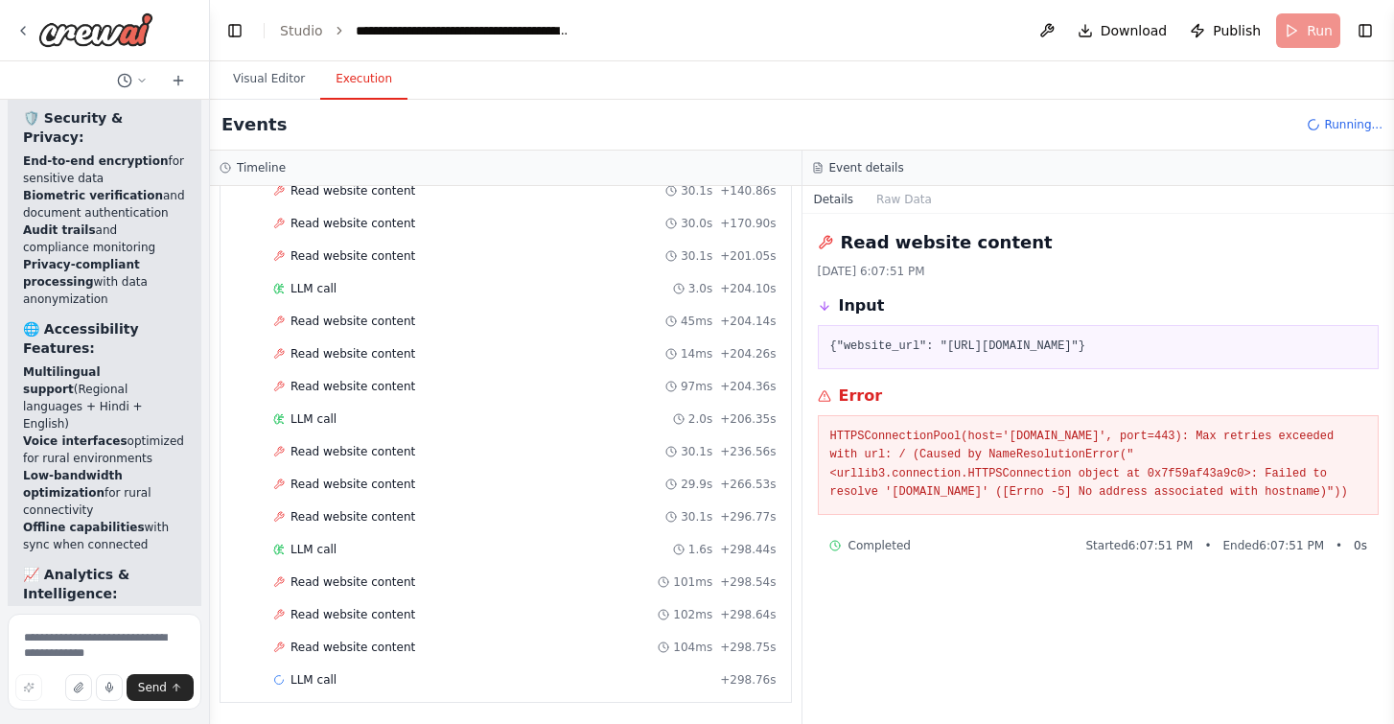
scroll to position [841, 0]
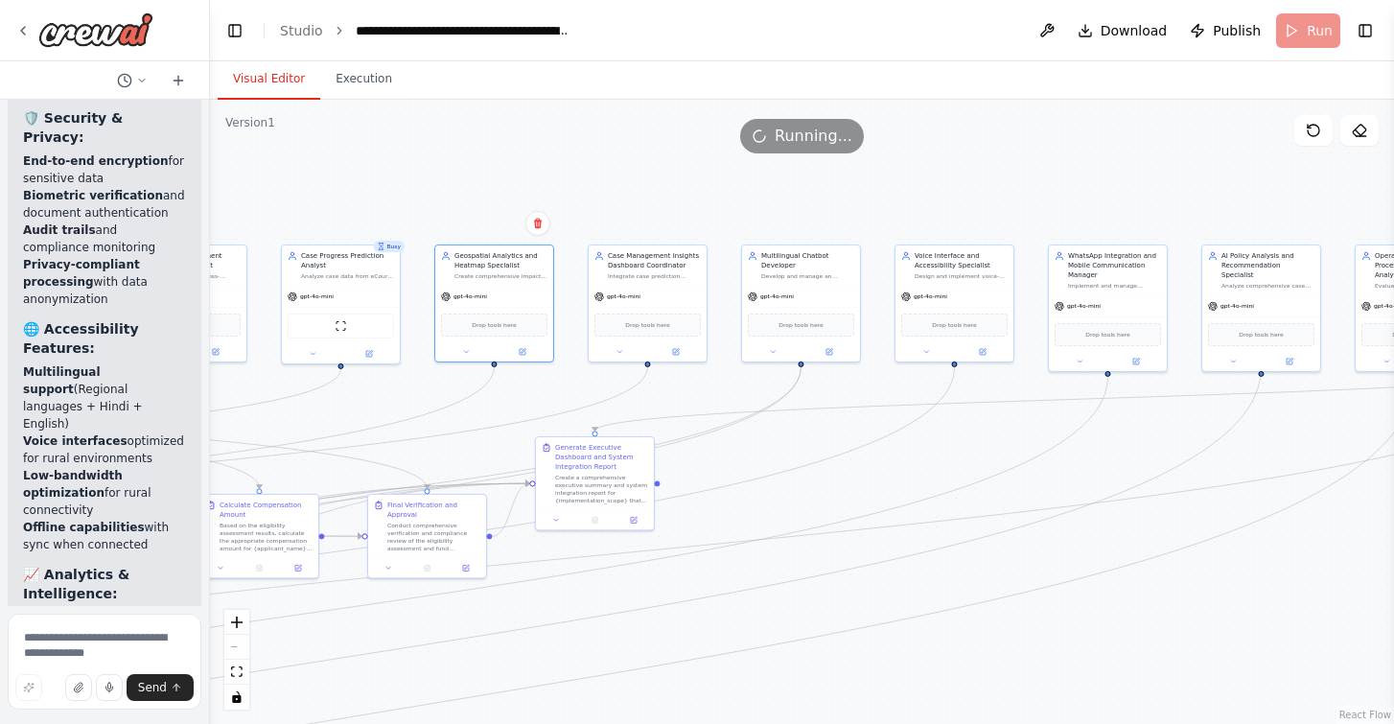
click at [259, 83] on button "Visual Editor" at bounding box center [269, 79] width 103 height 40
